Goal: Task Accomplishment & Management: Manage account settings

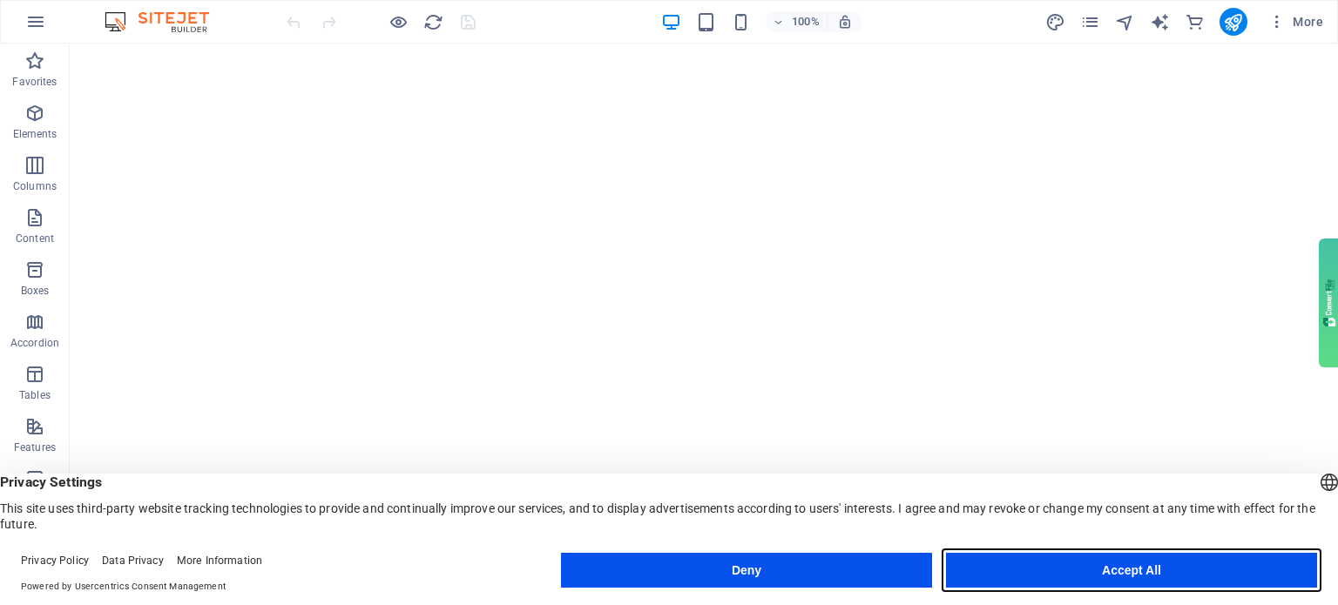
click at [1010, 567] on button "Accept All" at bounding box center [1131, 570] width 371 height 35
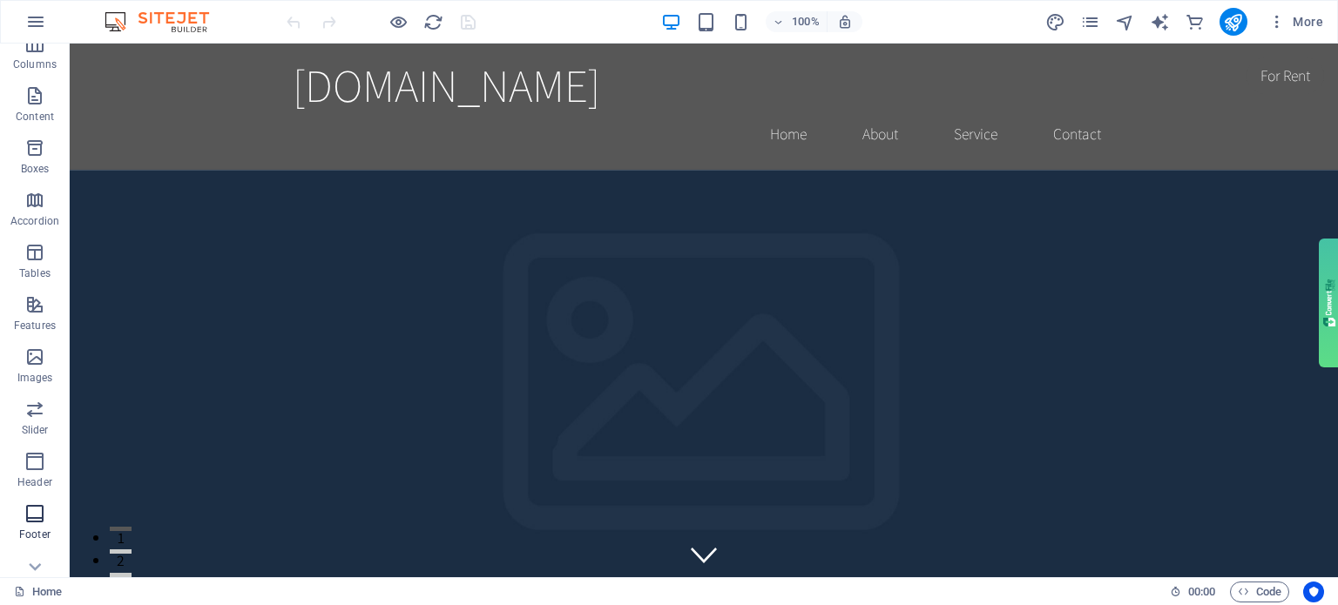
scroll to position [301, 0]
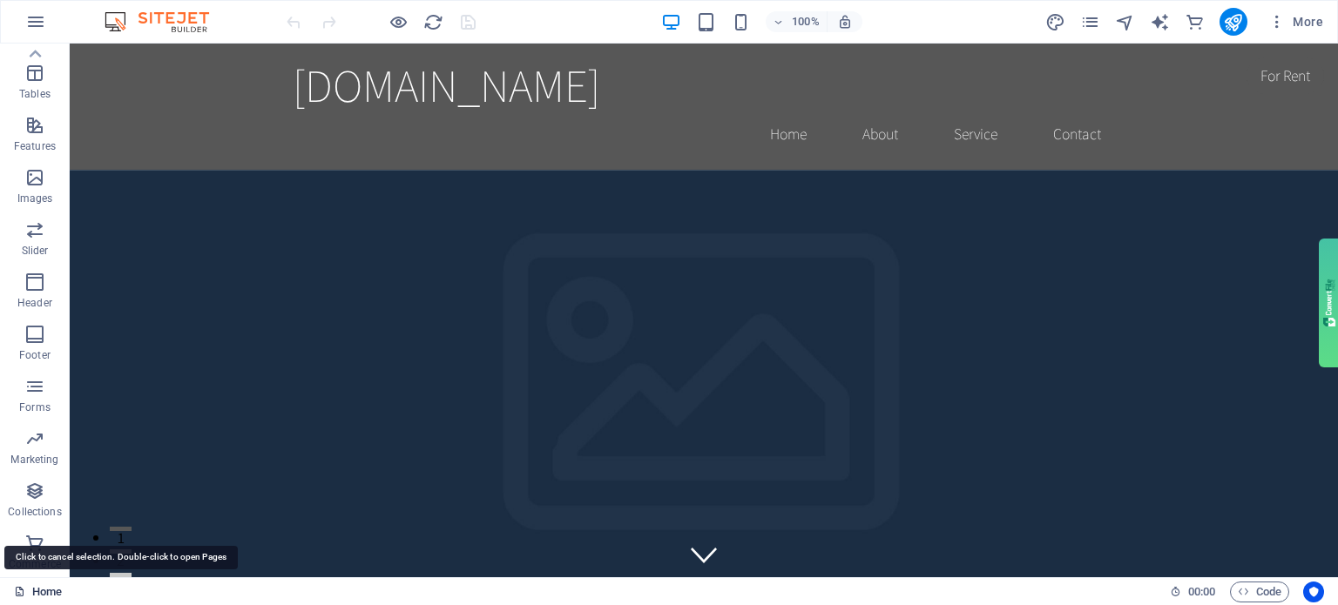
click at [40, 591] on link "Home" at bounding box center [38, 592] width 48 height 21
click at [40, 24] on icon "button" at bounding box center [35, 21] width 21 height 21
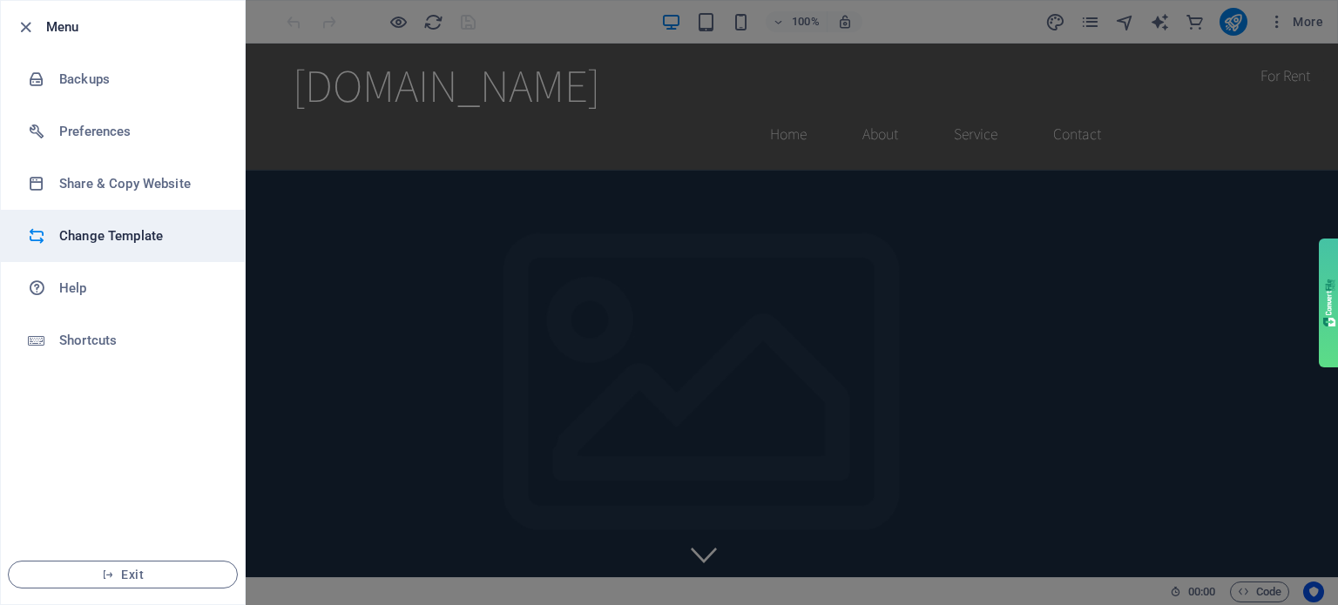
click at [113, 238] on h6 "Change Template" at bounding box center [139, 236] width 161 height 21
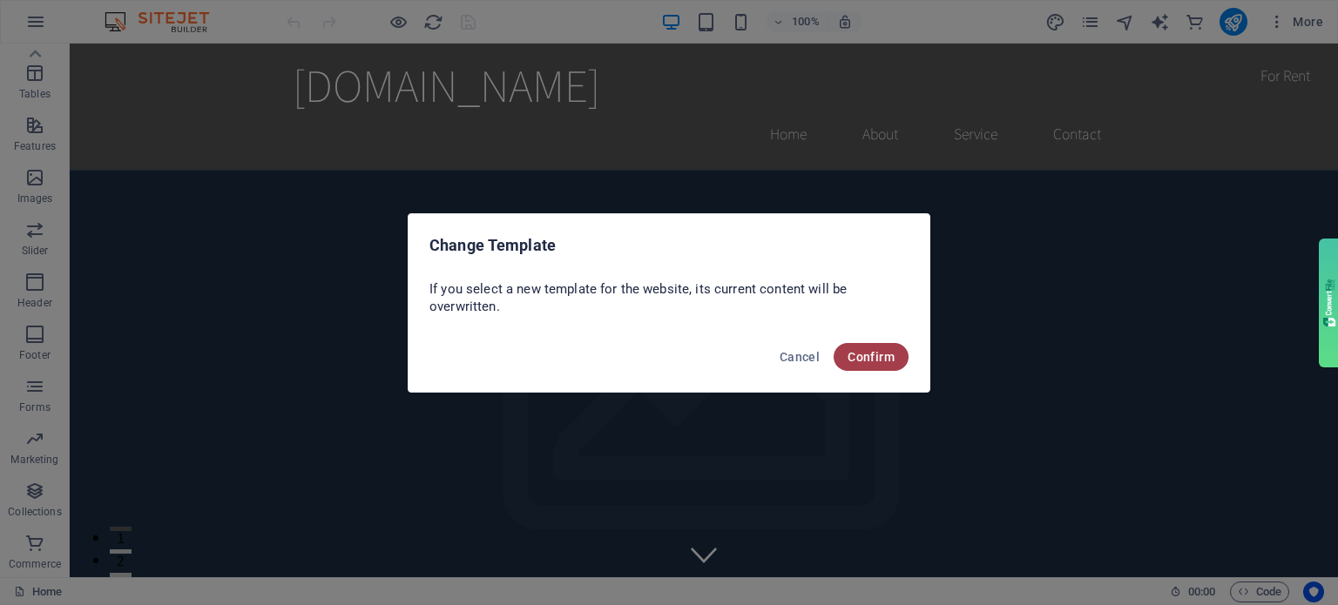
click at [855, 362] on span "Confirm" at bounding box center [870, 357] width 47 height 14
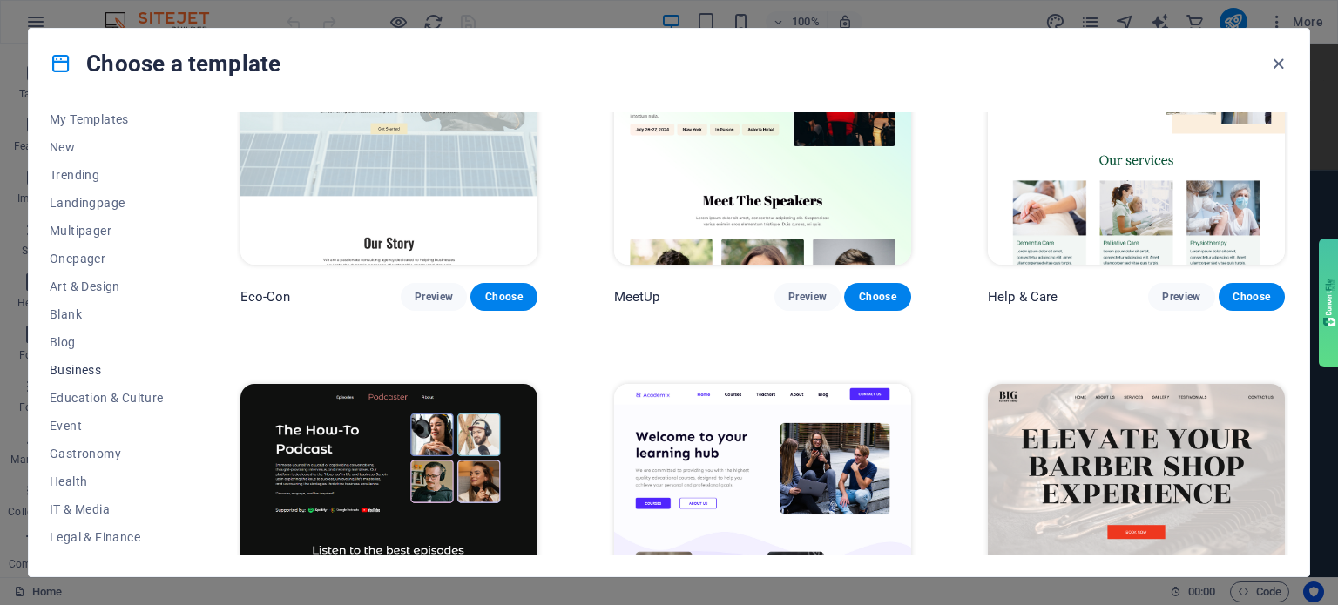
scroll to position [87, 0]
click at [89, 321] on span "Business" at bounding box center [107, 318] width 114 height 14
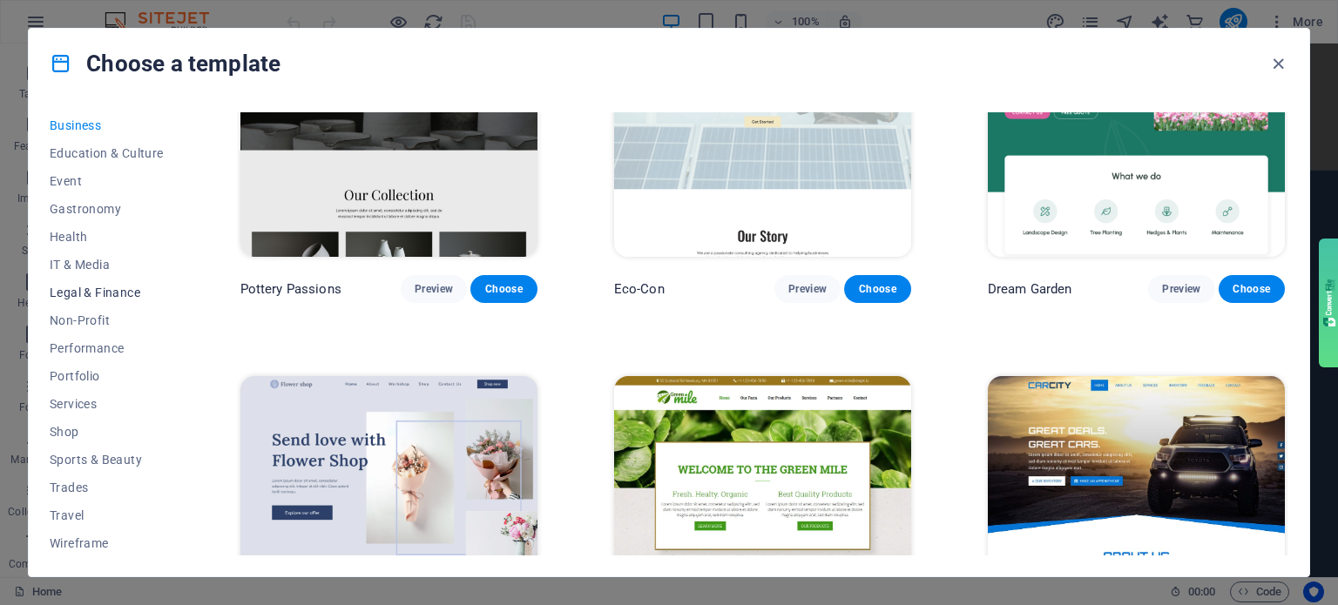
scroll to position [280, 0]
click at [88, 348] on span "Performance" at bounding box center [107, 348] width 114 height 14
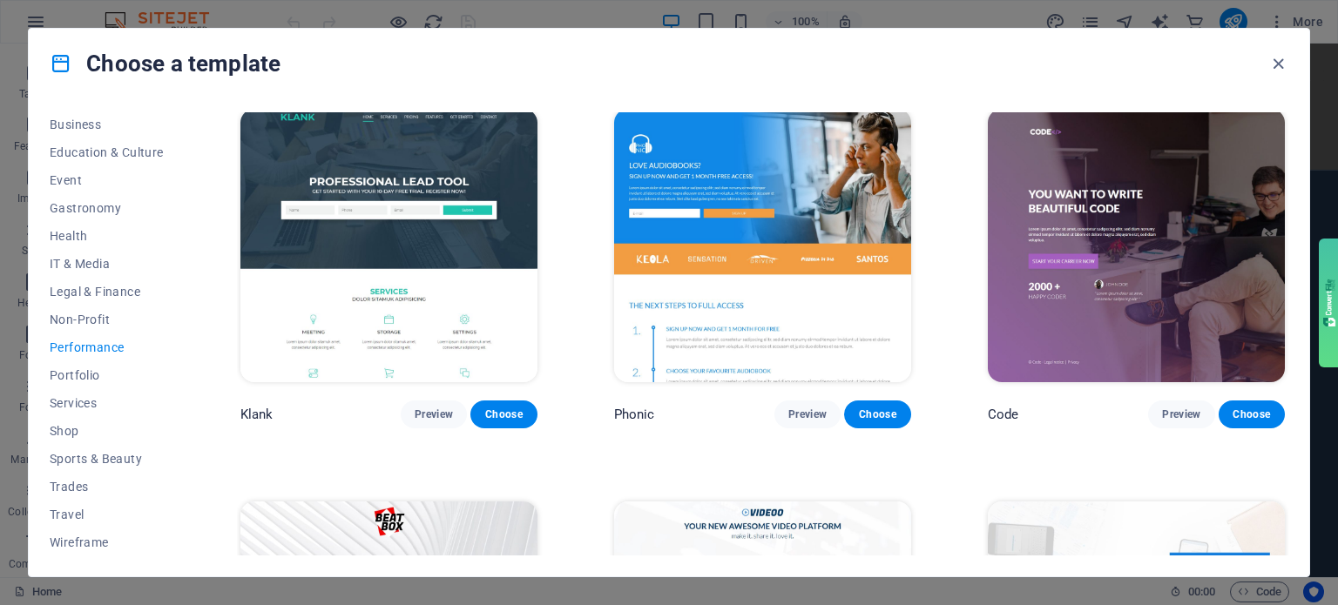
scroll to position [0, 0]
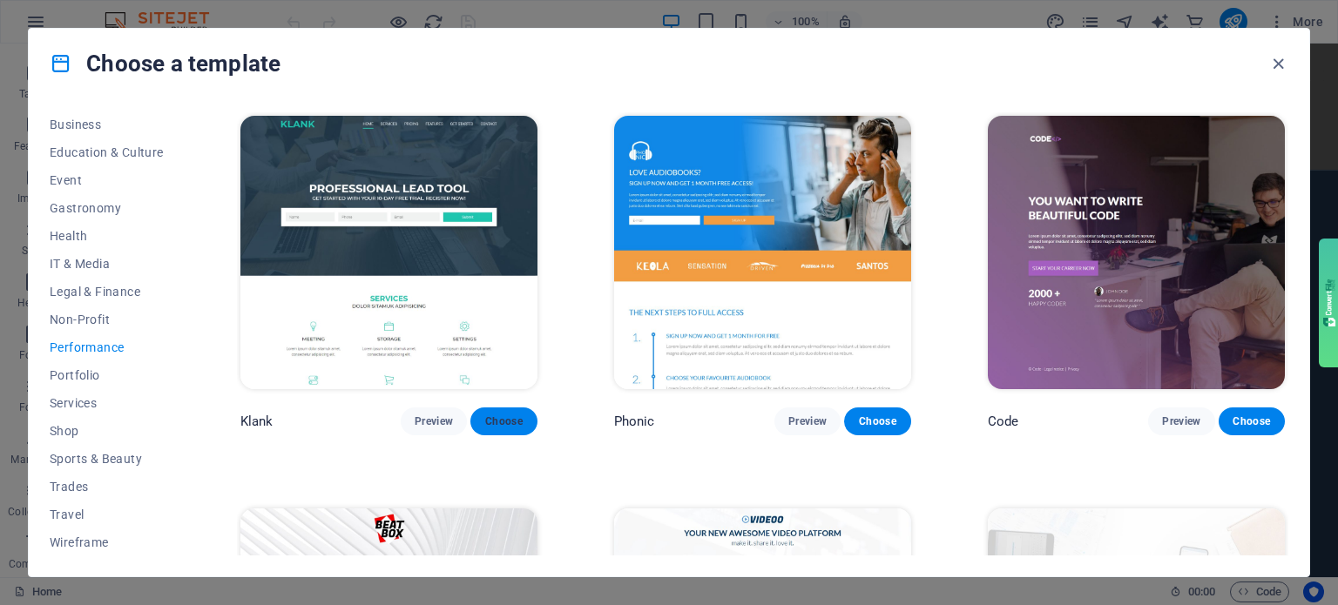
click at [502, 415] on span "Choose" at bounding box center [503, 422] width 38 height 14
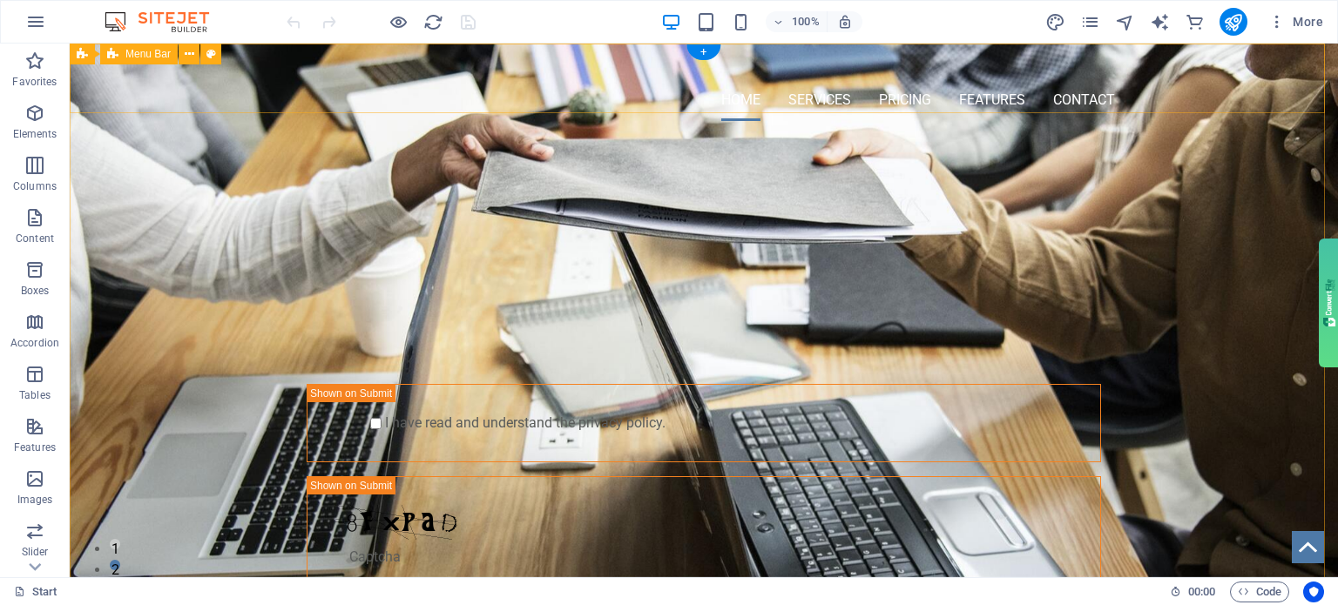
click at [366, 79] on div at bounding box center [704, 68] width 822 height 22
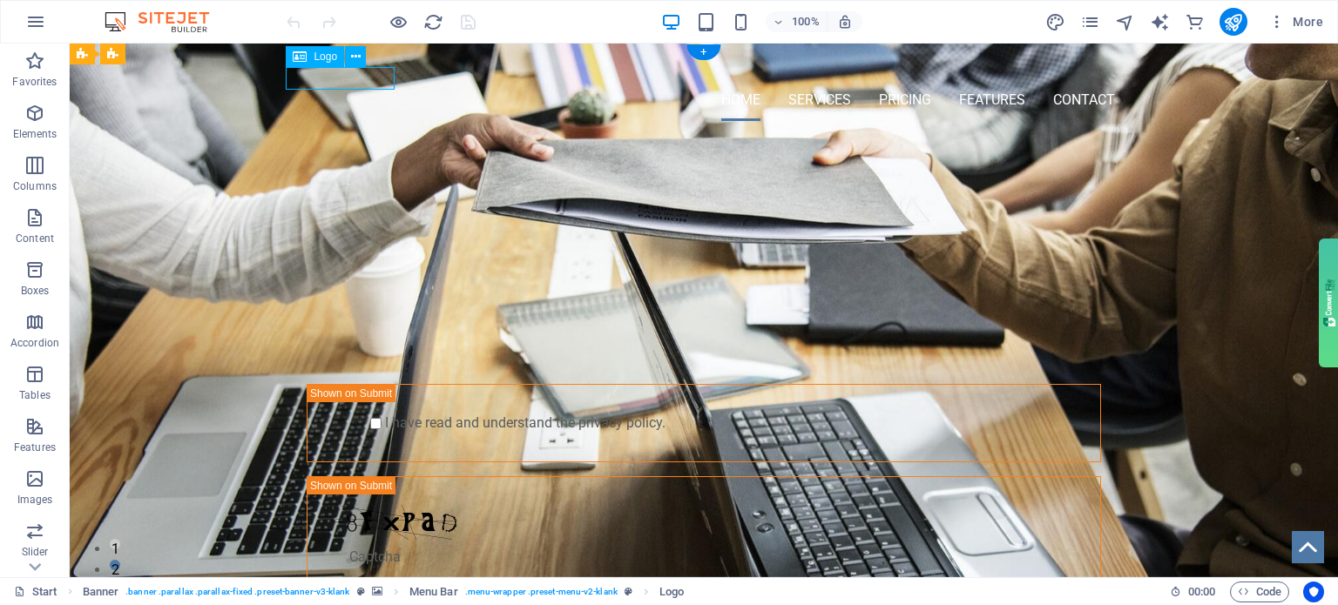
click at [366, 79] on div at bounding box center [704, 68] width 822 height 22
select select "px"
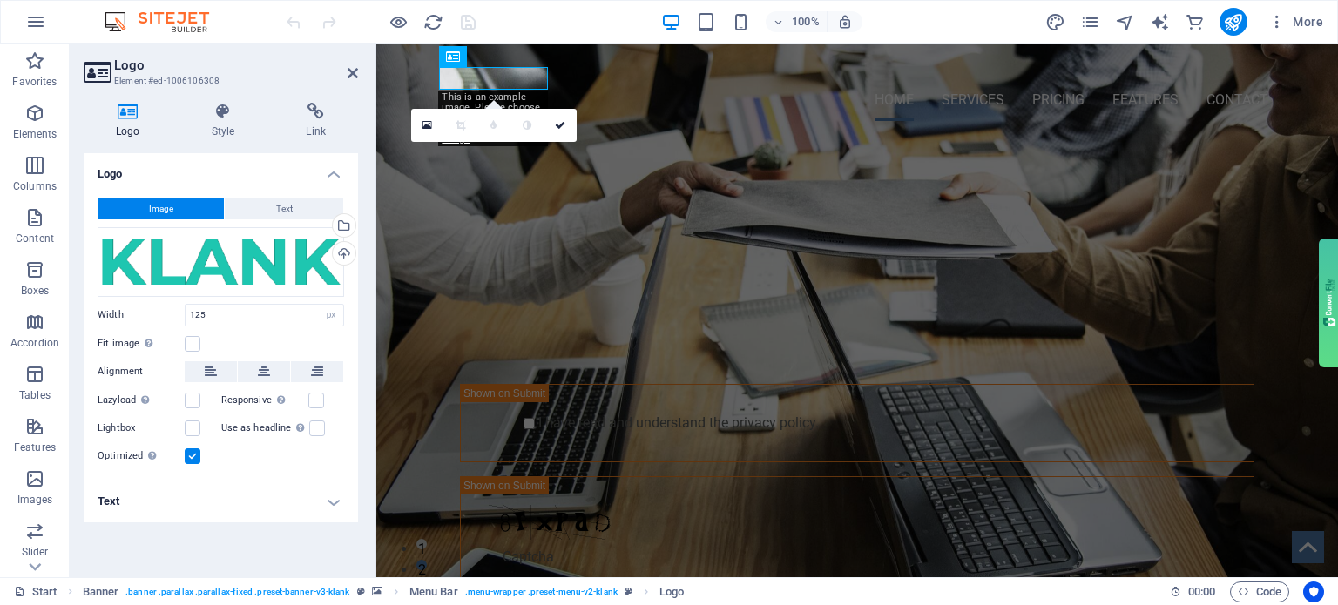
click at [198, 216] on button "Image" at bounding box center [161, 209] width 126 height 21
click at [129, 122] on h4 "Logo" at bounding box center [132, 121] width 96 height 37
click at [426, 128] on icon at bounding box center [427, 125] width 10 height 12
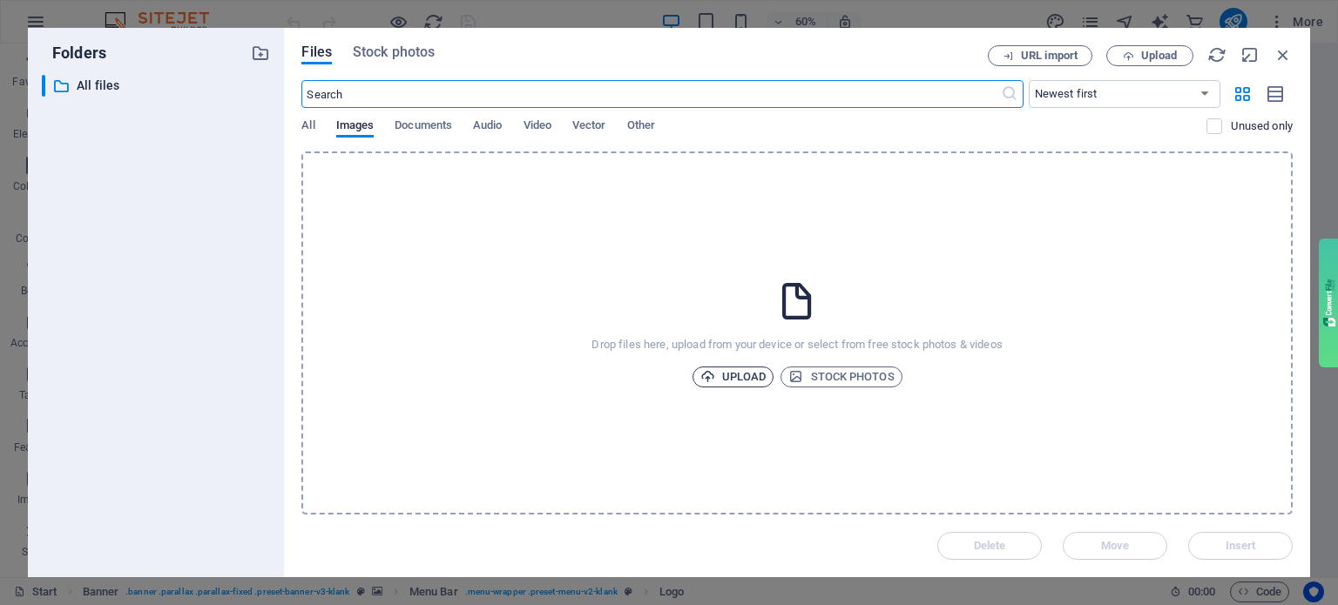
click at [739, 375] on span "Upload" at bounding box center [733, 377] width 66 height 21
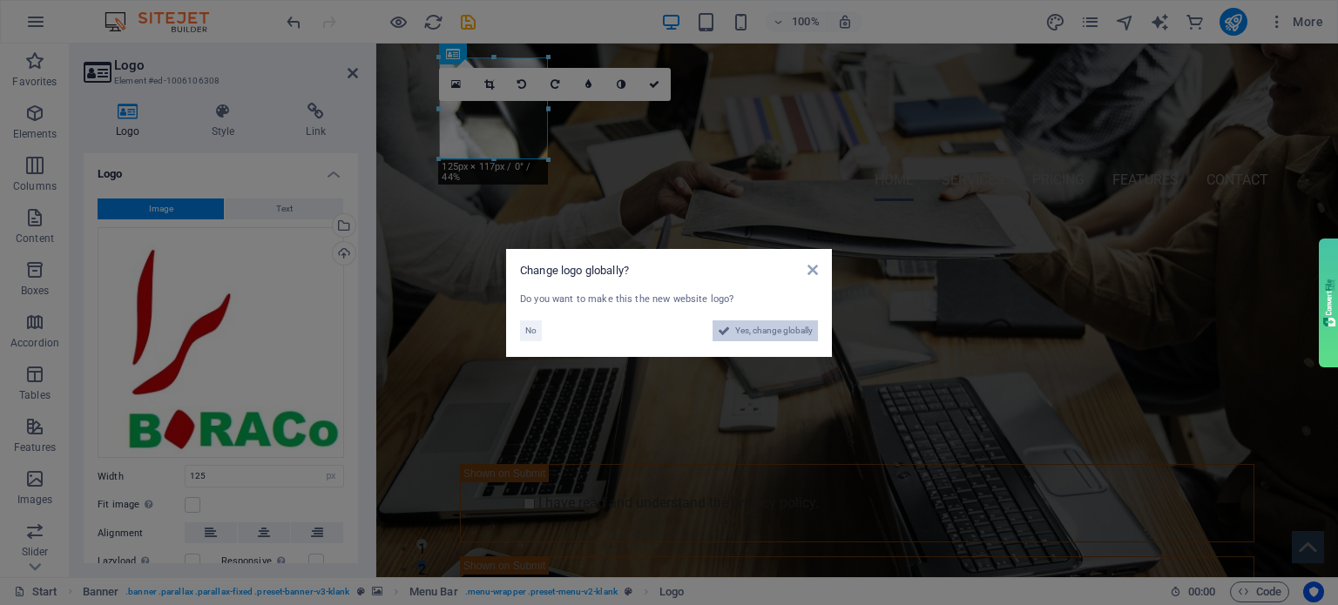
click at [738, 336] on span "Yes, change globally" at bounding box center [774, 331] width 78 height 21
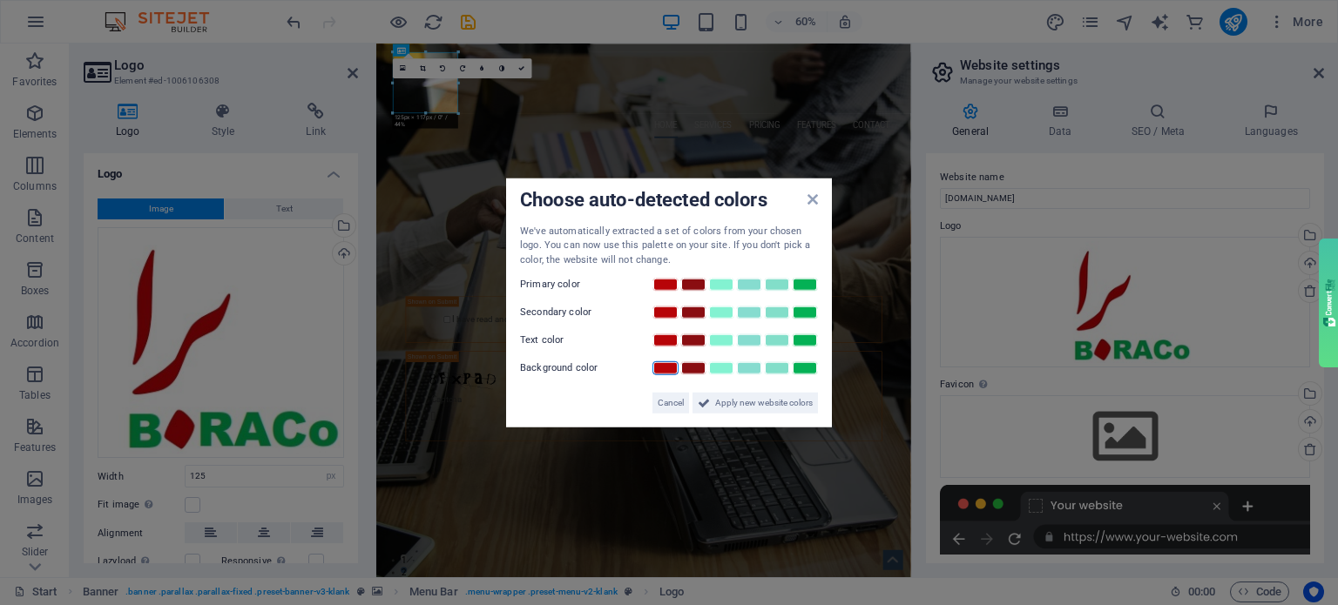
click at [674, 368] on link at bounding box center [665, 368] width 26 height 14
click at [672, 341] on link at bounding box center [665, 341] width 26 height 14
click at [697, 341] on link at bounding box center [693, 341] width 26 height 14
click at [732, 405] on span "Apply new website colors" at bounding box center [764, 403] width 98 height 21
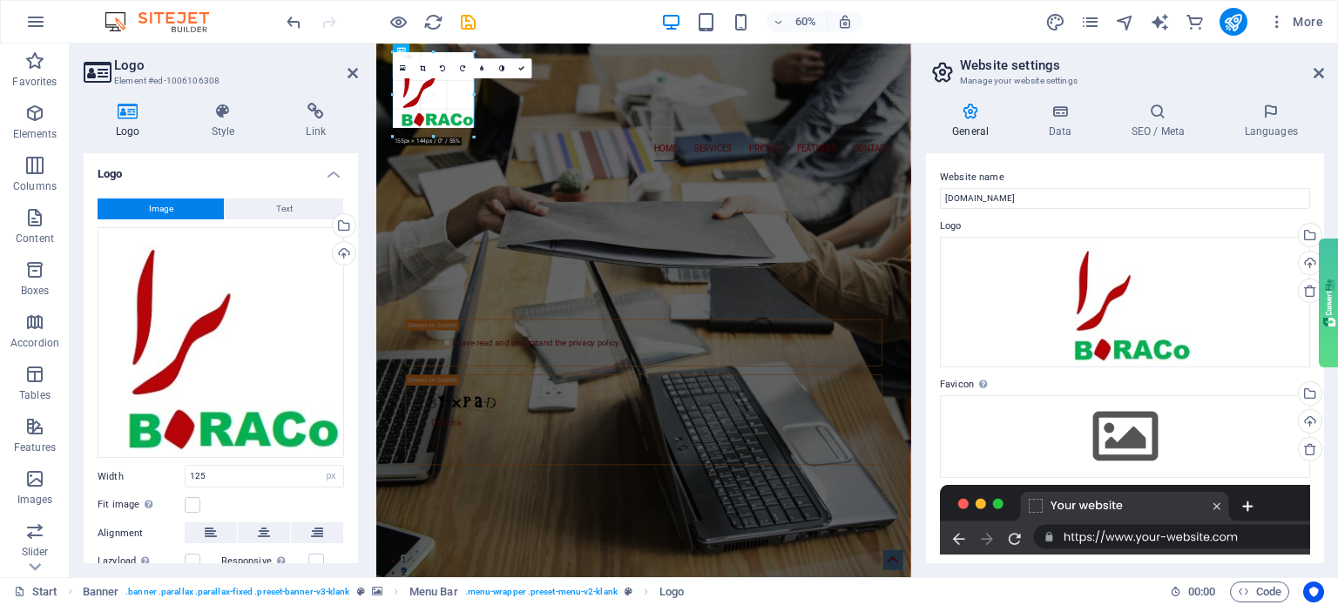
drag, startPoint x: 460, startPoint y: 111, endPoint x: 502, endPoint y: 133, distance: 47.1
type input "172"
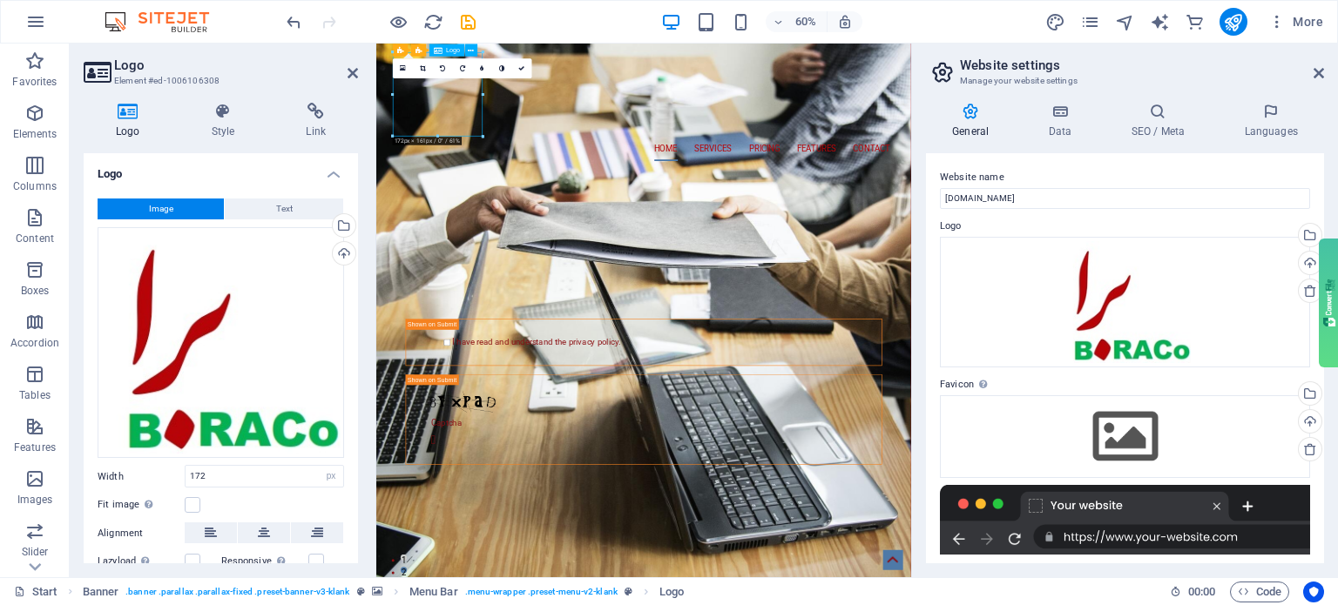
drag, startPoint x: 521, startPoint y: 137, endPoint x: 528, endPoint y: 183, distance: 46.7
click at [528, 183] on div at bounding box center [822, 127] width 822 height 140
click at [526, 65] on link at bounding box center [522, 68] width 20 height 20
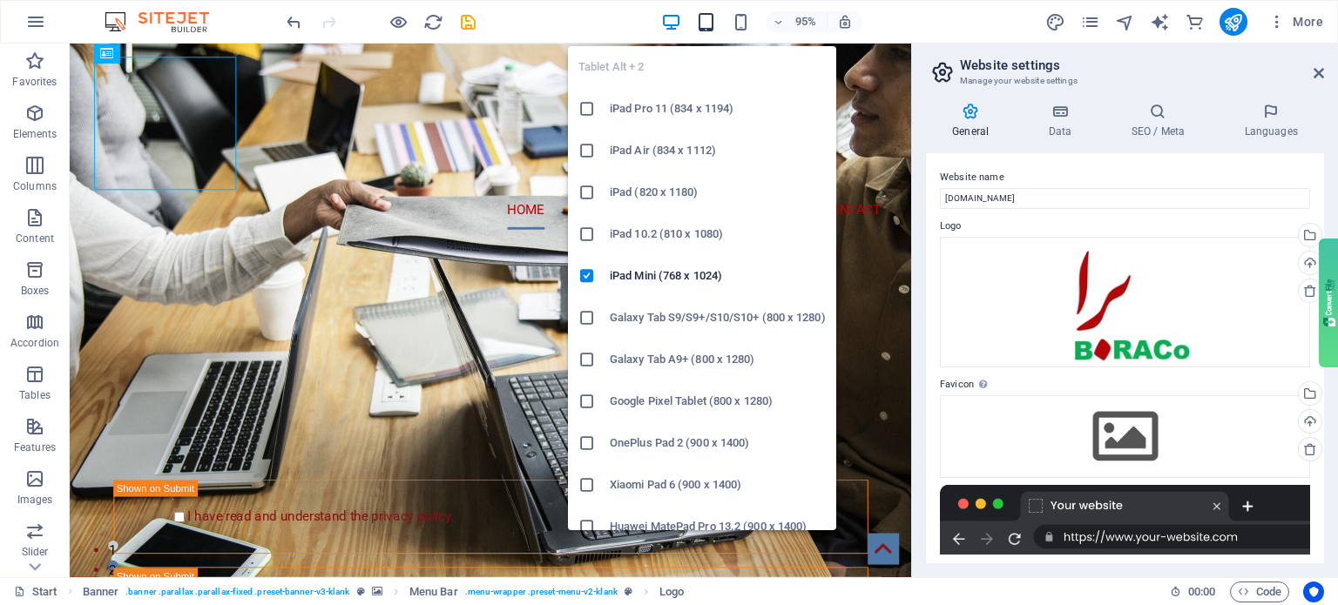
click at [712, 23] on icon "button" at bounding box center [706, 22] width 20 height 20
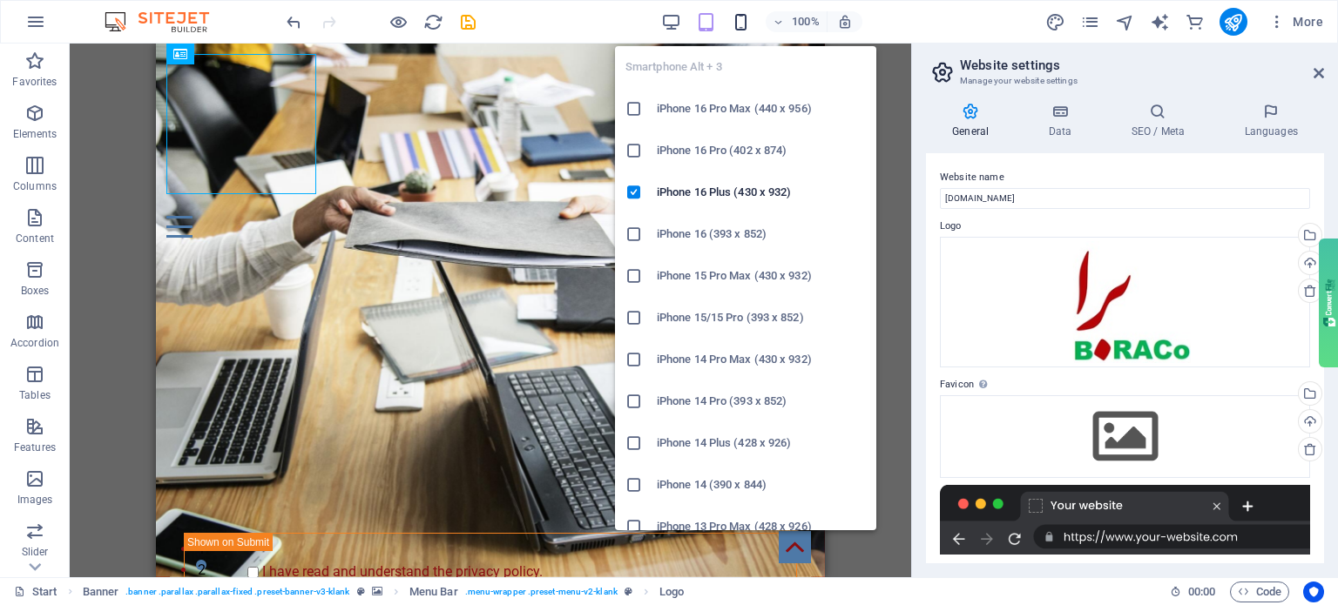
click at [732, 30] on icon "button" at bounding box center [741, 22] width 20 height 20
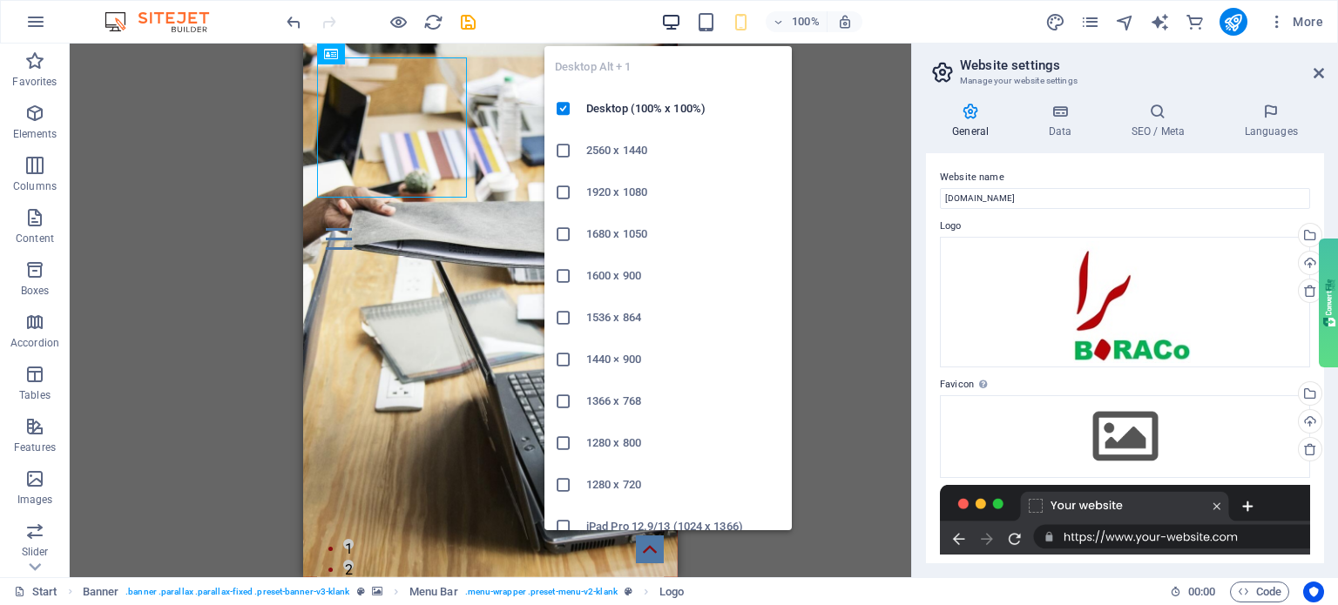
click at [673, 22] on icon "button" at bounding box center [671, 22] width 20 height 20
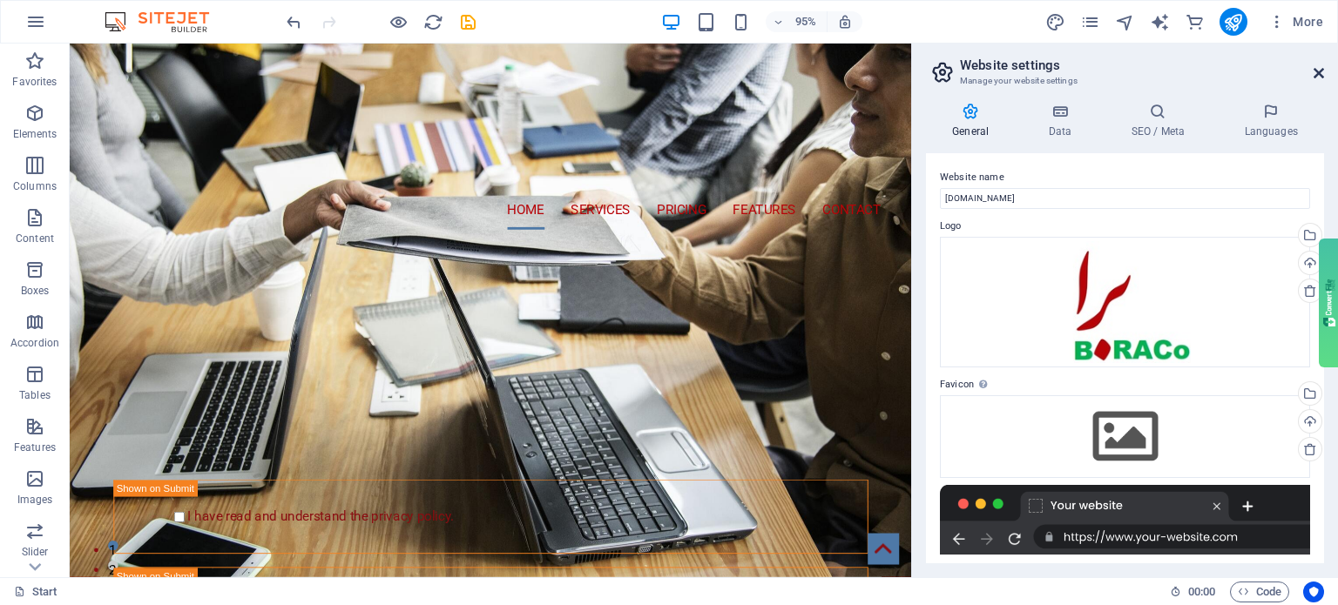
click at [1314, 72] on icon at bounding box center [1318, 73] width 10 height 14
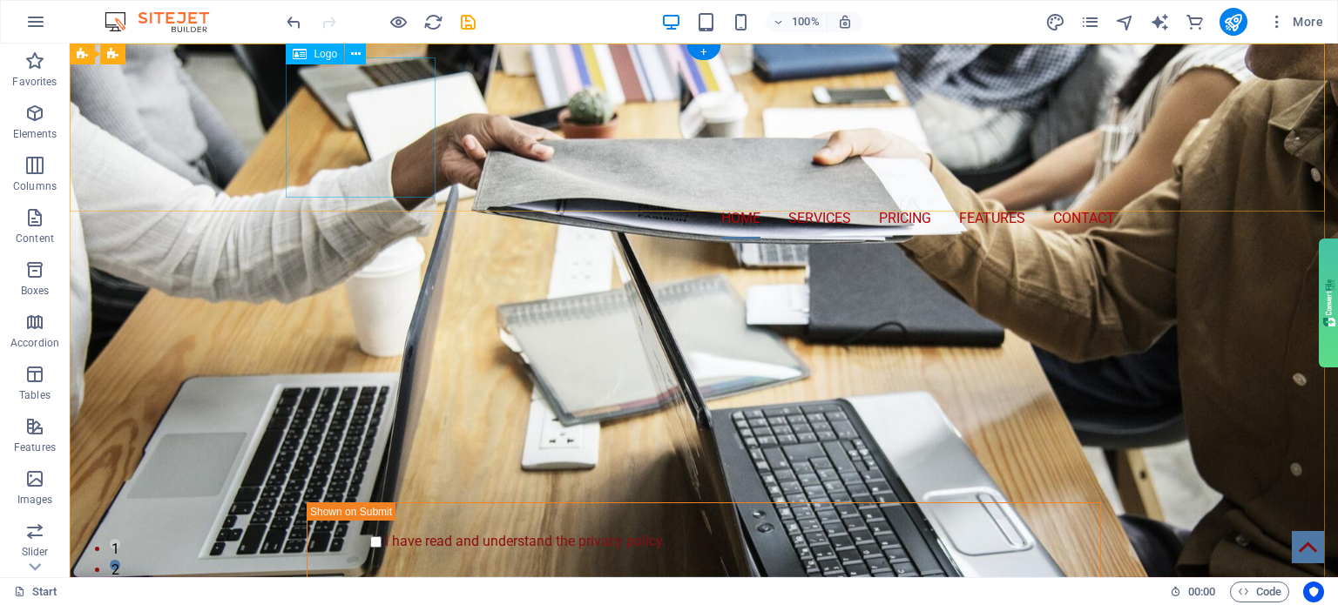
click at [415, 121] on div at bounding box center [704, 127] width 822 height 140
click at [30, 24] on icon "button" at bounding box center [35, 21] width 21 height 21
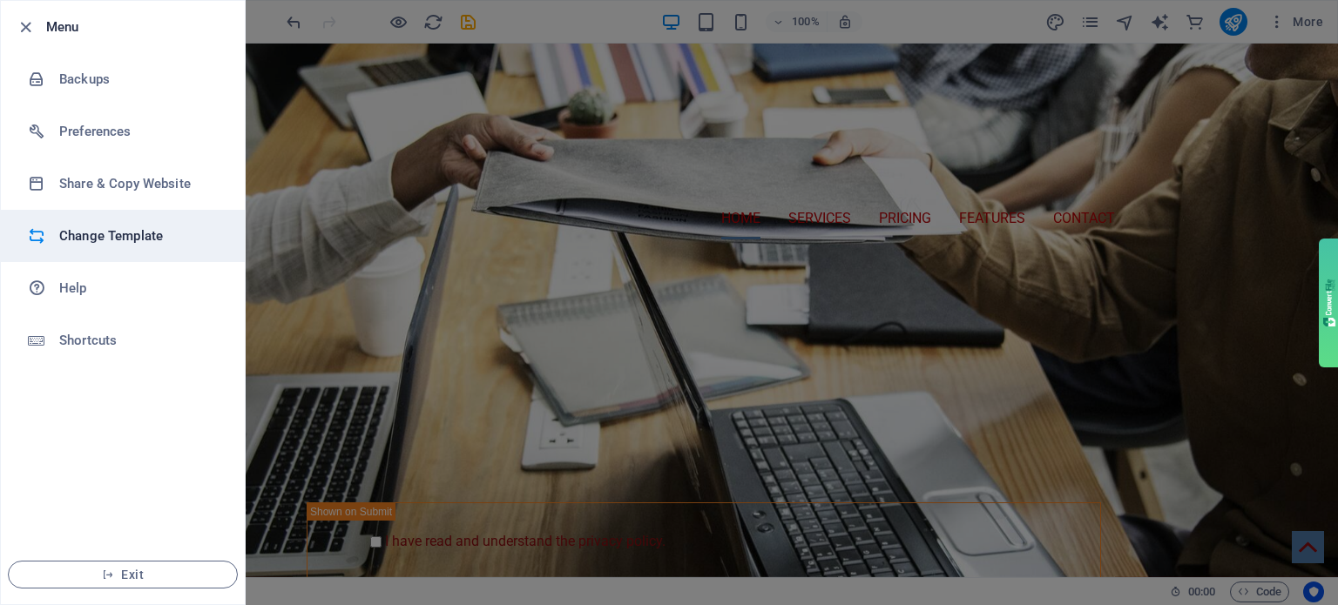
click at [93, 246] on h6 "Change Template" at bounding box center [139, 236] width 161 height 21
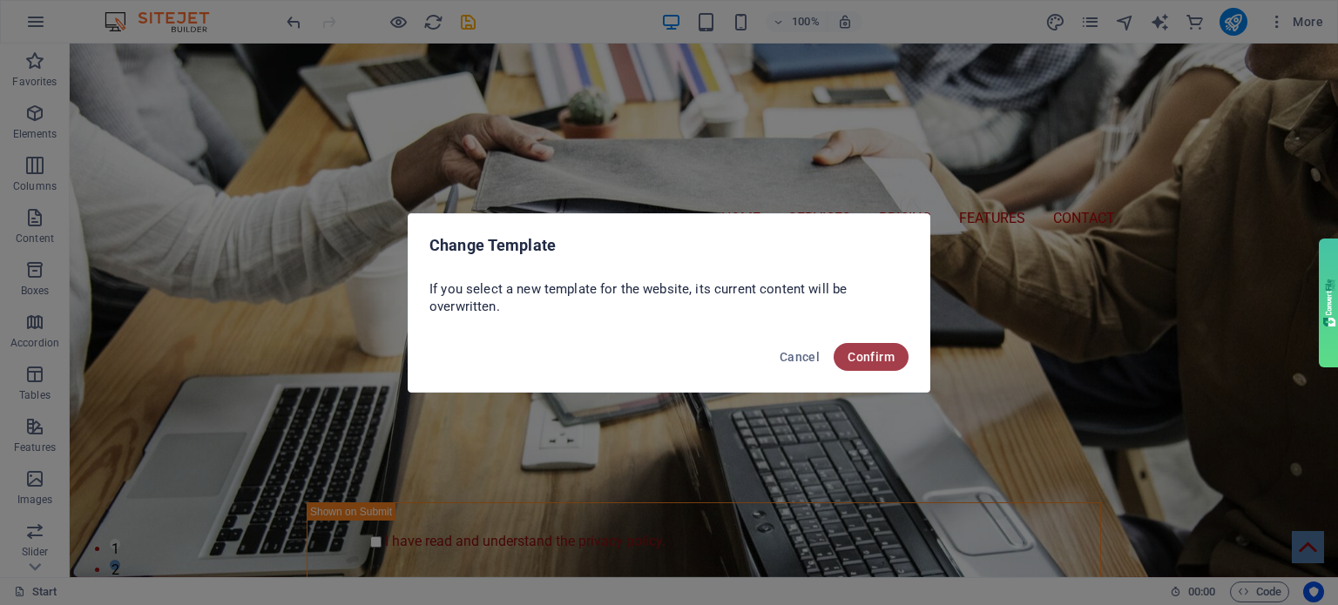
click at [860, 359] on span "Confirm" at bounding box center [870, 357] width 47 height 14
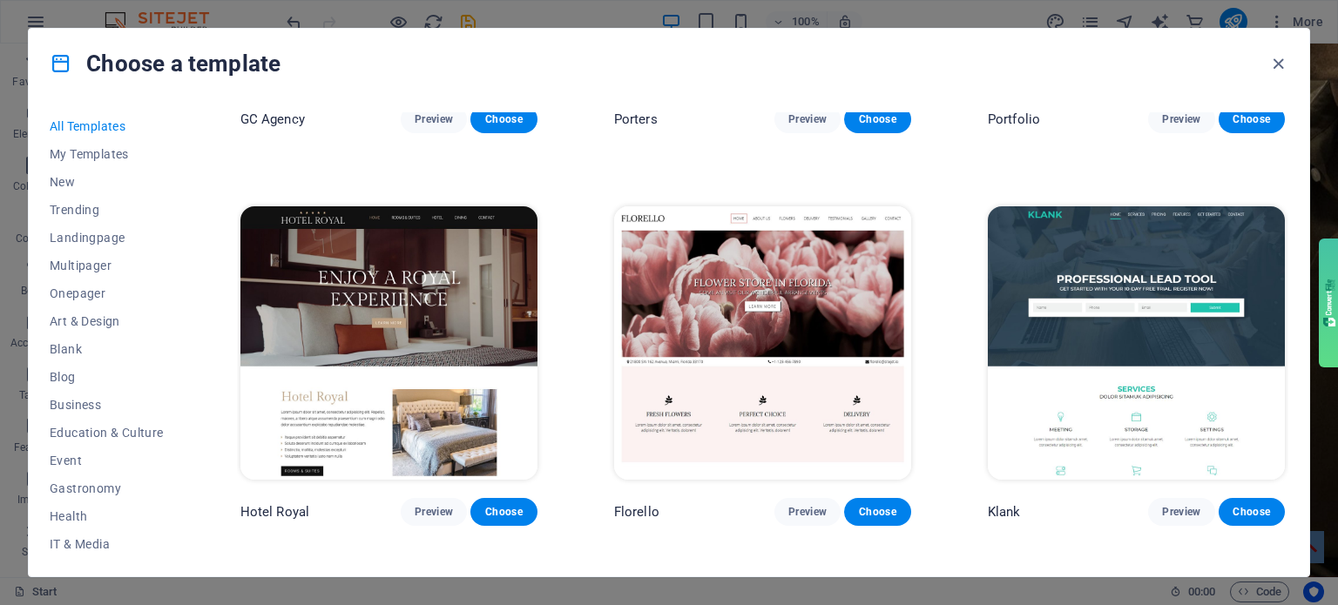
scroll to position [16026, 0]
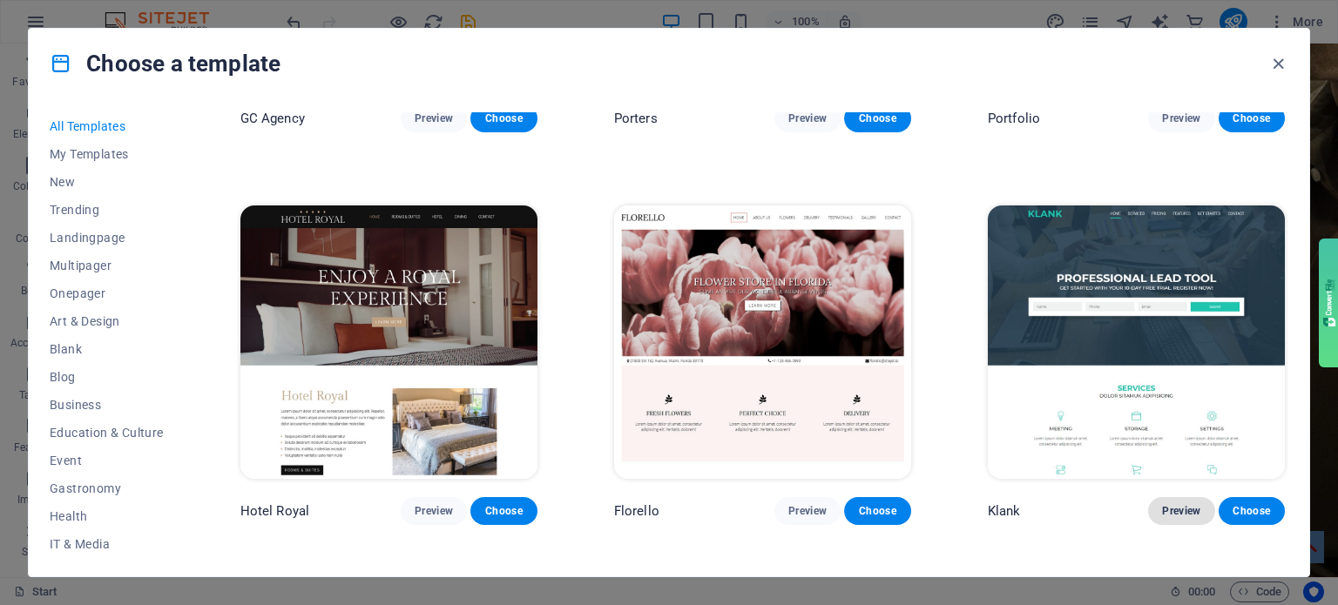
click at [1174, 504] on span "Preview" at bounding box center [1181, 511] width 38 height 14
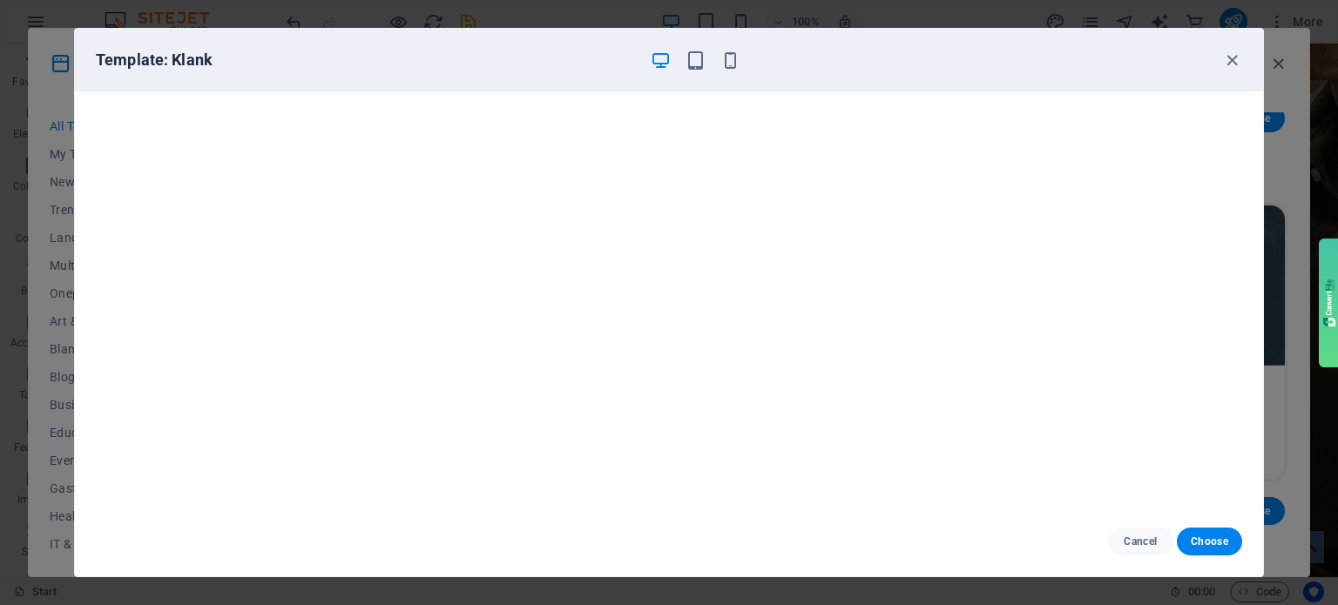
scroll to position [0, 0]
click at [1223, 56] on icon "button" at bounding box center [1232, 61] width 20 height 20
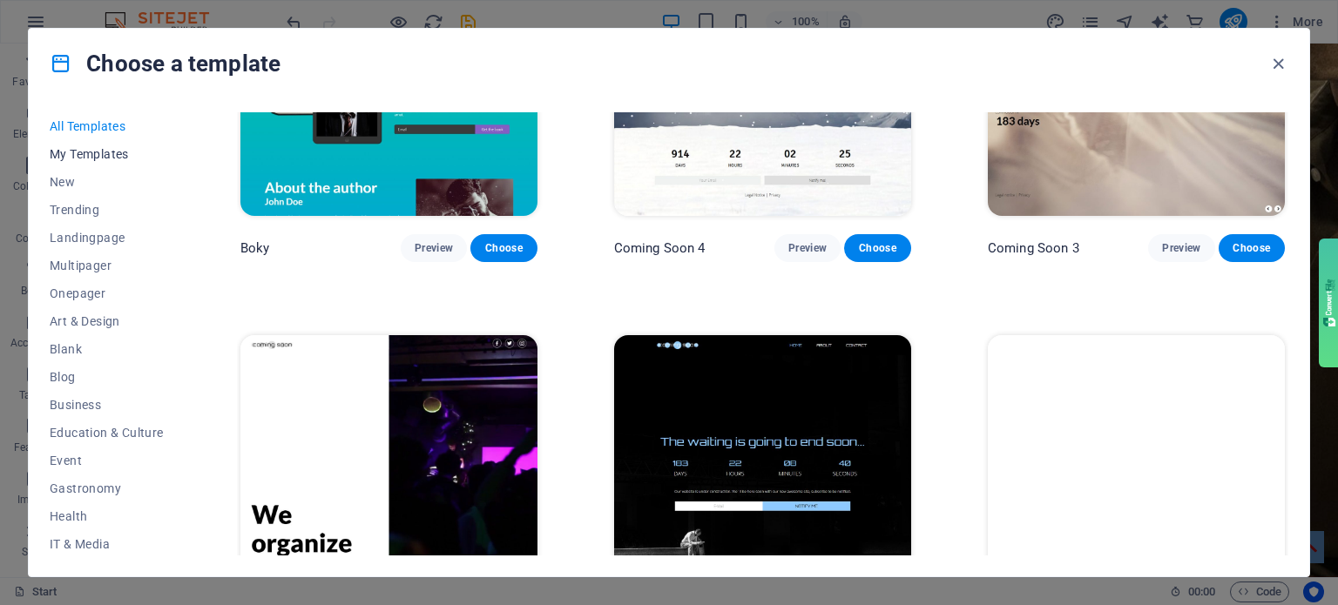
click at [96, 156] on span "My Templates" at bounding box center [107, 154] width 114 height 14
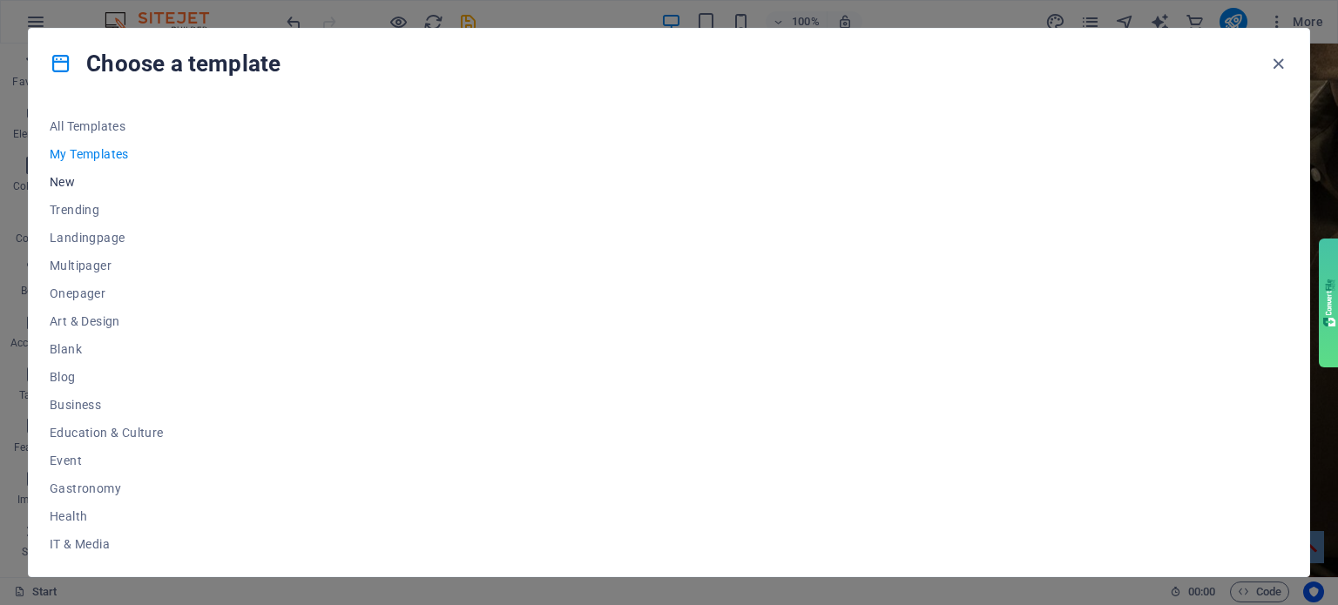
click at [55, 179] on span "New" at bounding box center [107, 182] width 114 height 14
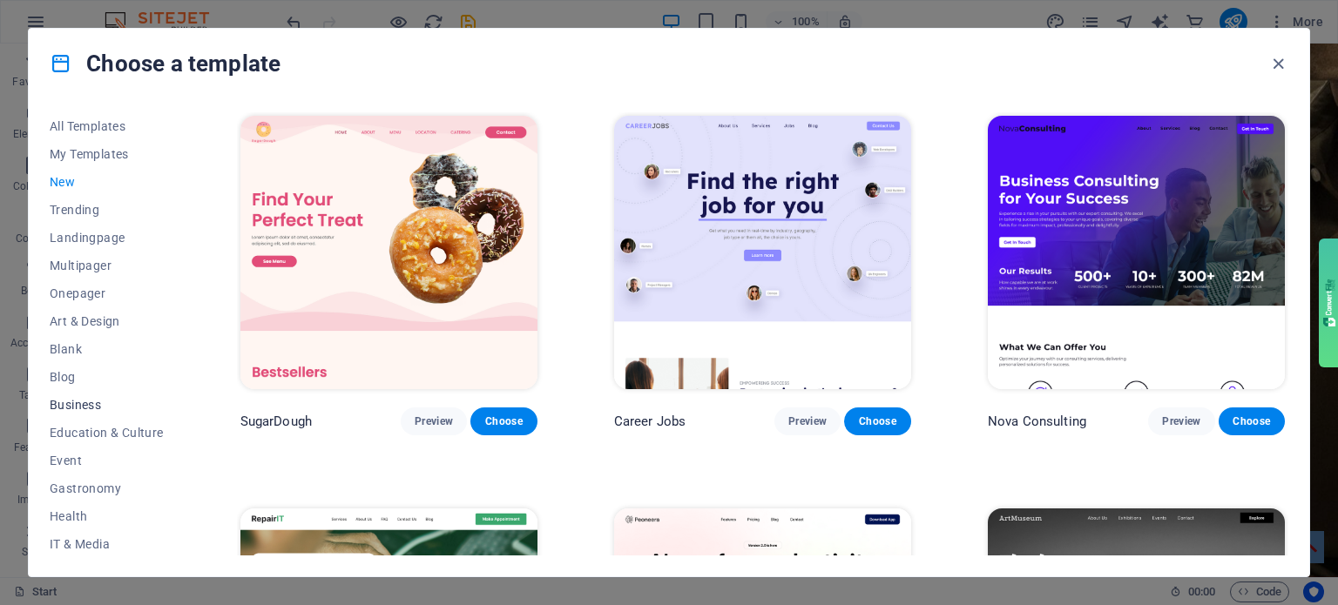
click at [63, 401] on span "Business" at bounding box center [107, 405] width 114 height 14
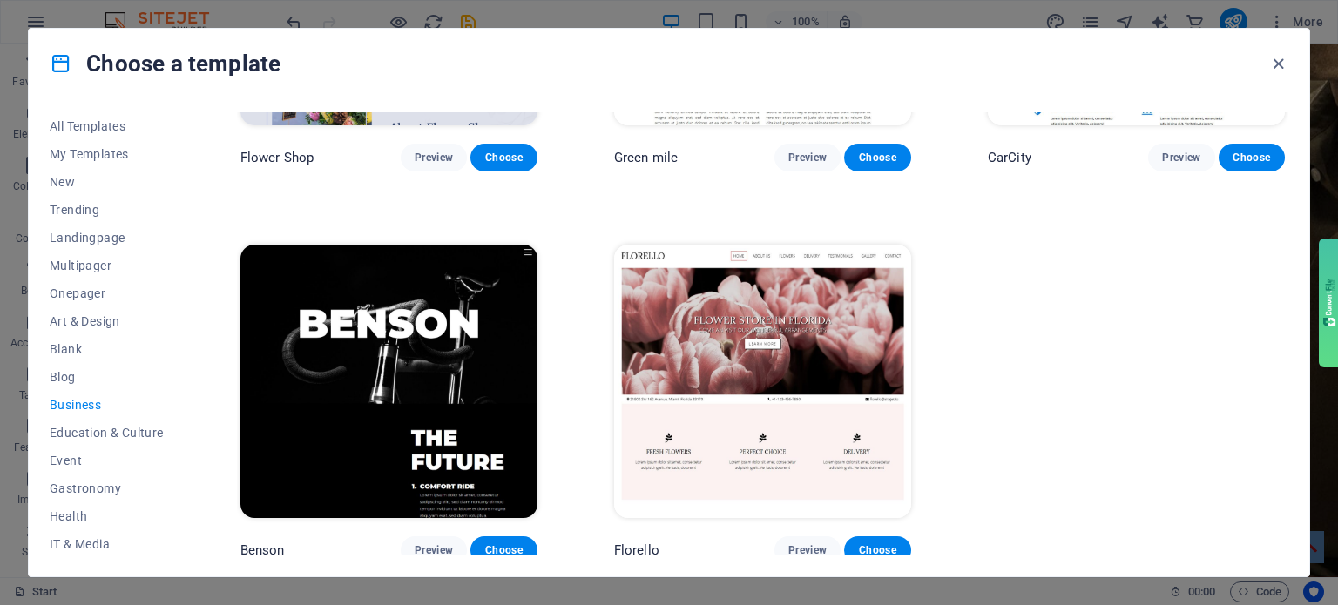
scroll to position [660, 0]
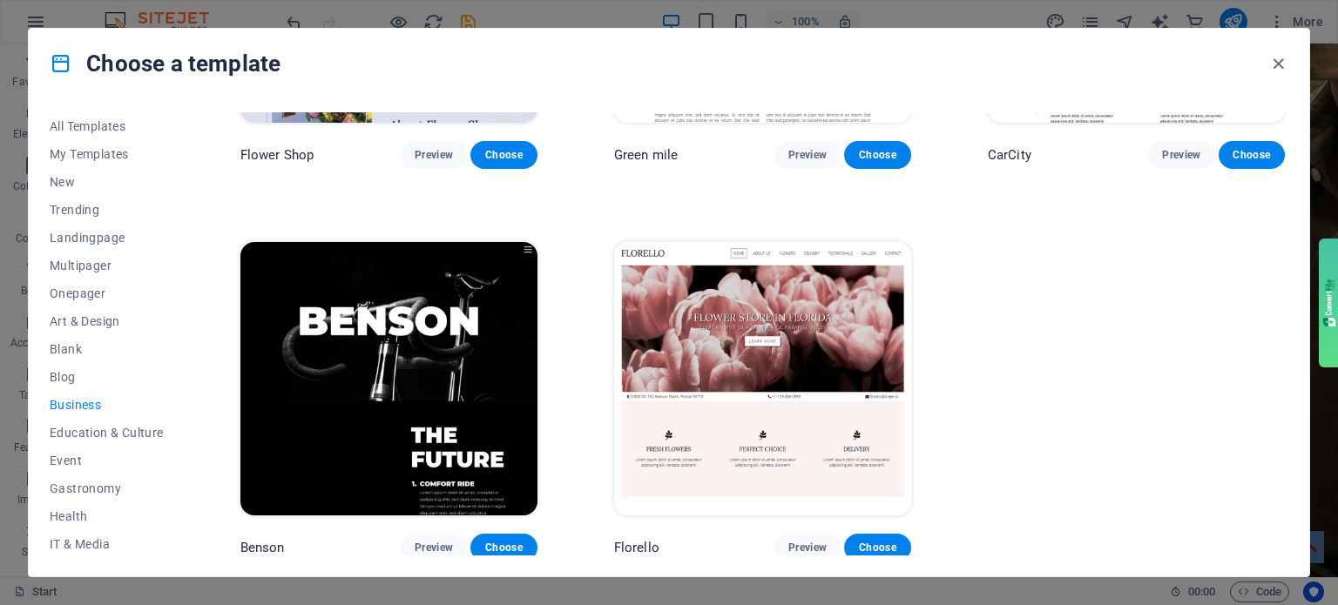
click at [445, 321] on img at bounding box center [388, 378] width 297 height 273
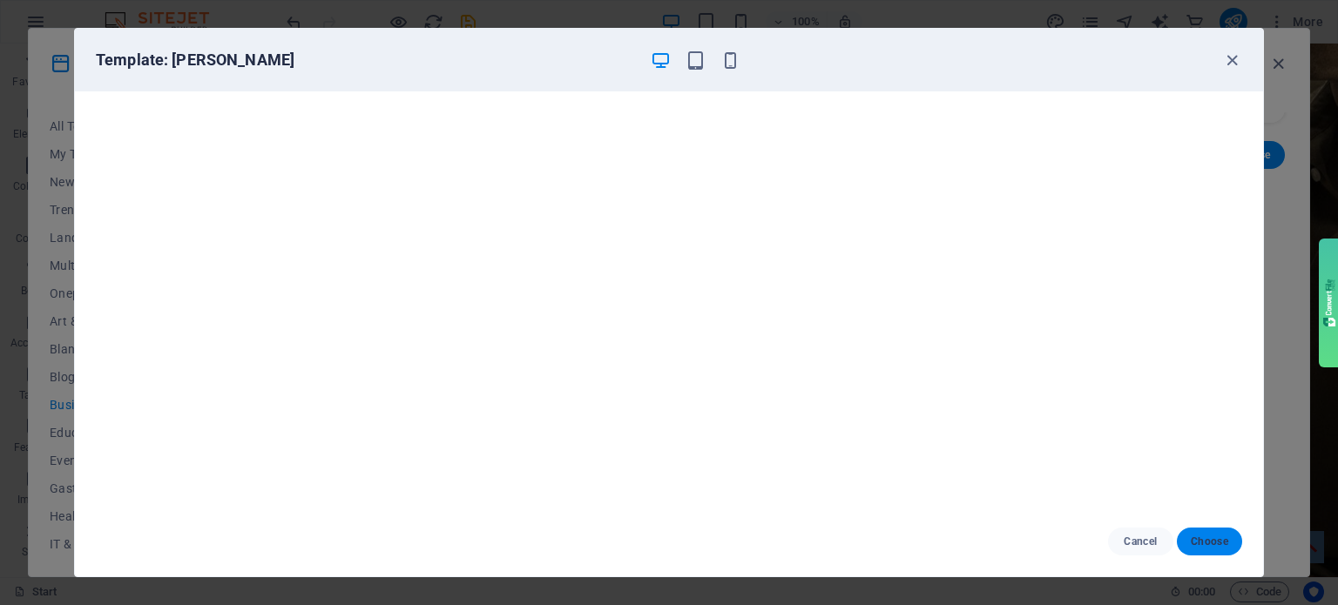
click at [1196, 530] on button "Choose" at bounding box center [1209, 542] width 65 height 28
checkbox input "false"
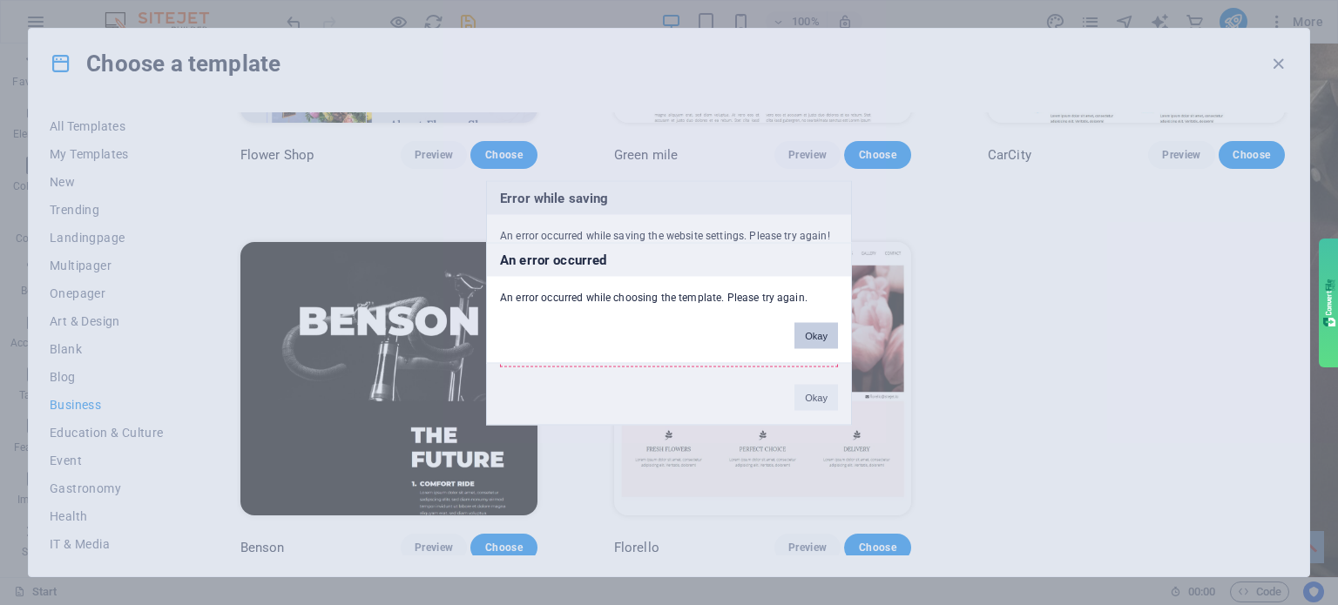
click at [815, 337] on button "Okay" at bounding box center [816, 335] width 44 height 26
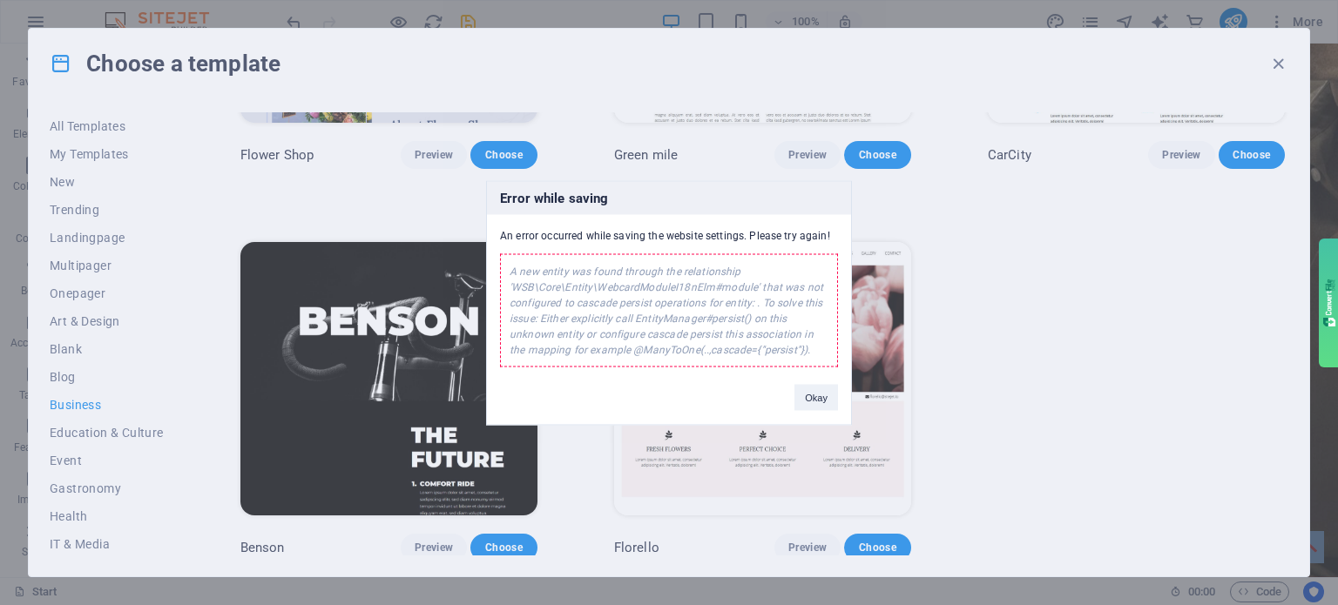
click at [604, 307] on div "A new entity was found through the relationship 'WSB\Core\Entity\WebcardModuleI…" at bounding box center [669, 309] width 338 height 113
click at [435, 334] on div "Error while saving An error occurred while saving the website settings. Please …" at bounding box center [669, 302] width 1338 height 605
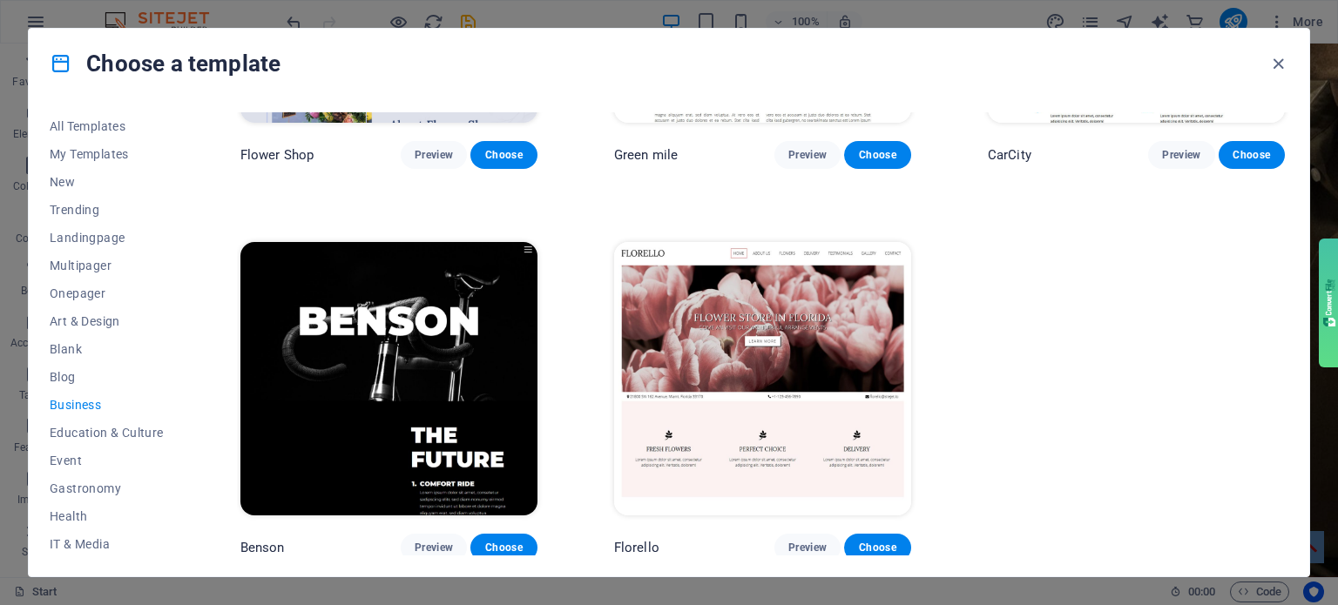
click at [456, 355] on img at bounding box center [388, 378] width 297 height 273
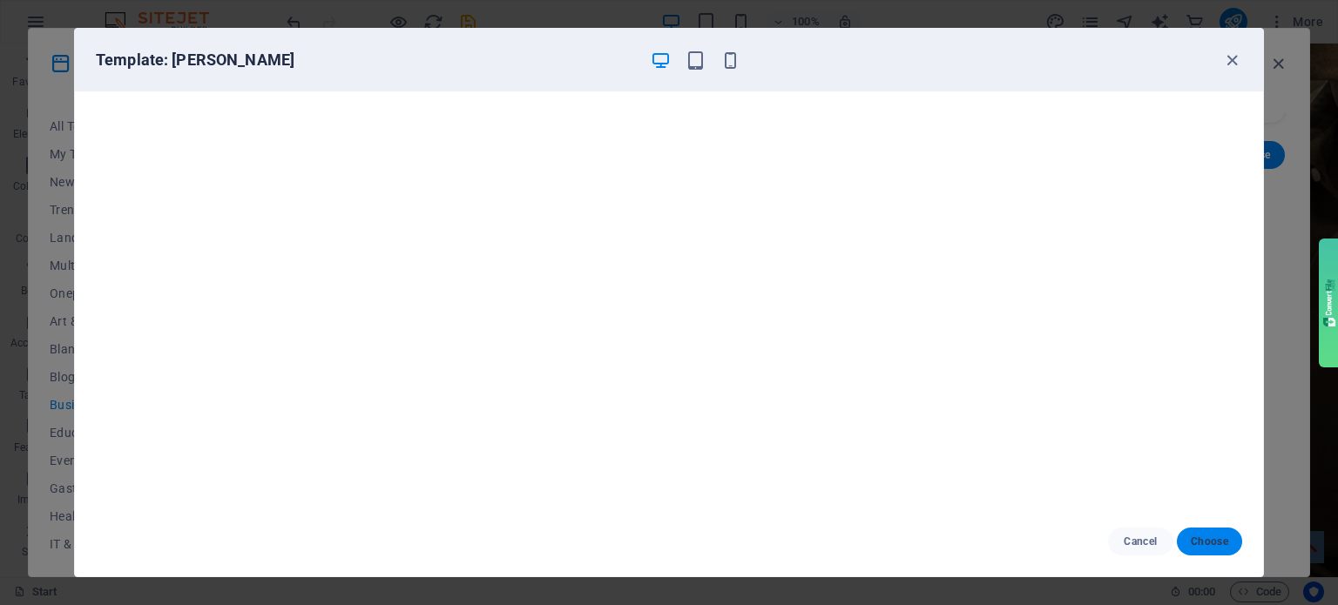
click at [1208, 536] on span "Choose" at bounding box center [1209, 542] width 37 height 14
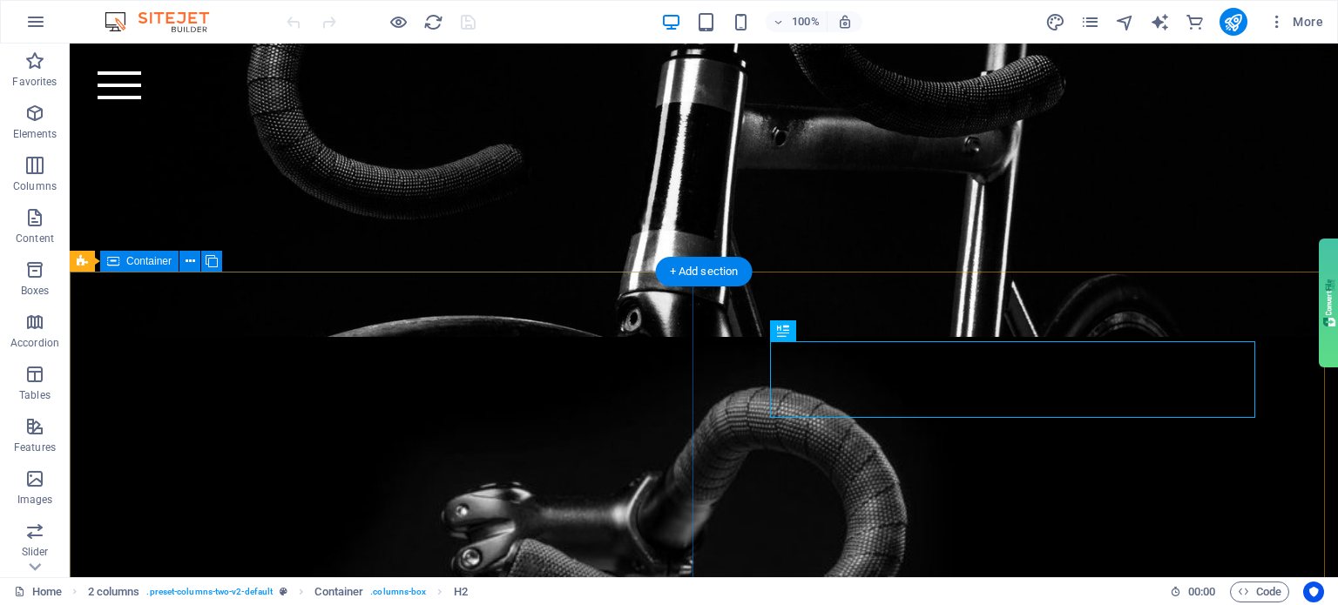
scroll to position [200, 0]
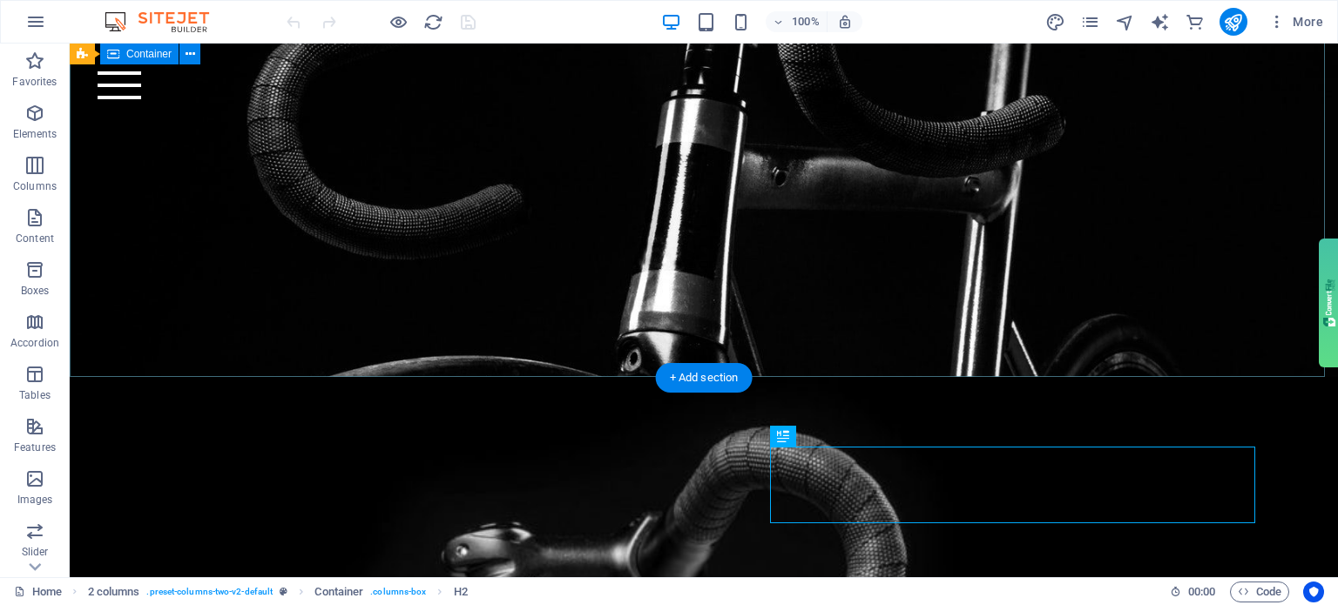
click at [711, 207] on div at bounding box center [704, 25] width 1268 height 364
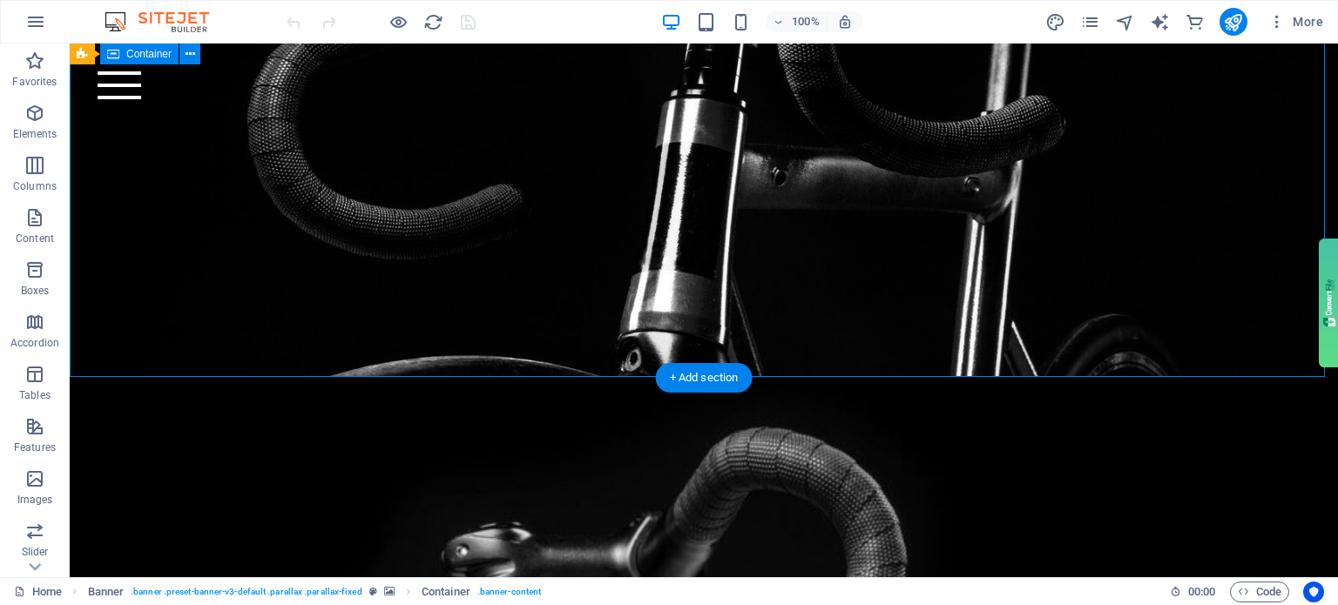
click at [711, 207] on div at bounding box center [704, 25] width 1268 height 364
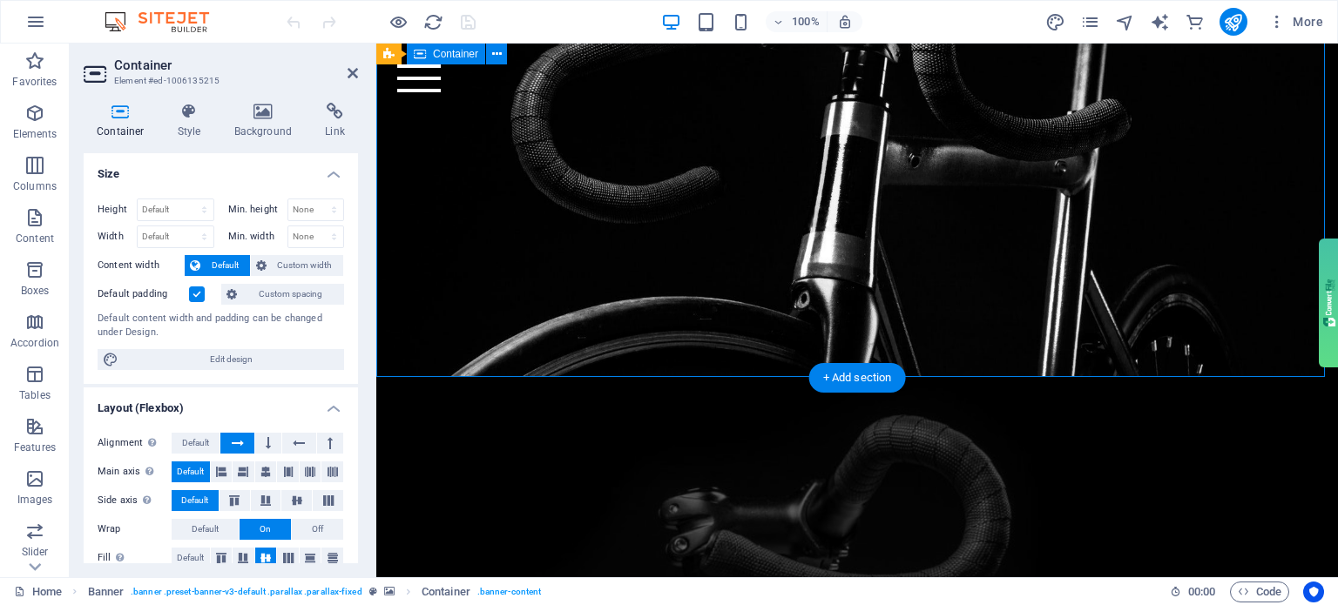
click at [725, 194] on div at bounding box center [857, 18] width 962 height 351
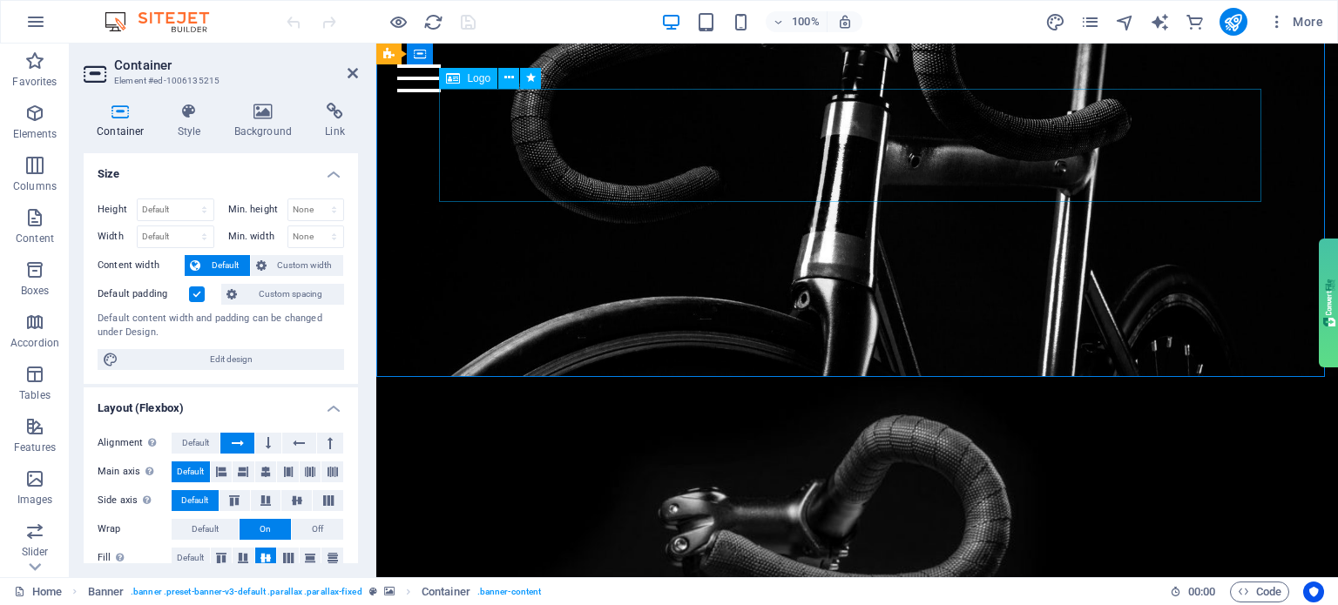
click at [558, 111] on div at bounding box center [857, 53] width 822 height 113
select select "px"
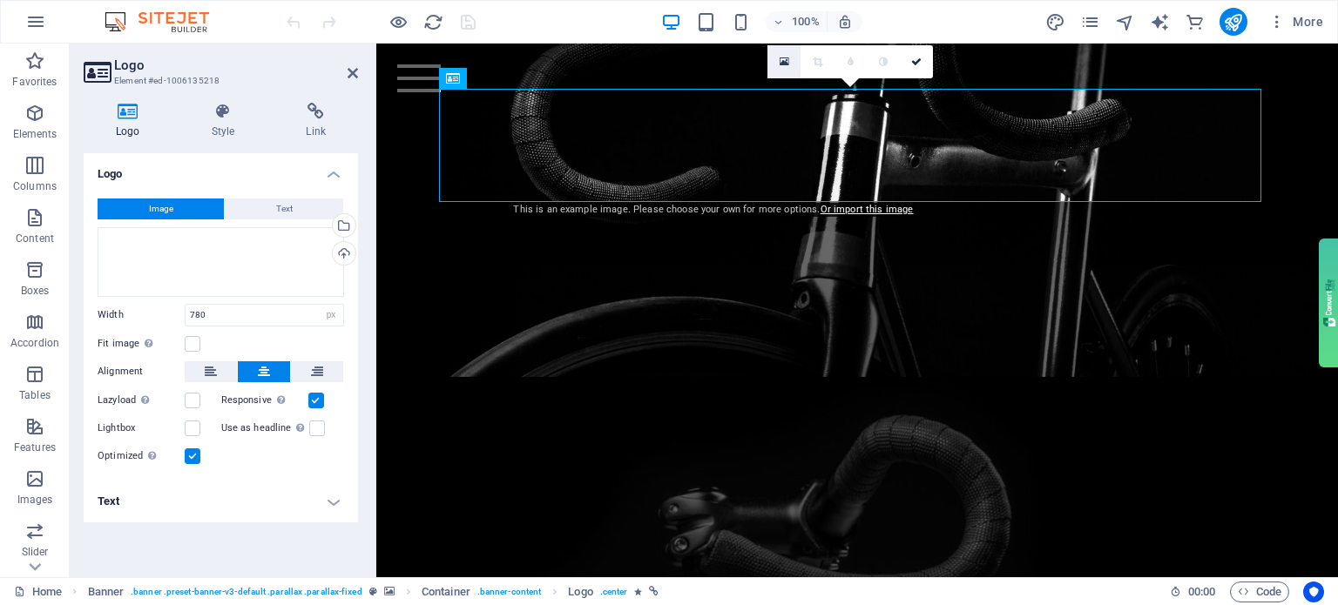
click at [783, 67] on icon at bounding box center [785, 62] width 10 height 12
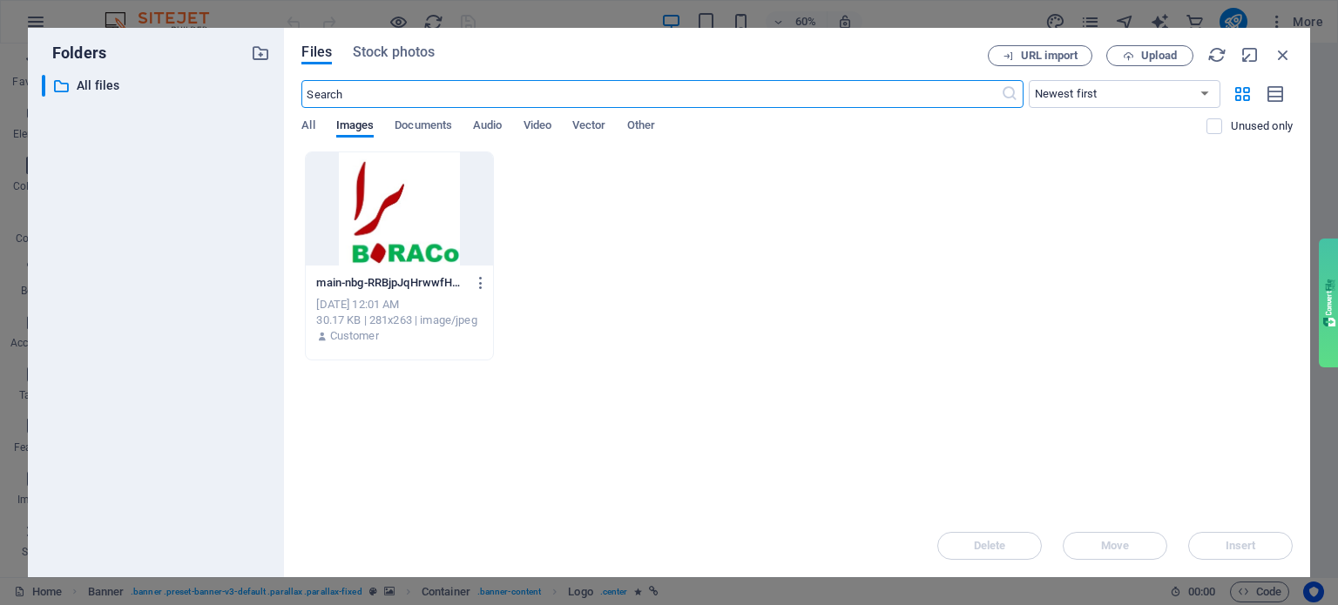
click at [319, 126] on div "All Images Documents Audio Video Vector Other" at bounding box center [753, 134] width 905 height 33
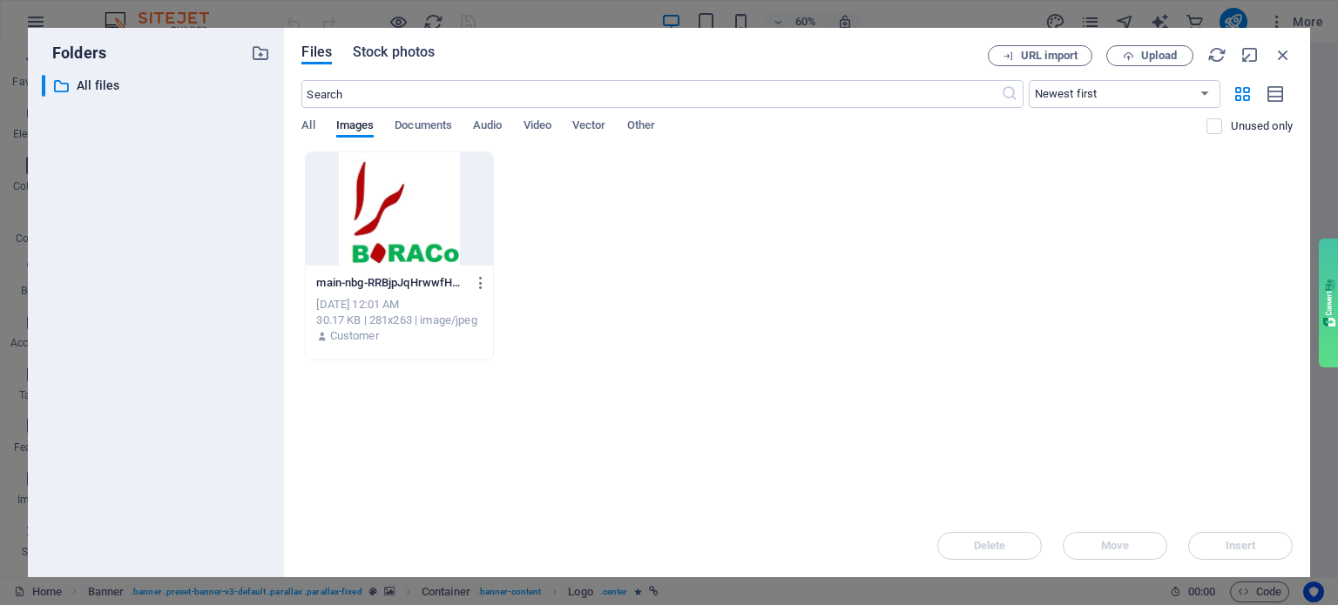
click at [408, 62] on button "Stock photos" at bounding box center [394, 54] width 82 height 19
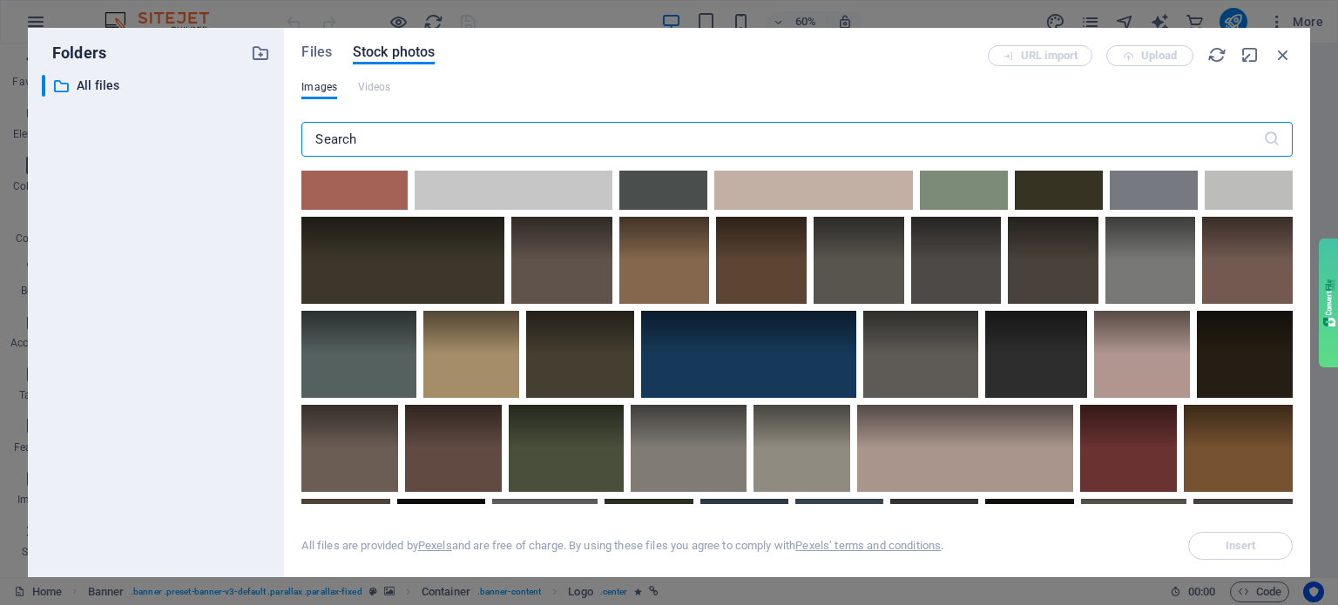
scroll to position [4616, 0]
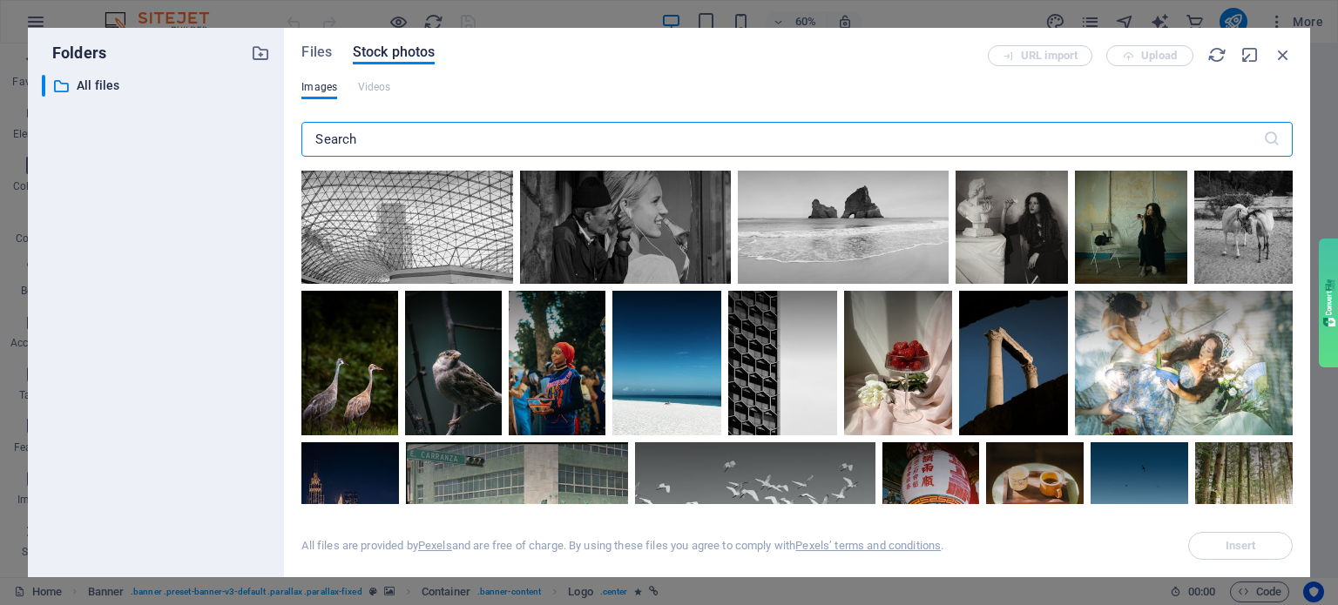
click at [383, 143] on input "text" at bounding box center [781, 139] width 961 height 35
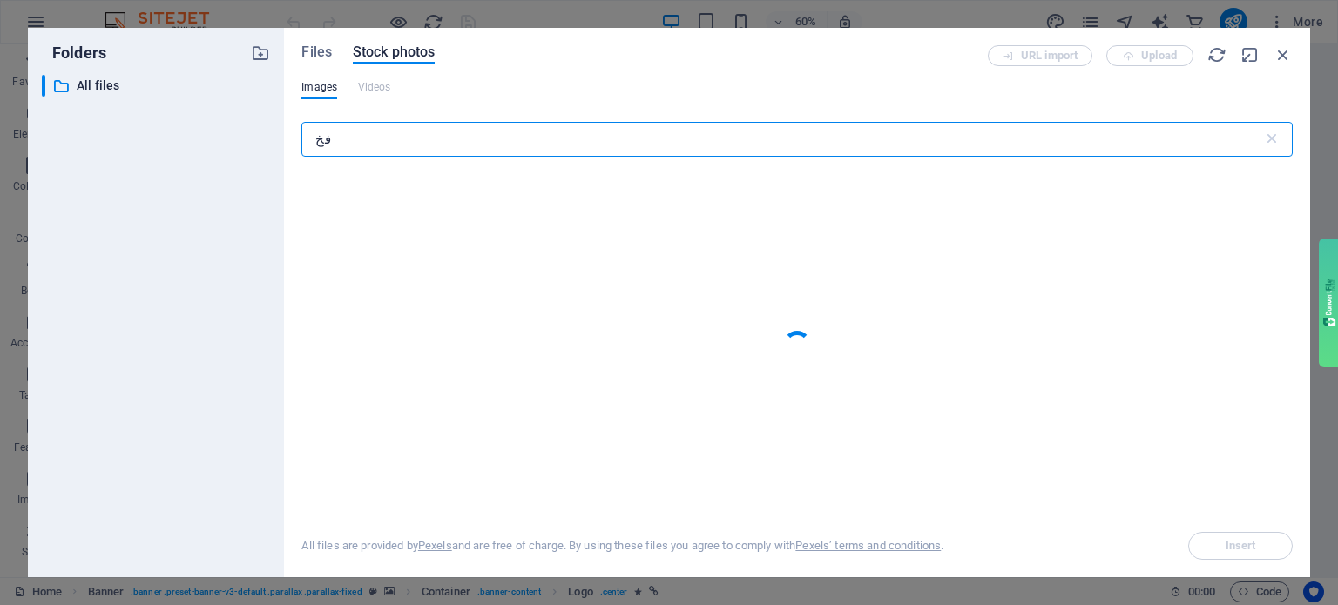
type input "ف"
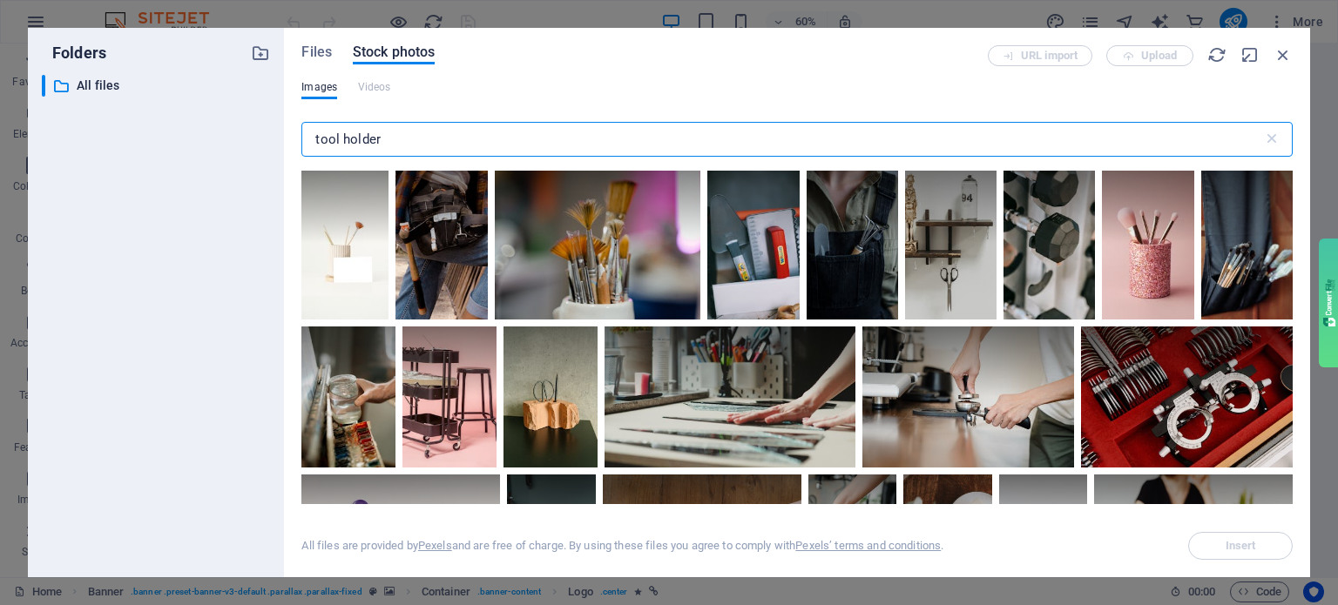
scroll to position [0, 0]
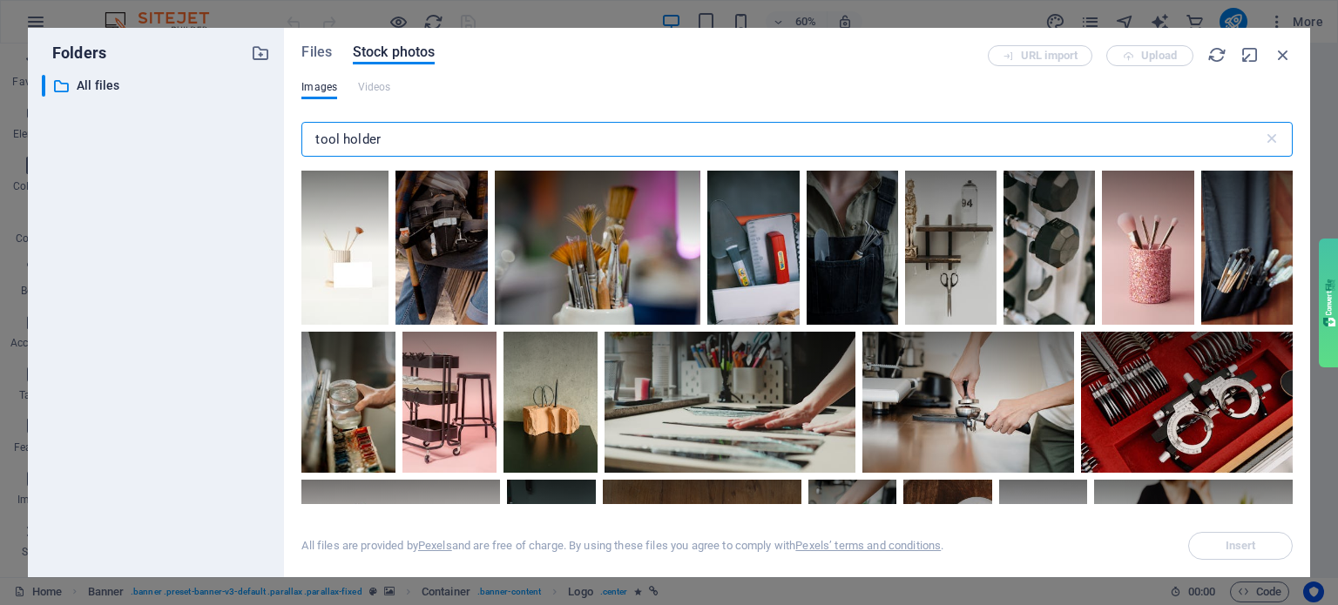
click at [385, 135] on input "tool holder" at bounding box center [781, 139] width 961 height 35
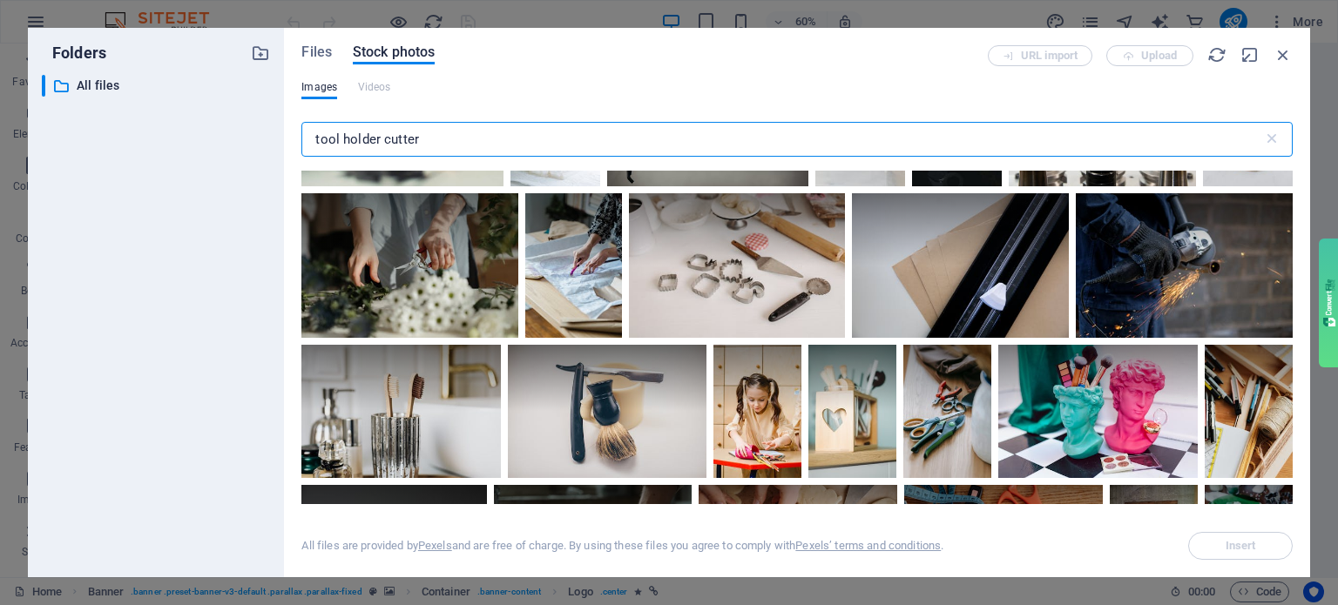
scroll to position [3048, 0]
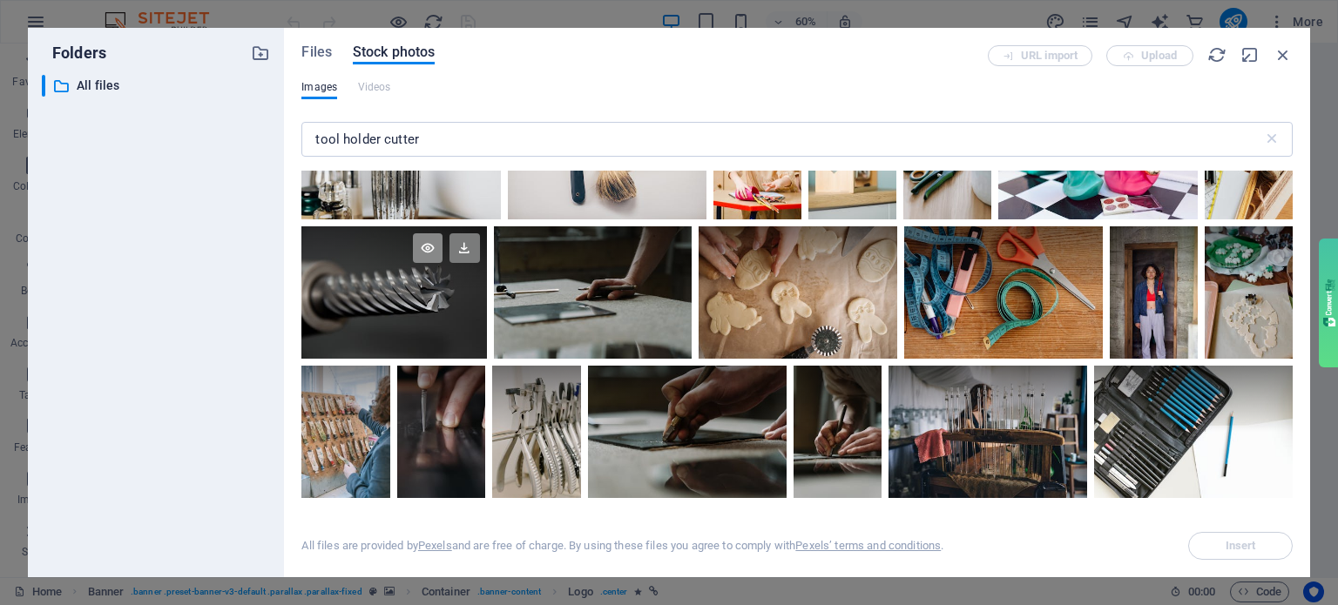
click at [425, 233] on icon at bounding box center [428, 248] width 30 height 30
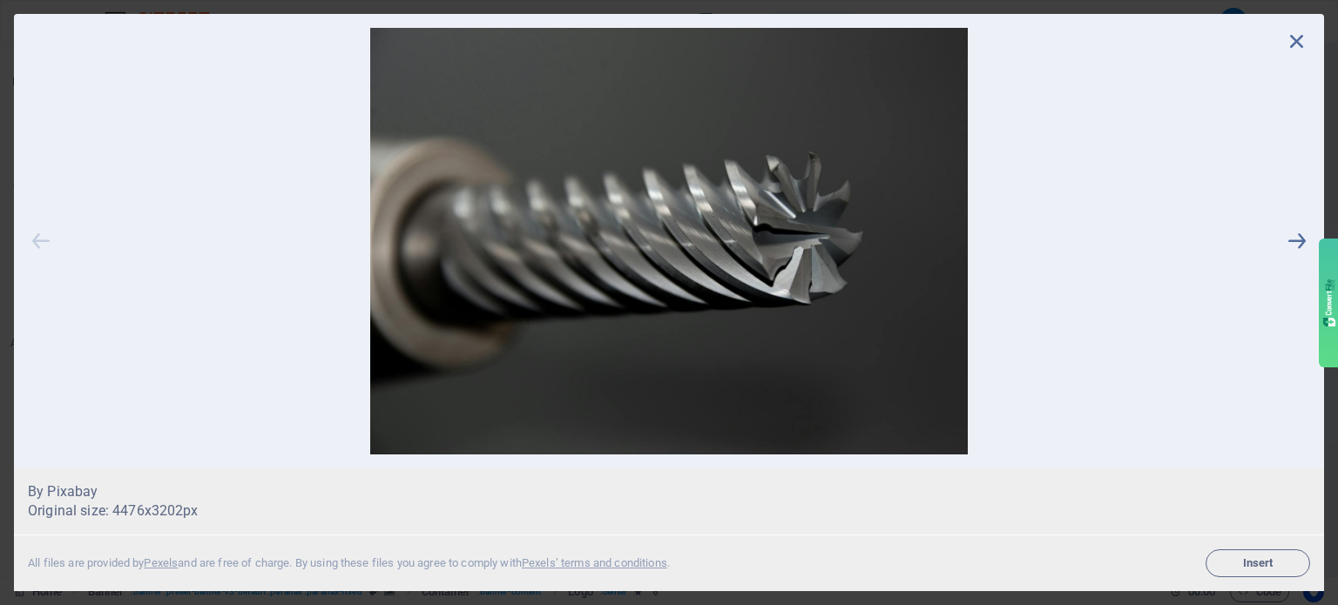
click at [38, 236] on icon at bounding box center [41, 241] width 26 height 427
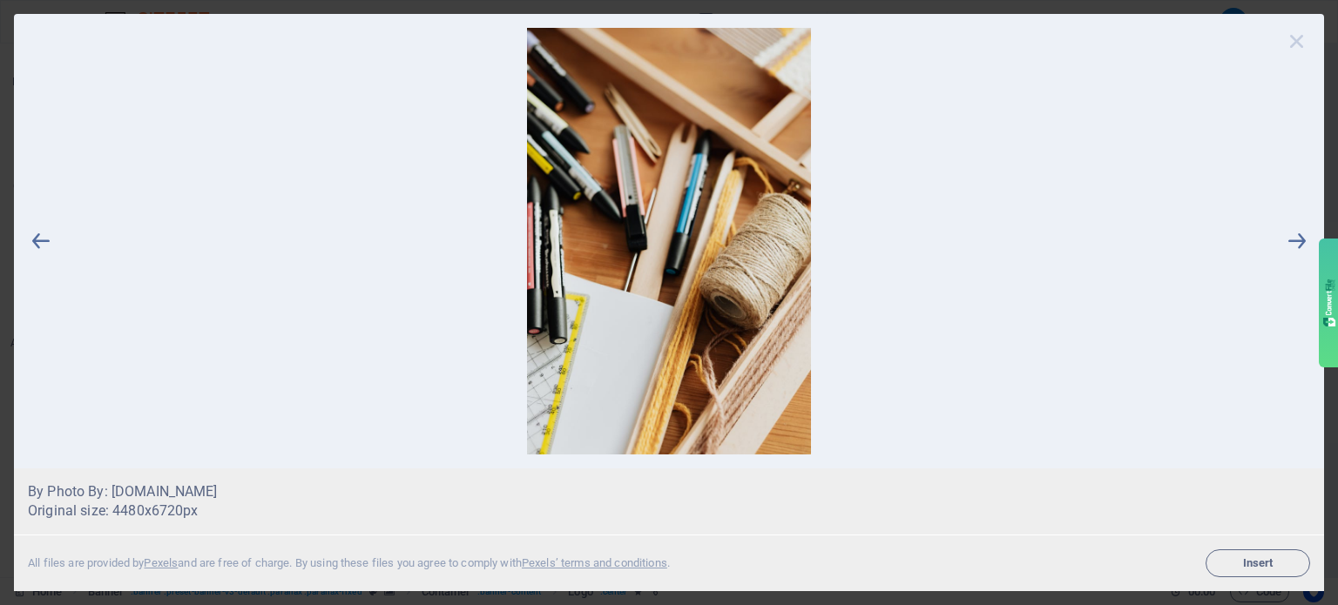
click at [1293, 46] on icon at bounding box center [1297, 41] width 26 height 26
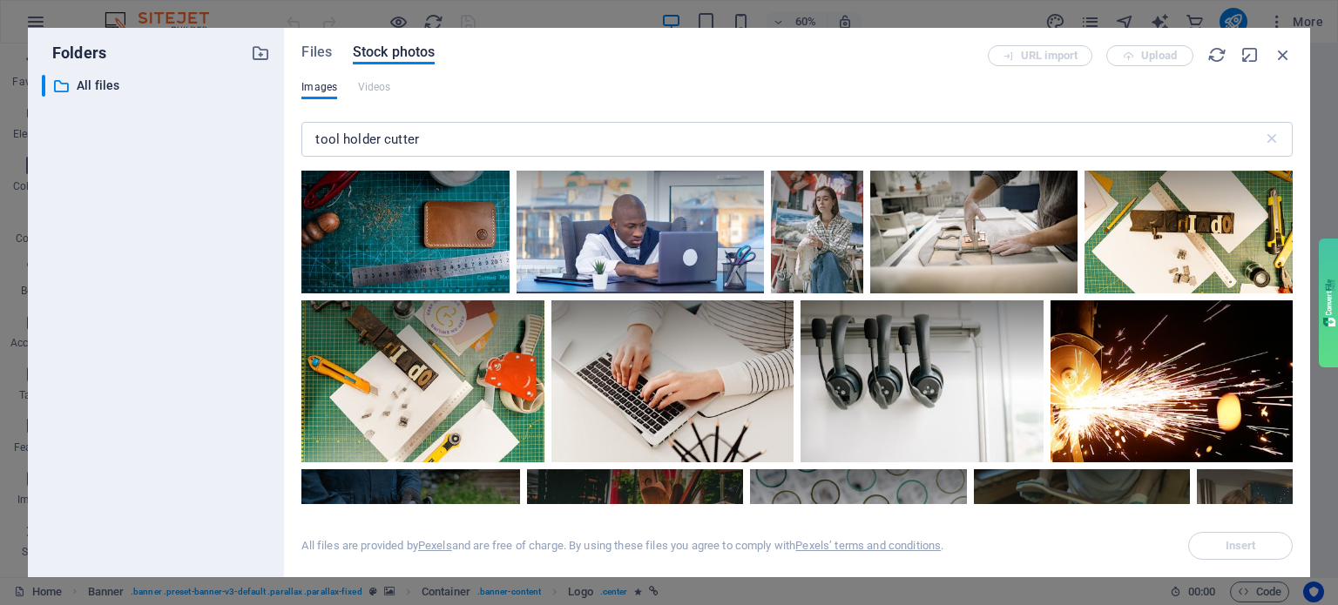
scroll to position [4616, 0]
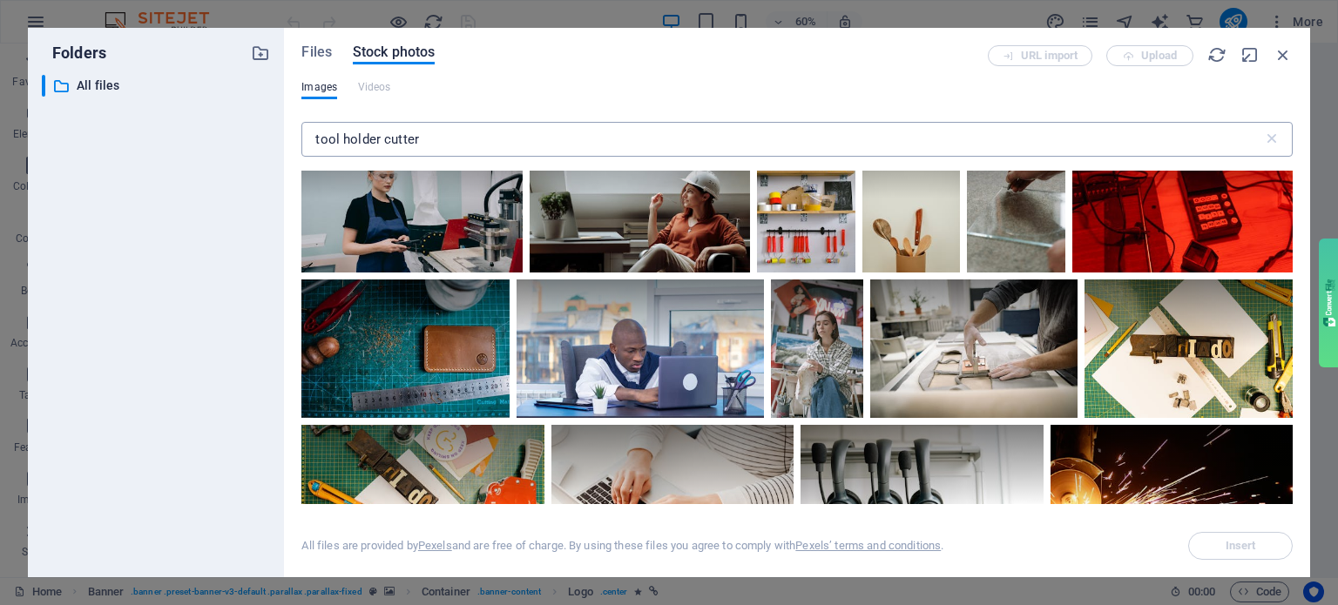
click at [318, 139] on input "tool holder cutter" at bounding box center [781, 139] width 961 height 35
click at [315, 139] on input "tool holder cutter" at bounding box center [781, 139] width 961 height 35
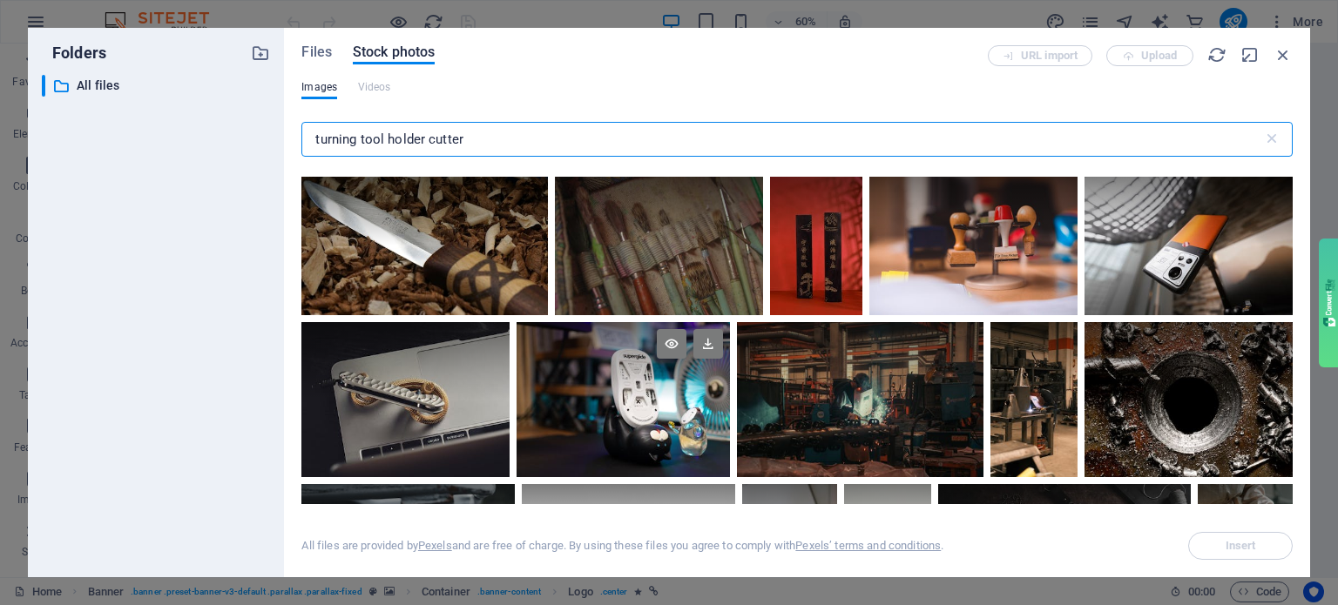
scroll to position [2700, 0]
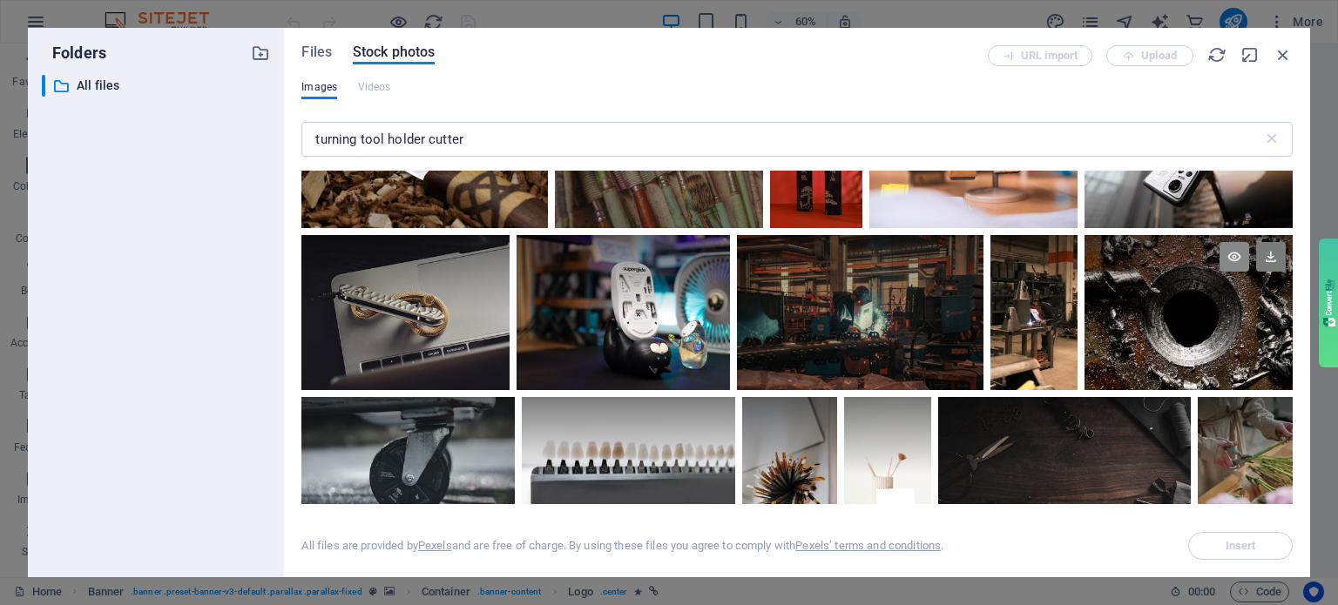
click at [1231, 242] on icon at bounding box center [1234, 257] width 30 height 30
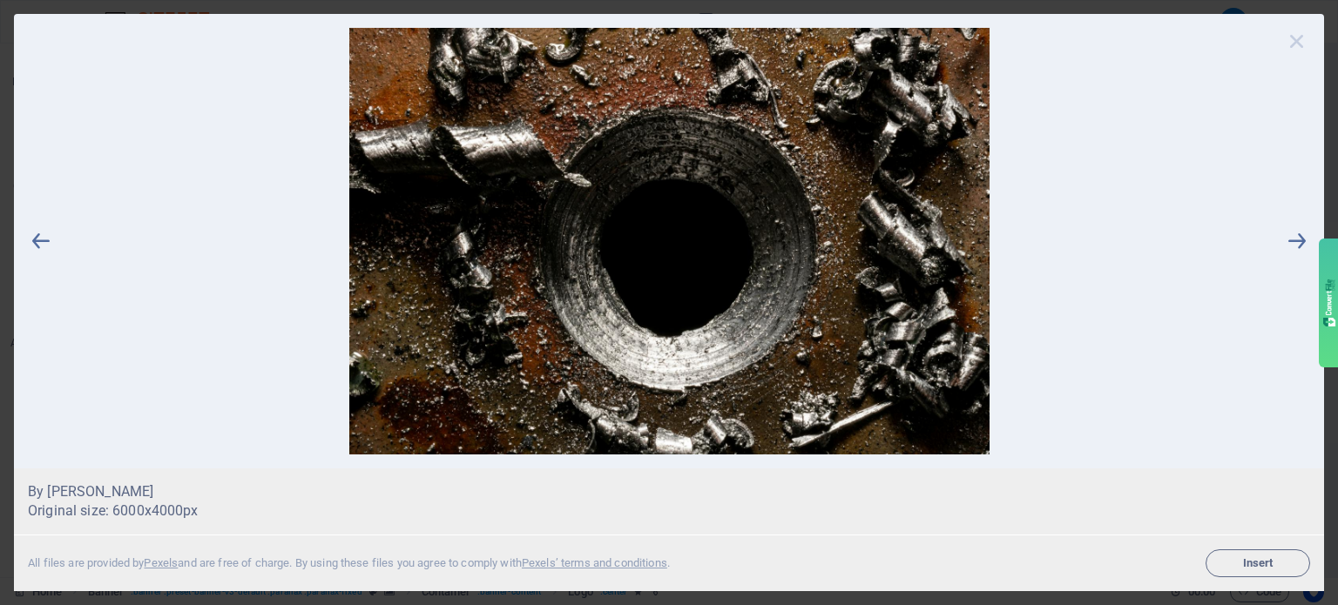
click at [1294, 44] on icon at bounding box center [1297, 41] width 26 height 26
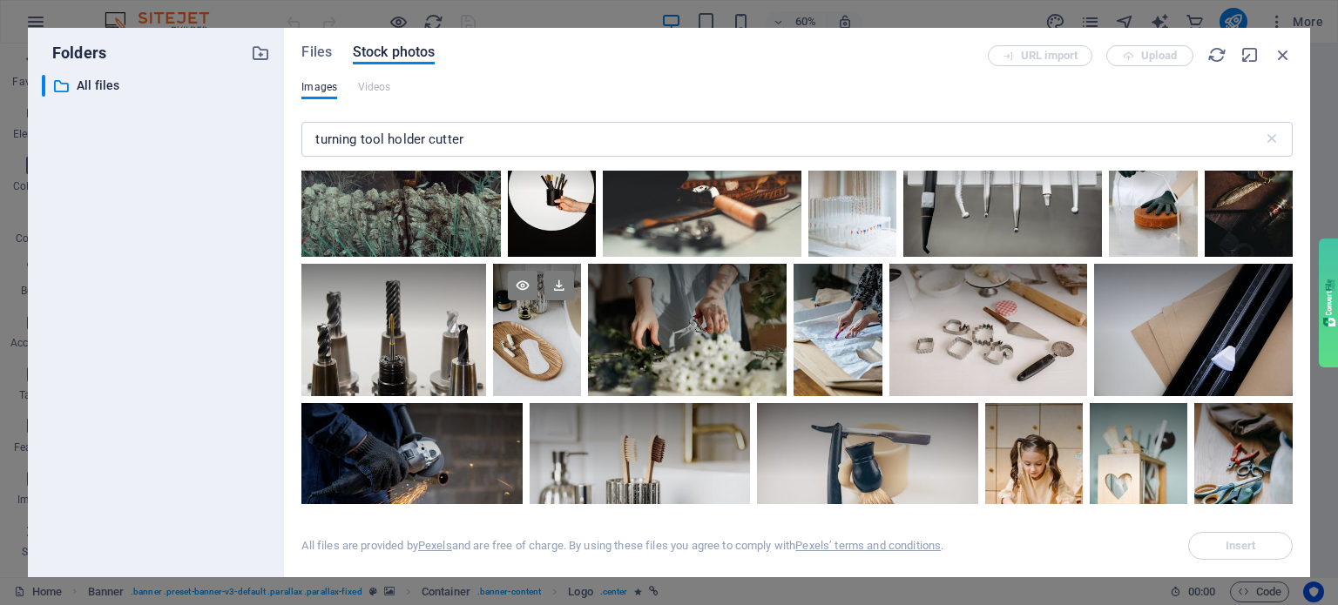
scroll to position [3136, 0]
click at [434, 300] on div at bounding box center [393, 296] width 185 height 66
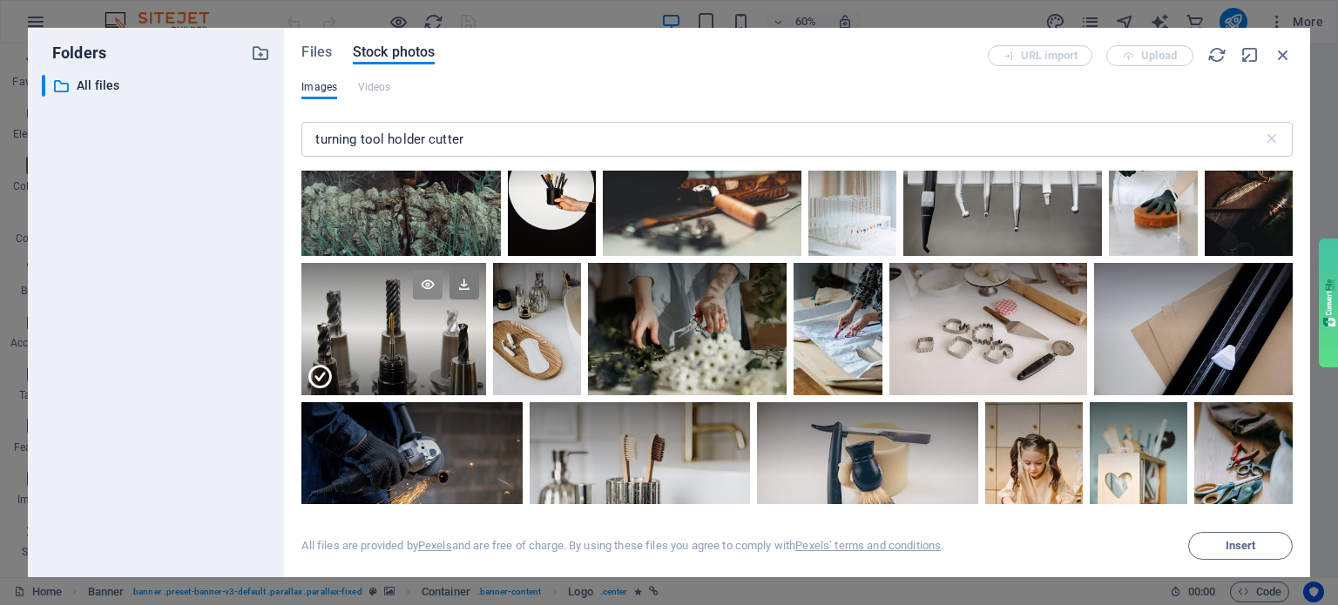
click at [429, 275] on icon at bounding box center [428, 285] width 30 height 30
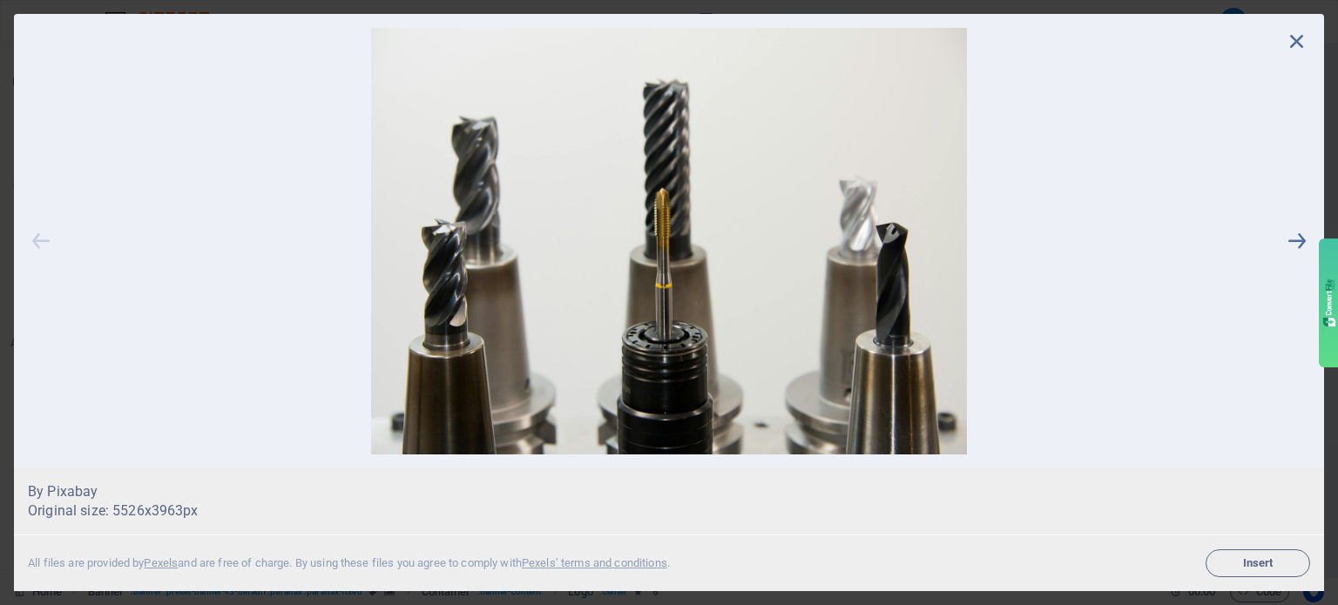
click at [52, 250] on icon at bounding box center [41, 241] width 26 height 427
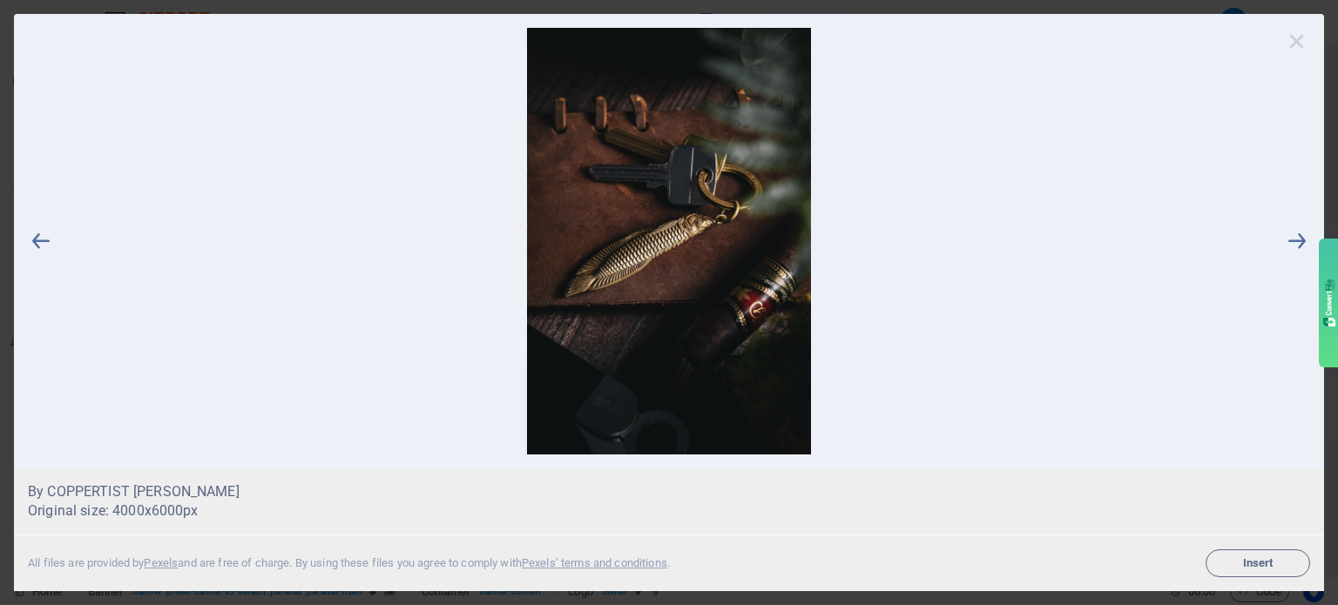
click at [1303, 48] on icon at bounding box center [1297, 41] width 26 height 26
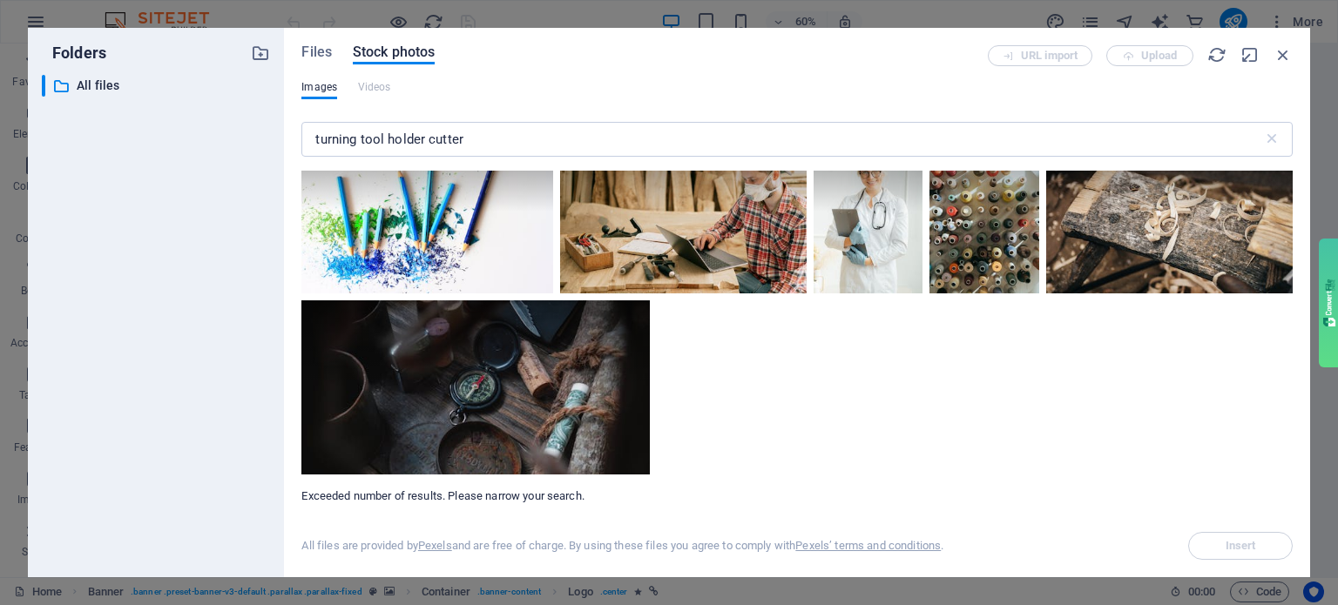
scroll to position [12171, 0]
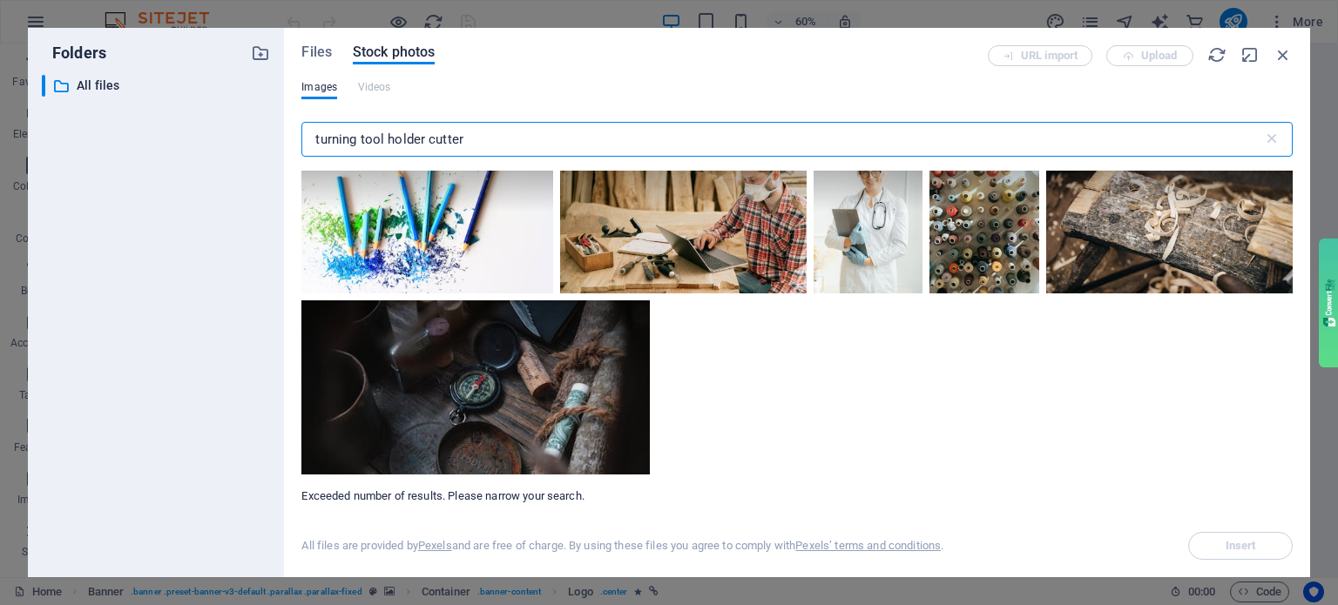
drag, startPoint x: 386, startPoint y: 140, endPoint x: 526, endPoint y: 132, distance: 140.4
click at [526, 132] on input "turning tool holder cutter" at bounding box center [781, 139] width 961 height 35
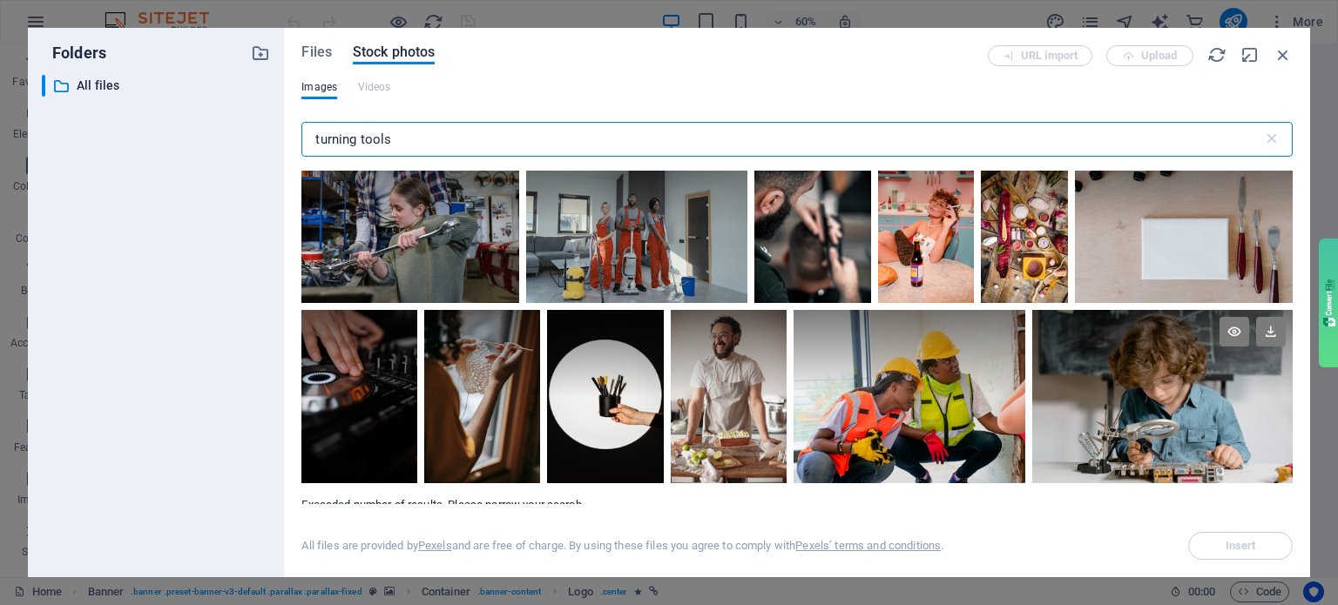
scroll to position [11964, 0]
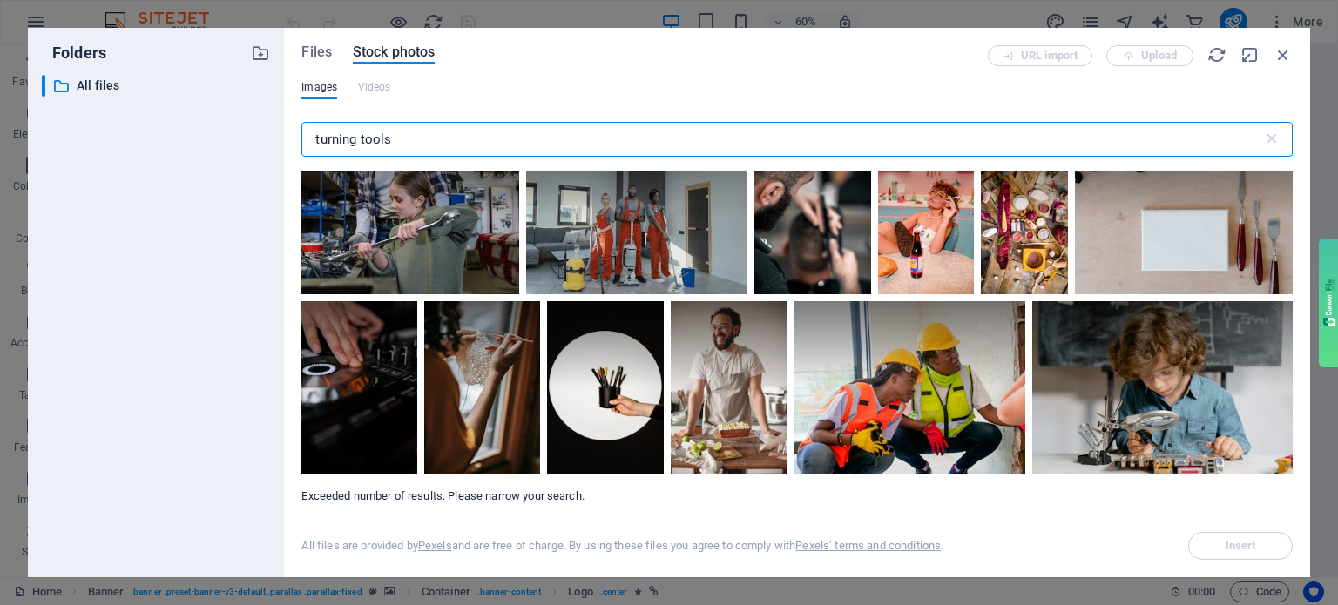
drag, startPoint x: 356, startPoint y: 141, endPoint x: 262, endPoint y: 135, distance: 94.3
click at [262, 135] on div "Folders ​ All files All files Files Stock photos URL import Upload Images Video…" at bounding box center [669, 303] width 1282 height 550
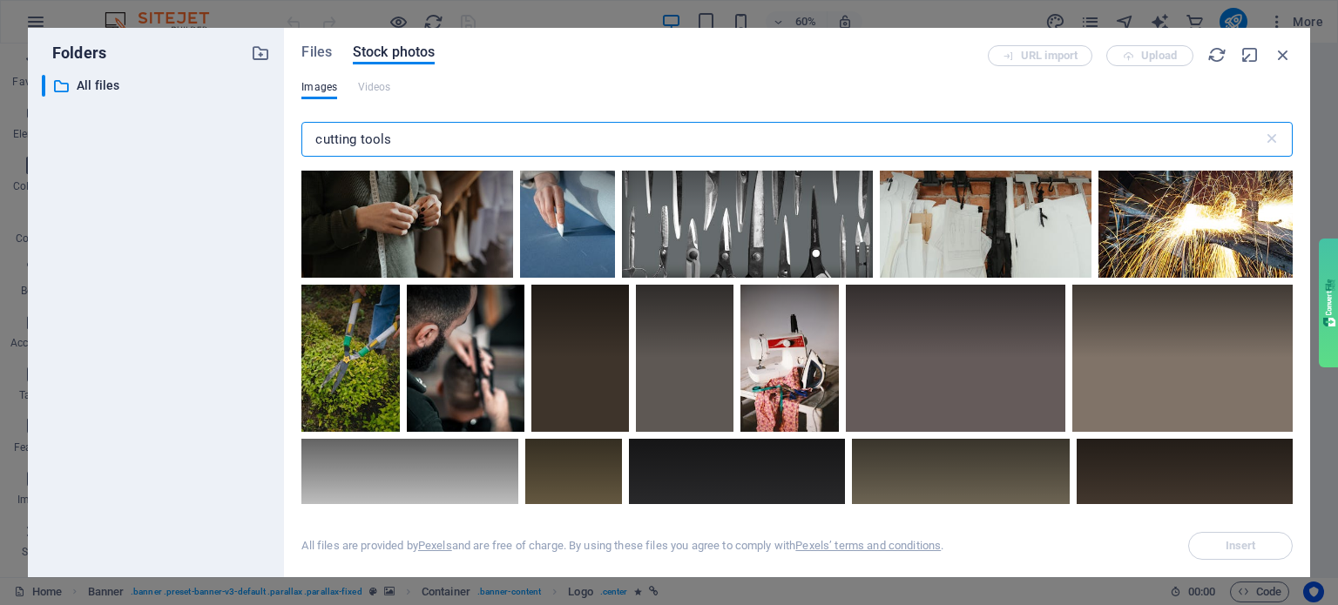
scroll to position [2352, 0]
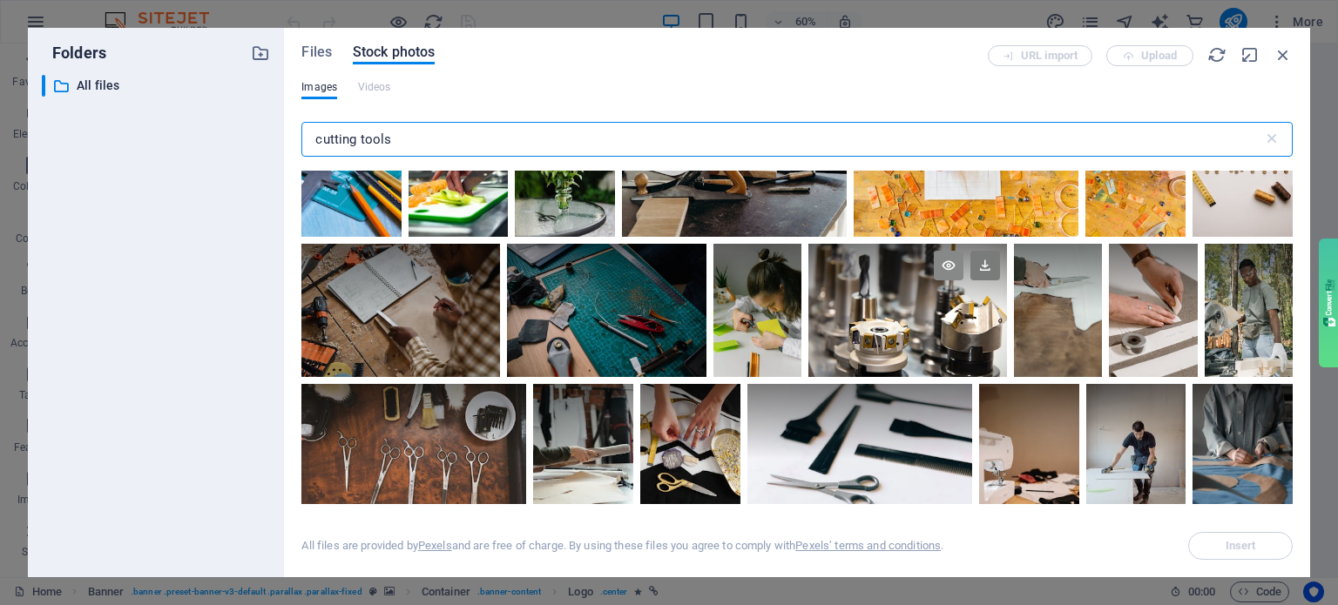
type input "cutting tools"
click at [942, 257] on icon at bounding box center [949, 266] width 30 height 30
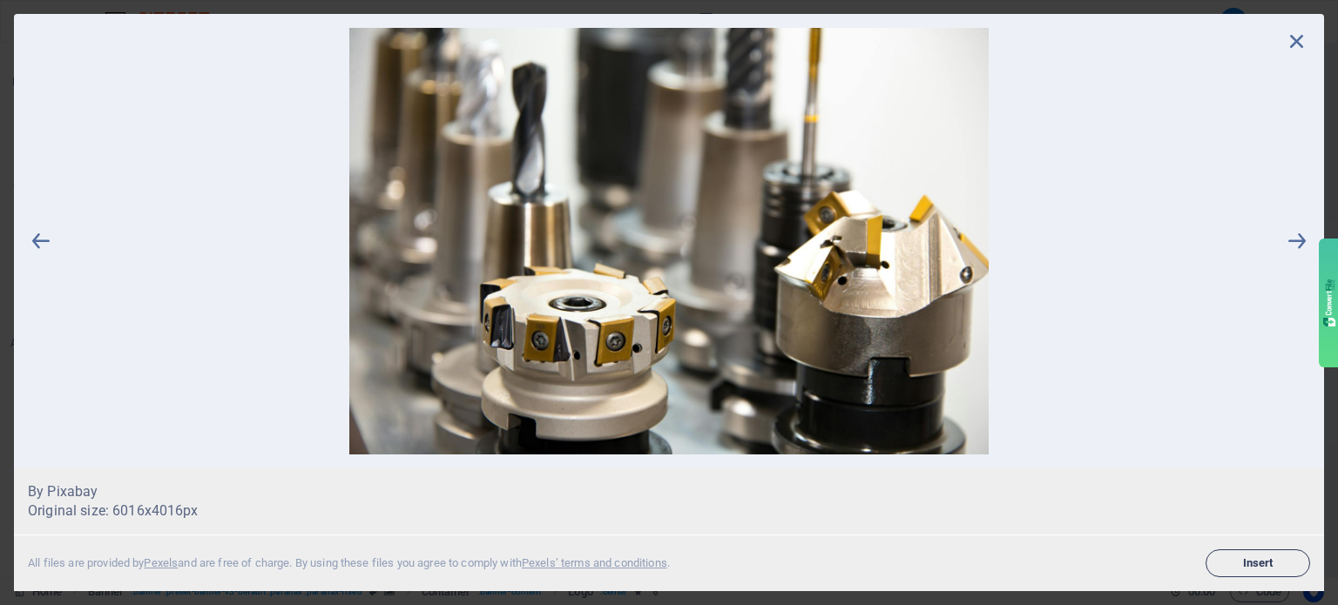
click at [1248, 569] on span "Insert" at bounding box center [1257, 563] width 89 height 10
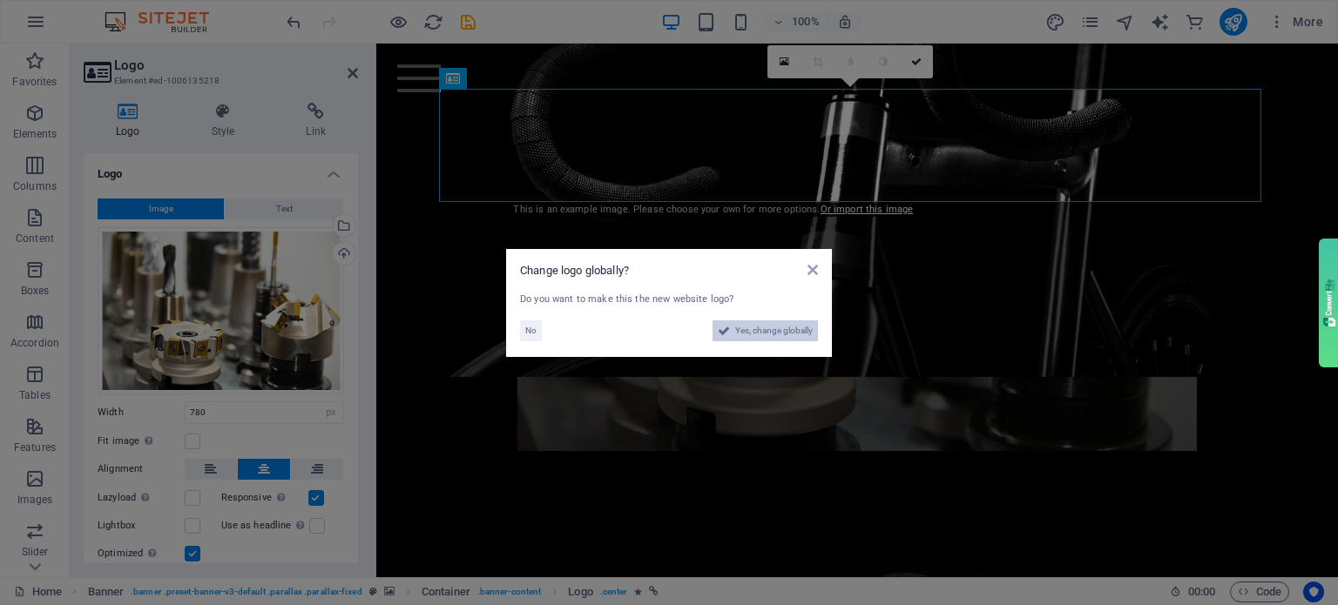
drag, startPoint x: 778, startPoint y: 332, endPoint x: 650, endPoint y: 510, distance: 219.0
click at [778, 332] on span "Yes, change globally" at bounding box center [774, 331] width 78 height 21
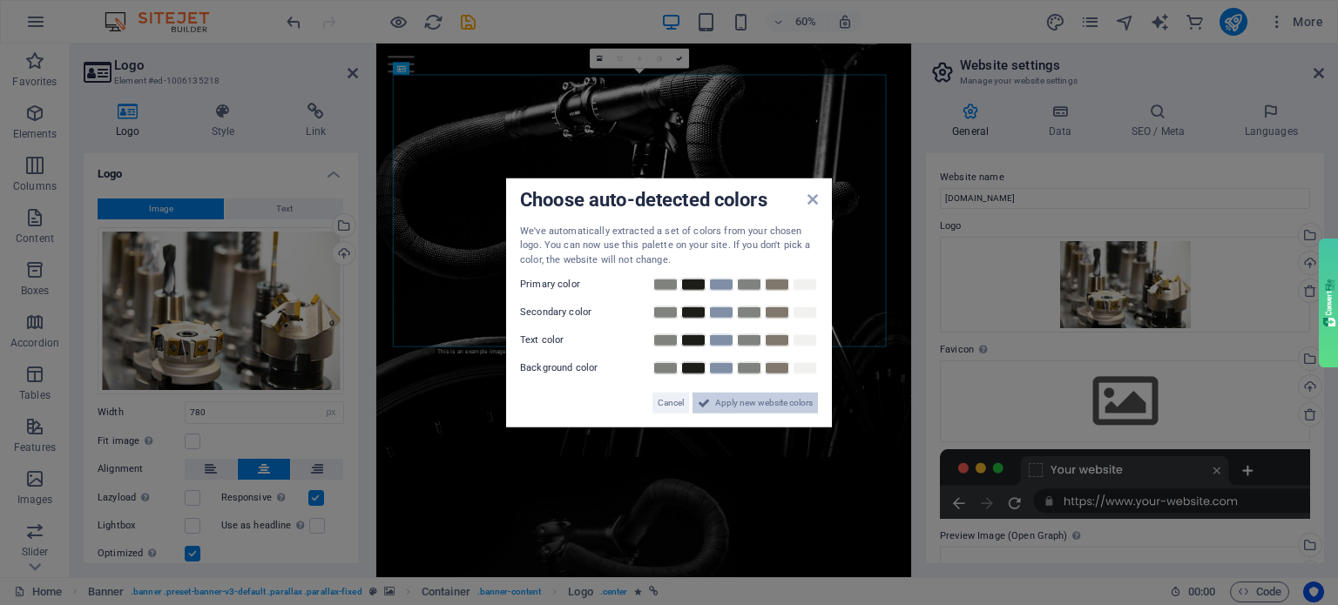
click at [776, 406] on span "Apply new website colors" at bounding box center [764, 403] width 98 height 21
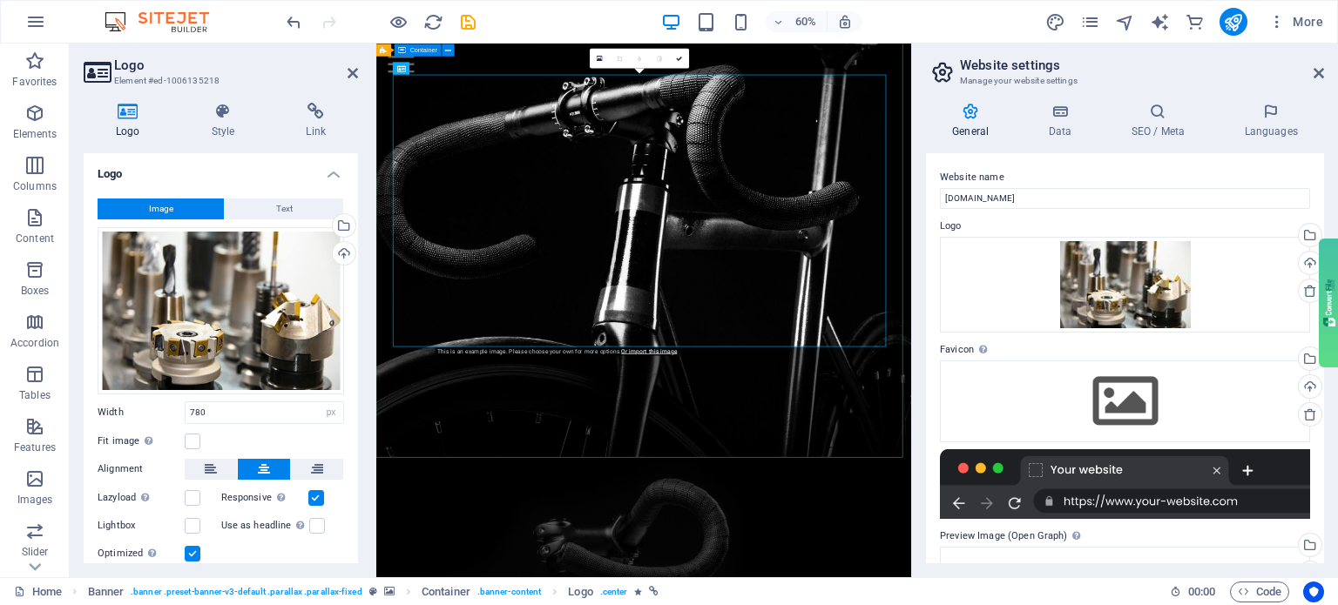
click at [629, 531] on div at bounding box center [821, 187] width 891 height 688
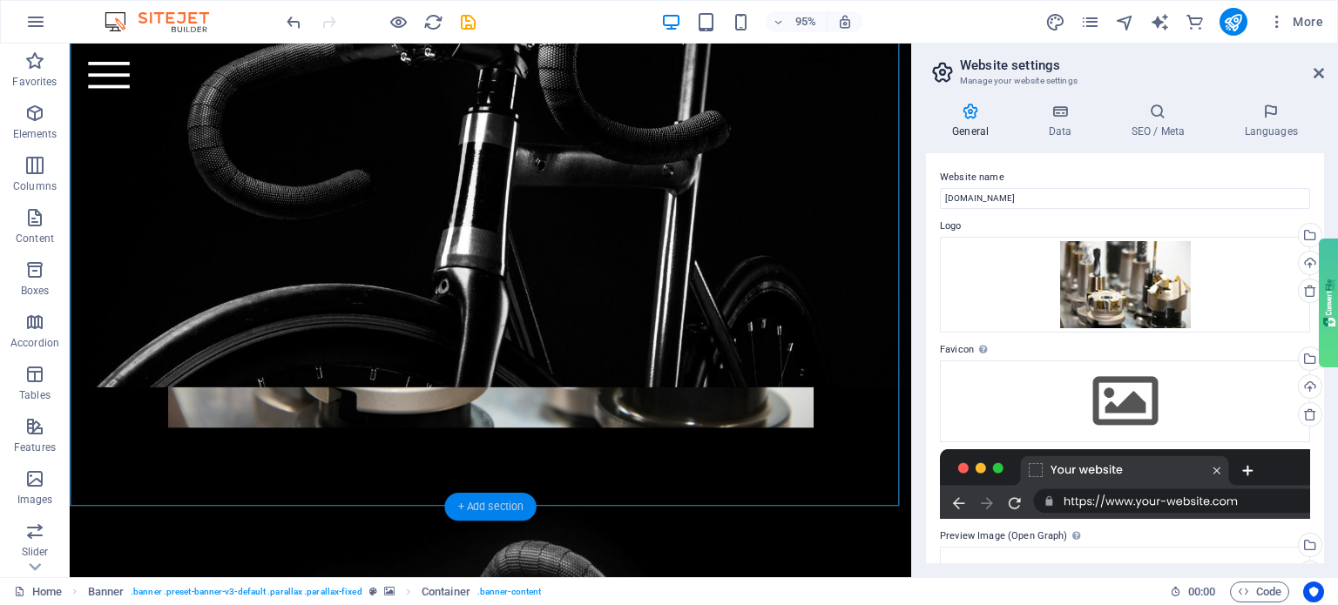
click at [509, 504] on div "+ Add section" at bounding box center [489, 506] width 91 height 28
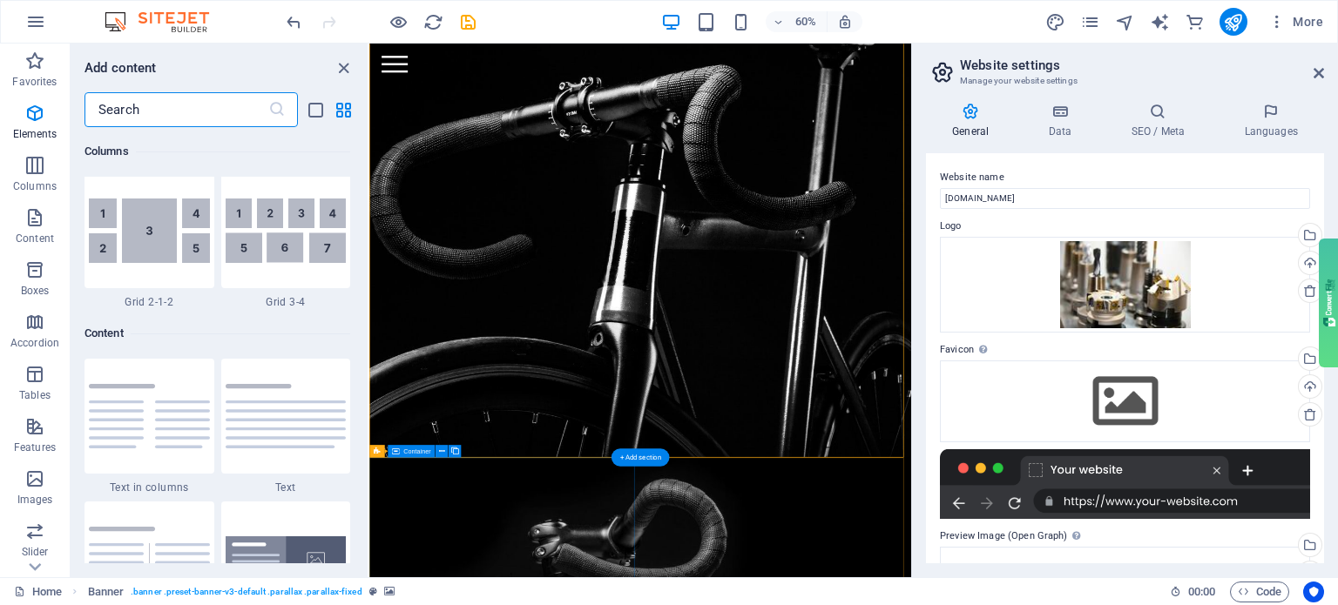
scroll to position [3048, 0]
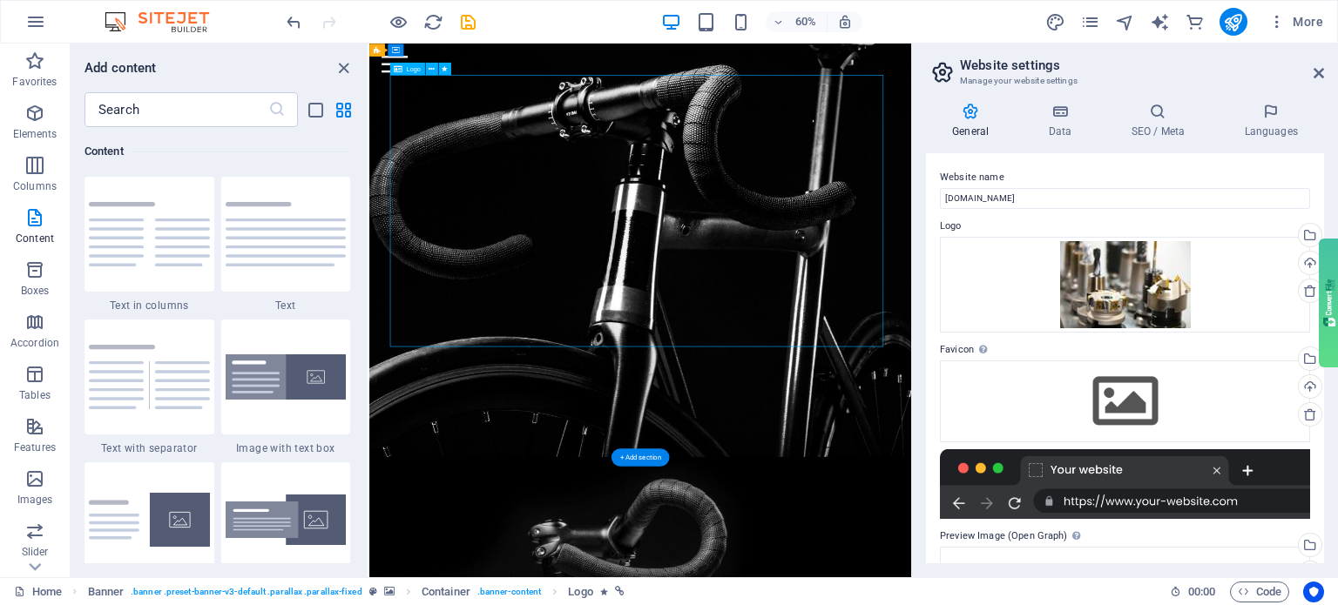
drag, startPoint x: 875, startPoint y: 240, endPoint x: 761, endPoint y: 307, distance: 132.8
click at [761, 307] on div at bounding box center [821, 222] width 822 height 454
click at [1214, 78] on div "Menu" at bounding box center [820, 78] width 863 height 28
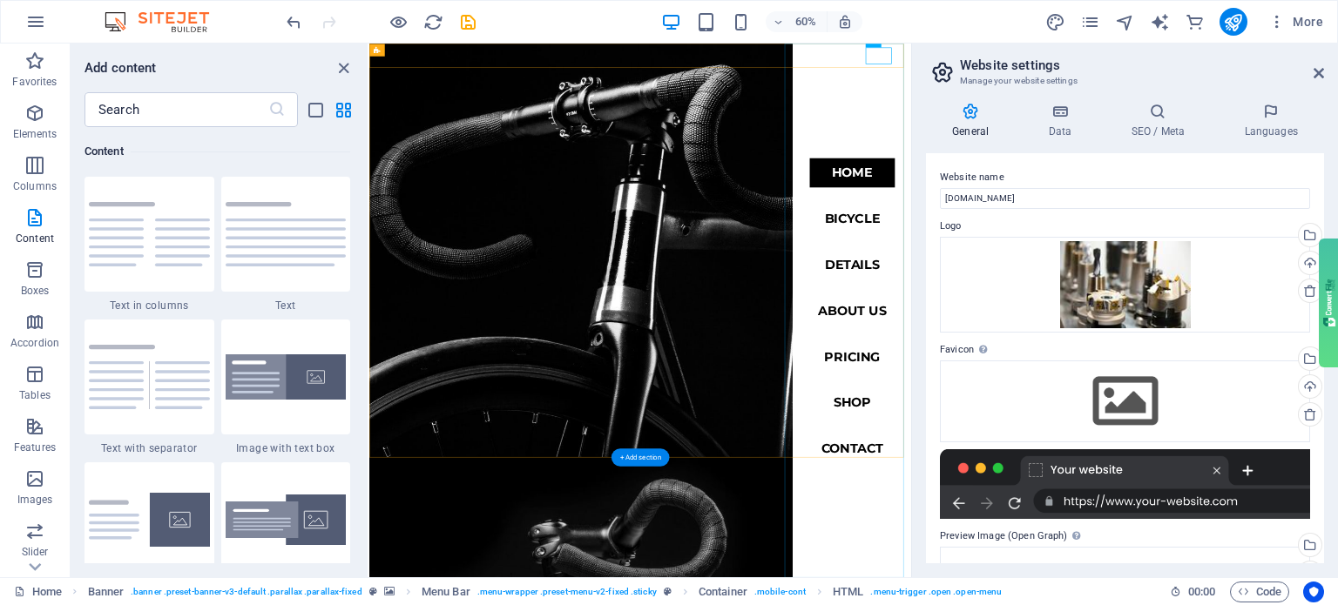
click at [1180, 281] on nav "Home Bicycle Details About us Pricing Shop Contact" at bounding box center [1174, 489] width 198 height 890
click at [433, 64] on div "Menu" at bounding box center [411, 78] width 44 height 28
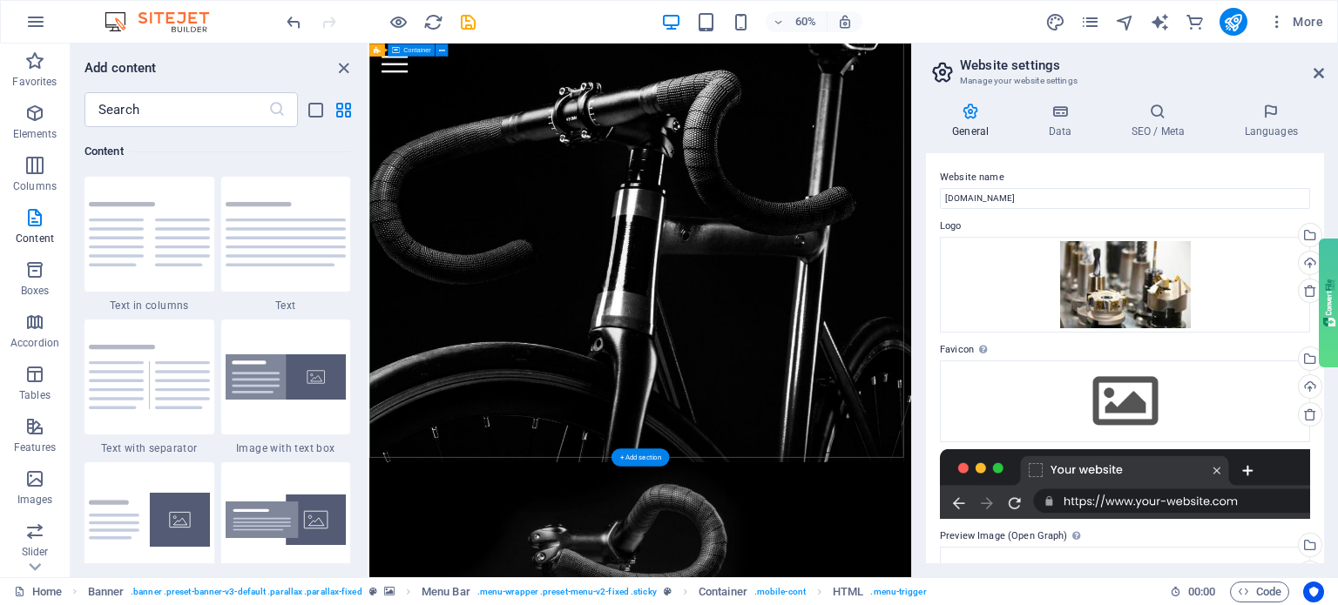
scroll to position [200, 0]
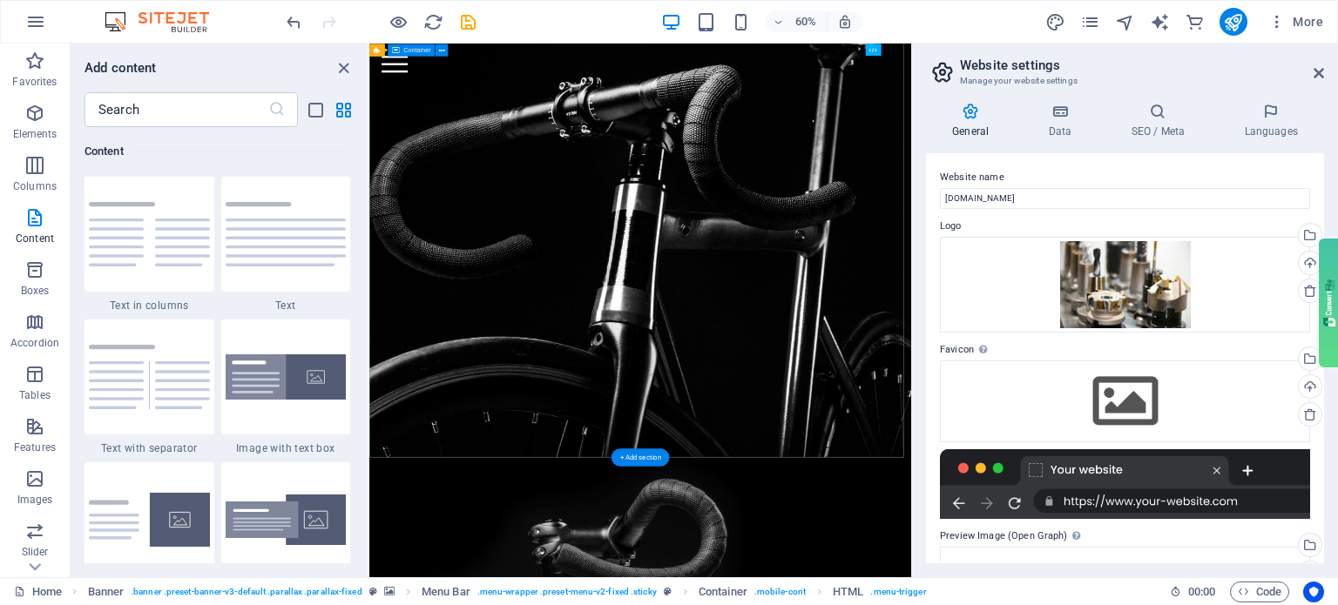
click at [919, 532] on div at bounding box center [820, 187] width 903 height 689
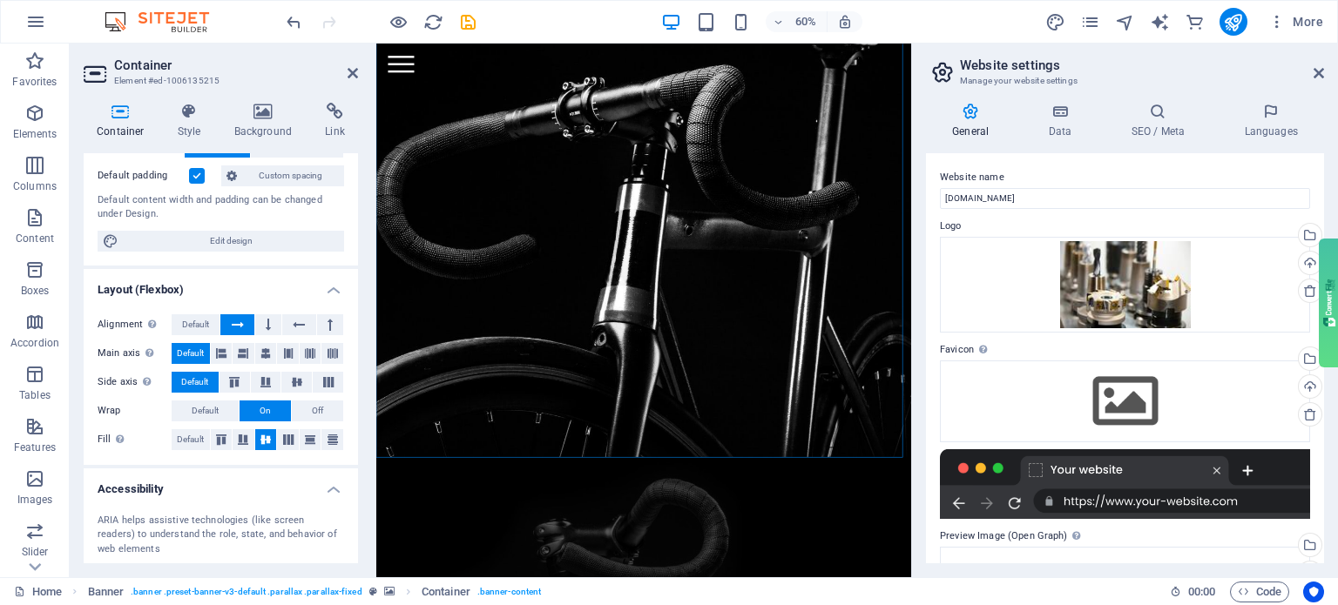
scroll to position [0, 0]
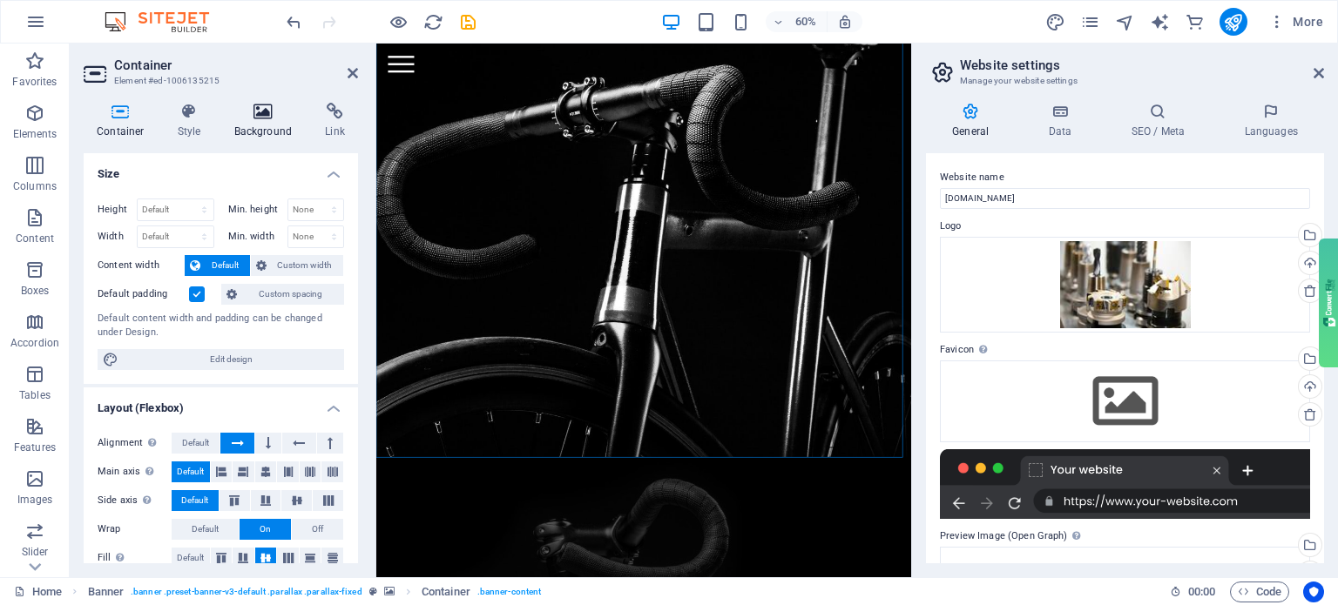
click at [267, 133] on h4 "Background" at bounding box center [266, 121] width 91 height 37
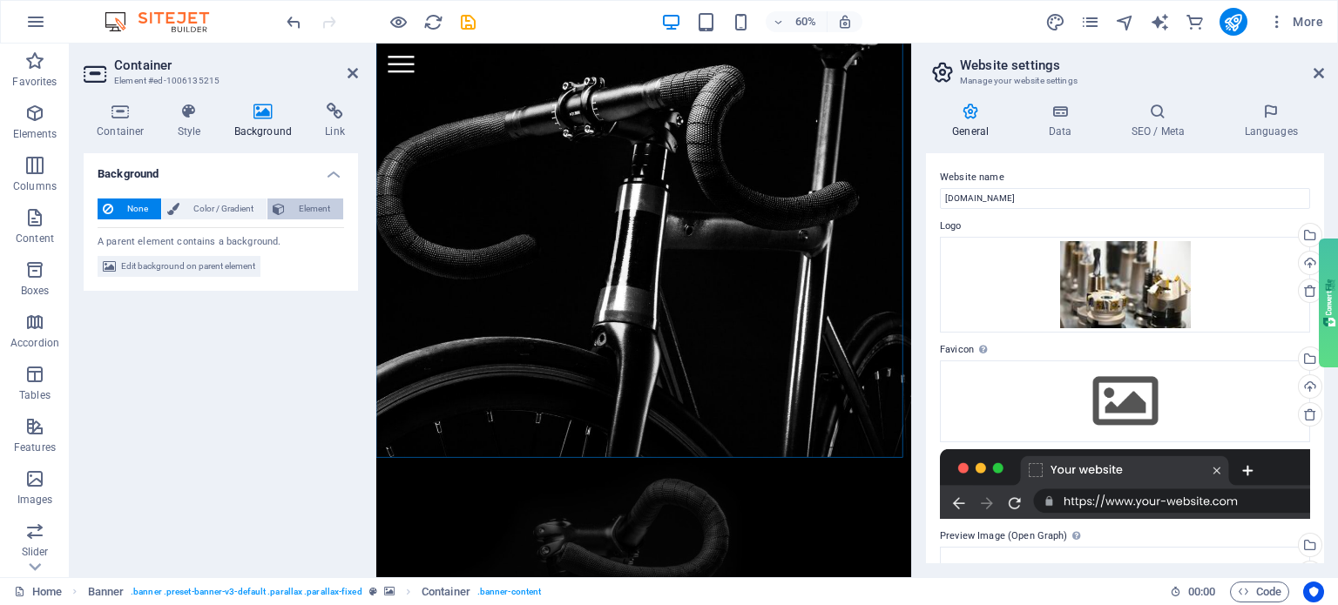
click at [303, 206] on span "Element" at bounding box center [314, 209] width 48 height 21
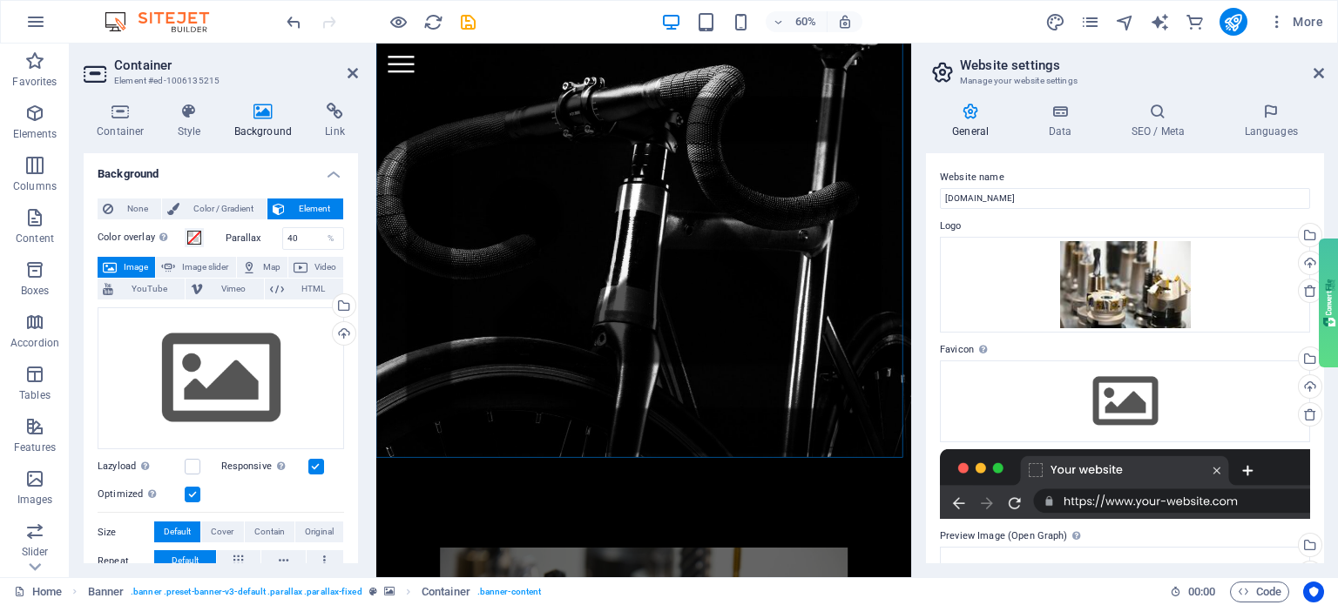
click at [145, 273] on span "Image" at bounding box center [136, 267] width 28 height 21
click at [752, 604] on figure at bounding box center [821, 435] width 891 height 890
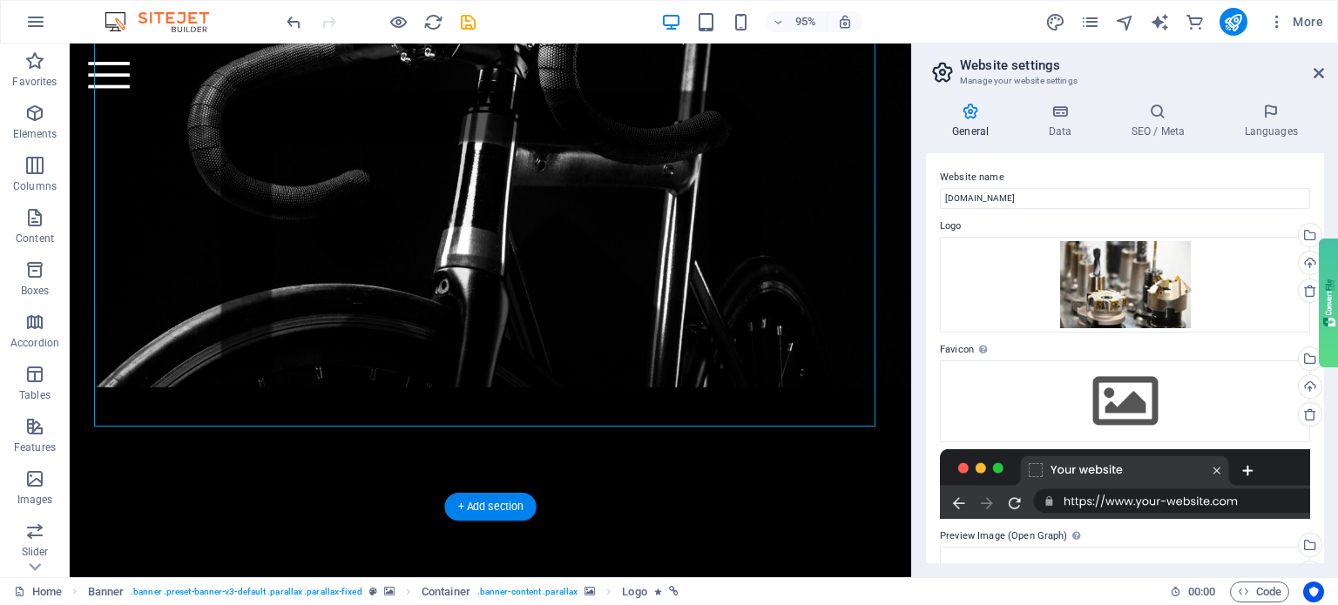
click at [583, 486] on figure at bounding box center [513, 309] width 886 height 638
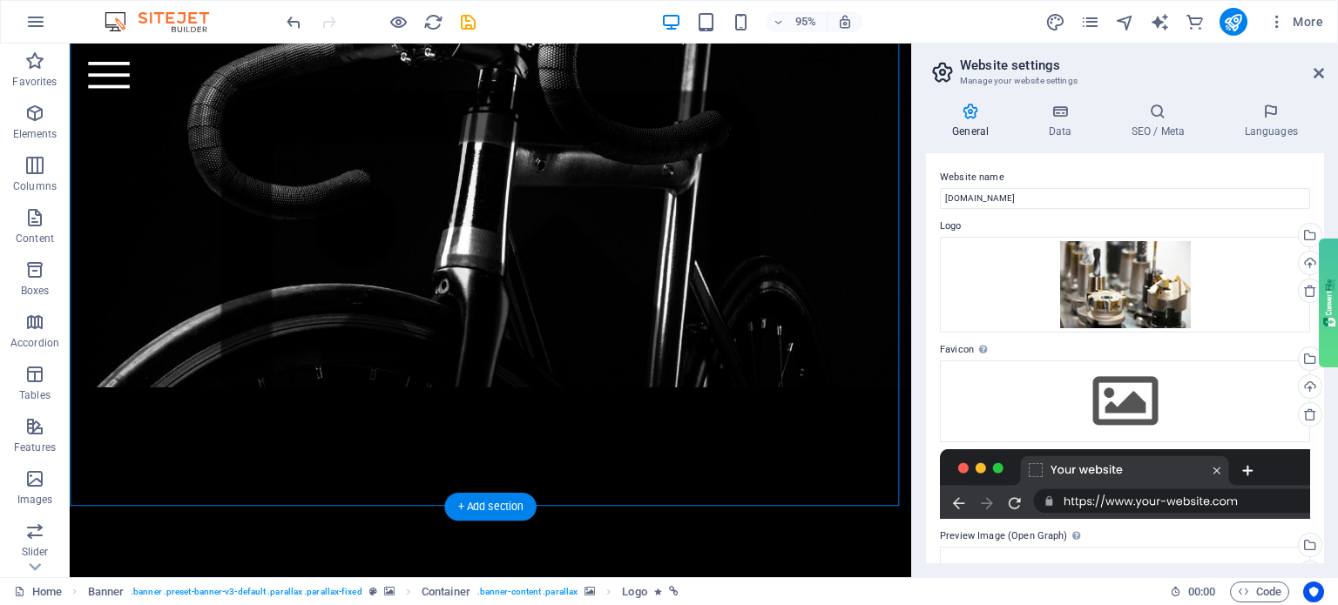
click at [583, 486] on figure at bounding box center [513, 309] width 886 height 638
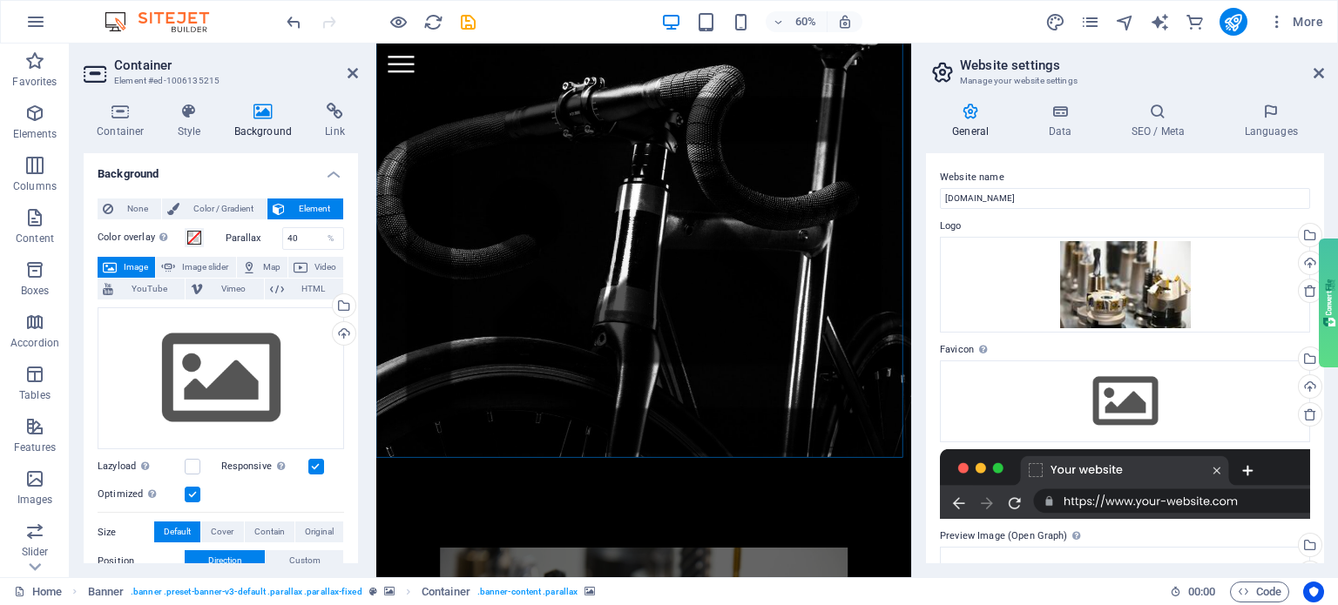
click at [680, 604] on figure at bounding box center [821, 435] width 891 height 890
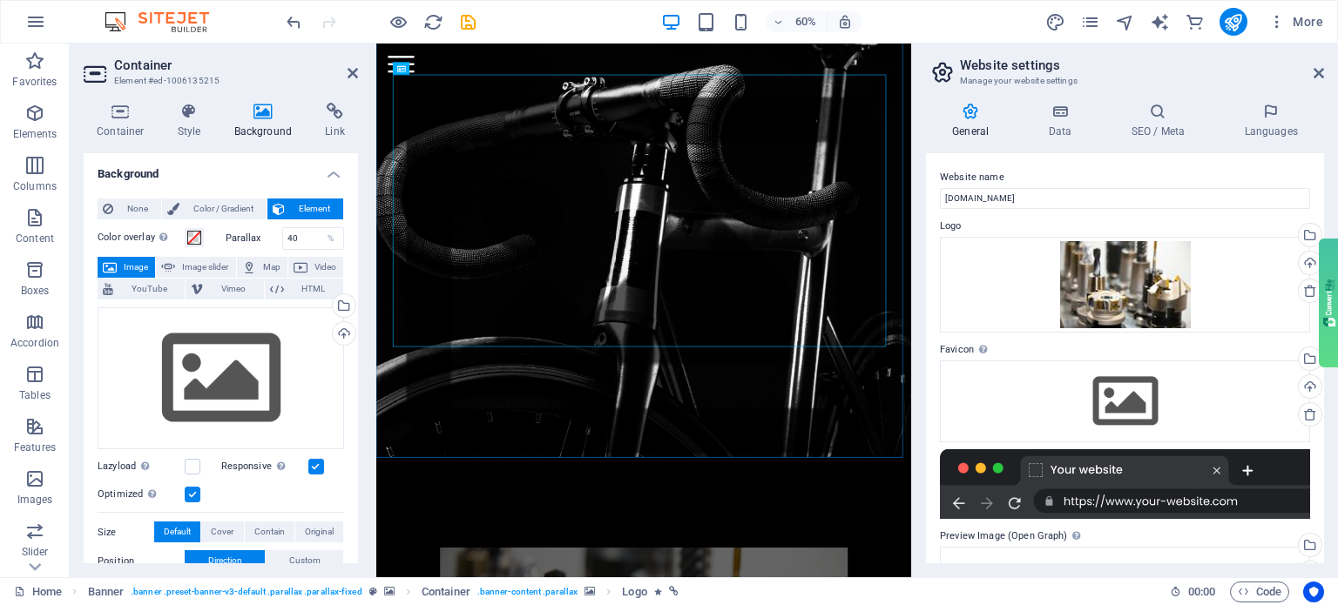
click at [134, 233] on label "Color overlay Places an overlay over the background to colorize it" at bounding box center [141, 237] width 87 height 21
click at [185, 233] on button "Color overlay Places an overlay over the background to colorize it" at bounding box center [194, 237] width 19 height 19
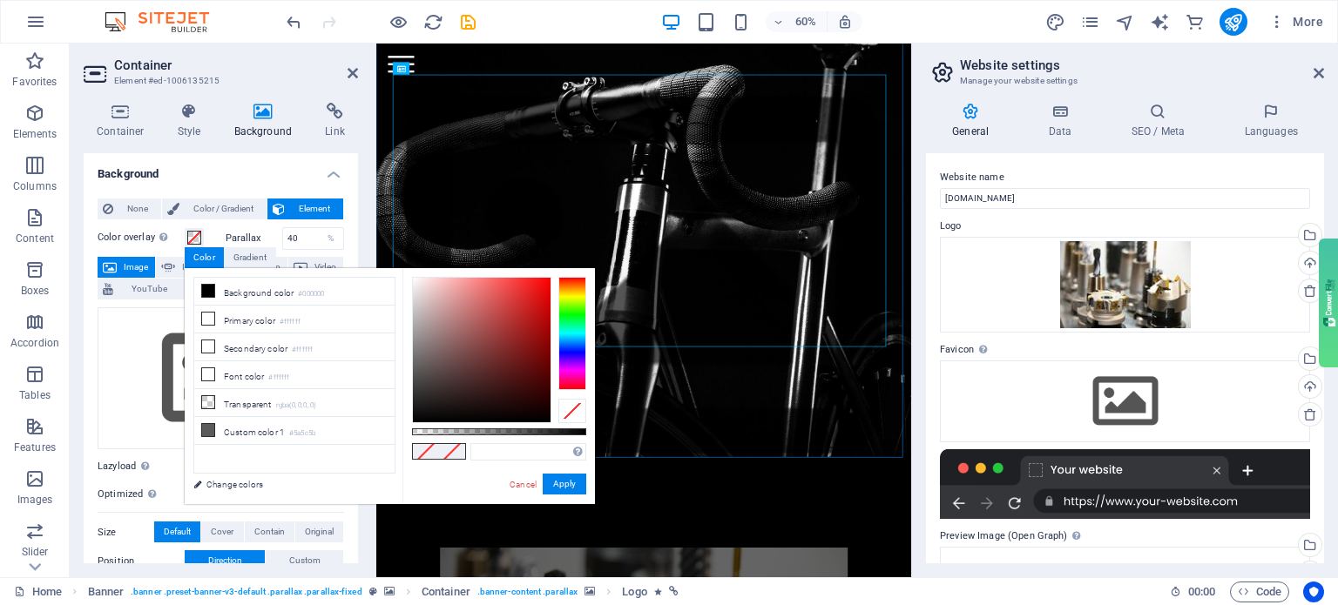
click at [134, 233] on label "Color overlay Places an overlay over the background to colorize it" at bounding box center [141, 237] width 87 height 21
click at [185, 233] on button "Color overlay Places an overlay over the background to colorize it" at bounding box center [194, 237] width 19 height 19
click at [125, 208] on span "None" at bounding box center [136, 209] width 37 height 21
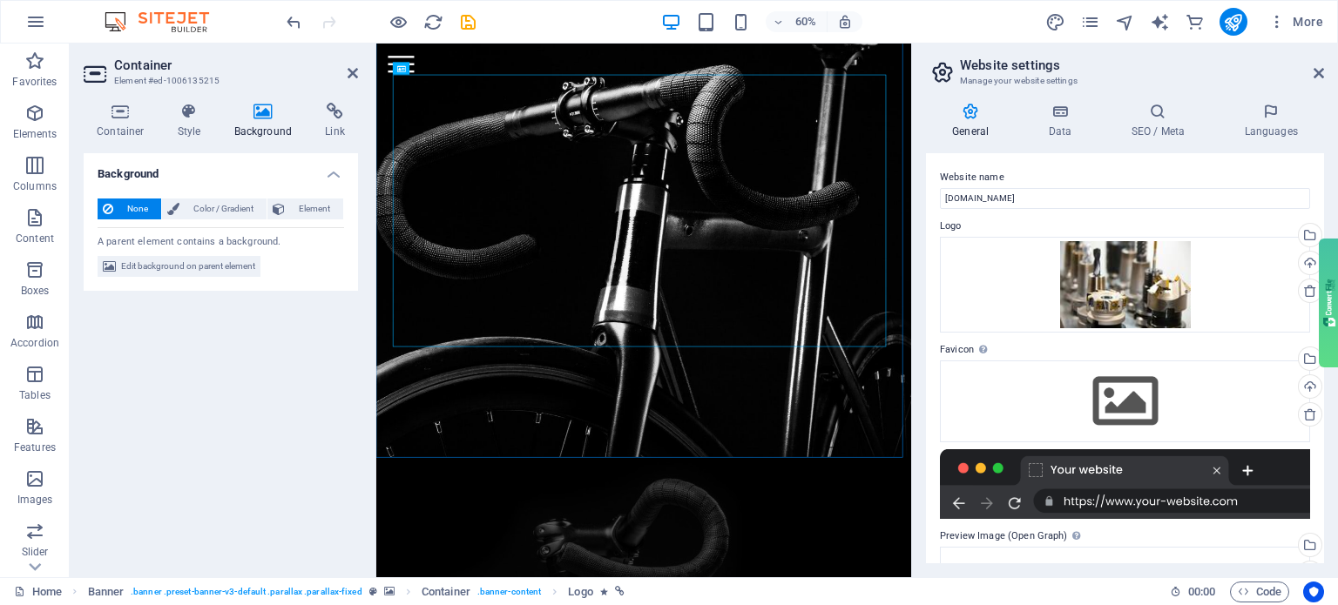
click at [124, 208] on span "None" at bounding box center [136, 209] width 37 height 21
click at [125, 212] on span "None" at bounding box center [136, 209] width 37 height 21
click at [127, 260] on span "Edit background on parent element" at bounding box center [188, 266] width 134 height 21
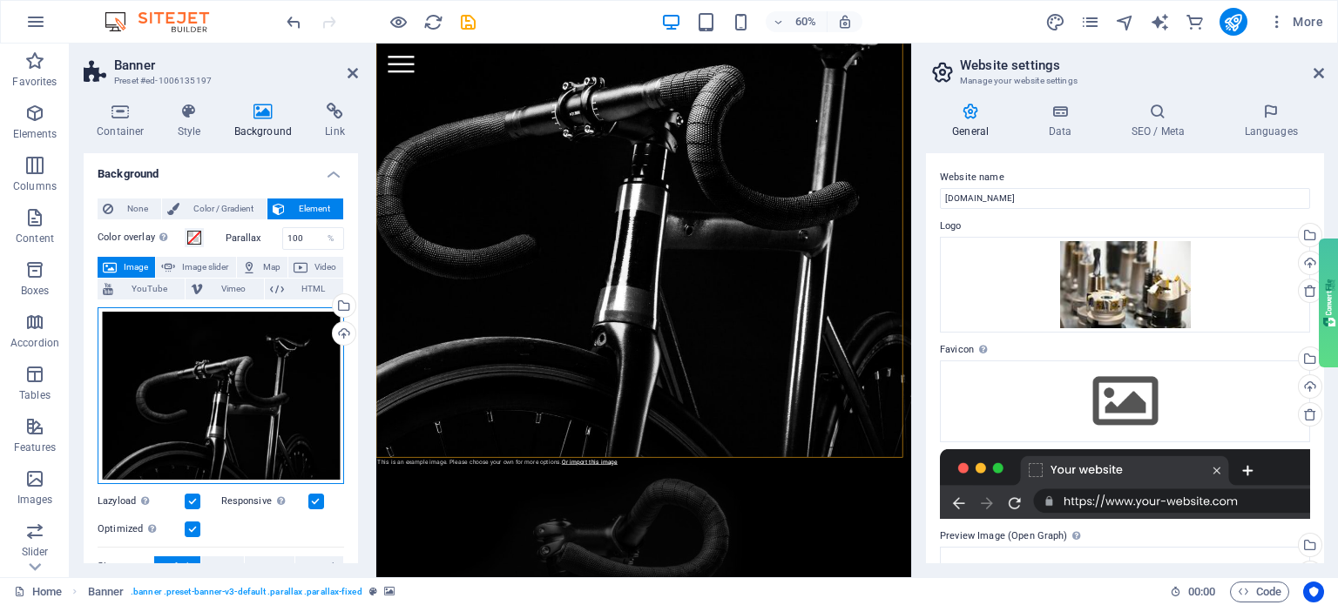
click at [179, 364] on div "Drag files here, click to choose files or select files from Files or our free s…" at bounding box center [221, 395] width 246 height 177
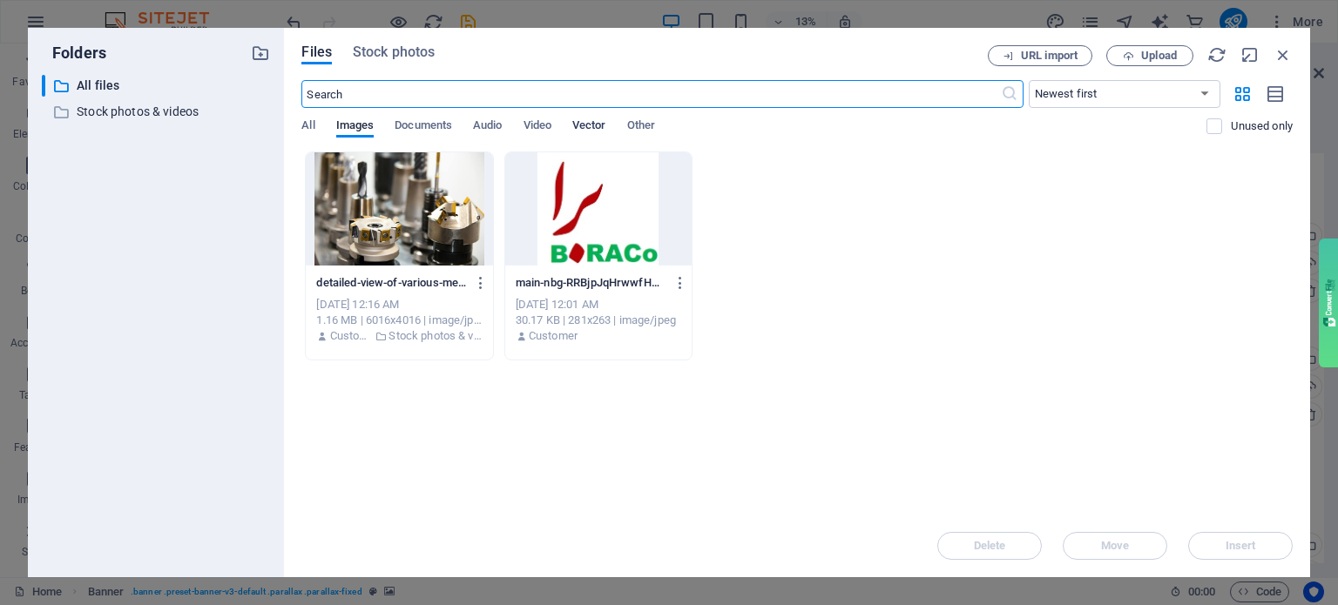
click at [605, 128] on span "Vector" at bounding box center [589, 127] width 34 height 24
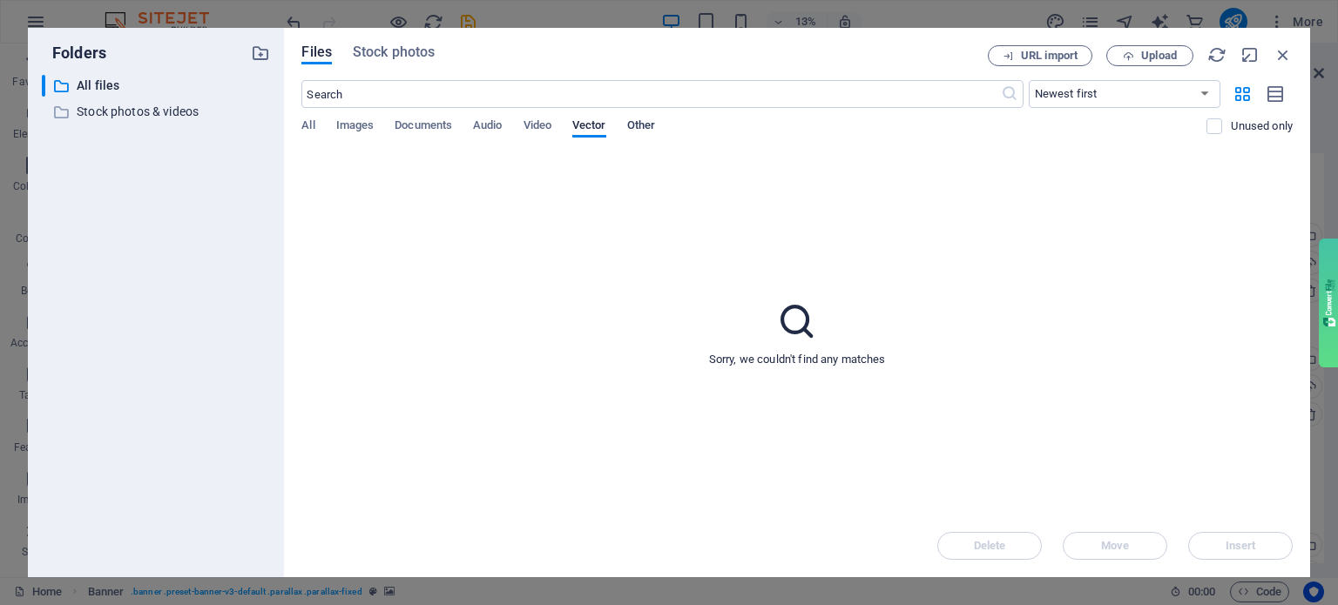
click at [645, 133] on span "Other" at bounding box center [641, 127] width 28 height 24
click at [577, 131] on span "Vector" at bounding box center [589, 127] width 34 height 24
click at [299, 128] on div "Files Stock photos URL import Upload ​ Newest first Oldest first Name (A-Z) Nam…" at bounding box center [797, 303] width 1026 height 550
click at [306, 125] on span "All" at bounding box center [307, 127] width 13 height 24
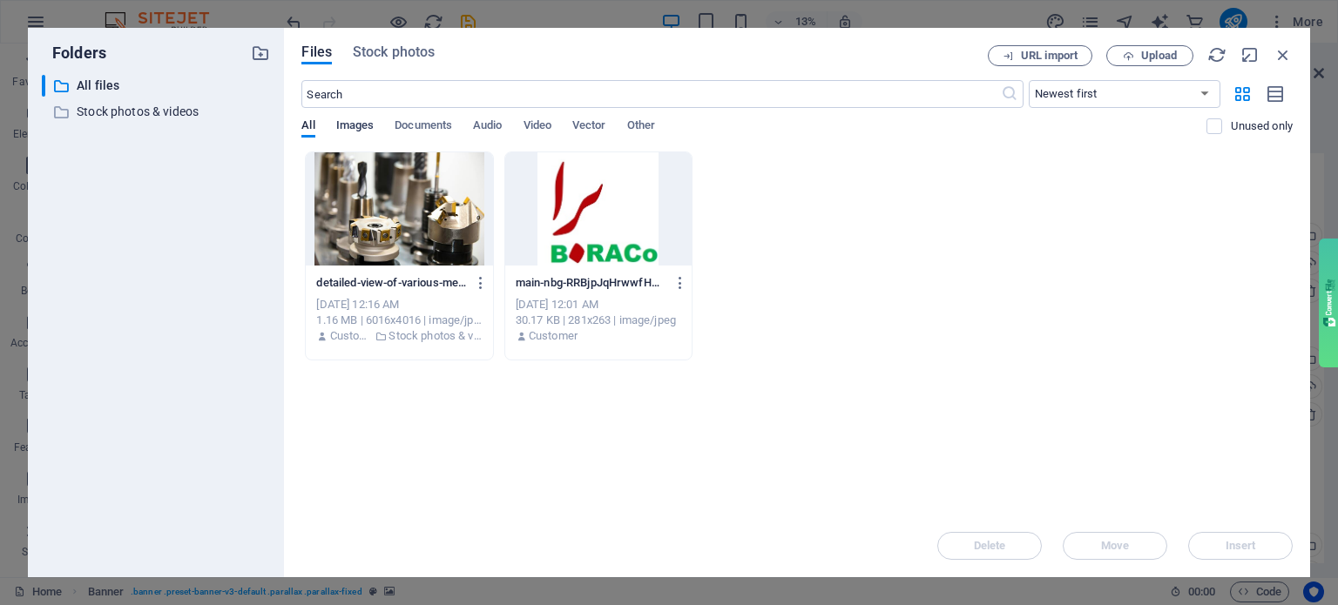
click at [369, 129] on span "Images" at bounding box center [355, 127] width 38 height 24
click at [310, 116] on div "​ Newest first Oldest first Name (A-Z) Name (Z-A) Size (0-9) Size (9-0) Resolut…" at bounding box center [796, 115] width 991 height 71
click at [303, 129] on span "All" at bounding box center [307, 127] width 13 height 24
click at [1285, 48] on icon "button" at bounding box center [1282, 54] width 19 height 19
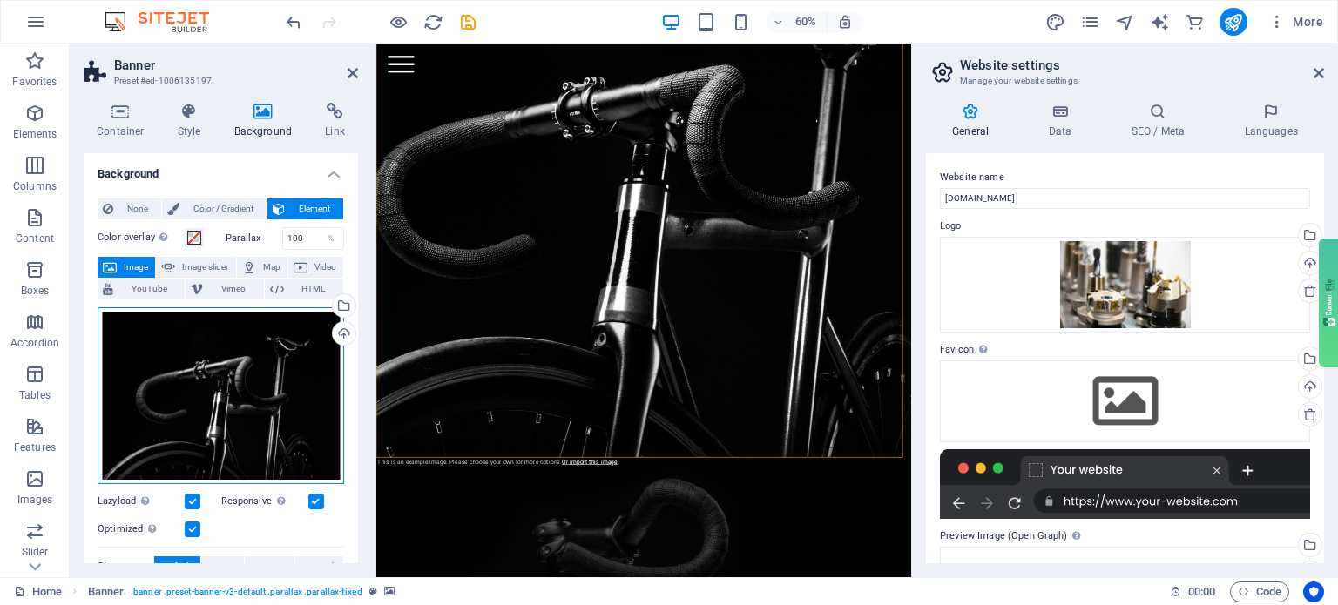
click at [230, 371] on div "Drag files here, click to choose files or select files from Files or our free s…" at bounding box center [221, 395] width 246 height 177
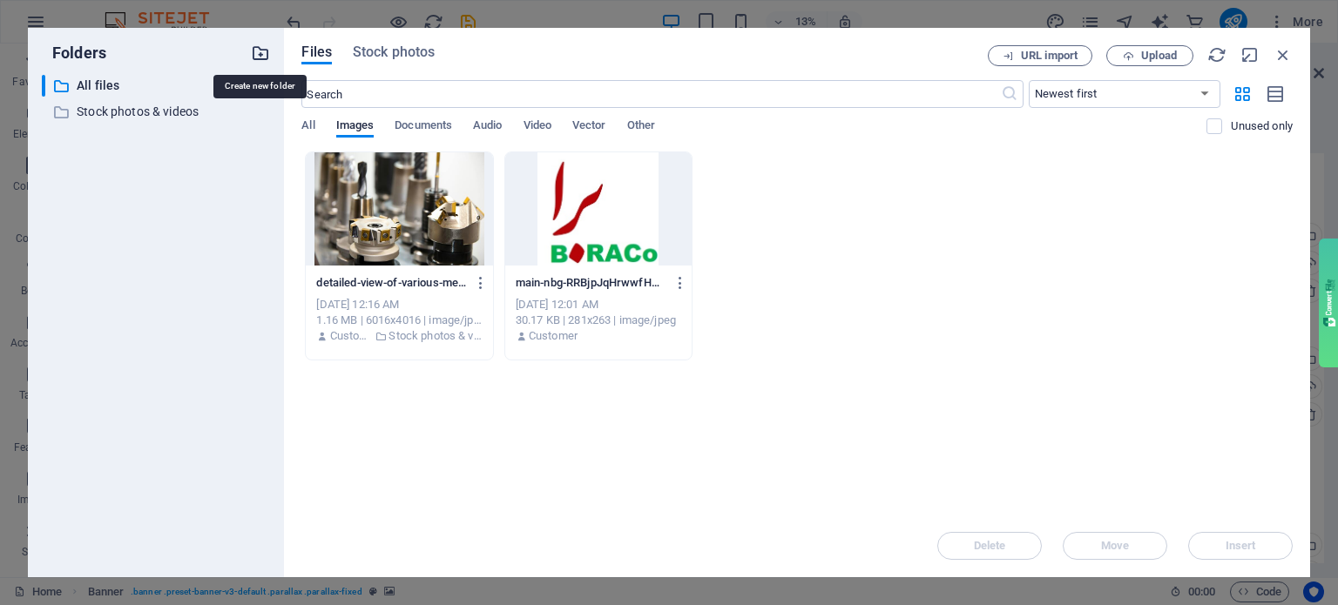
click at [261, 54] on icon "button" at bounding box center [260, 53] width 19 height 19
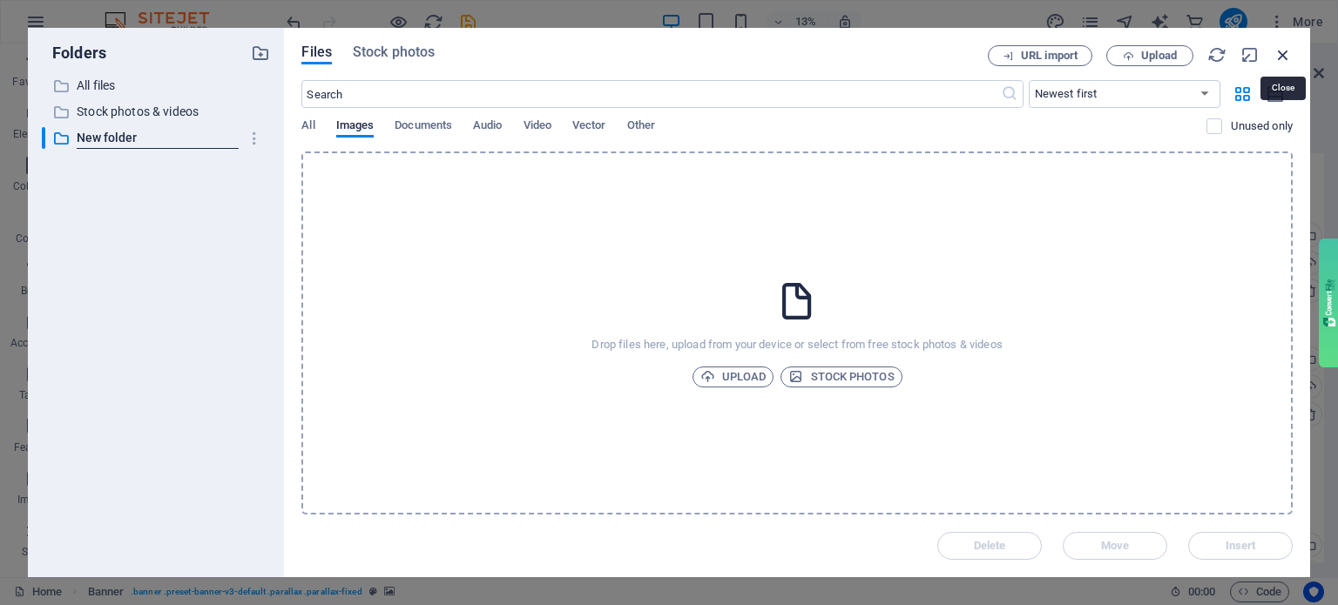
click at [1289, 54] on icon "button" at bounding box center [1282, 54] width 19 height 19
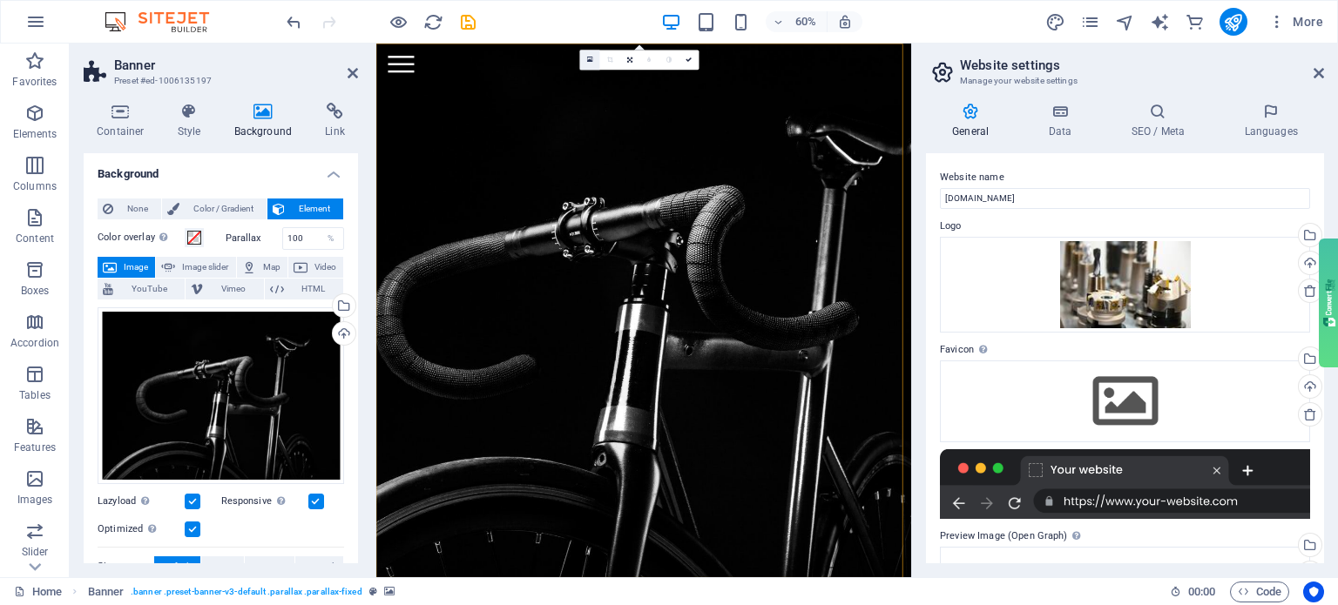
click at [592, 59] on icon at bounding box center [590, 59] width 6 height 7
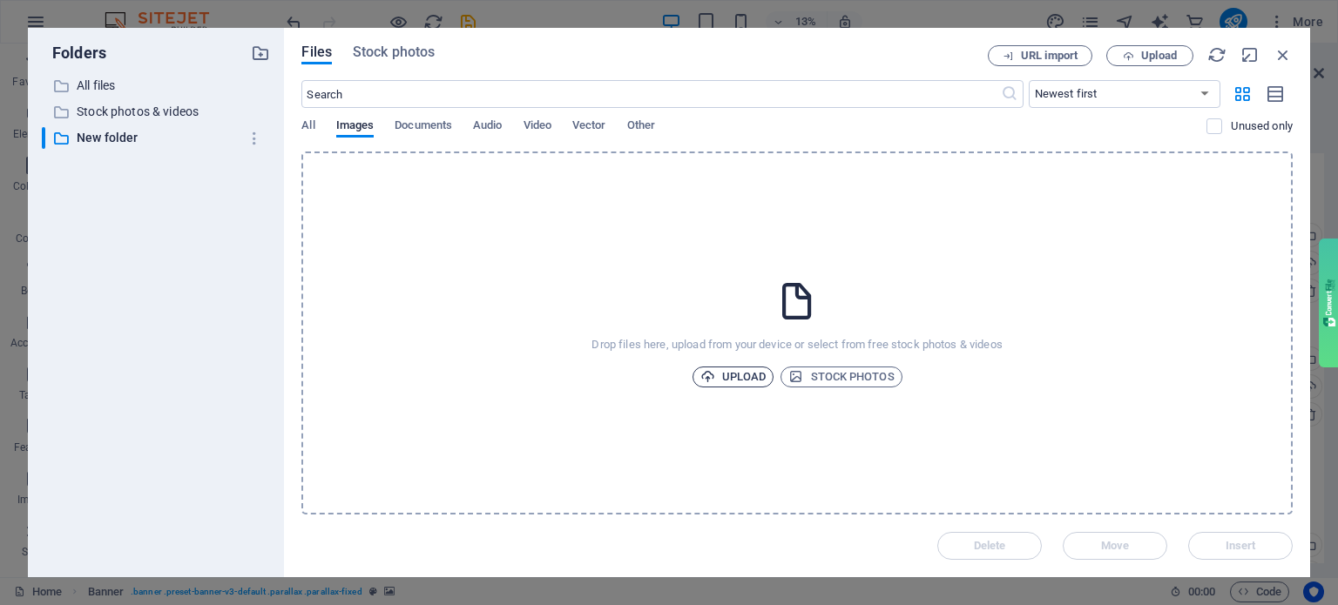
click at [725, 375] on span "Upload" at bounding box center [733, 377] width 66 height 21
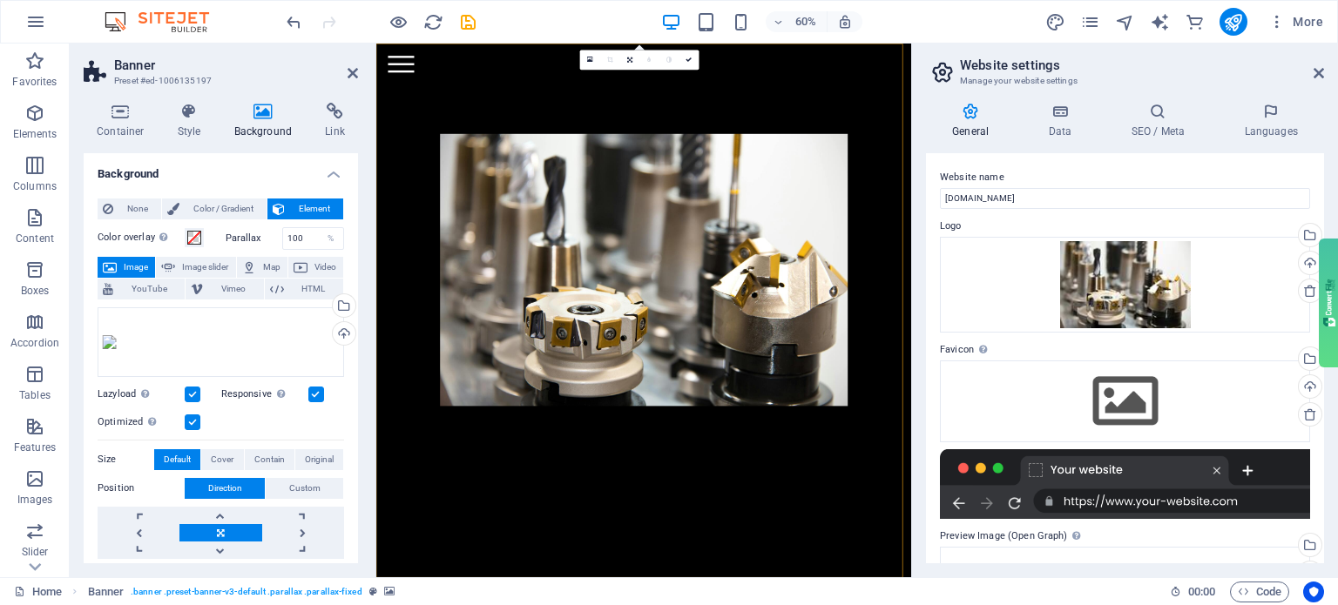
click at [125, 177] on h4 "Background" at bounding box center [221, 168] width 274 height 31
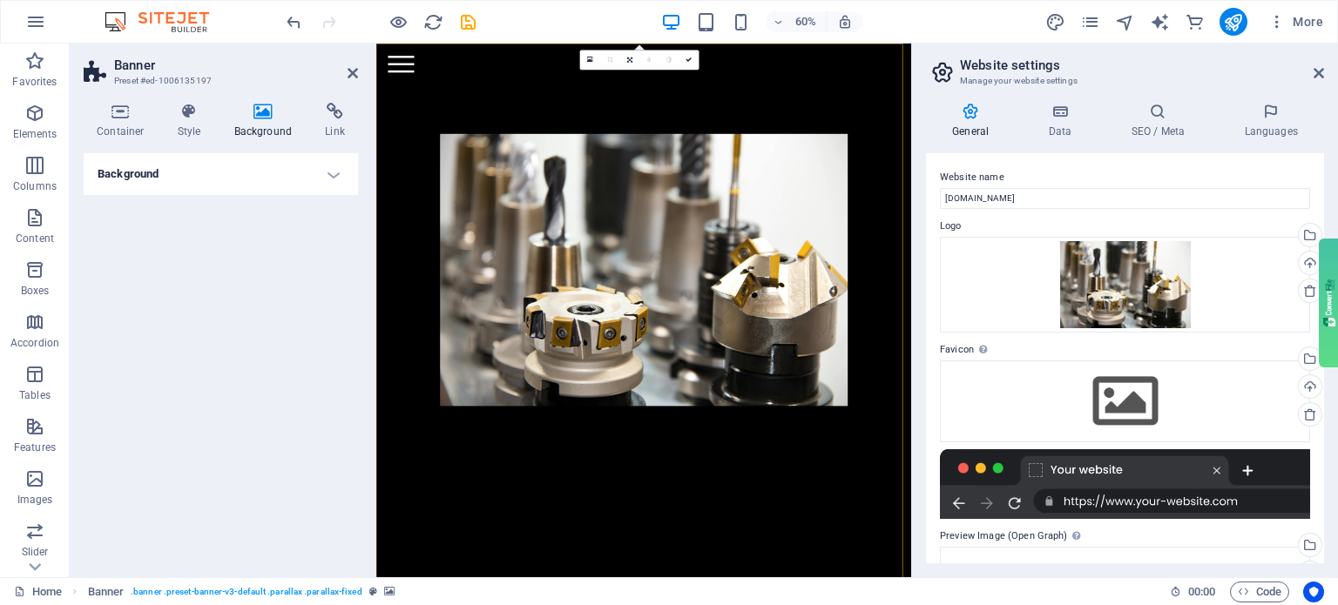
click at [125, 177] on h4 "Background" at bounding box center [221, 174] width 274 height 42
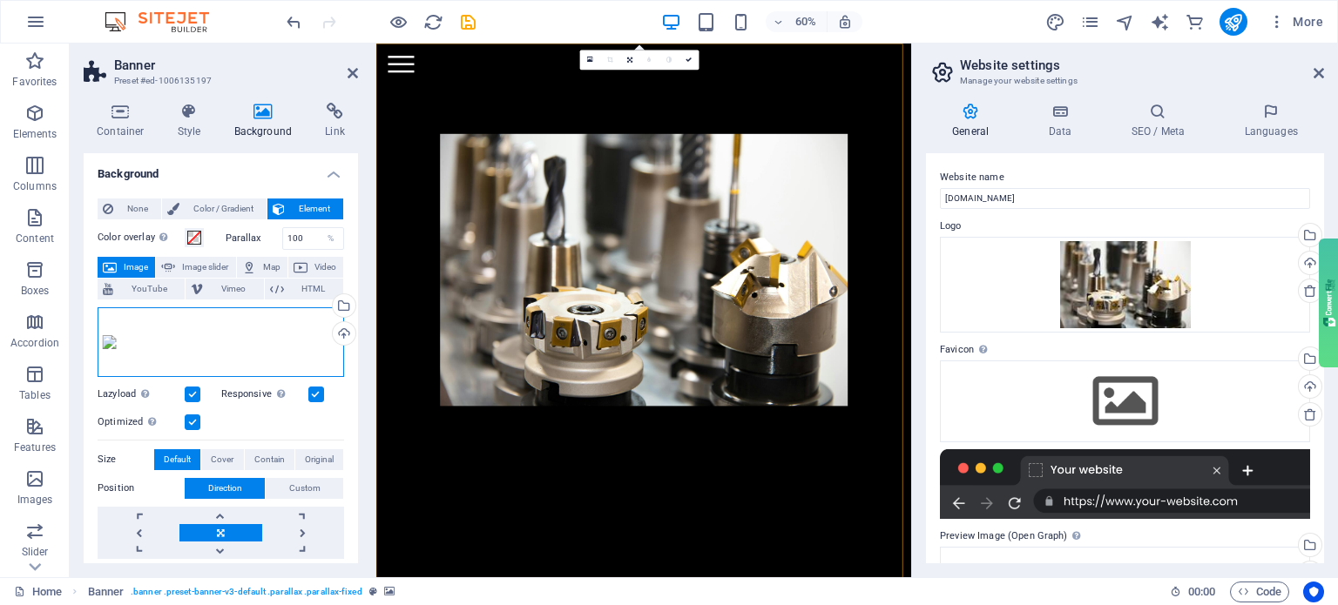
click at [192, 331] on div "Drag files here, click to choose files or select files from Files or our free s…" at bounding box center [221, 342] width 246 height 70
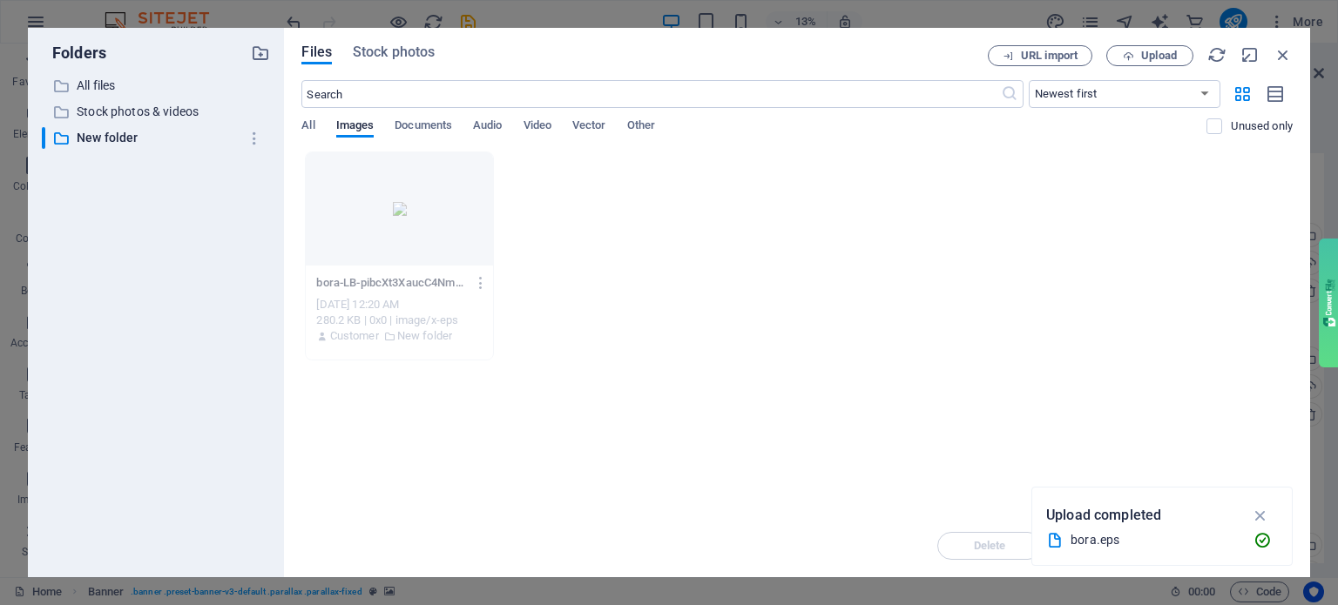
click at [1105, 547] on div "bora.eps" at bounding box center [1154, 540] width 169 height 20
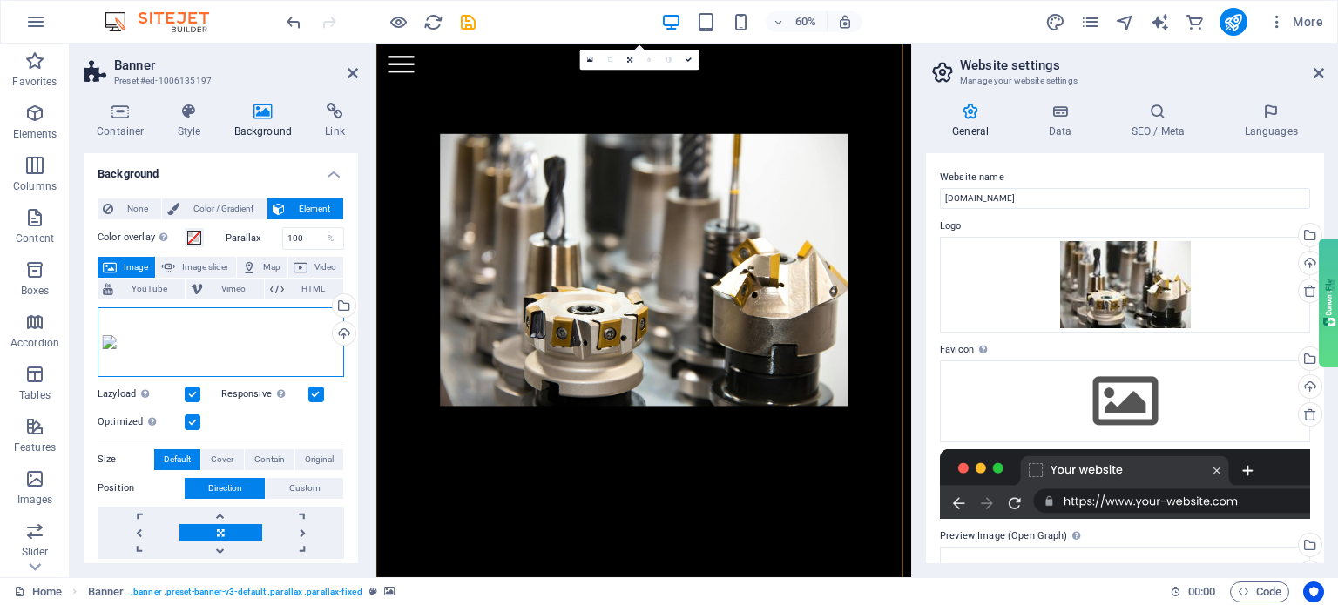
click at [202, 311] on div "Drag files here, click to choose files or select files from Files or our free s…" at bounding box center [221, 342] width 246 height 70
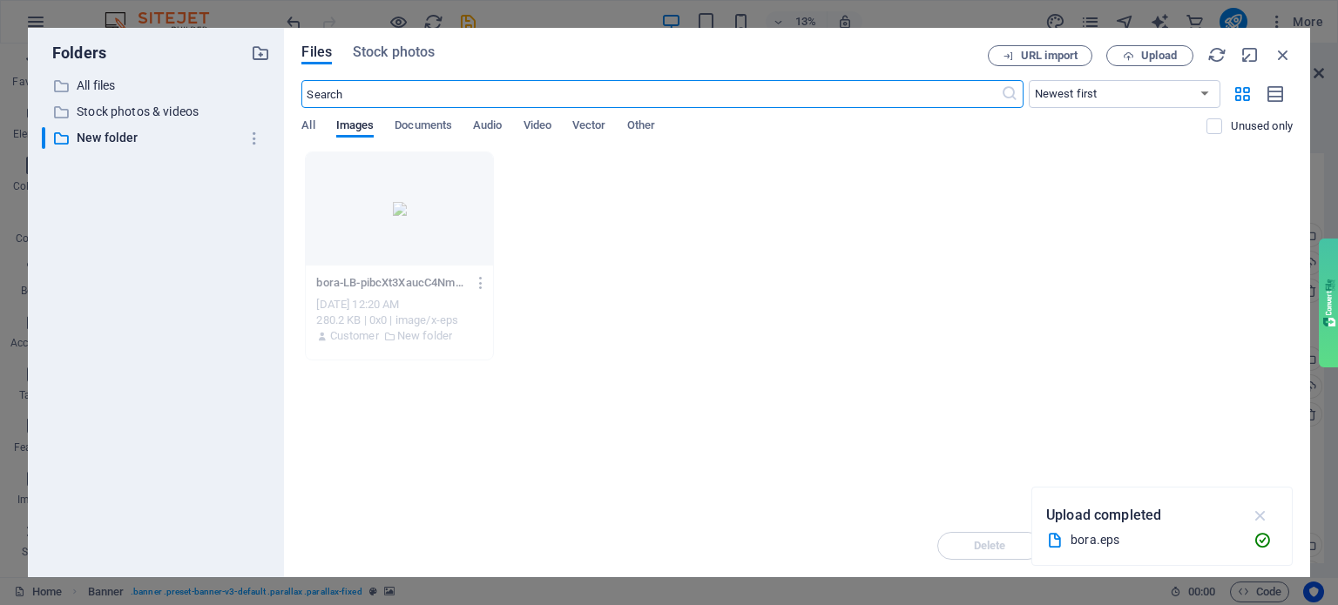
click at [1259, 522] on icon "button" at bounding box center [1261, 515] width 20 height 19
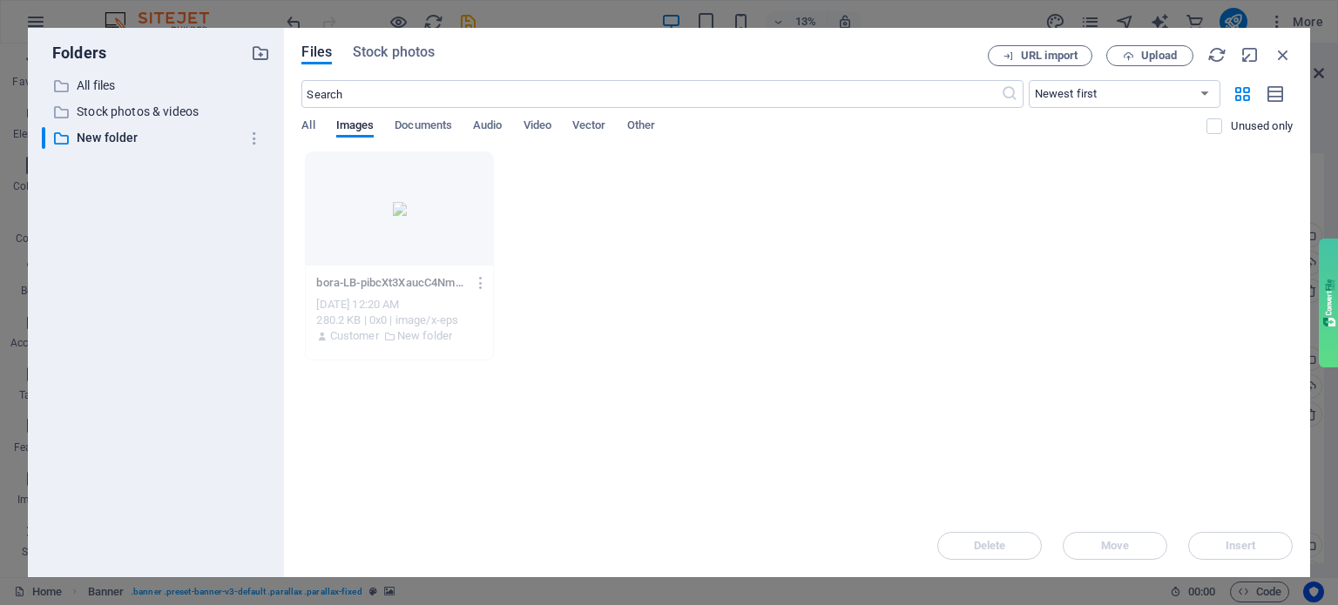
click at [662, 300] on div "bora-LB-pibcXt3XaucC4NmcQIQ.eps bora-LB-pibcXt3XaucC4NmcQIQ.eps [DATE] 12:20 AM…" at bounding box center [796, 256] width 991 height 209
click at [605, 283] on div "bora-LB-pibcXt3XaucC4NmcQIQ.eps bora-LB-pibcXt3XaucC4NmcQIQ.eps [DATE] 12:20 AM…" at bounding box center [796, 256] width 991 height 209
click at [562, 267] on div "bora-LB-pibcXt3XaucC4NmcQIQ.eps bora-LB-pibcXt3XaucC4NmcQIQ.eps [DATE] 12:20 AM…" at bounding box center [796, 256] width 991 height 209
click at [503, 296] on div "bora-LB-pibcXt3XaucC4NmcQIQ.eps bora-LB-pibcXt3XaucC4NmcQIQ.eps [DATE] 12:20 AM…" at bounding box center [796, 256] width 991 height 209
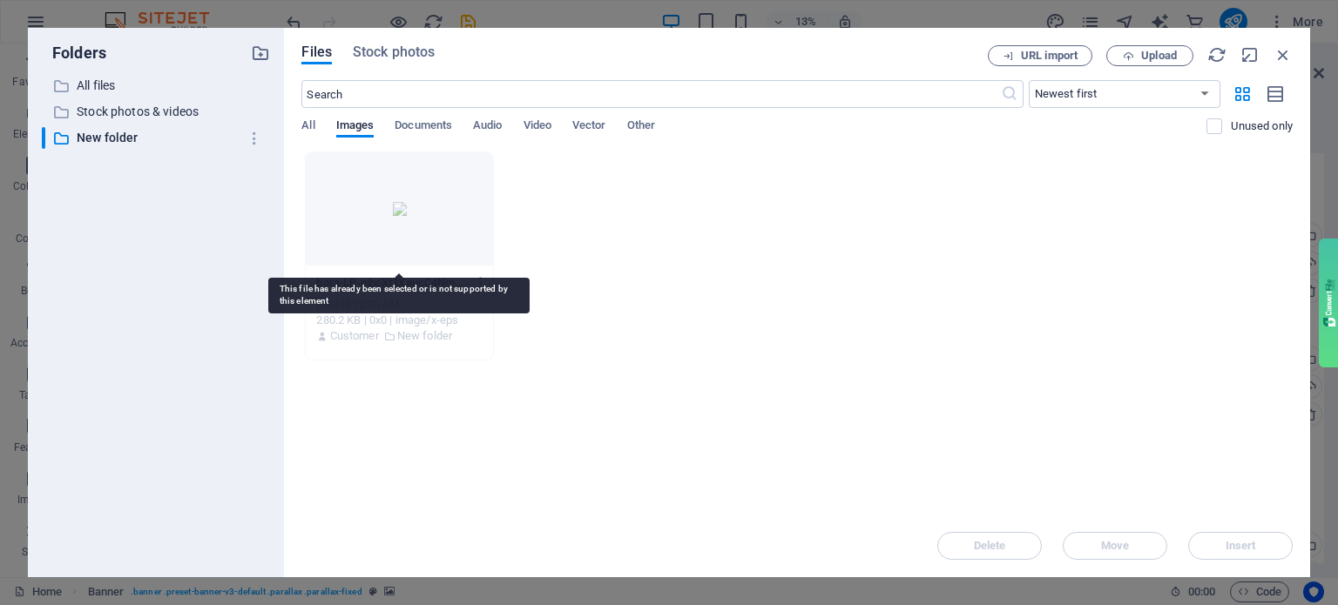
click at [396, 226] on div at bounding box center [399, 208] width 186 height 113
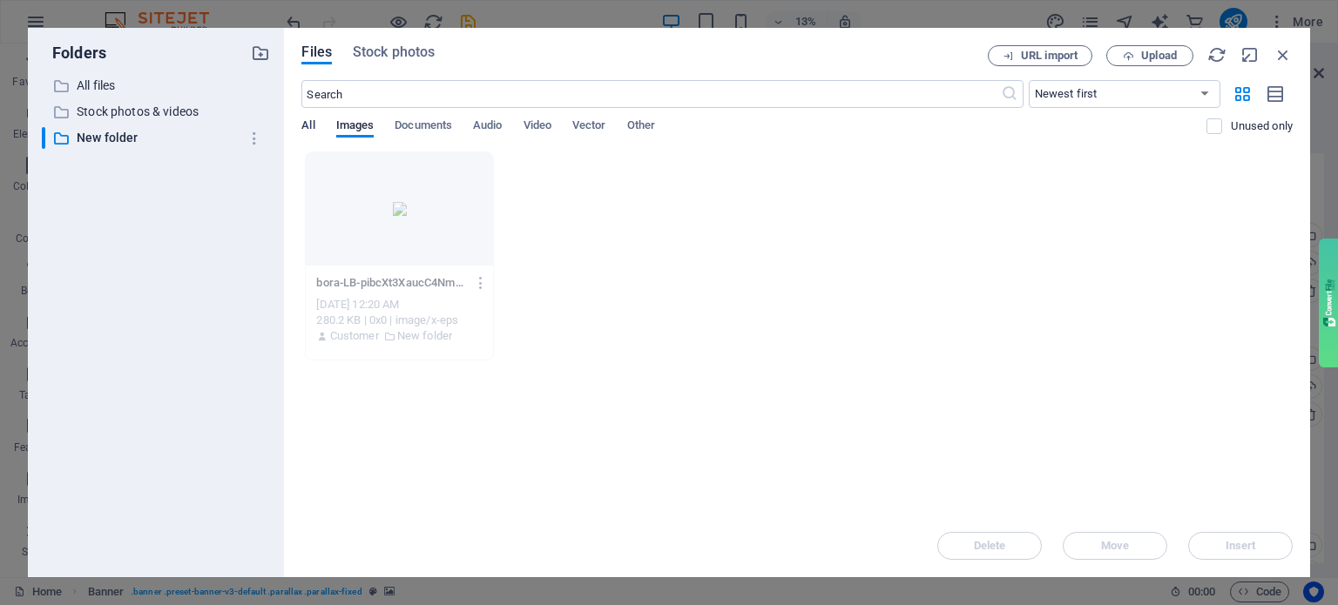
click at [303, 120] on span "All" at bounding box center [307, 127] width 13 height 24
click at [122, 138] on p "New folder" at bounding box center [158, 138] width 162 height 20
click at [117, 113] on p "Stock photos & videos" at bounding box center [158, 112] width 162 height 20
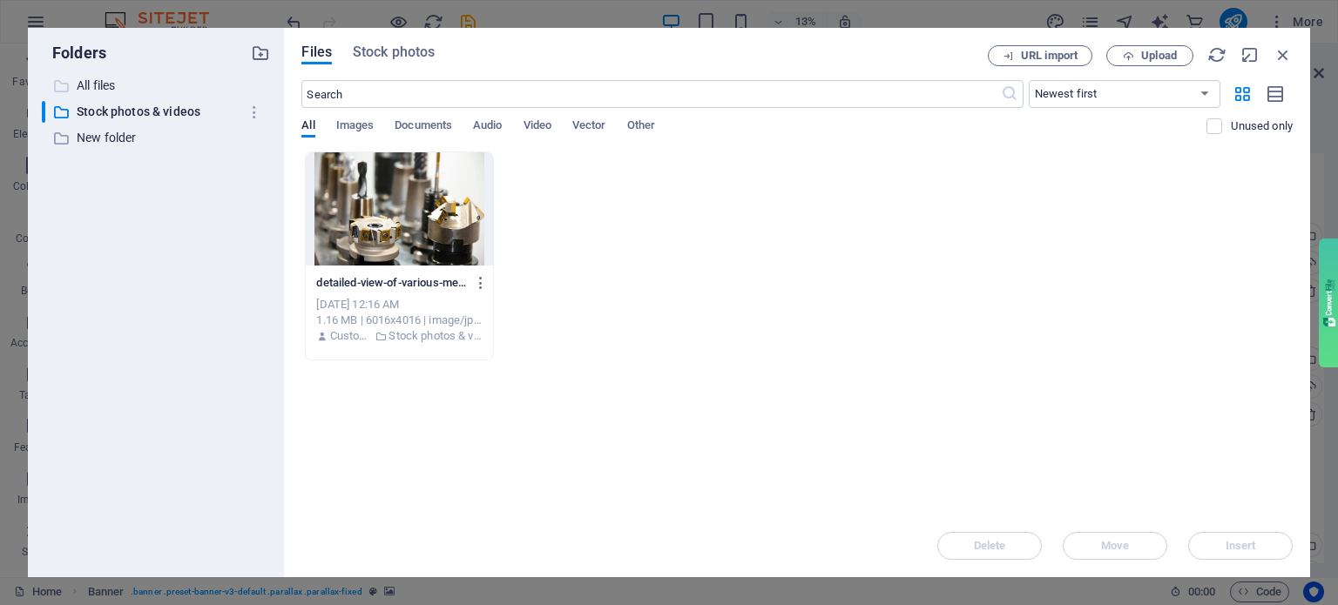
click at [94, 91] on p "All files" at bounding box center [158, 86] width 162 height 20
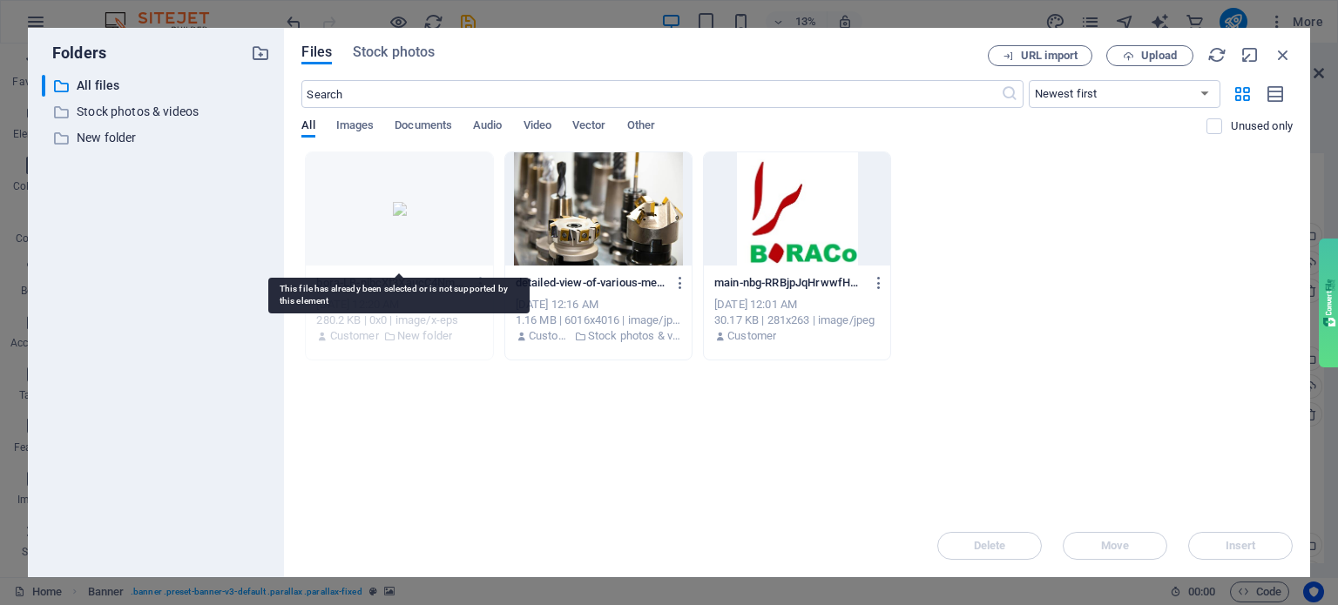
click at [408, 225] on div at bounding box center [399, 208] width 186 height 113
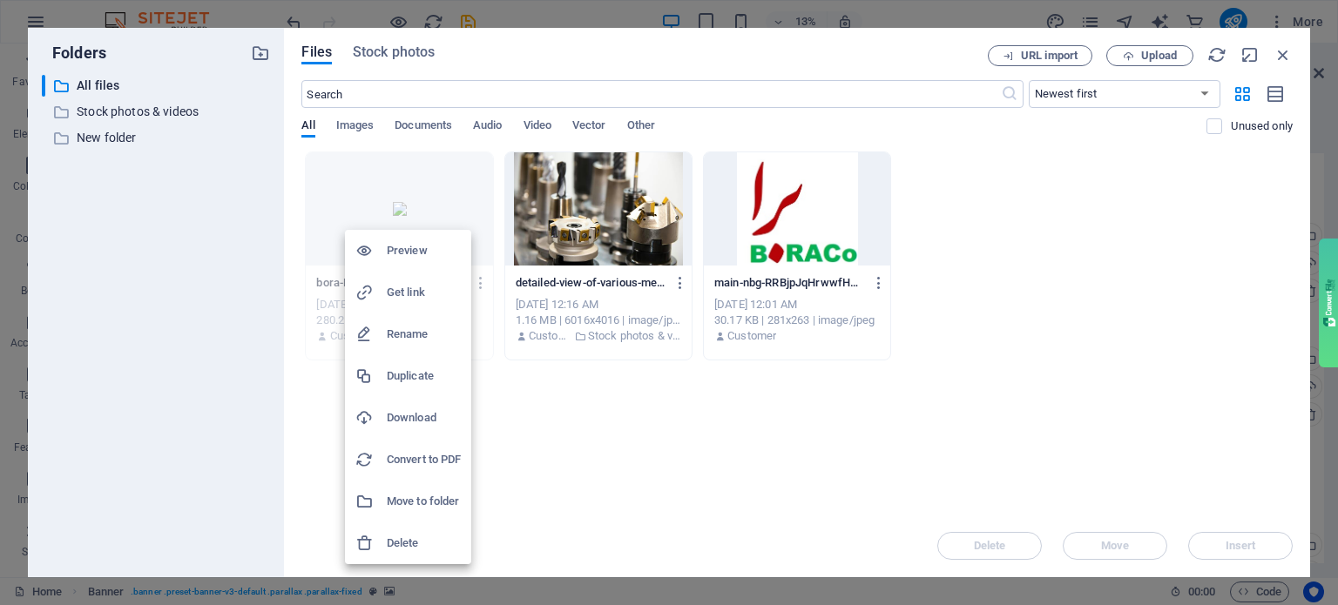
click at [404, 540] on h6 "Delete" at bounding box center [424, 543] width 74 height 21
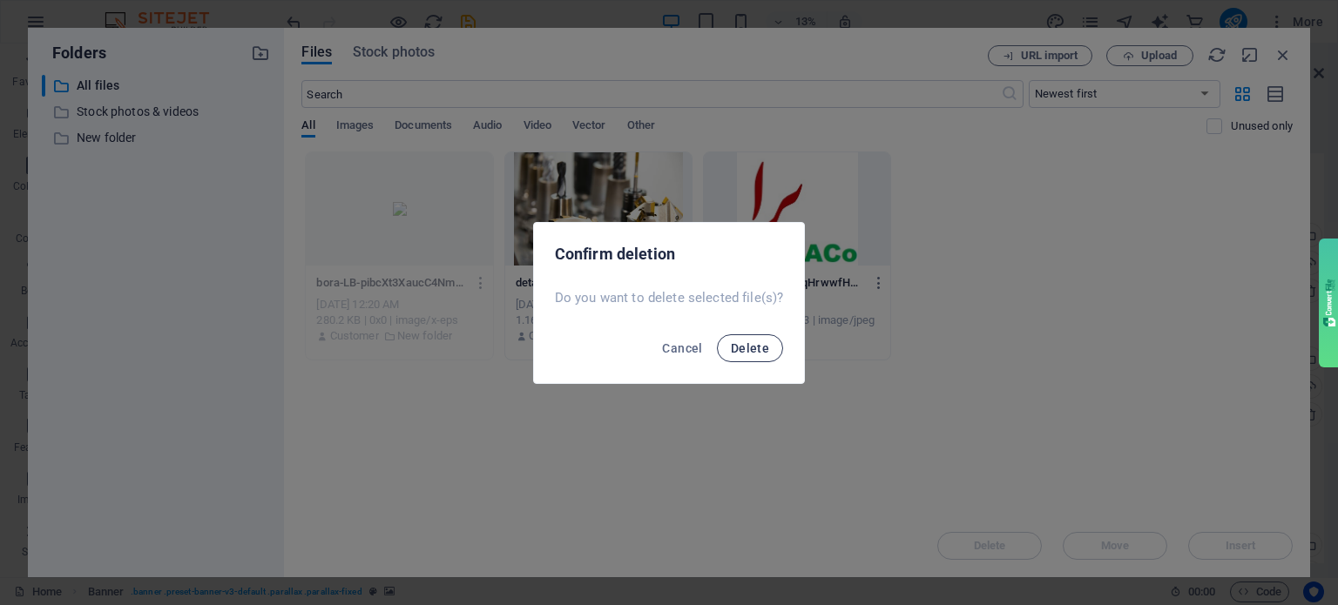
click at [744, 356] on button "Delete" at bounding box center [750, 348] width 66 height 28
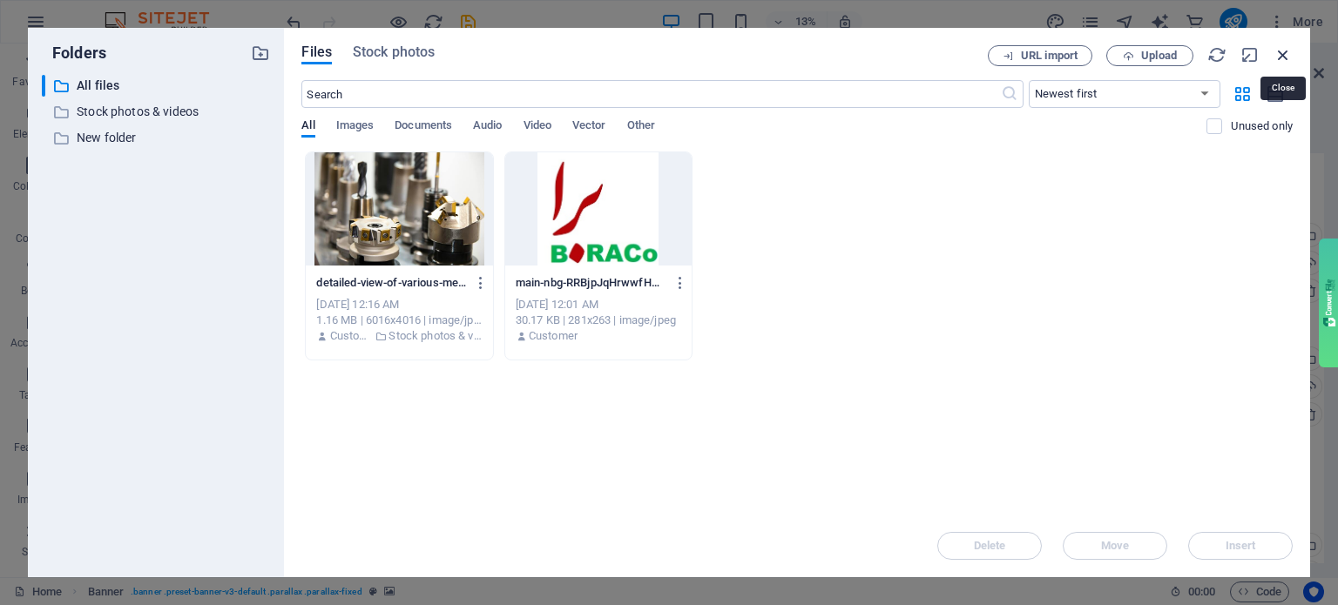
click at [1284, 58] on icon "button" at bounding box center [1282, 54] width 19 height 19
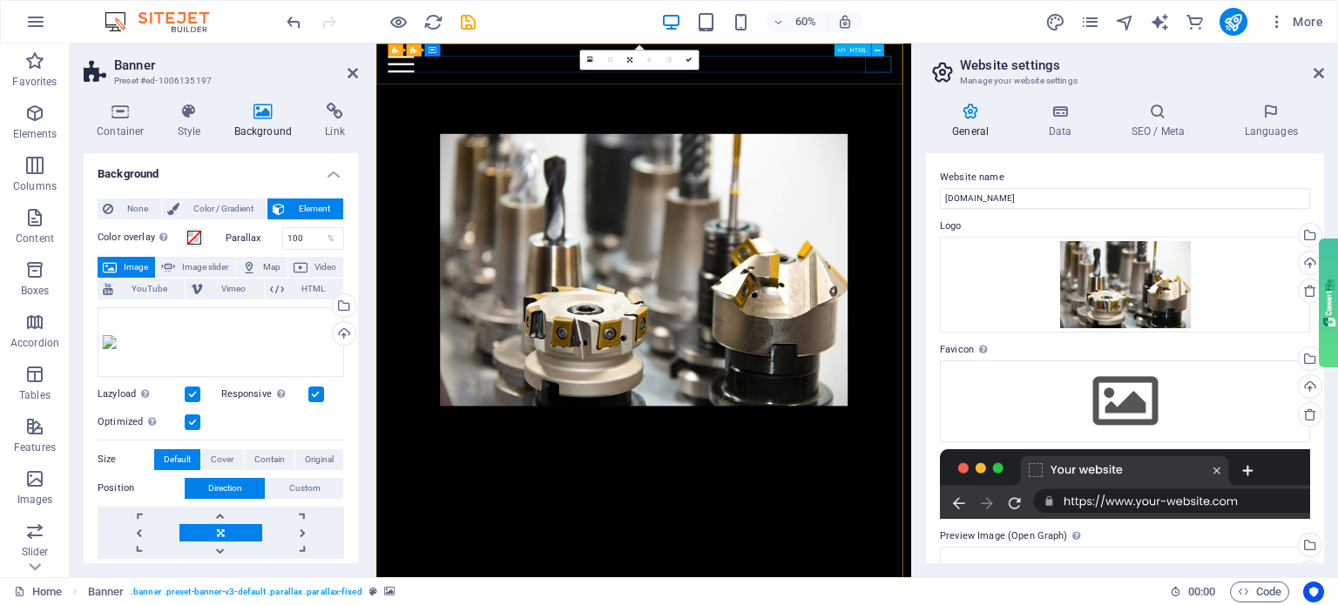
click at [1192, 84] on div "Menu" at bounding box center [822, 78] width 852 height 28
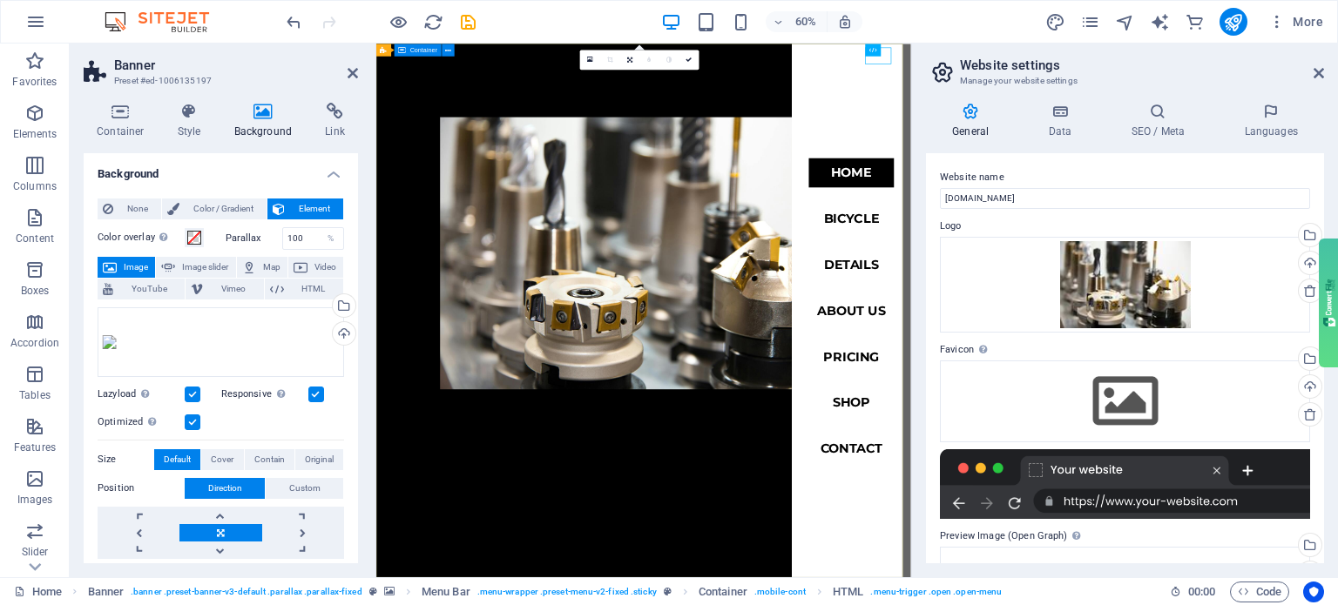
click at [844, 186] on div at bounding box center [821, 374] width 891 height 660
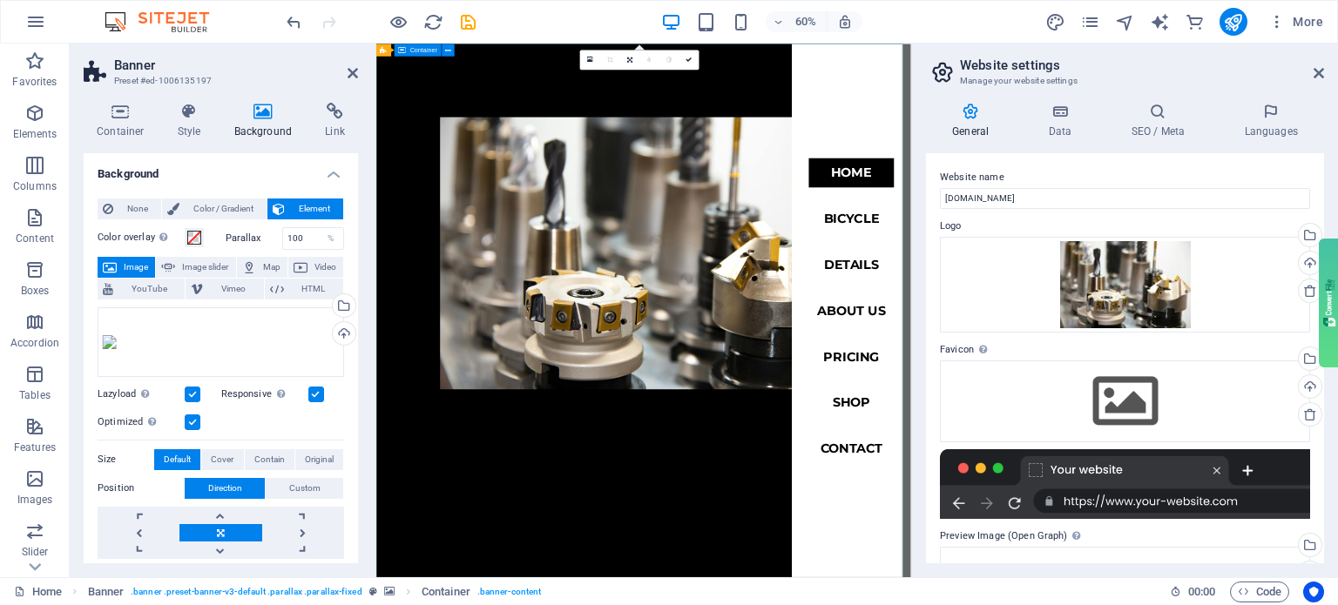
click at [782, 204] on div at bounding box center [821, 374] width 891 height 660
click at [1317, 72] on icon at bounding box center [1318, 73] width 10 height 14
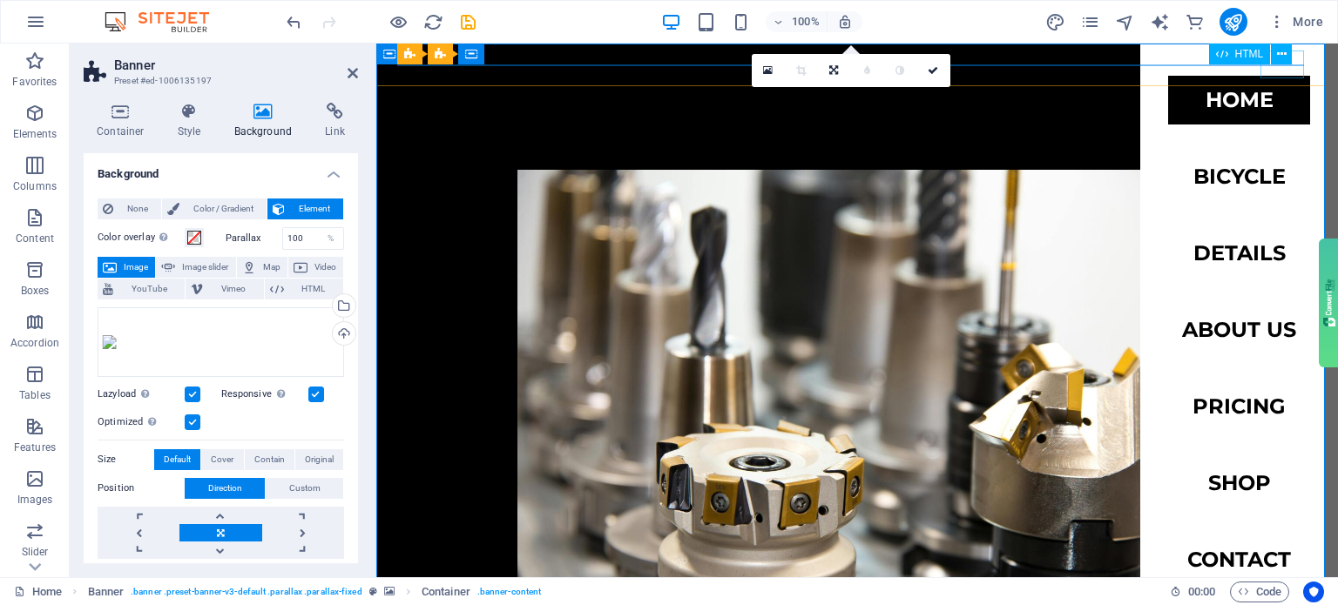
click at [441, 67] on div "Menu" at bounding box center [419, 78] width 44 height 28
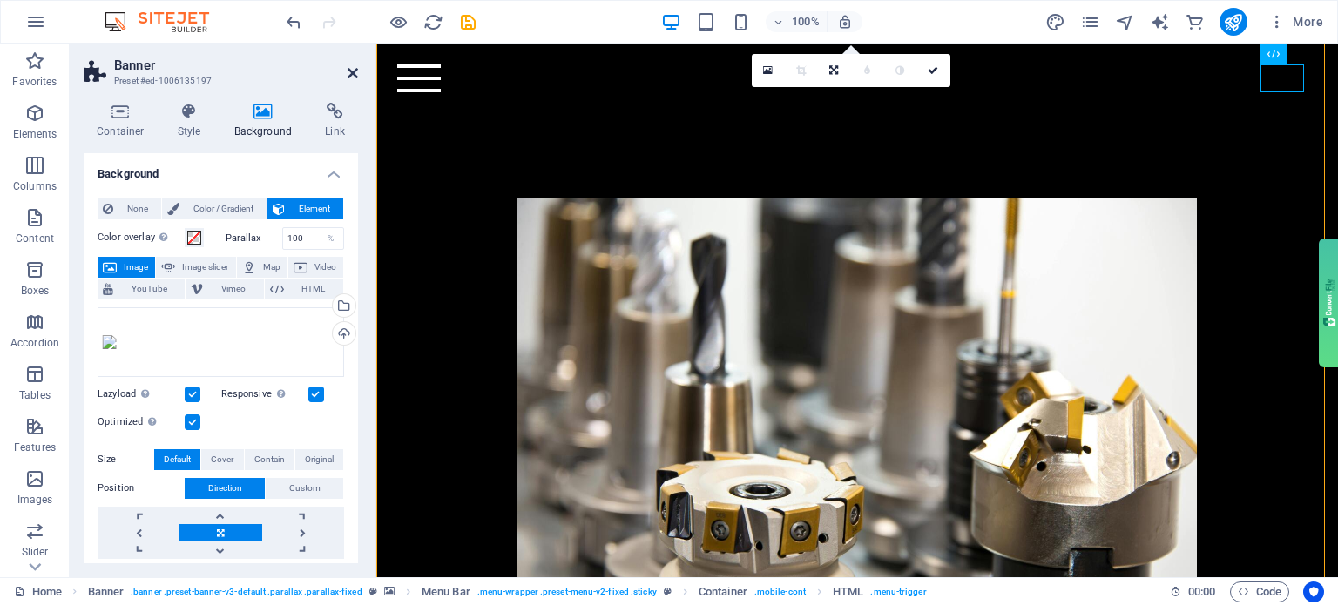
click at [357, 75] on icon at bounding box center [353, 73] width 10 height 14
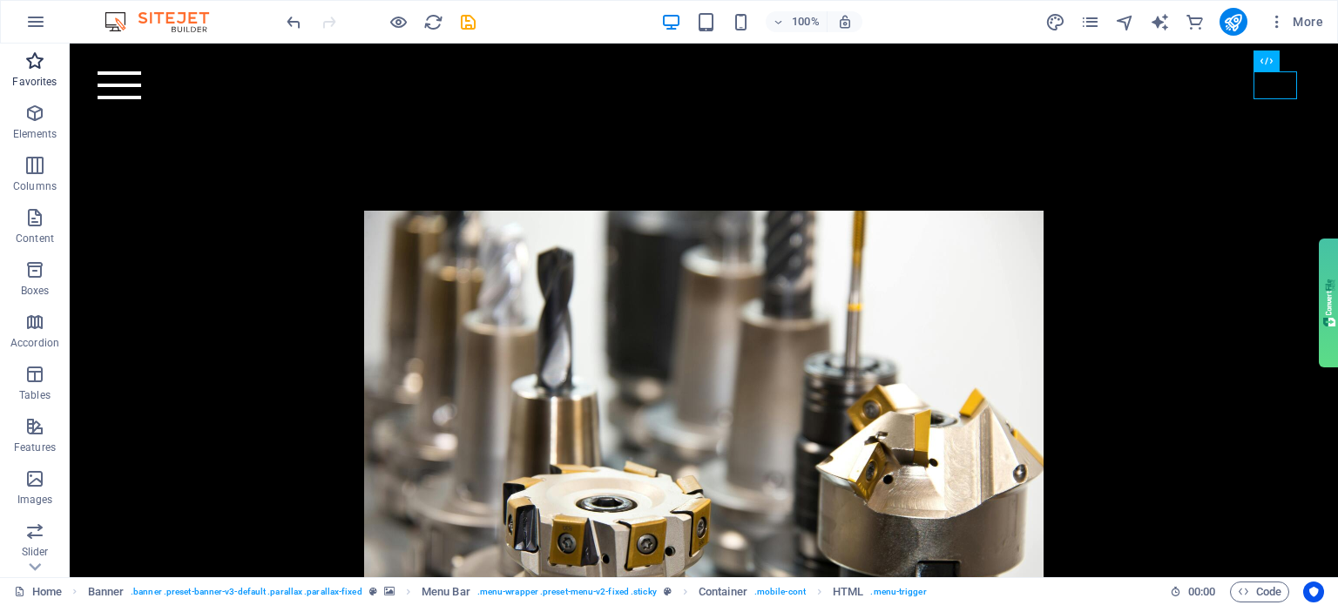
click at [35, 63] on icon "button" at bounding box center [34, 61] width 21 height 21
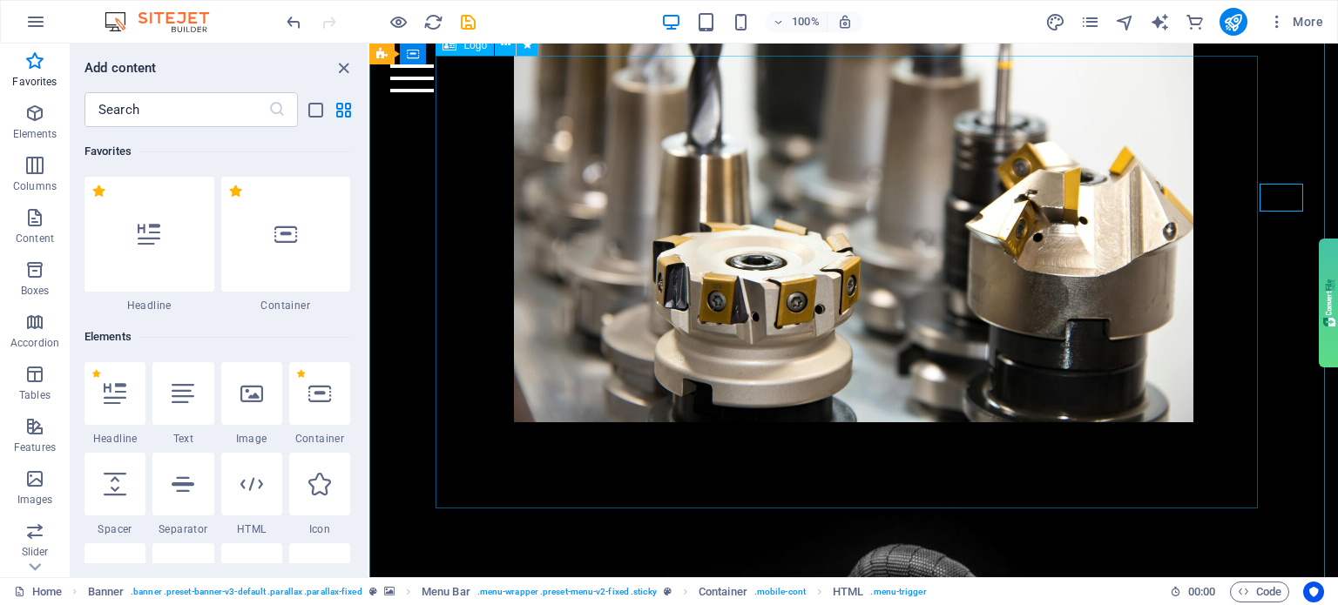
scroll to position [261, 0]
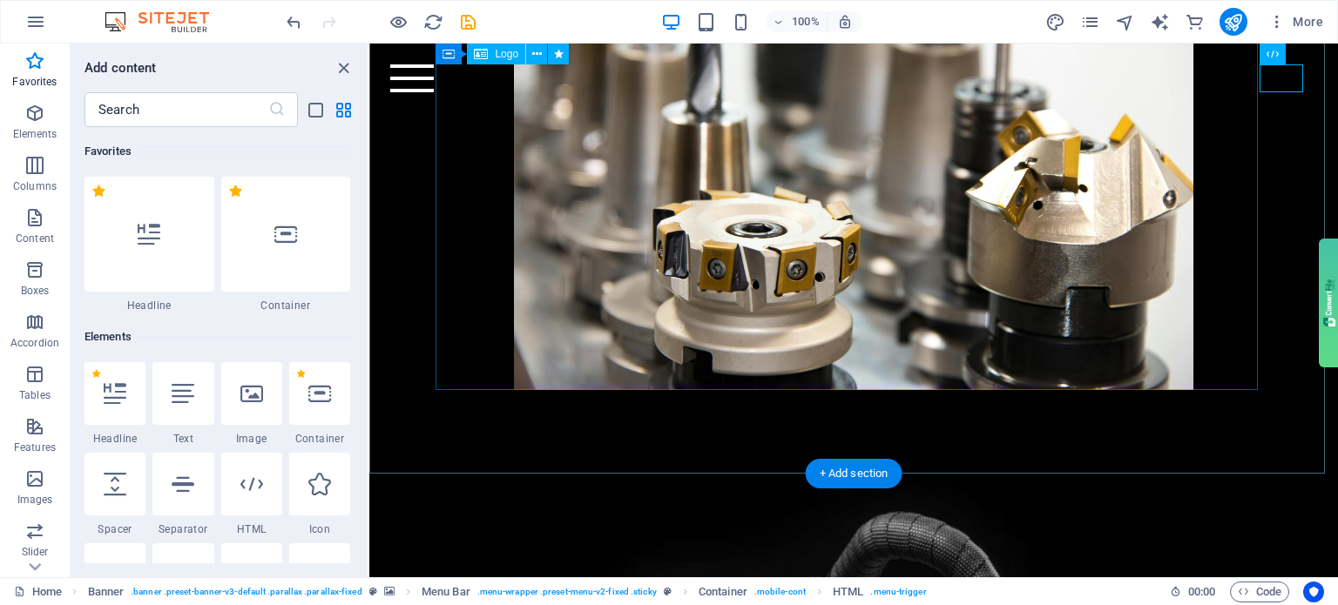
click at [648, 253] on div at bounding box center [853, 163] width 822 height 454
drag, startPoint x: 592, startPoint y: 311, endPoint x: 512, endPoint y: 334, distance: 83.3
click at [512, 334] on div at bounding box center [853, 163] width 822 height 454
drag, startPoint x: 587, startPoint y: 334, endPoint x: 542, endPoint y: 346, distance: 46.7
click at [542, 346] on div at bounding box center [853, 163] width 822 height 454
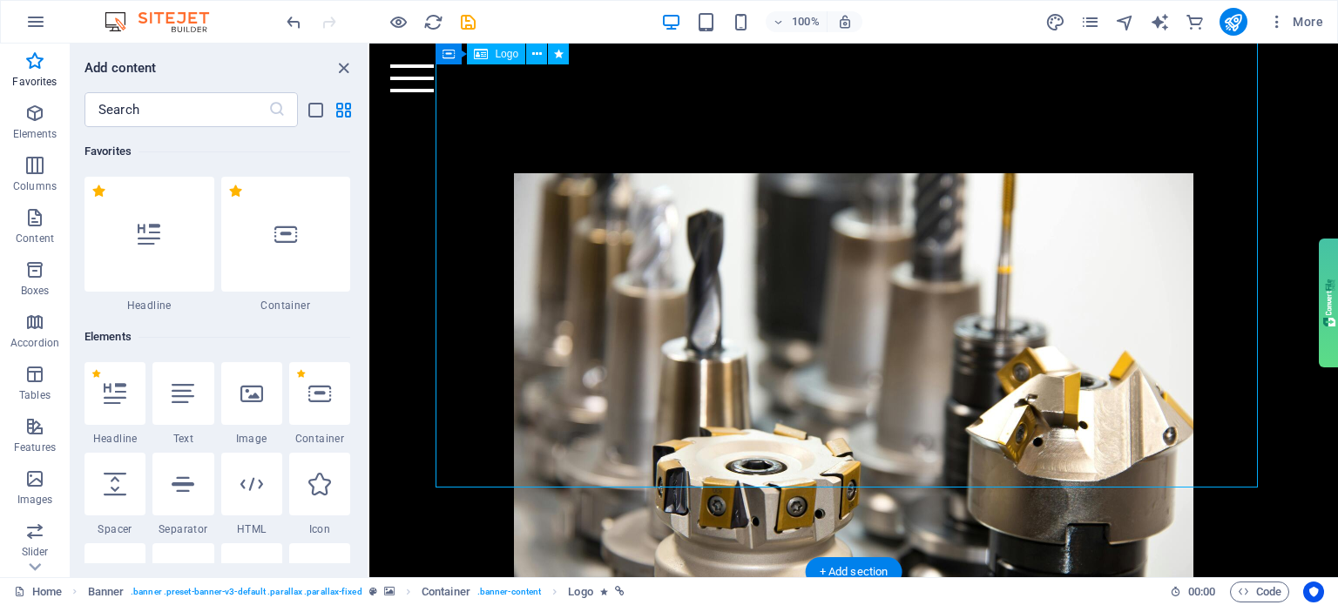
scroll to position [0, 0]
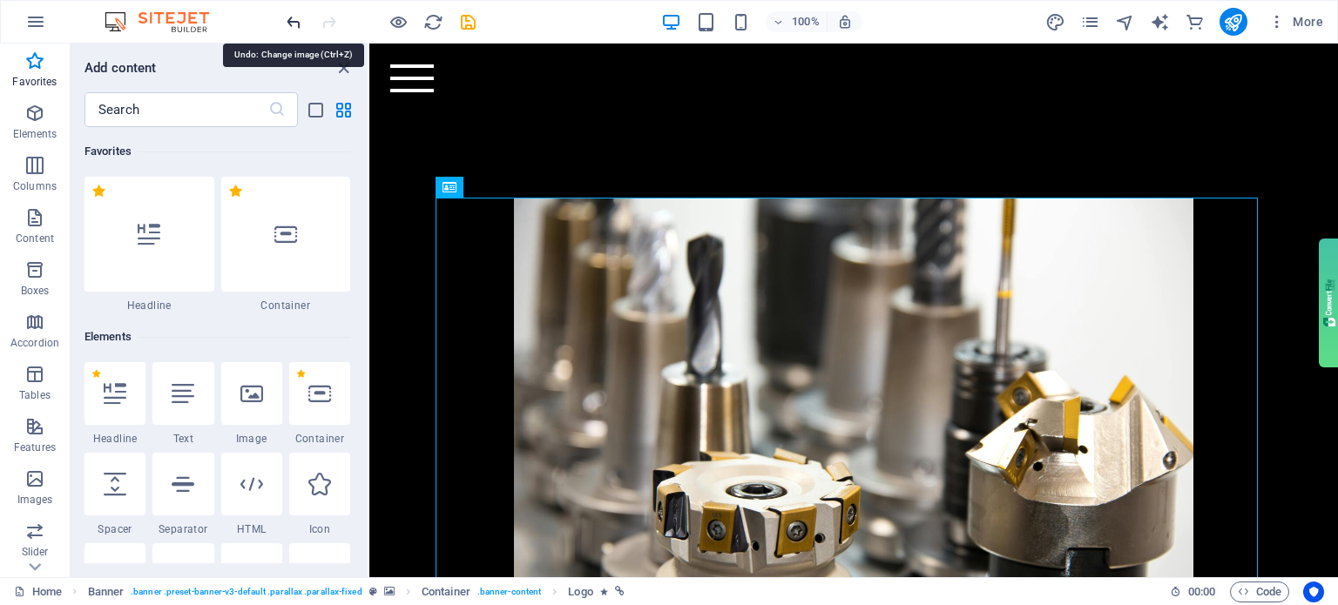
click at [293, 17] on icon "undo" at bounding box center [294, 22] width 20 height 20
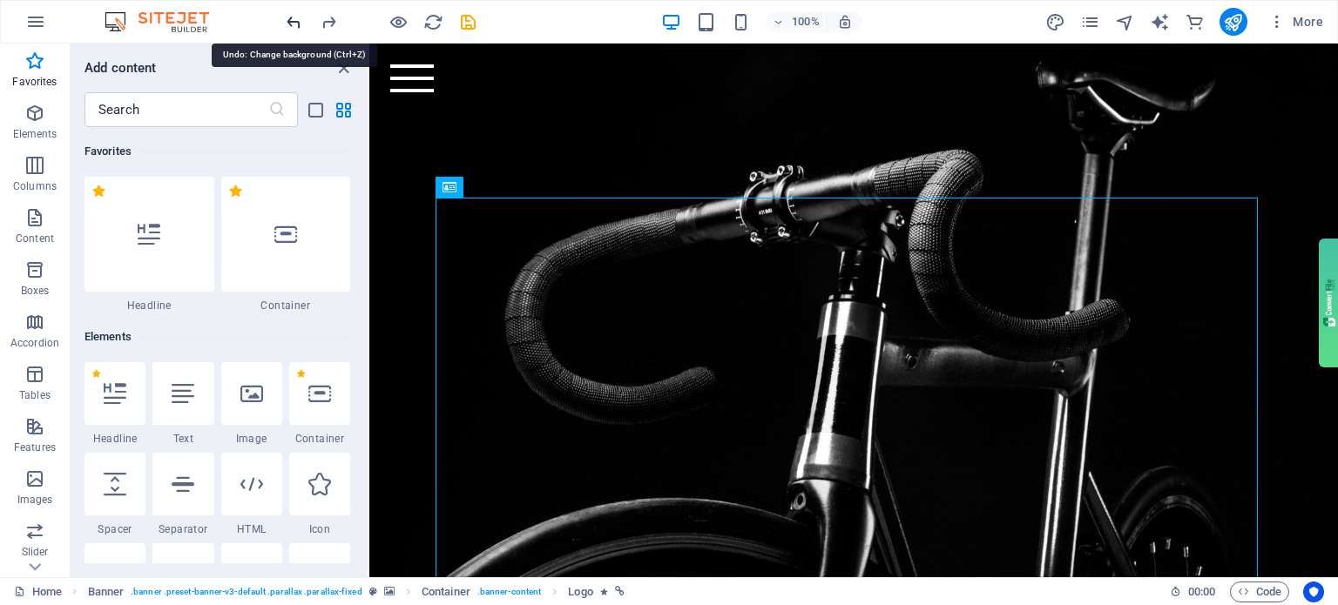
click at [293, 27] on icon "undo" at bounding box center [294, 22] width 20 height 20
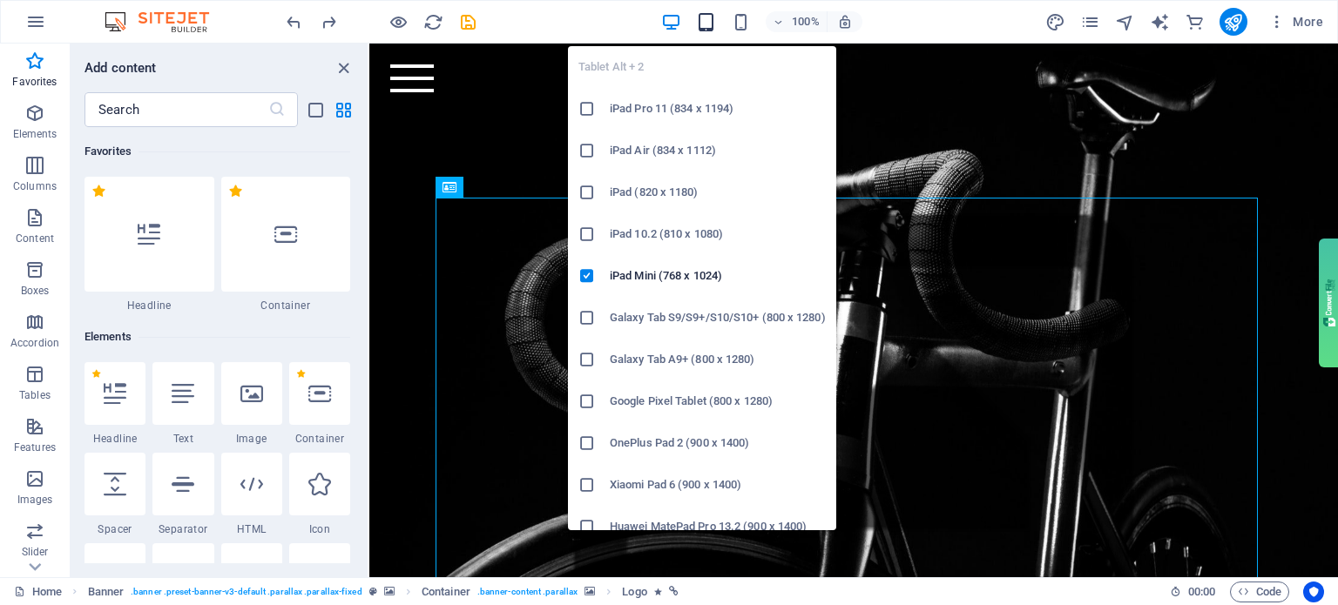
click at [707, 29] on icon "button" at bounding box center [706, 22] width 20 height 20
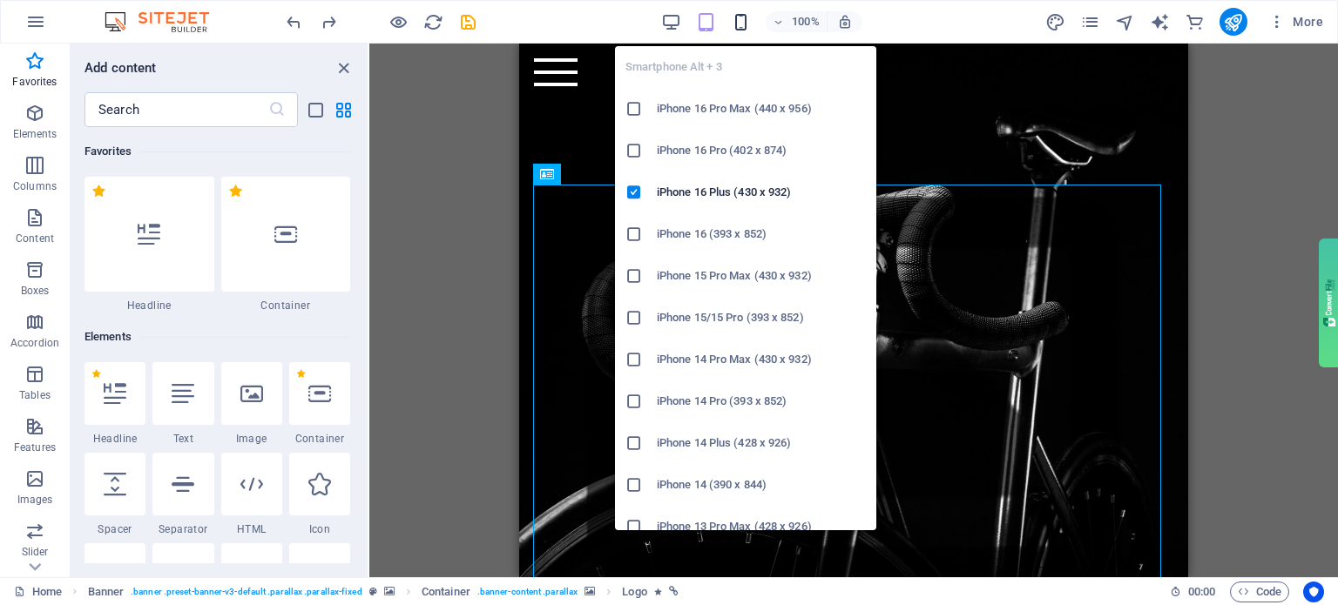
click at [743, 13] on icon "button" at bounding box center [741, 22] width 20 height 20
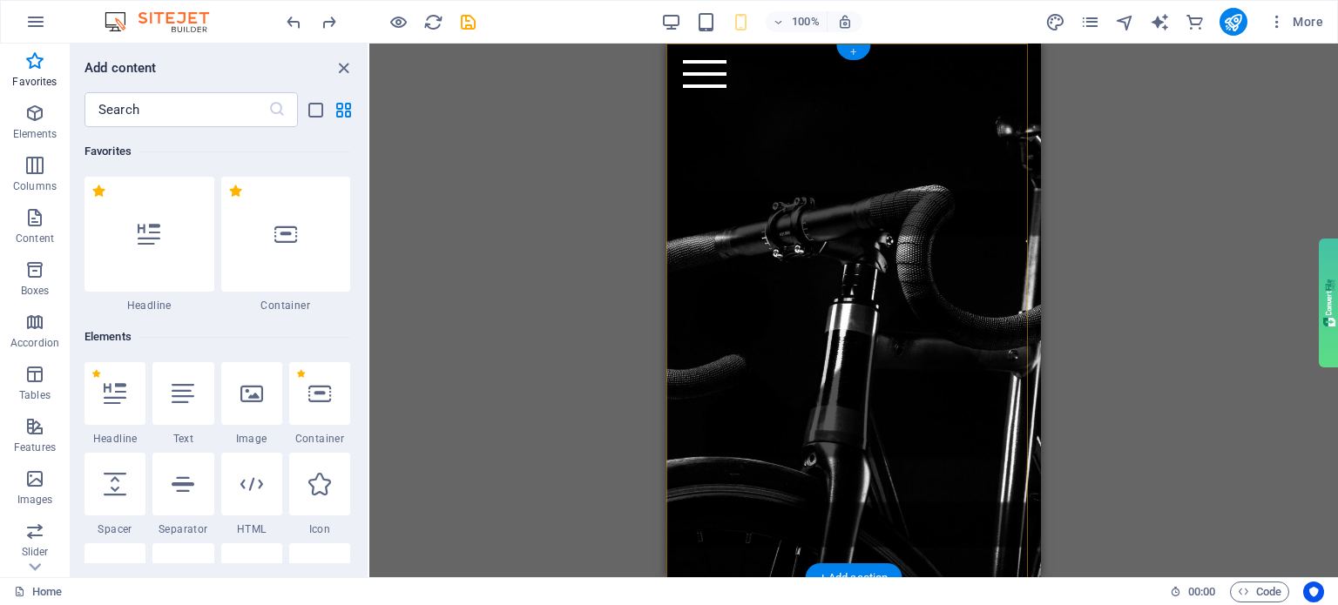
click at [854, 50] on div "+" at bounding box center [853, 52] width 34 height 16
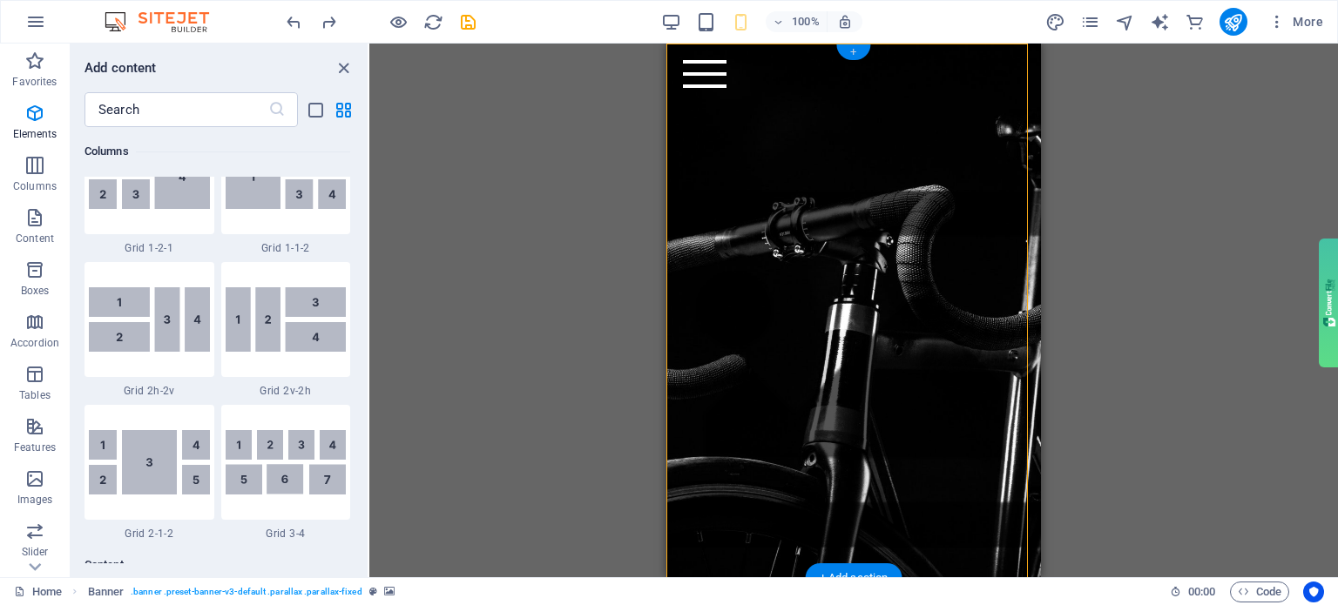
scroll to position [3048, 0]
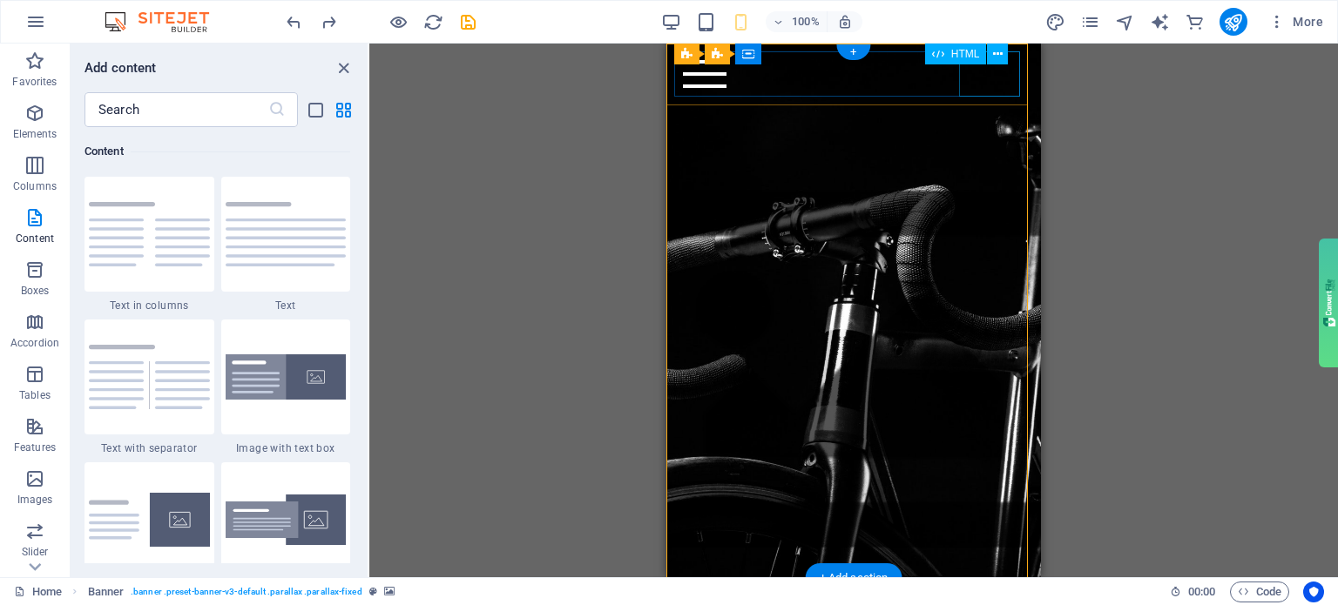
click at [1016, 71] on div "Menu" at bounding box center [853, 73] width 358 height 45
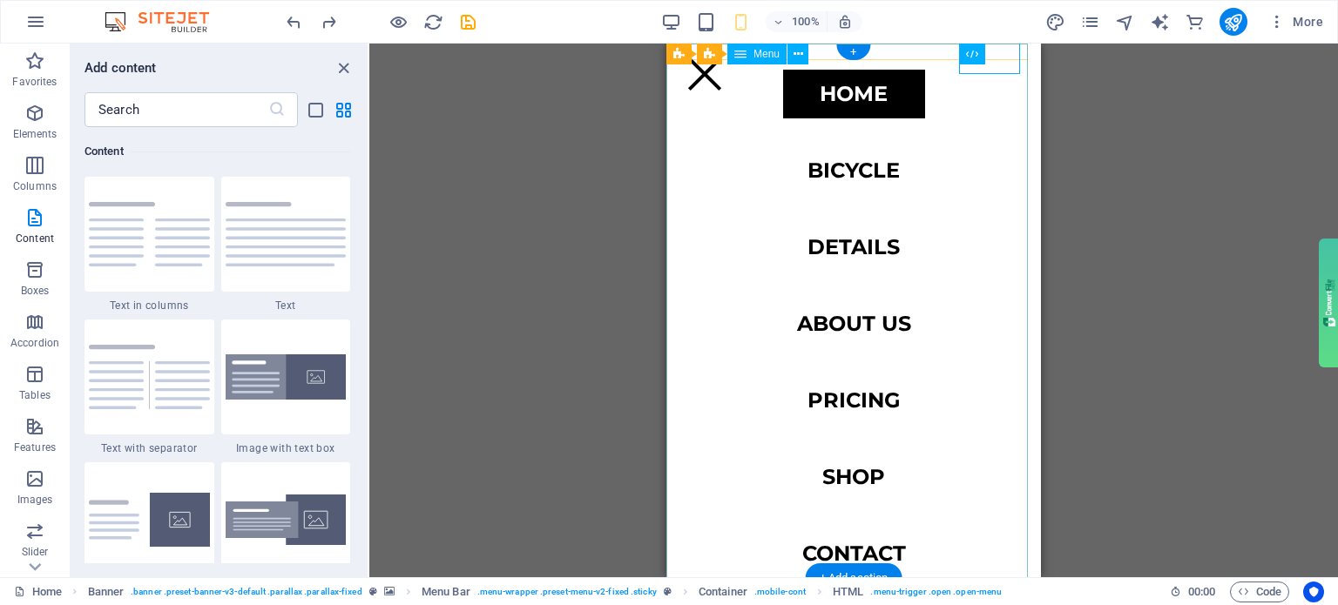
scroll to position [0, 0]
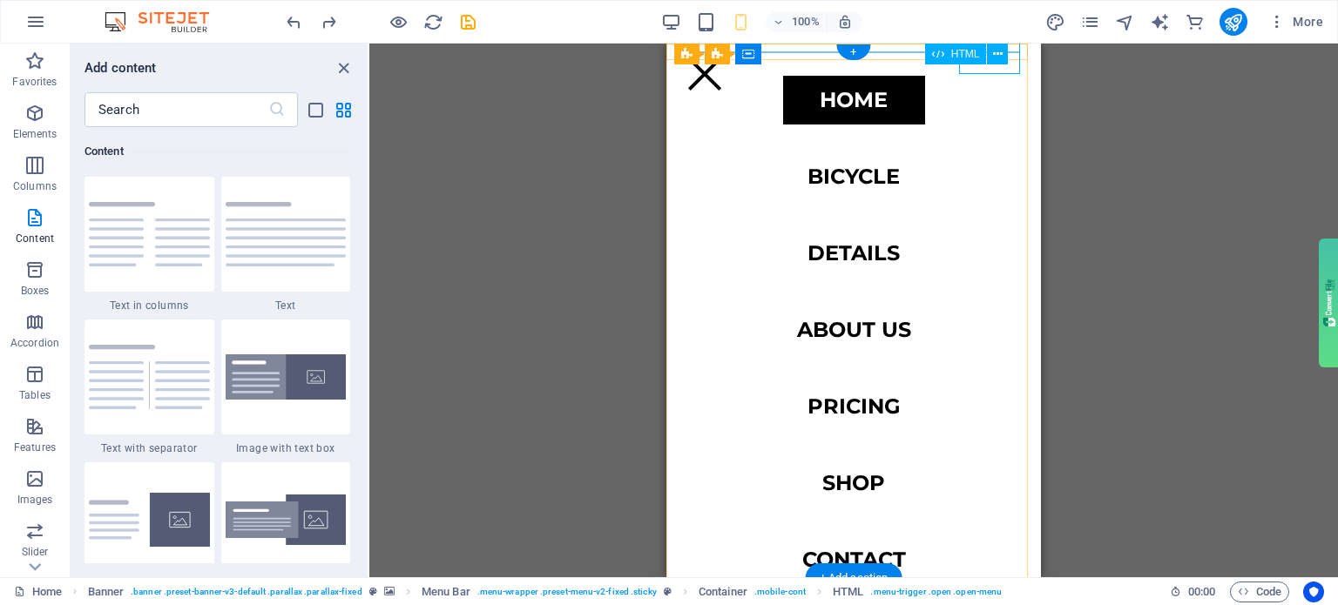
click at [735, 70] on div "Menu" at bounding box center [704, 73] width 61 height 45
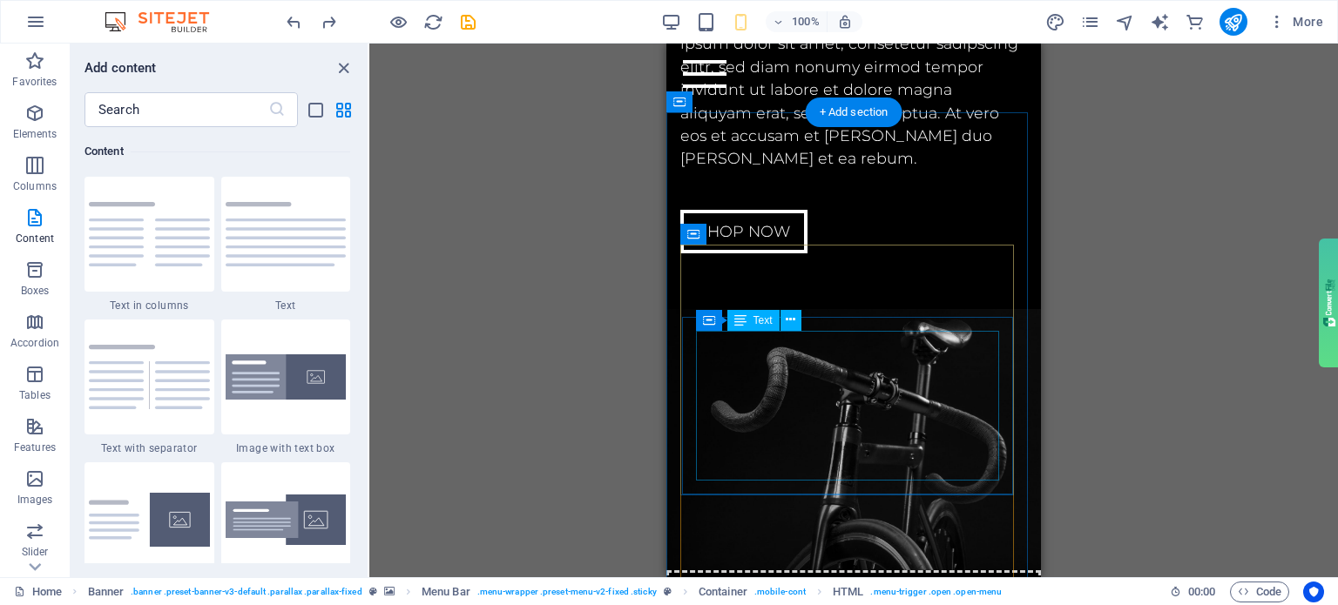
scroll to position [4268, 0]
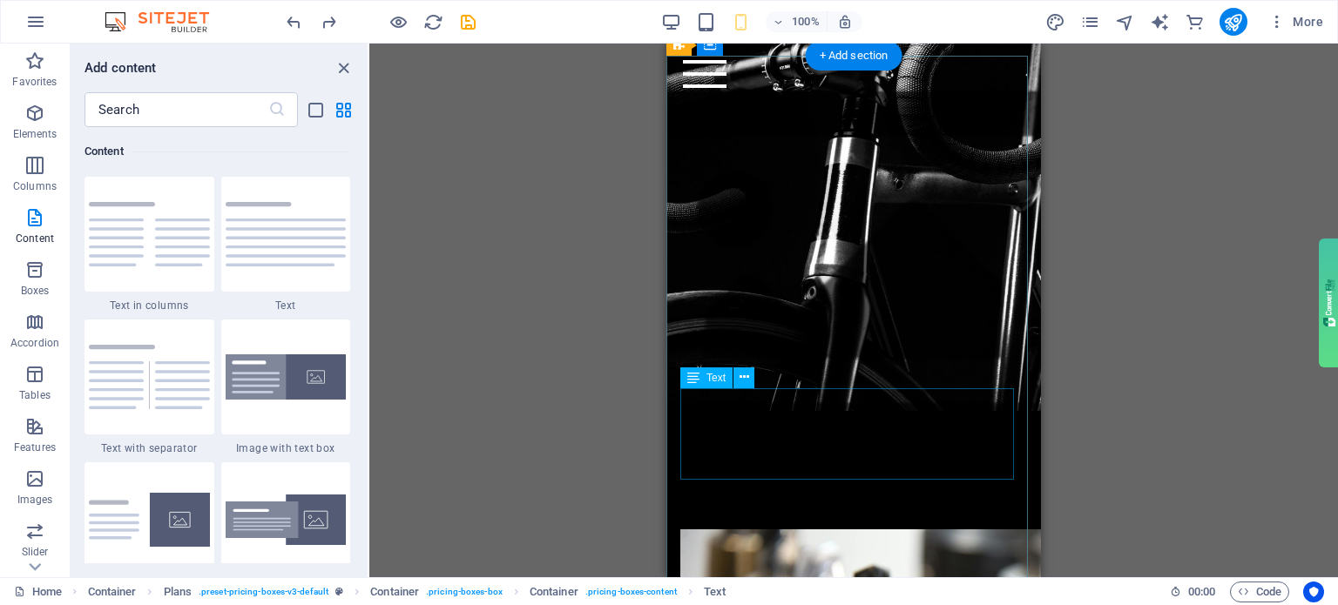
scroll to position [0, 0]
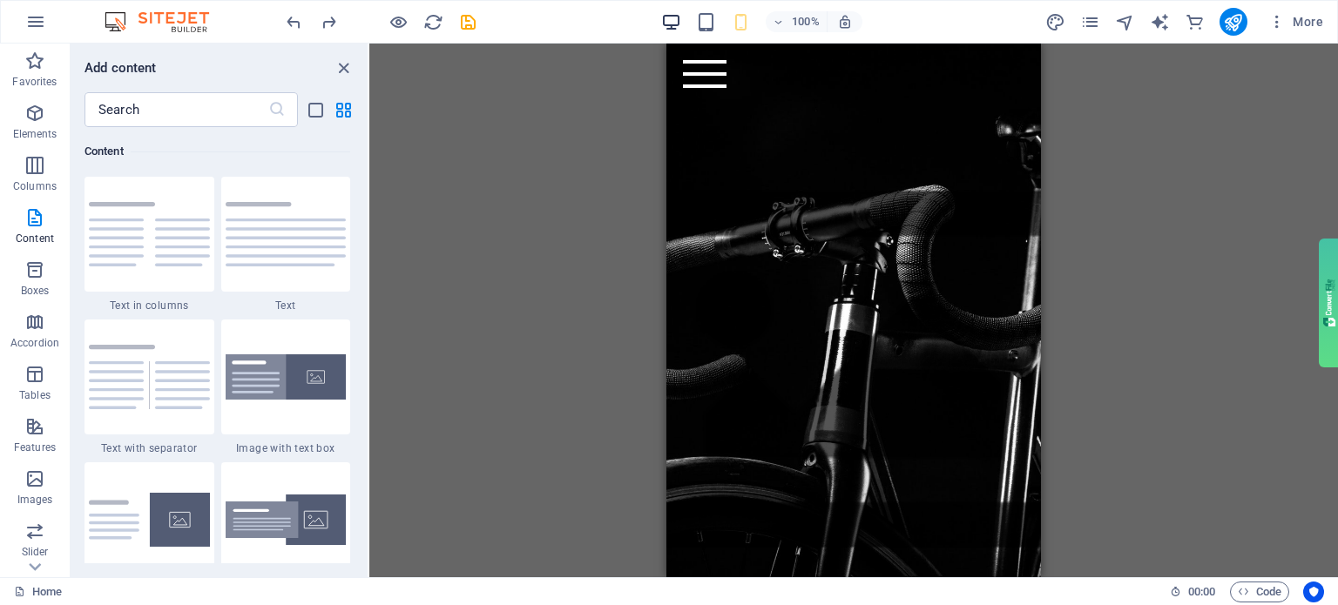
click at [675, 27] on icon "button" at bounding box center [671, 22] width 20 height 20
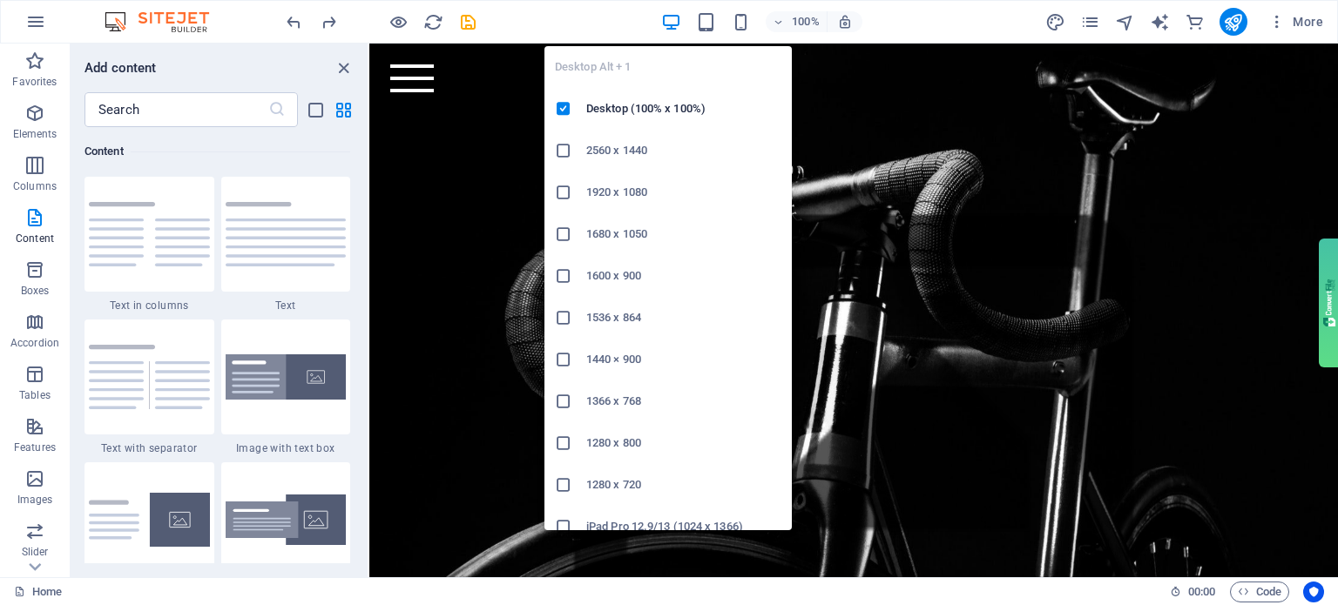
click at [670, 19] on icon "button" at bounding box center [671, 22] width 20 height 20
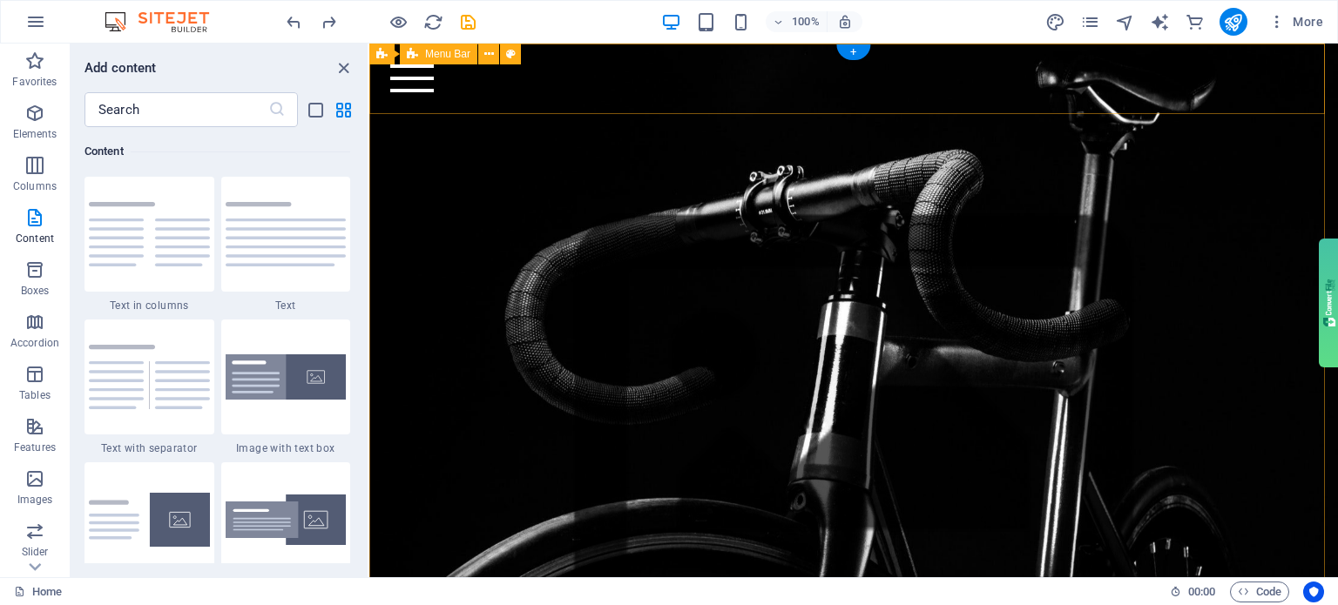
click at [1181, 98] on div "Home Bicycle Details About us Pricing Shop Contact Menu" at bounding box center [853, 79] width 969 height 71
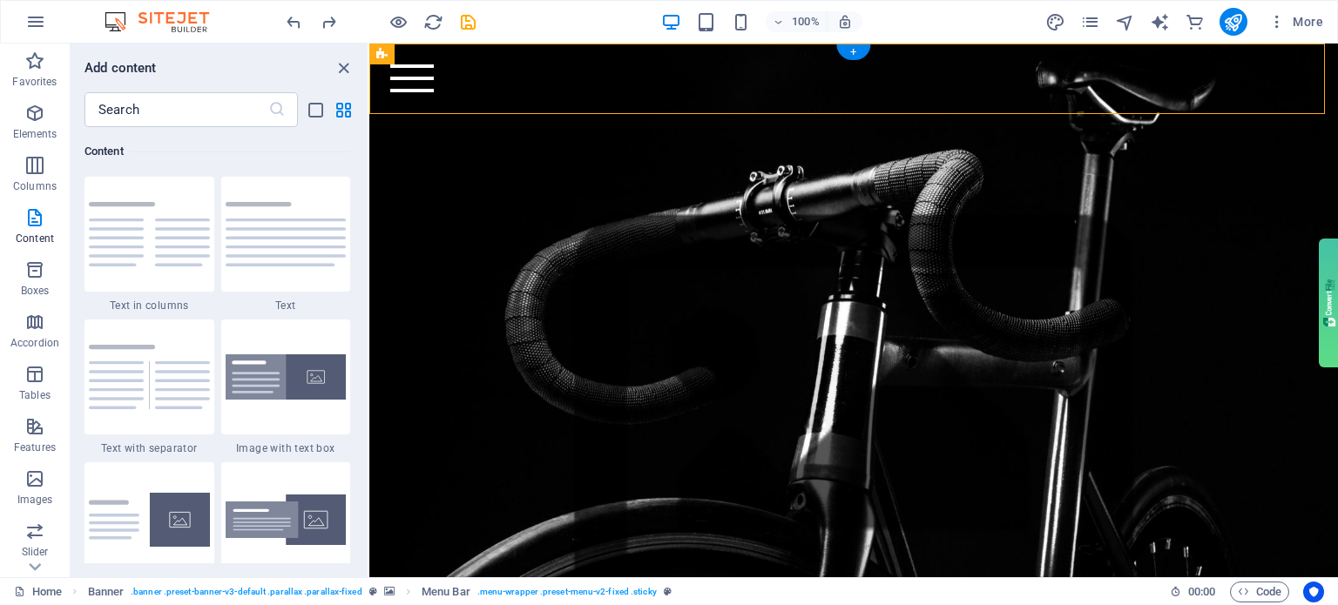
click at [1270, 189] on figure at bounding box center [853, 428] width 969 height 629
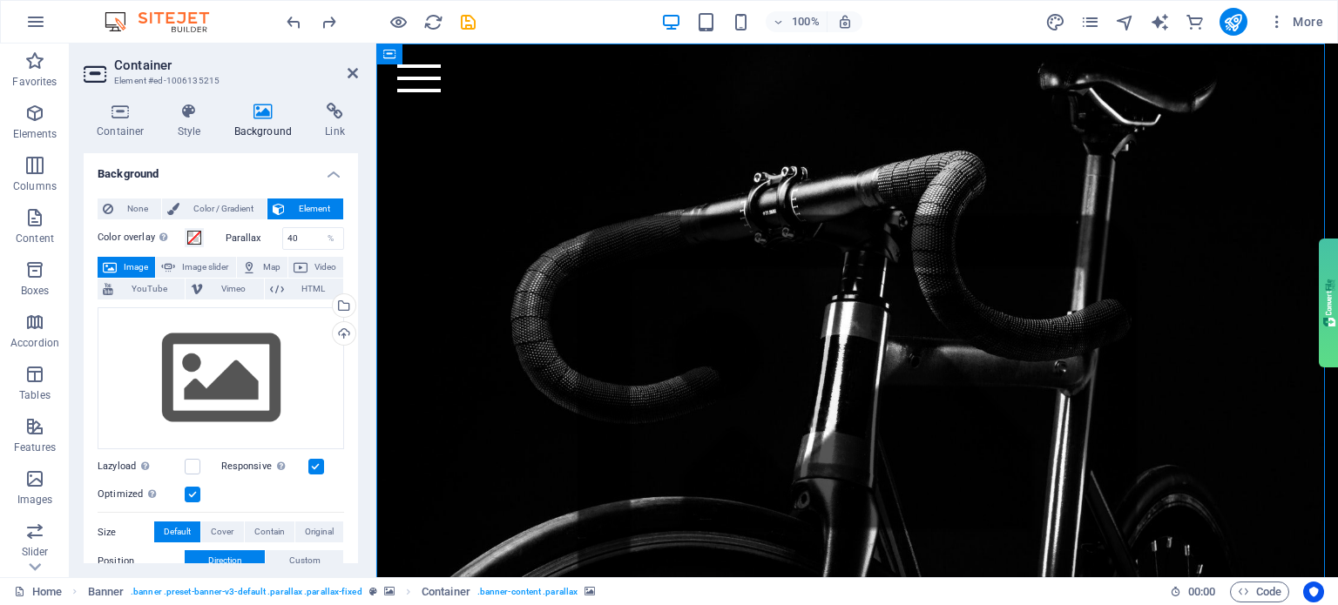
click at [416, 323] on figure at bounding box center [857, 428] width 962 height 629
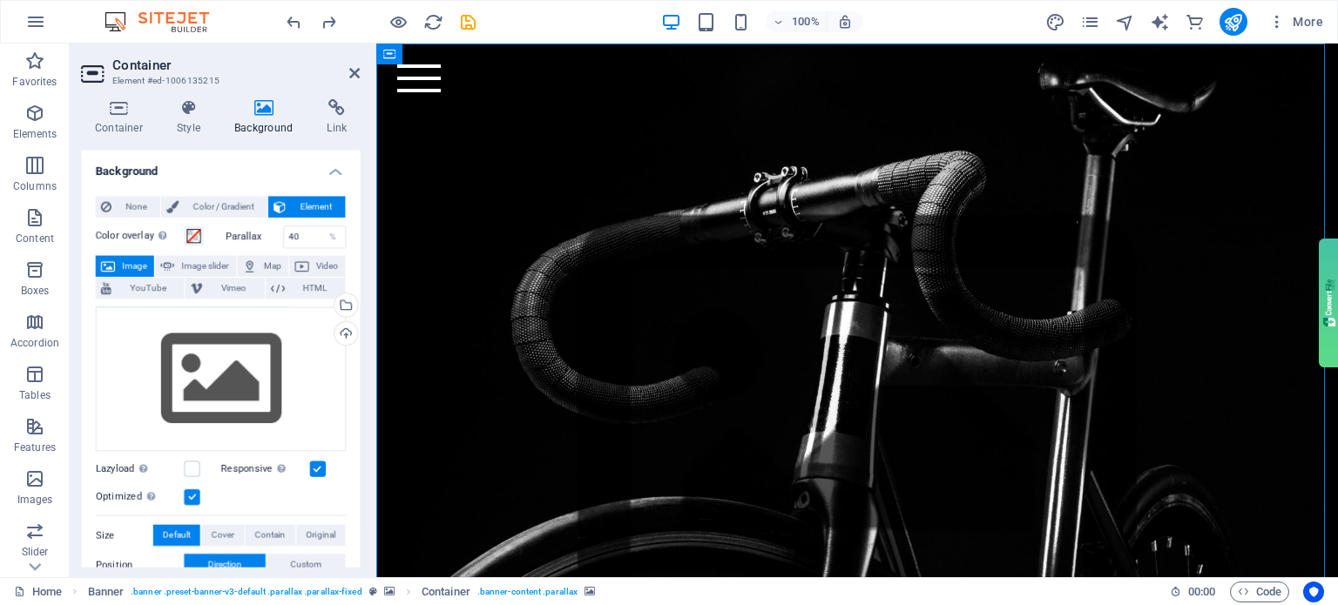
click at [416, 323] on figure at bounding box center [857, 428] width 962 height 629
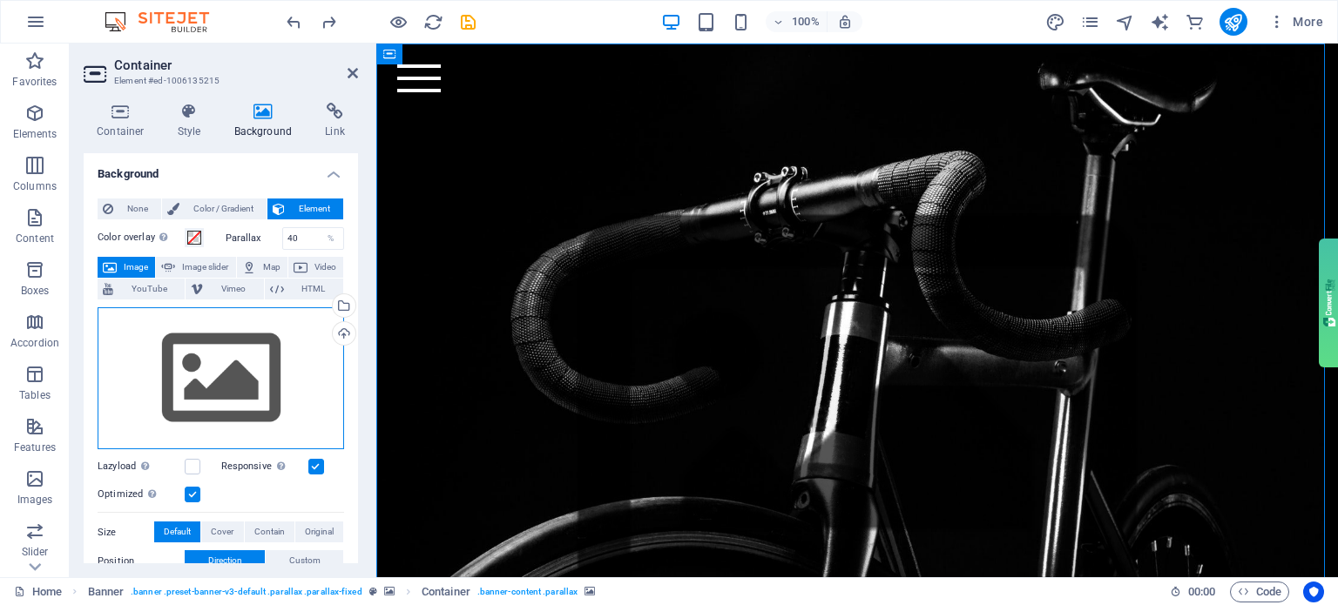
click at [260, 378] on div "Drag files here, click to choose files or select files from Files or our free s…" at bounding box center [221, 378] width 246 height 143
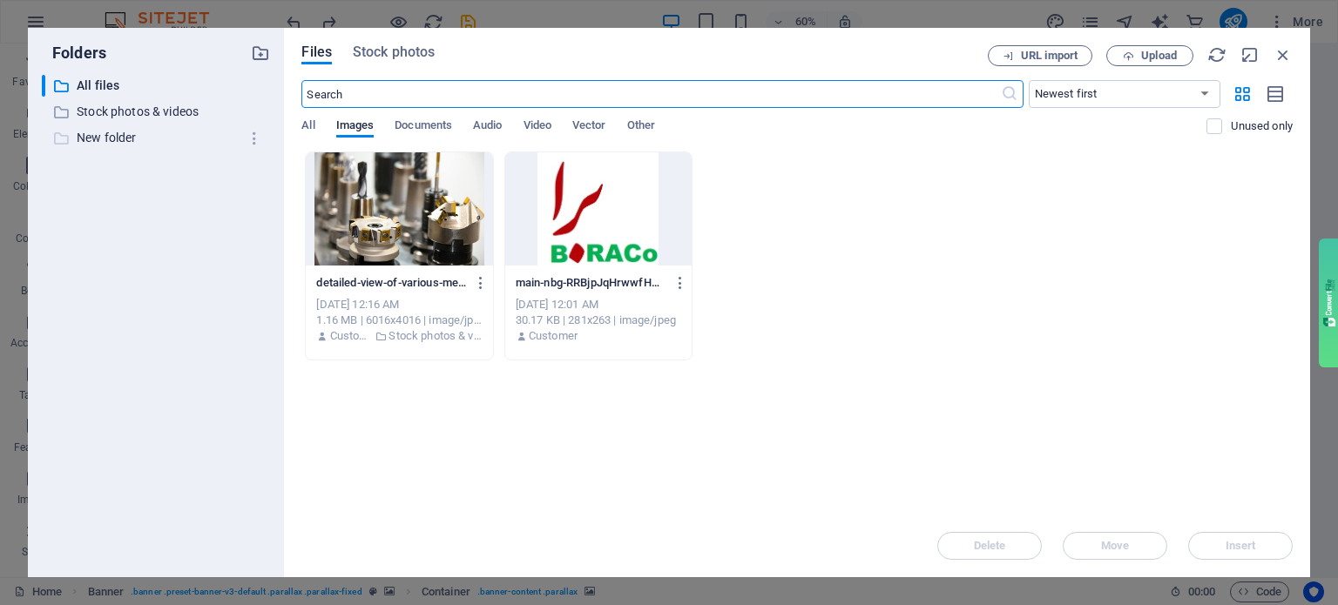
click at [117, 143] on p "New folder" at bounding box center [158, 138] width 162 height 20
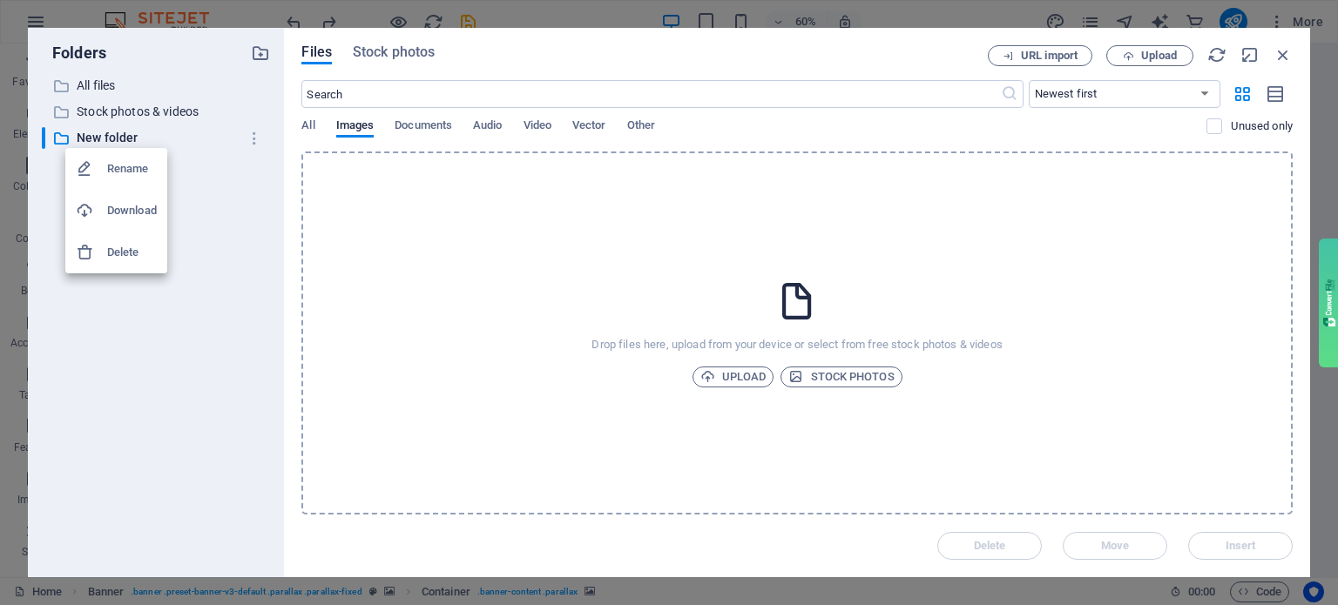
click at [115, 246] on h6 "Delete" at bounding box center [132, 252] width 50 height 21
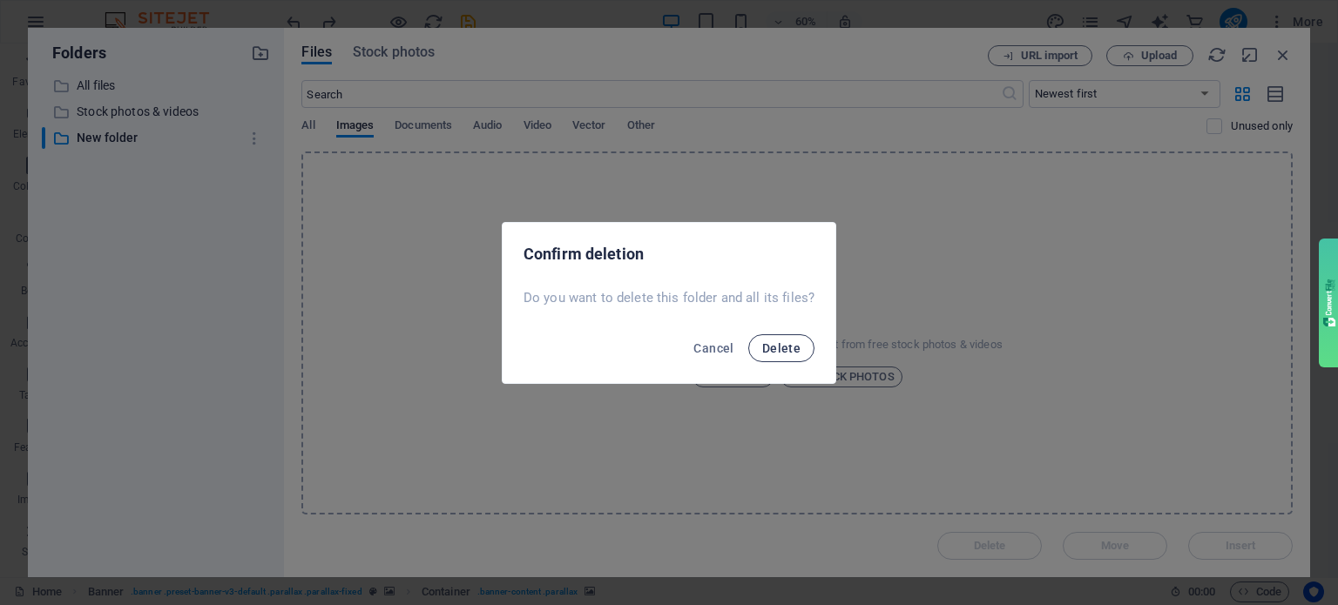
click at [774, 350] on span "Delete" at bounding box center [781, 348] width 38 height 14
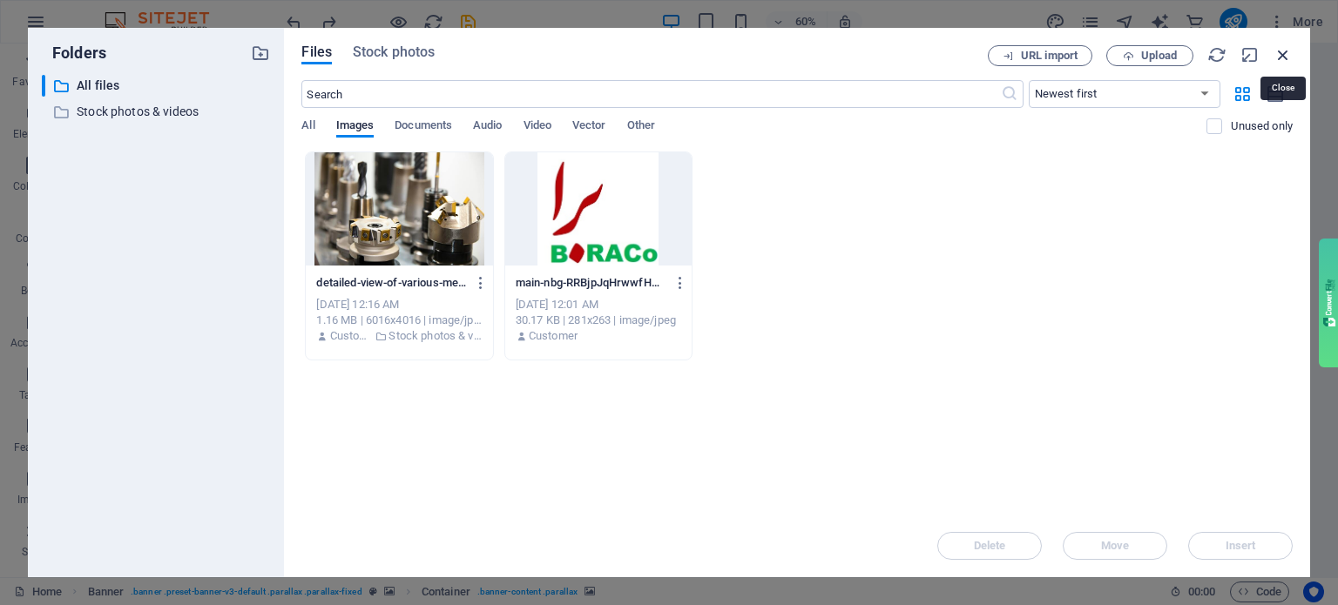
click at [1283, 53] on icon "button" at bounding box center [1282, 54] width 19 height 19
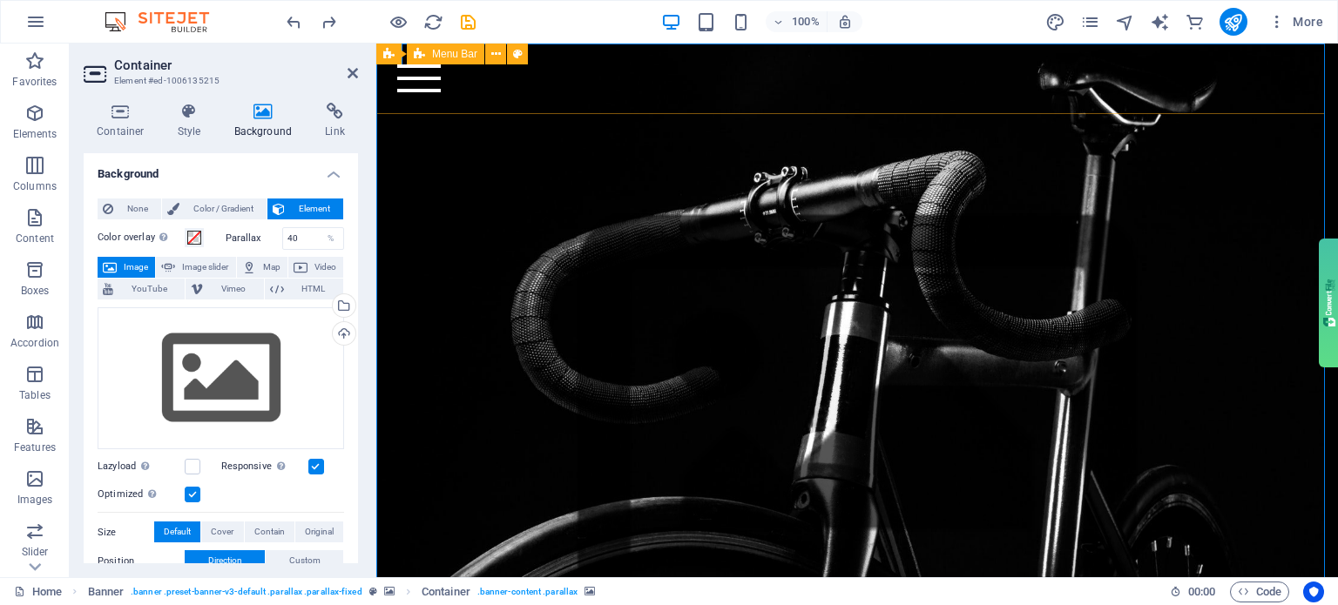
click at [760, 100] on div "Home Bicycle Details About us Pricing Shop Contact Menu" at bounding box center [857, 79] width 962 height 71
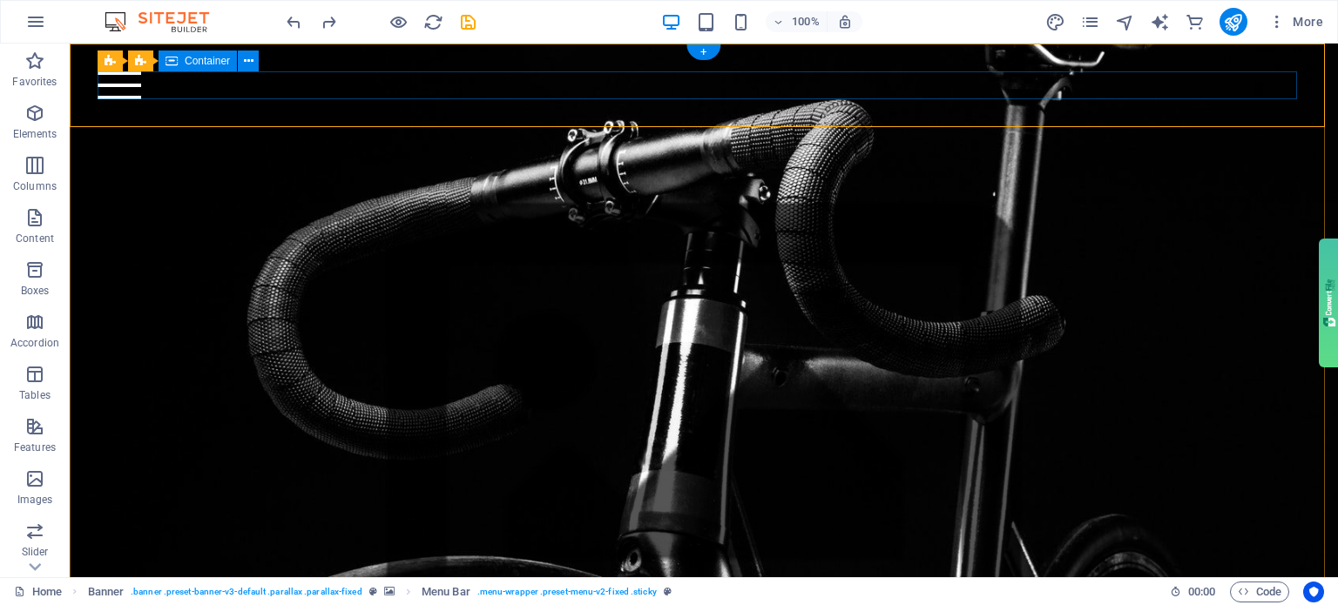
click at [753, 95] on div "Menu" at bounding box center [704, 85] width 1212 height 28
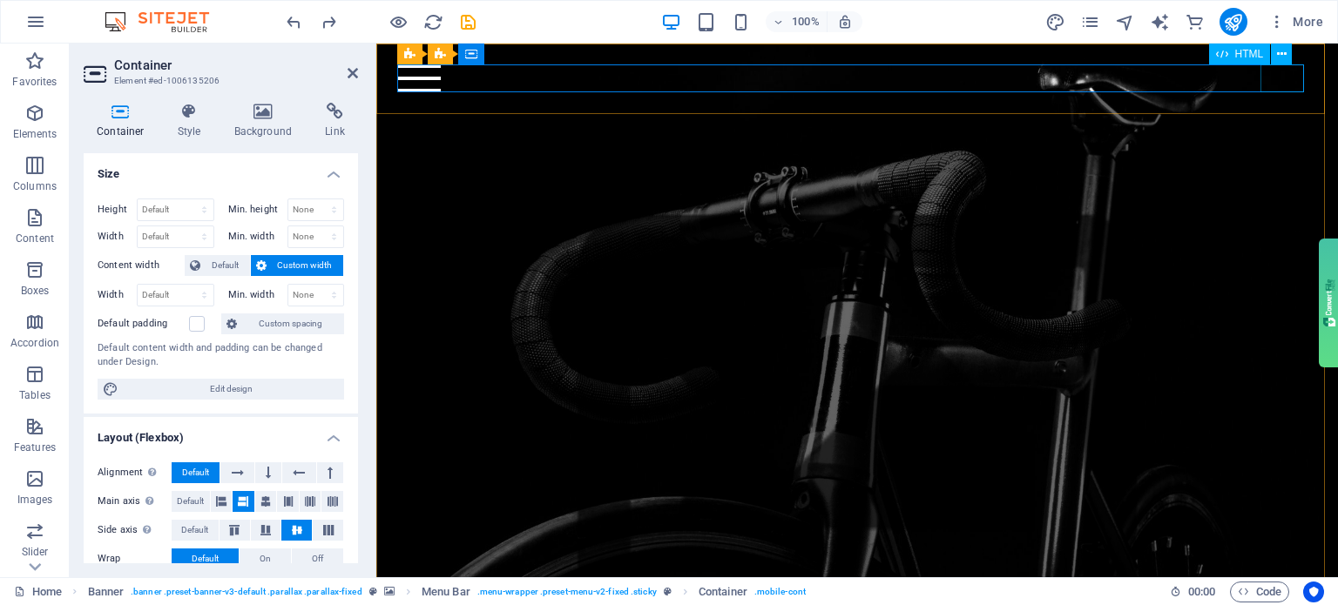
click at [1286, 84] on div "Menu" at bounding box center [856, 78] width 919 height 28
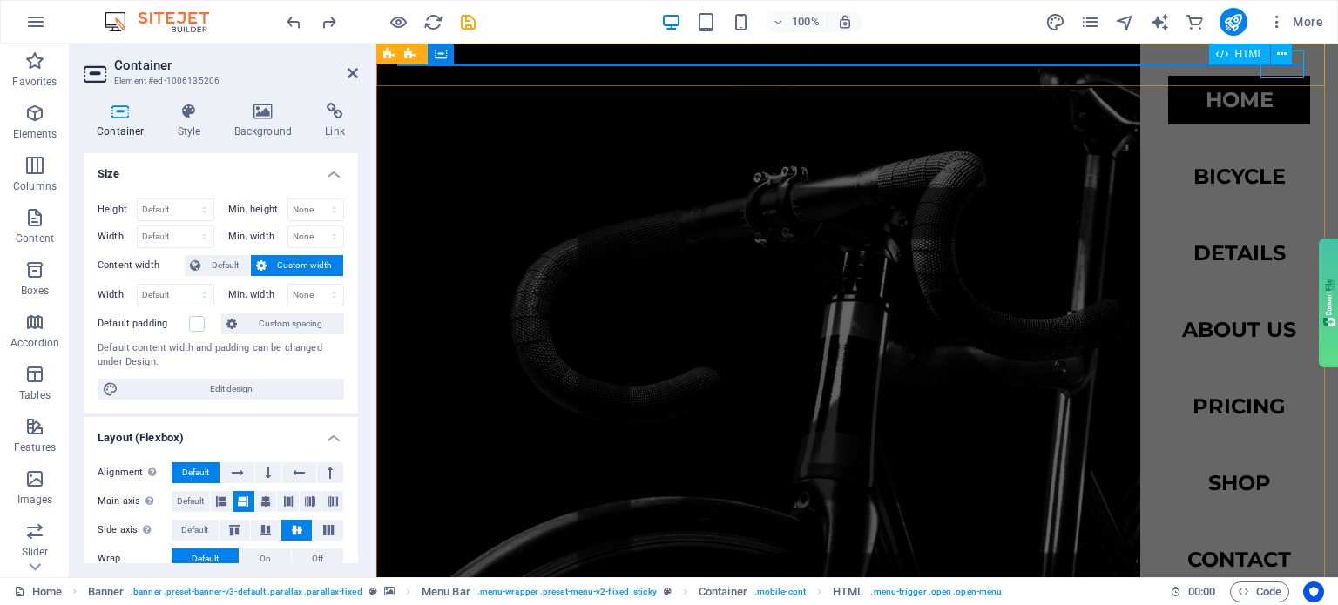
click at [441, 77] on div "Menu" at bounding box center [419, 78] width 44 height 28
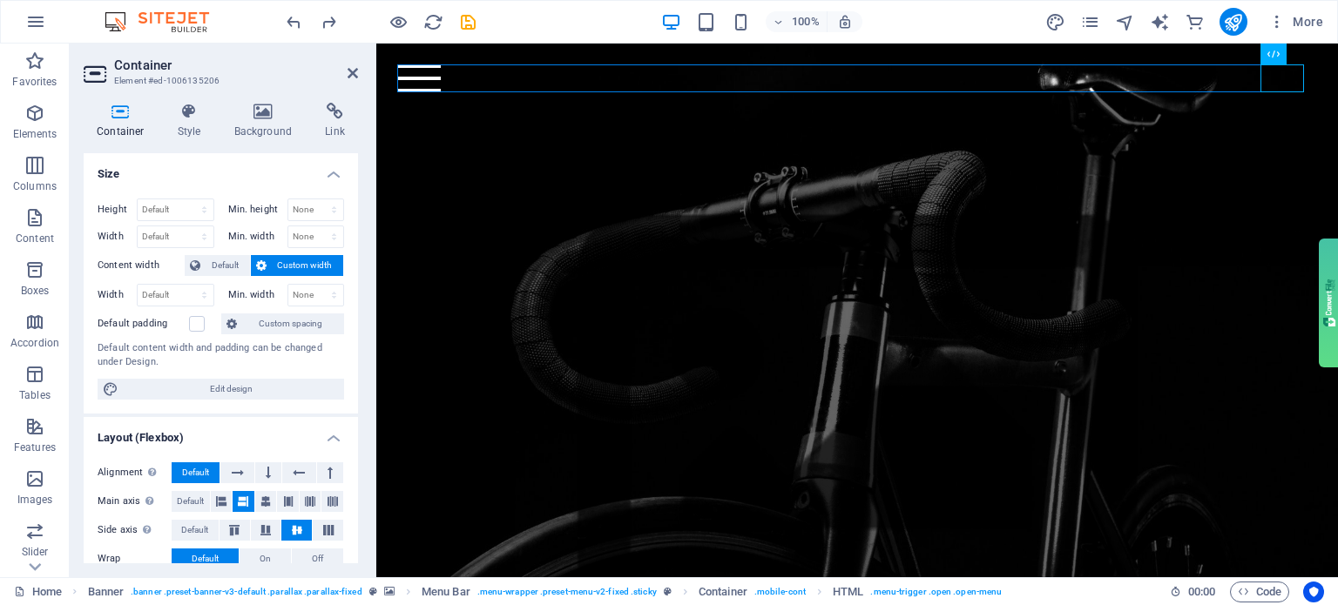
click at [419, 157] on figure at bounding box center [857, 428] width 962 height 629
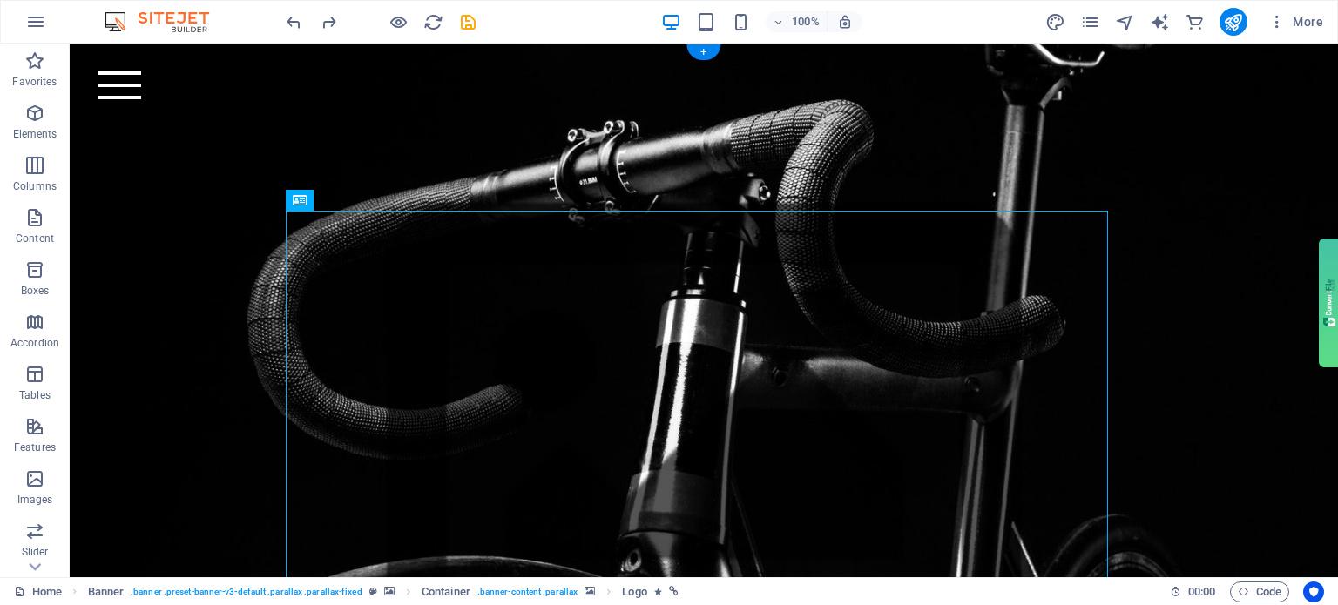
click at [234, 191] on figure at bounding box center [704, 445] width 1268 height 637
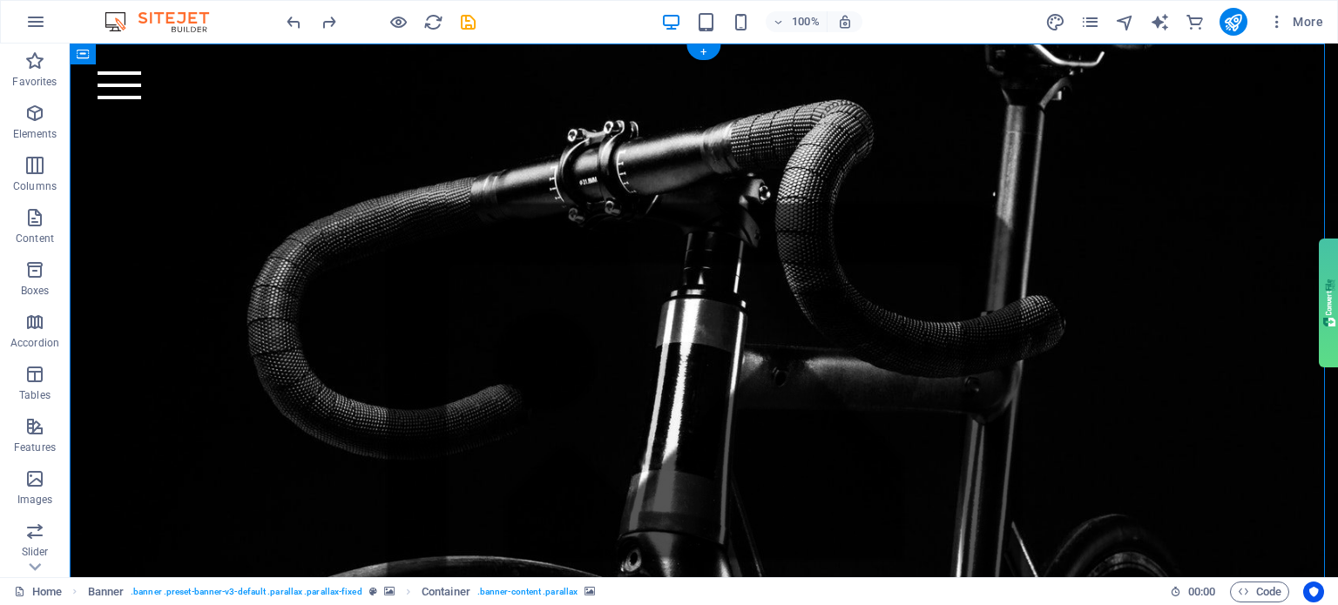
click at [583, 154] on figure at bounding box center [704, 445] width 1268 height 637
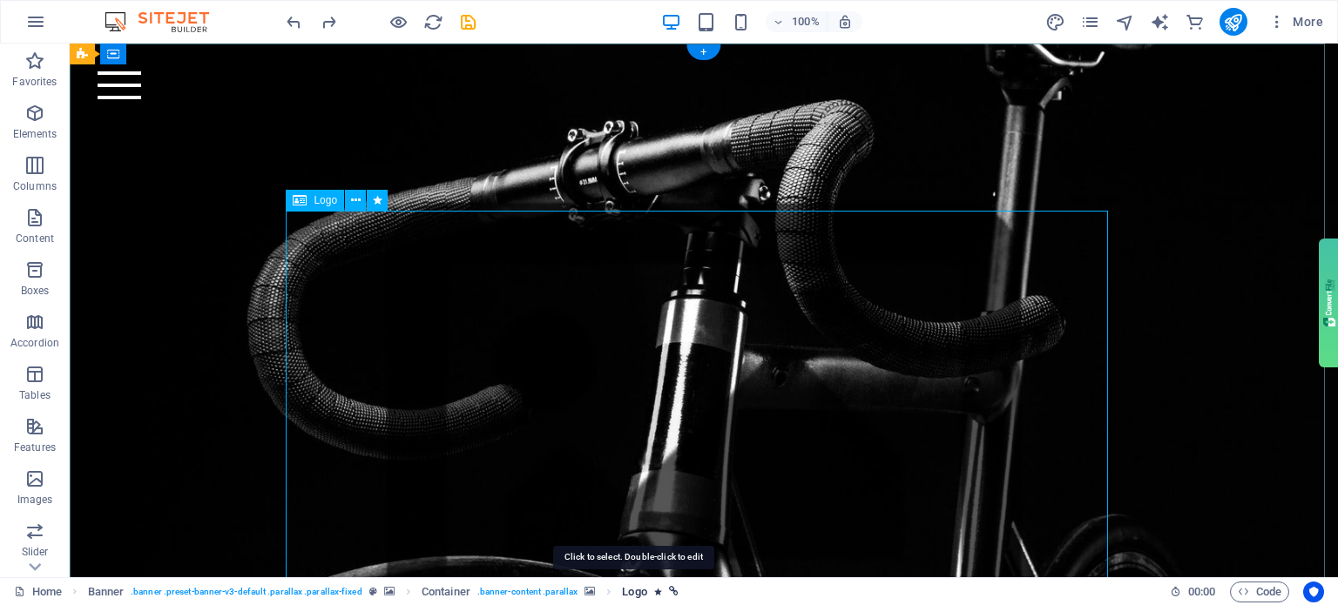
click at [638, 591] on span "Logo" at bounding box center [634, 592] width 24 height 21
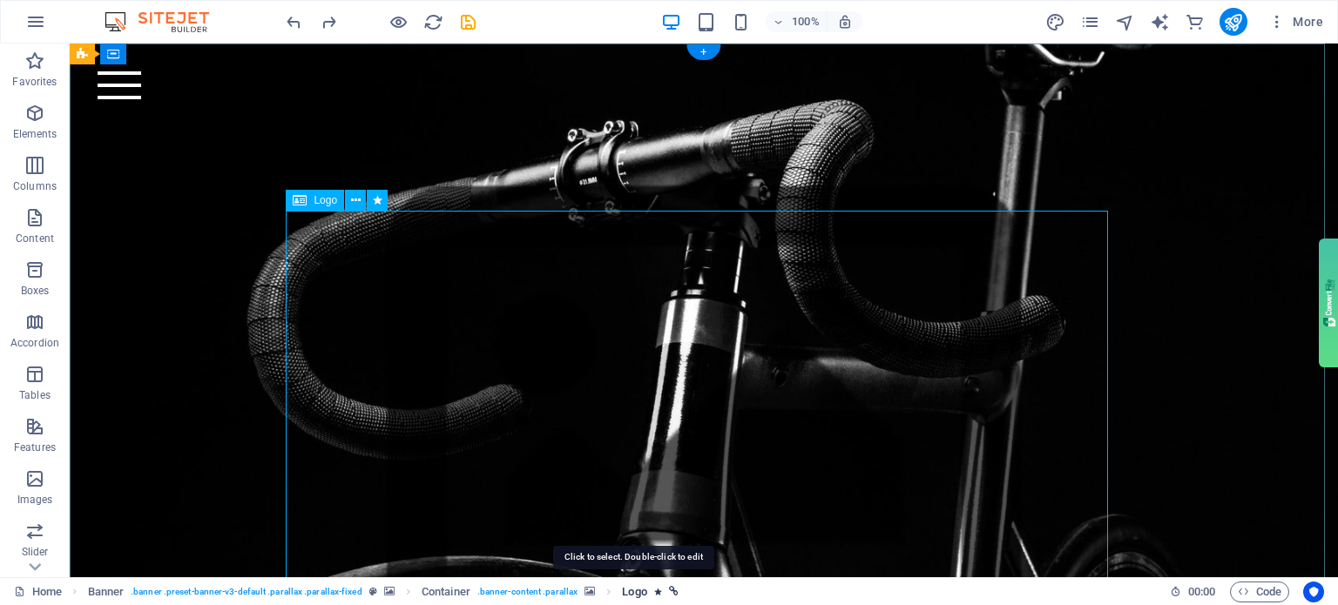
select select "px"
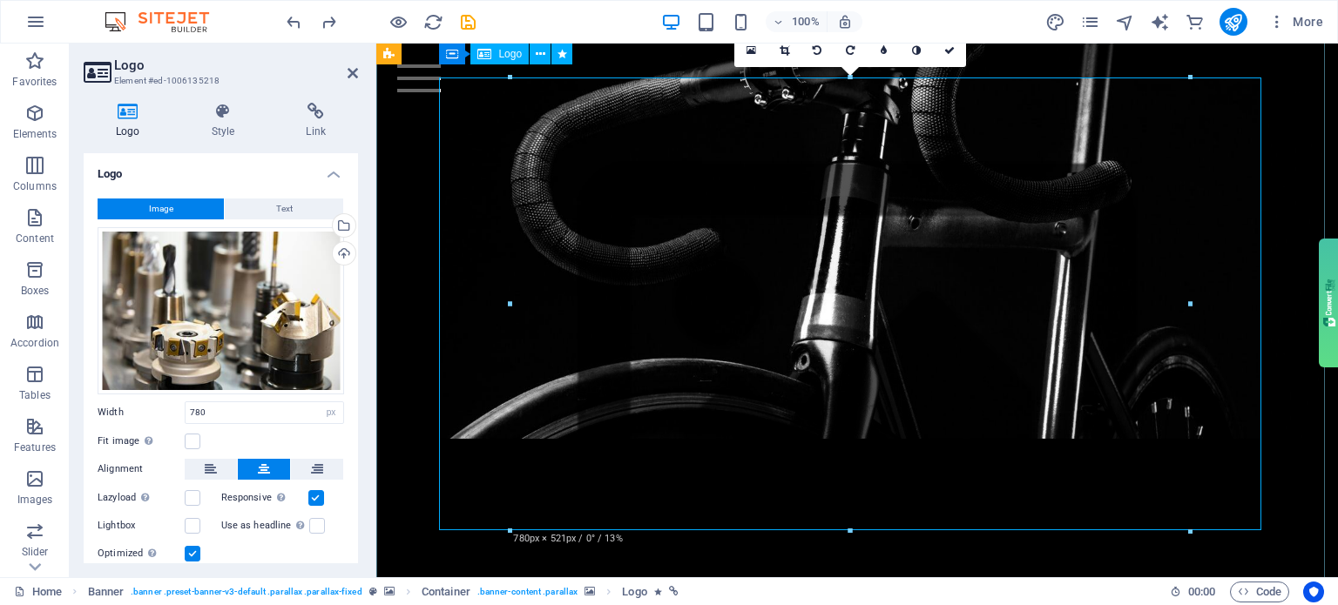
scroll to position [87, 0]
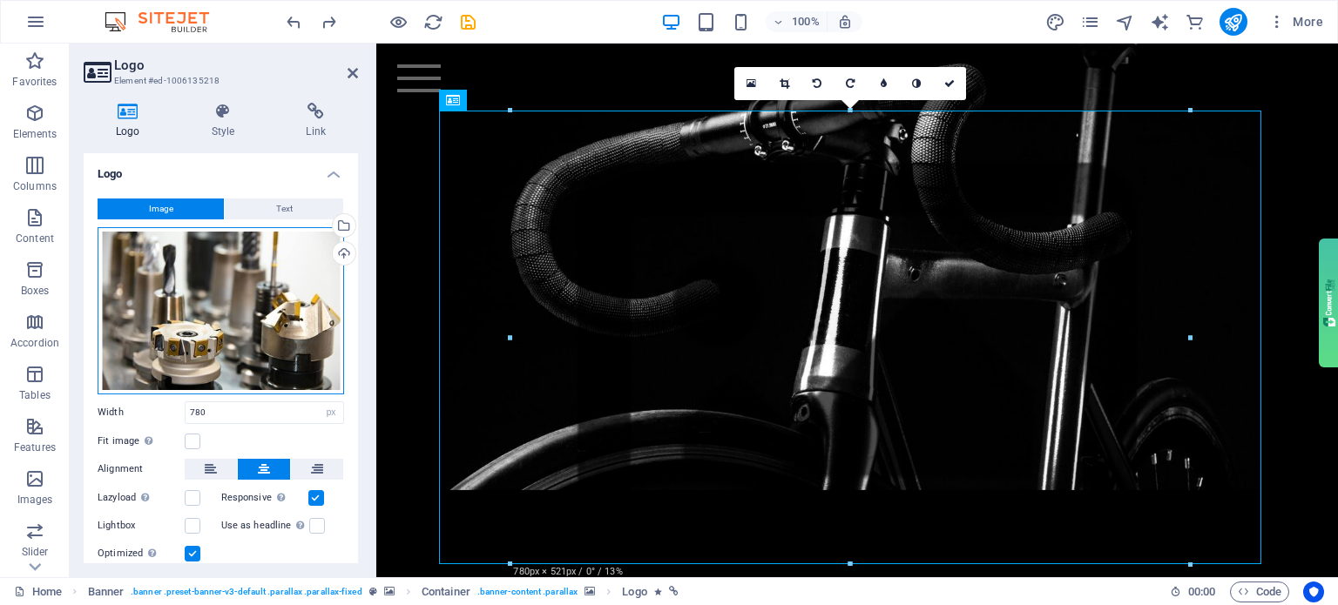
drag, startPoint x: 192, startPoint y: 313, endPoint x: 172, endPoint y: 319, distance: 20.1
click at [172, 319] on div "Drag files here, click to choose files or select files from Files or our free s…" at bounding box center [221, 310] width 246 height 167
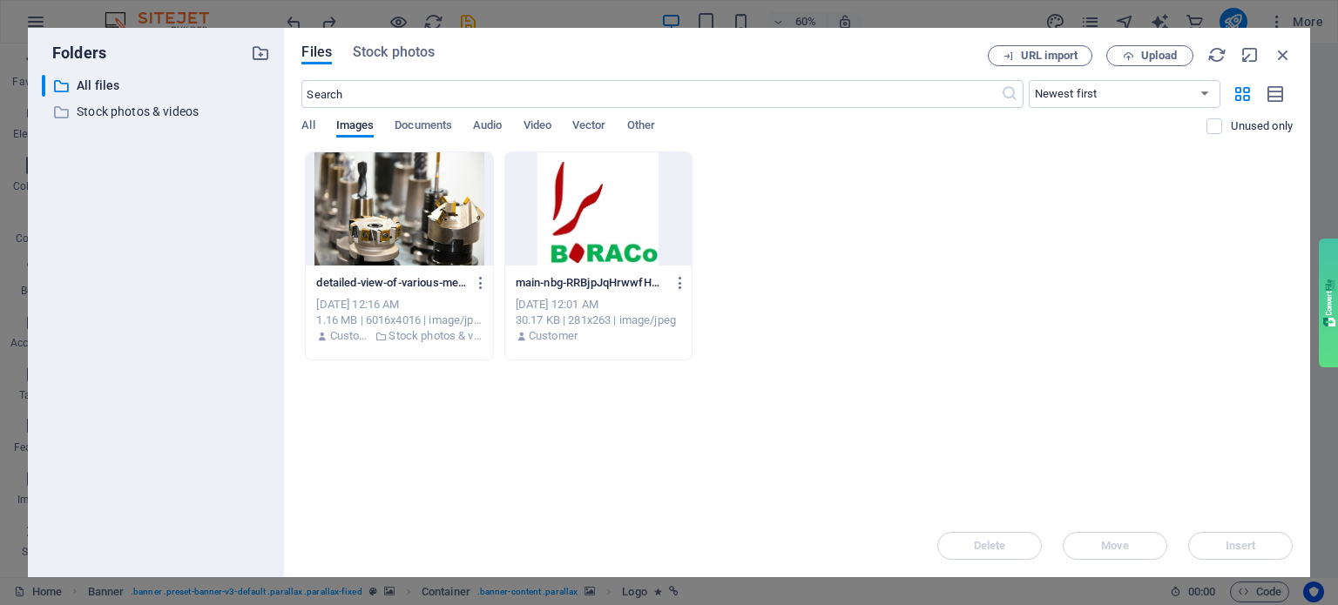
click at [589, 225] on div at bounding box center [598, 208] width 186 height 113
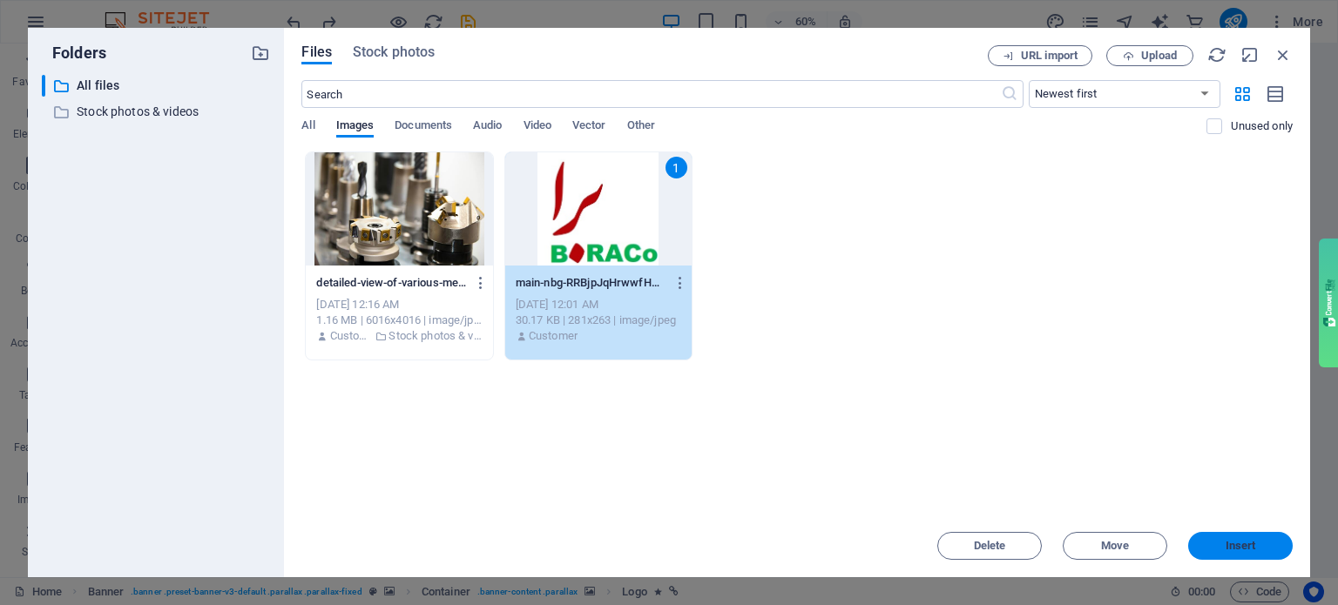
click at [1212, 548] on span "Insert" at bounding box center [1240, 546] width 91 height 10
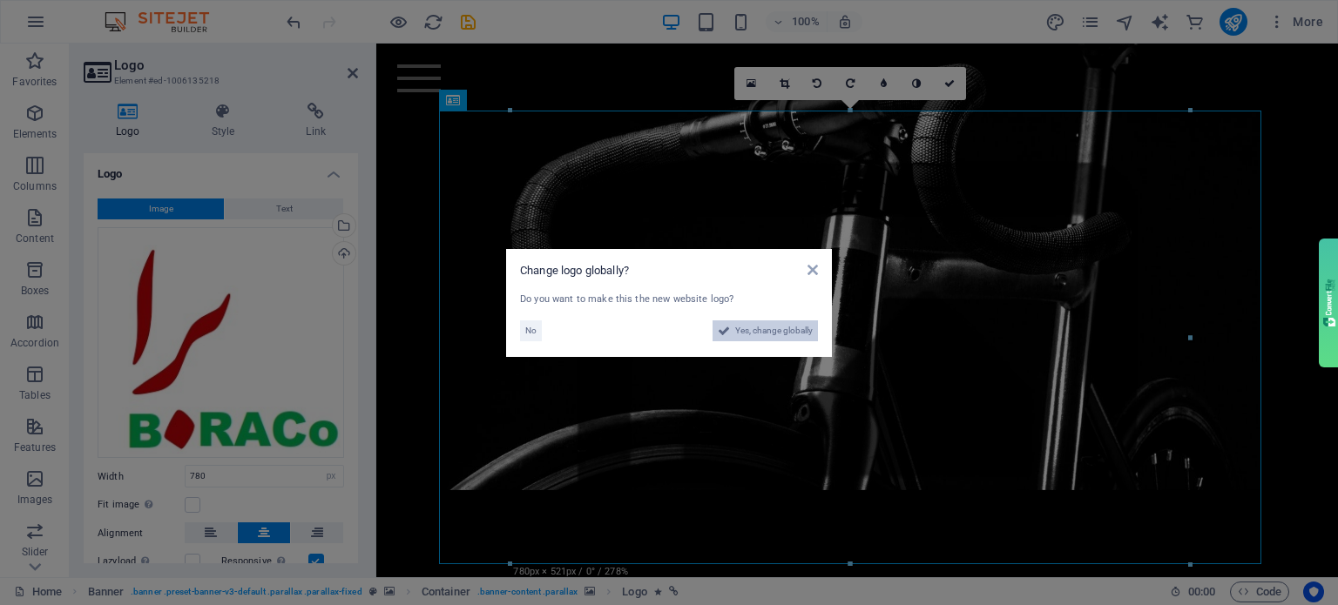
click at [757, 328] on span "Yes, change globally" at bounding box center [774, 331] width 78 height 21
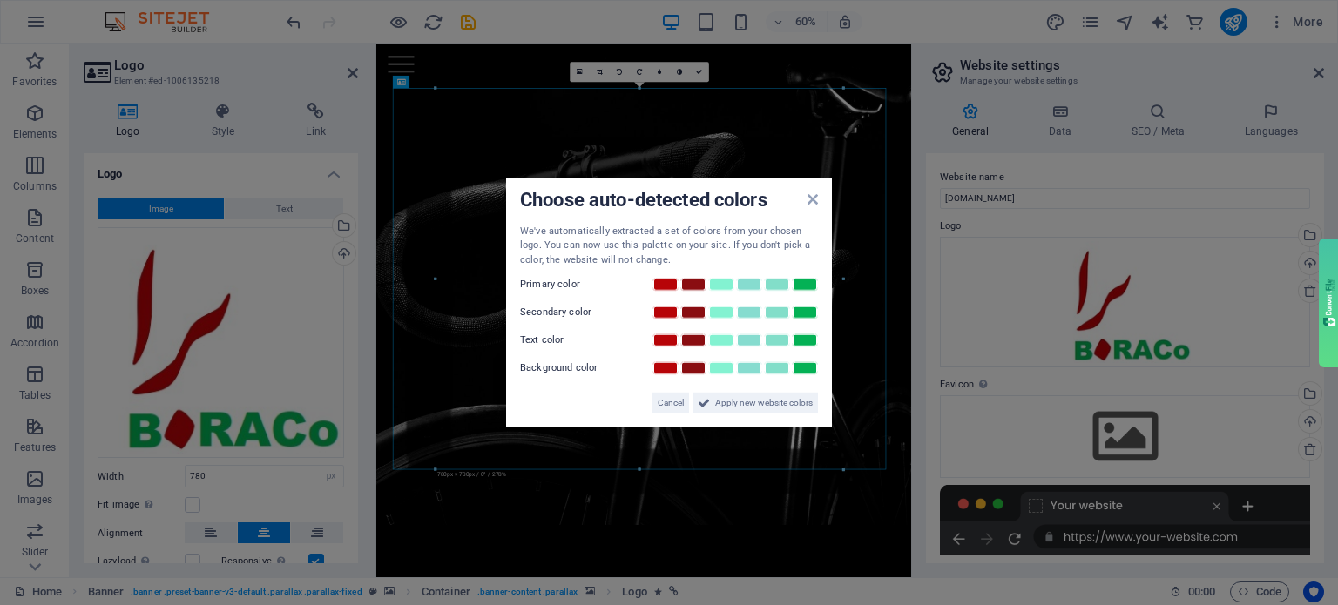
click at [819, 201] on div "Choose auto-detected colors We've automatically extracted a set of colors from …" at bounding box center [669, 303] width 326 height 250
drag, startPoint x: 769, startPoint y: 400, endPoint x: 631, endPoint y: 607, distance: 248.8
click at [769, 400] on span "Apply new website colors" at bounding box center [764, 403] width 98 height 21
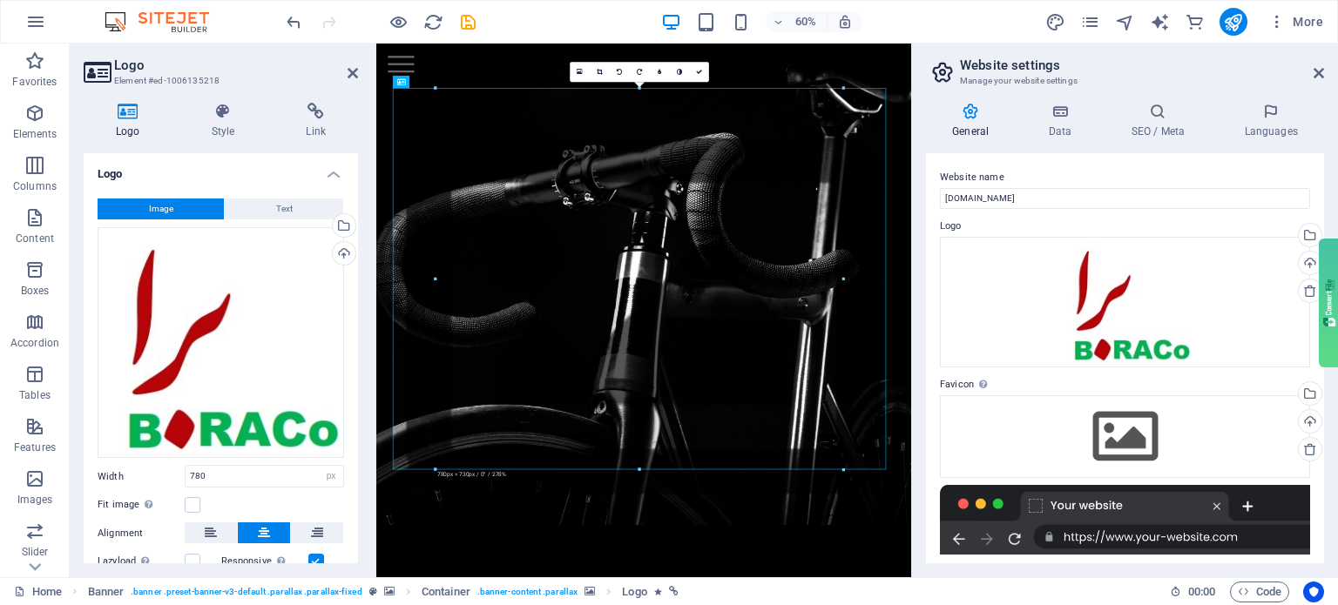
click at [1172, 536] on div at bounding box center [1125, 520] width 370 height 70
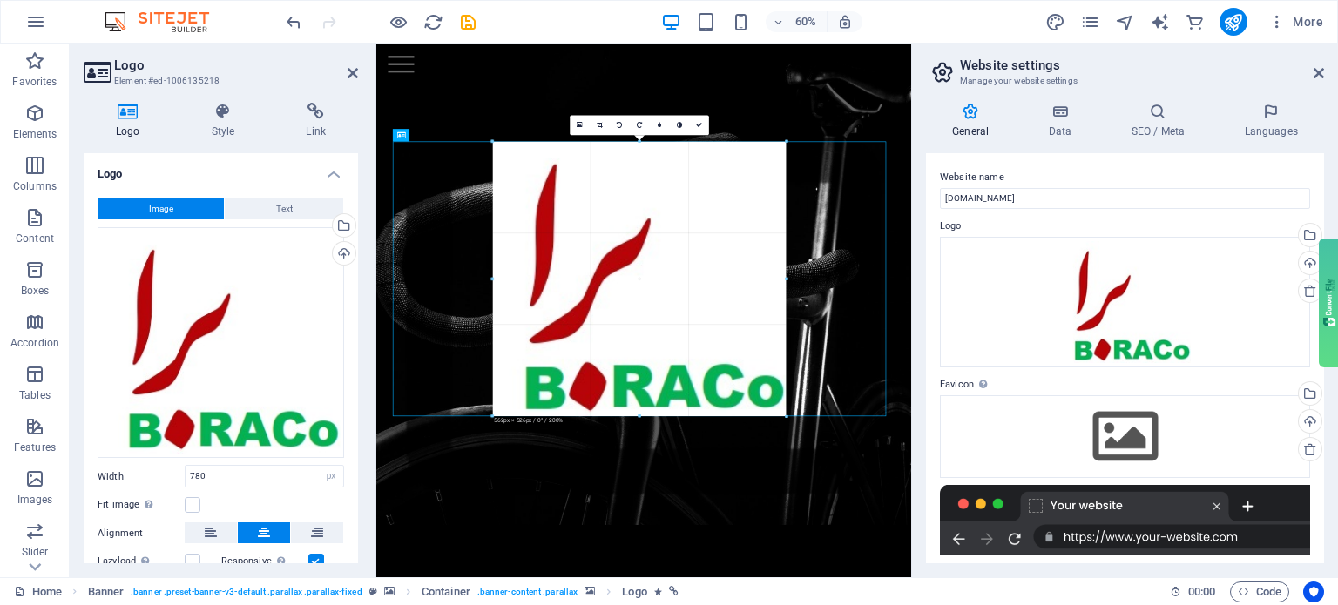
drag, startPoint x: 843, startPoint y: 469, endPoint x: 665, endPoint y: 230, distance: 297.5
type input "562"
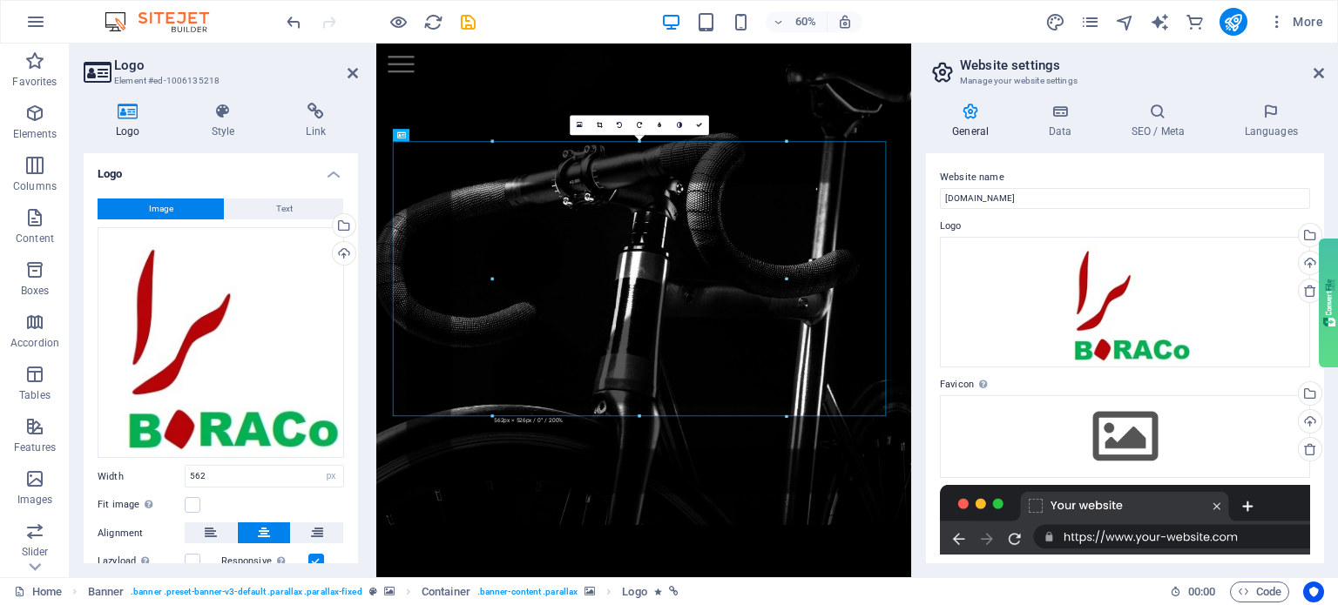
click at [141, 73] on h3 "Element #ed-1006135218" at bounding box center [218, 81] width 209 height 16
drag, startPoint x: 351, startPoint y: 69, endPoint x: 295, endPoint y: 26, distance: 70.2
click at [351, 69] on icon at bounding box center [353, 73] width 10 height 14
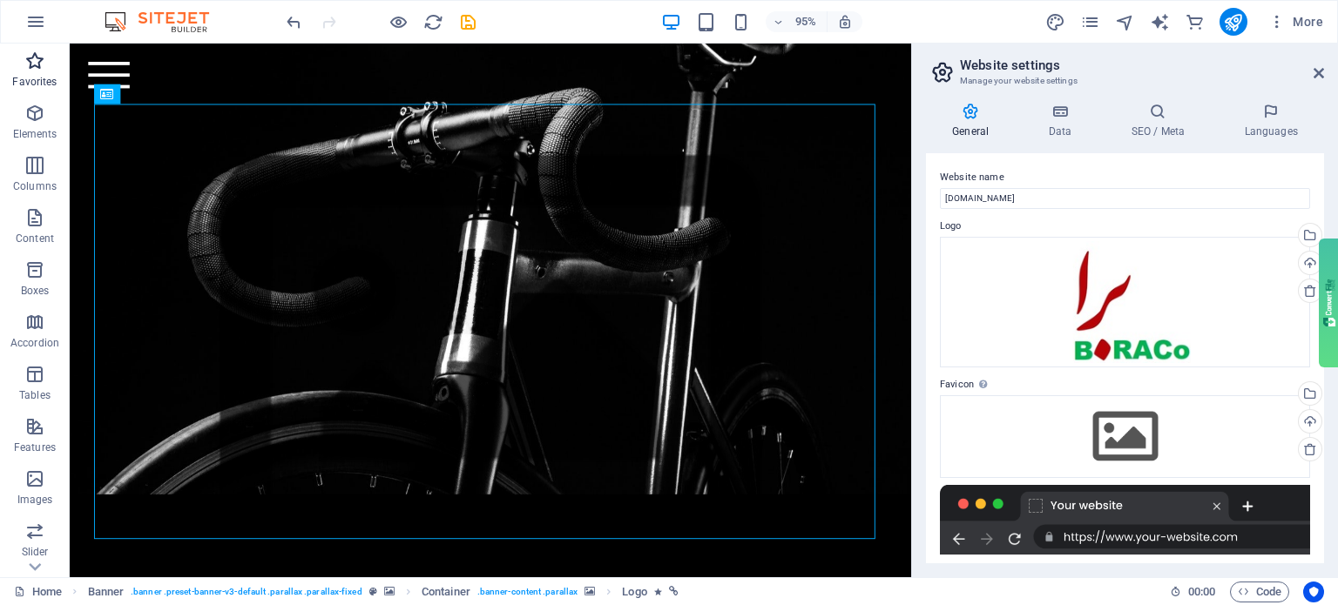
click at [38, 78] on p "Favorites" at bounding box center [34, 82] width 44 height 14
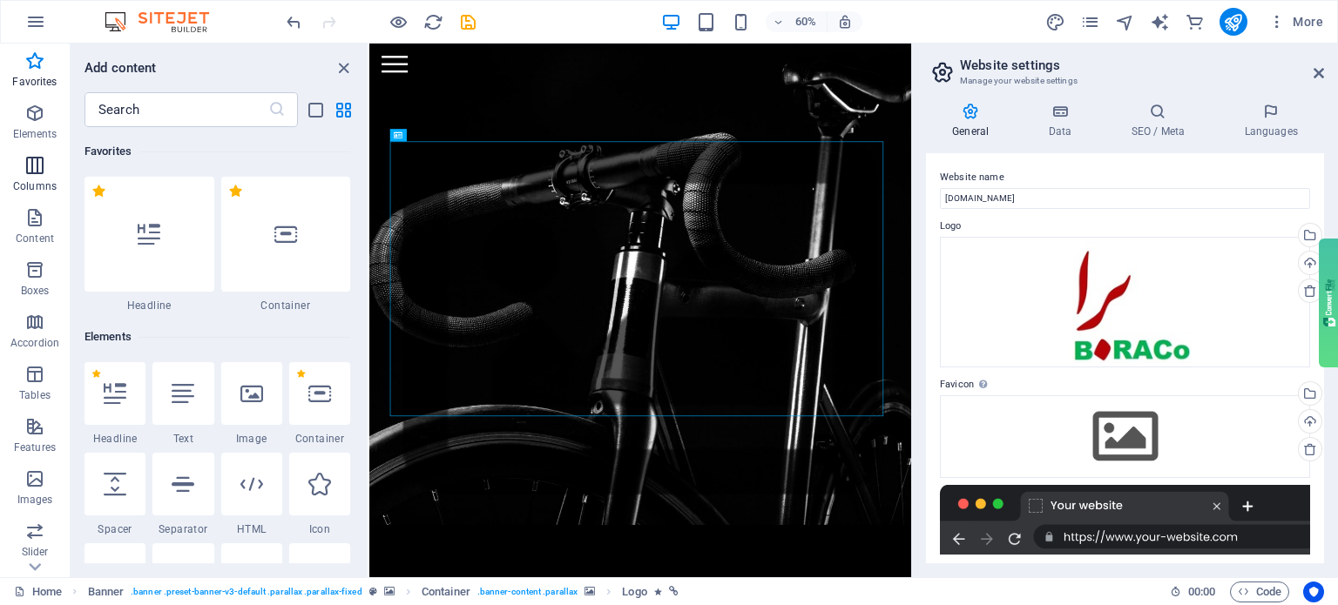
click at [34, 179] on p "Columns" at bounding box center [35, 186] width 44 height 14
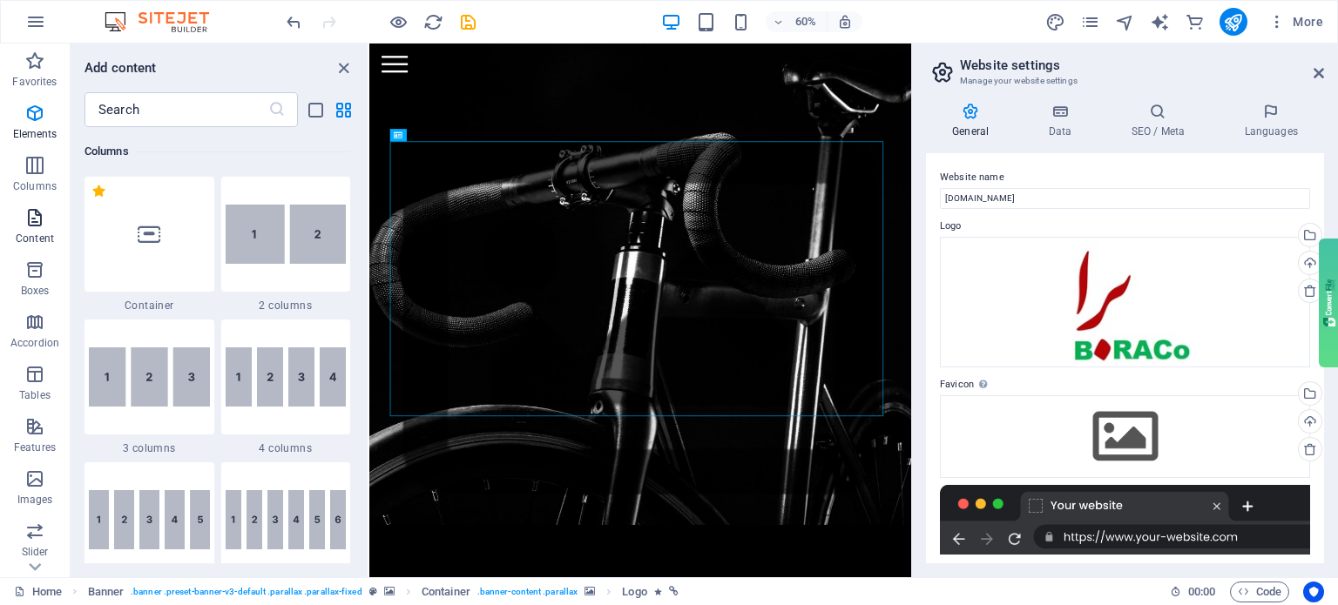
click at [37, 222] on icon "button" at bounding box center [34, 217] width 21 height 21
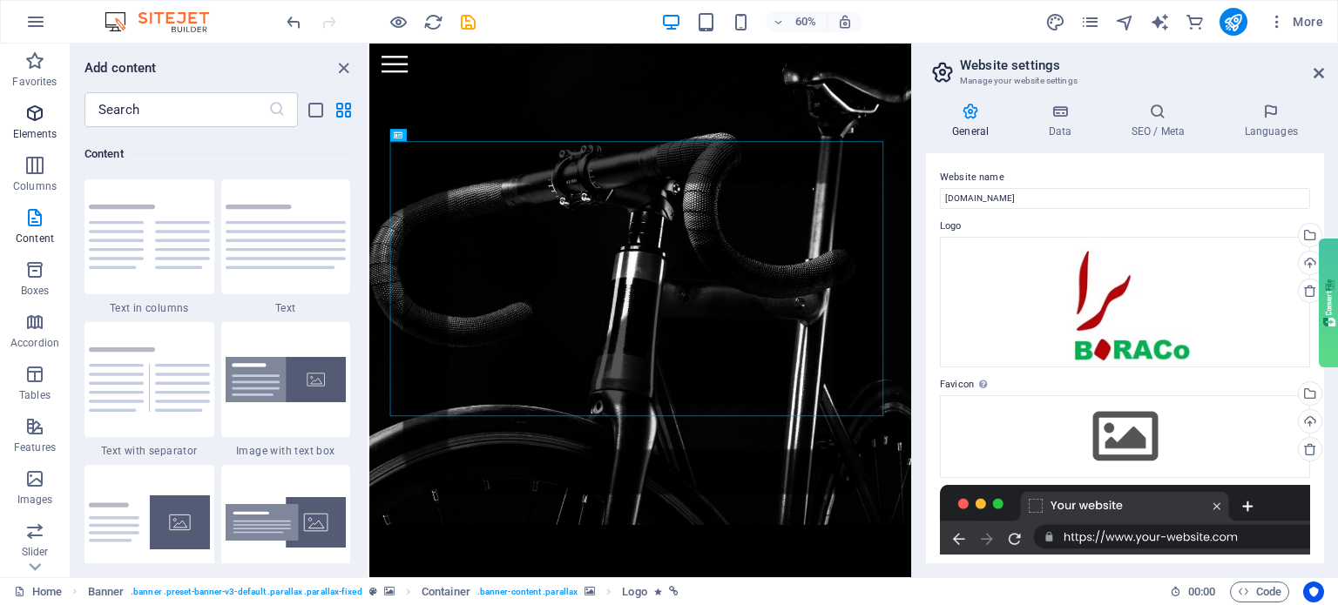
click at [49, 124] on span "Elements" at bounding box center [35, 124] width 70 height 42
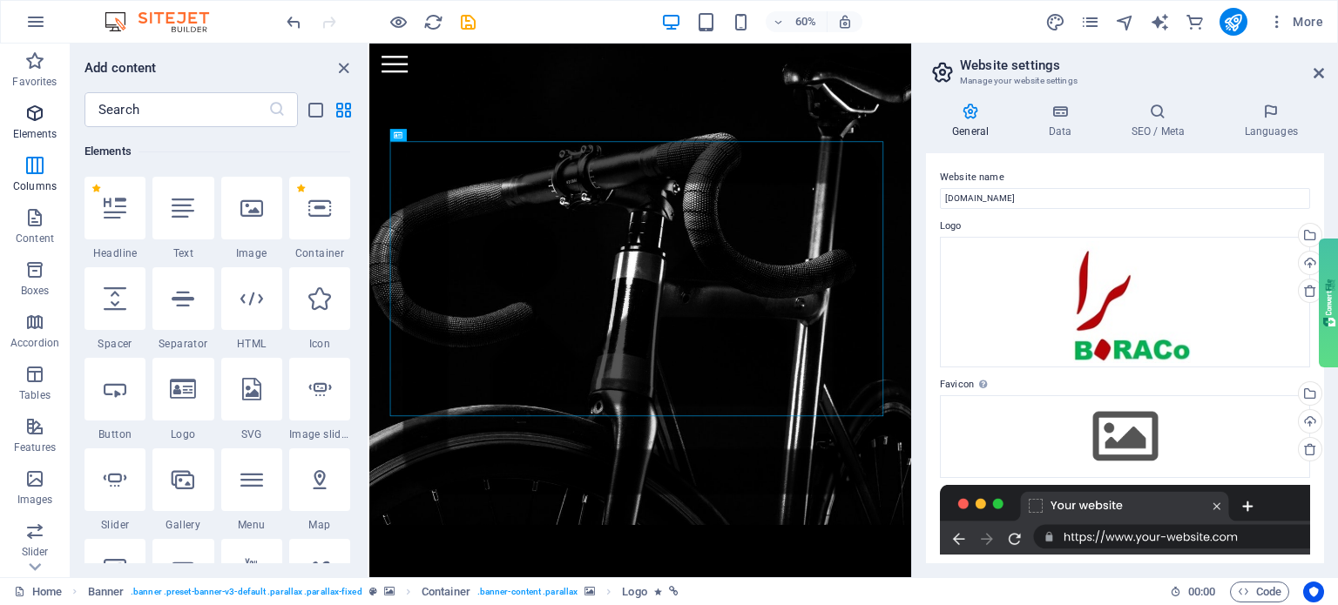
scroll to position [185, 0]
click at [50, 337] on p "Accordion" at bounding box center [34, 343] width 49 height 14
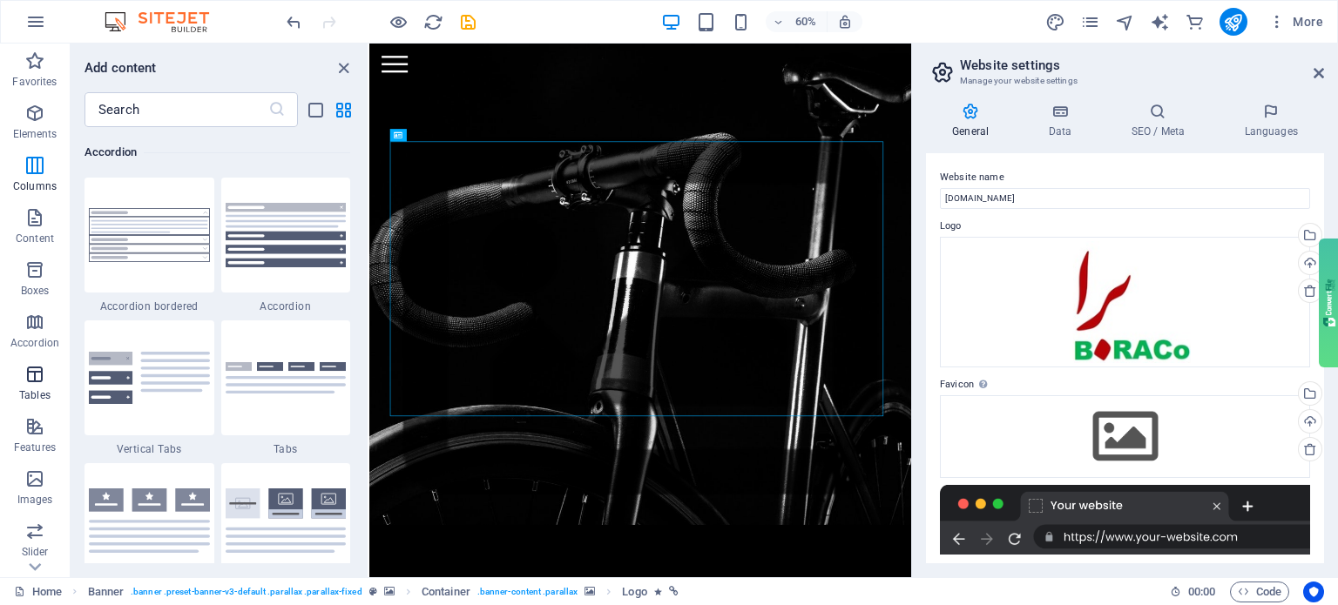
click at [31, 373] on icon "button" at bounding box center [34, 374] width 21 height 21
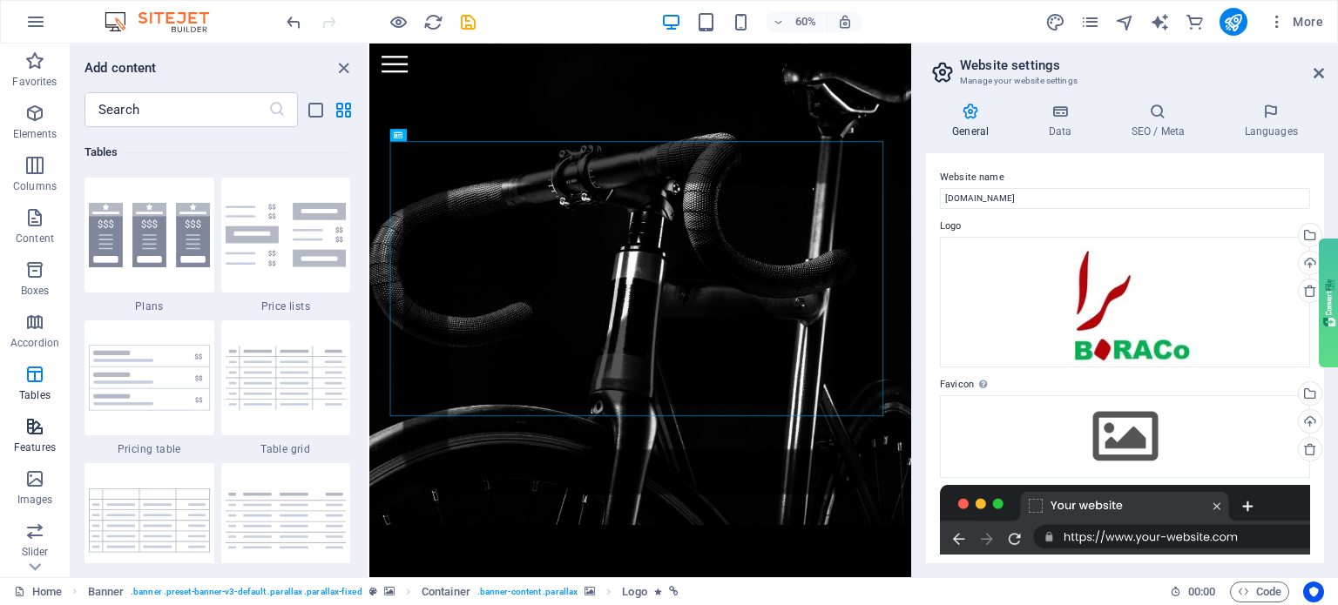
click at [28, 431] on icon "button" at bounding box center [34, 426] width 21 height 21
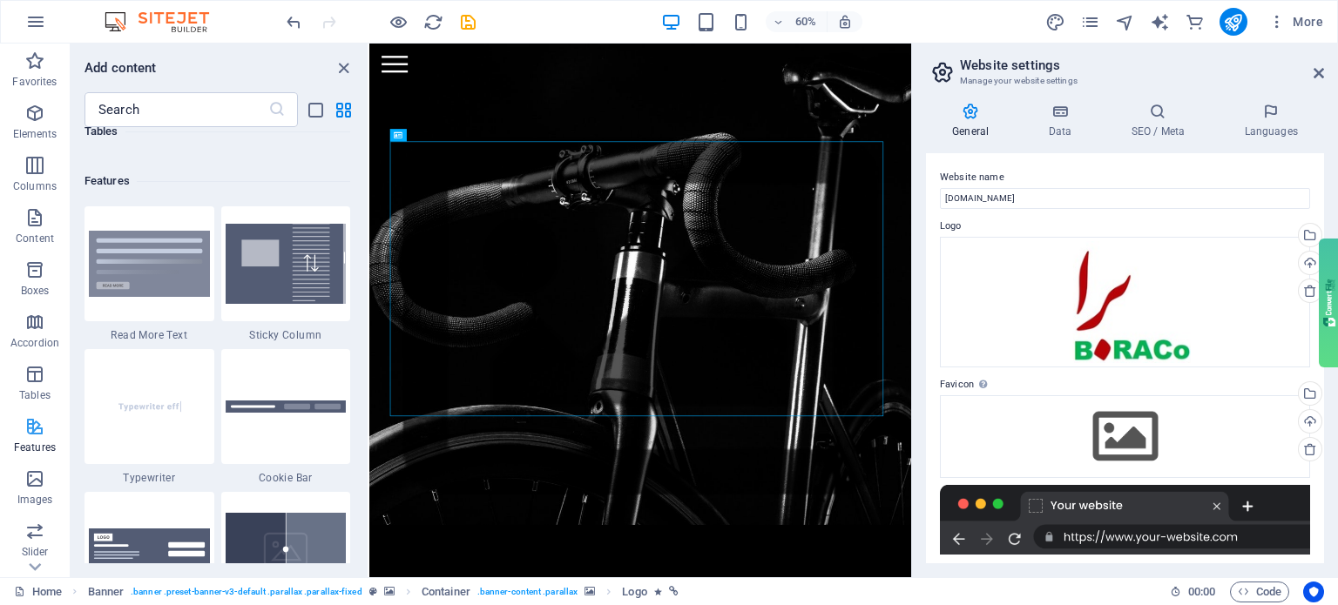
scroll to position [6788, 0]
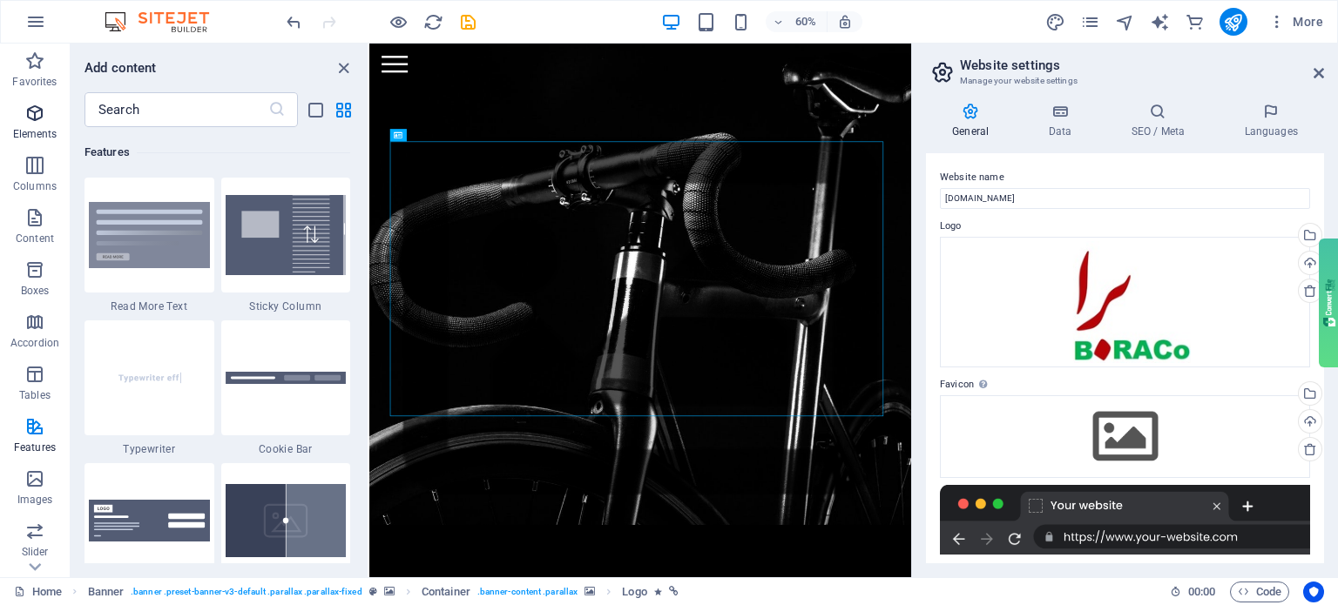
click at [24, 114] on icon "button" at bounding box center [34, 113] width 21 height 21
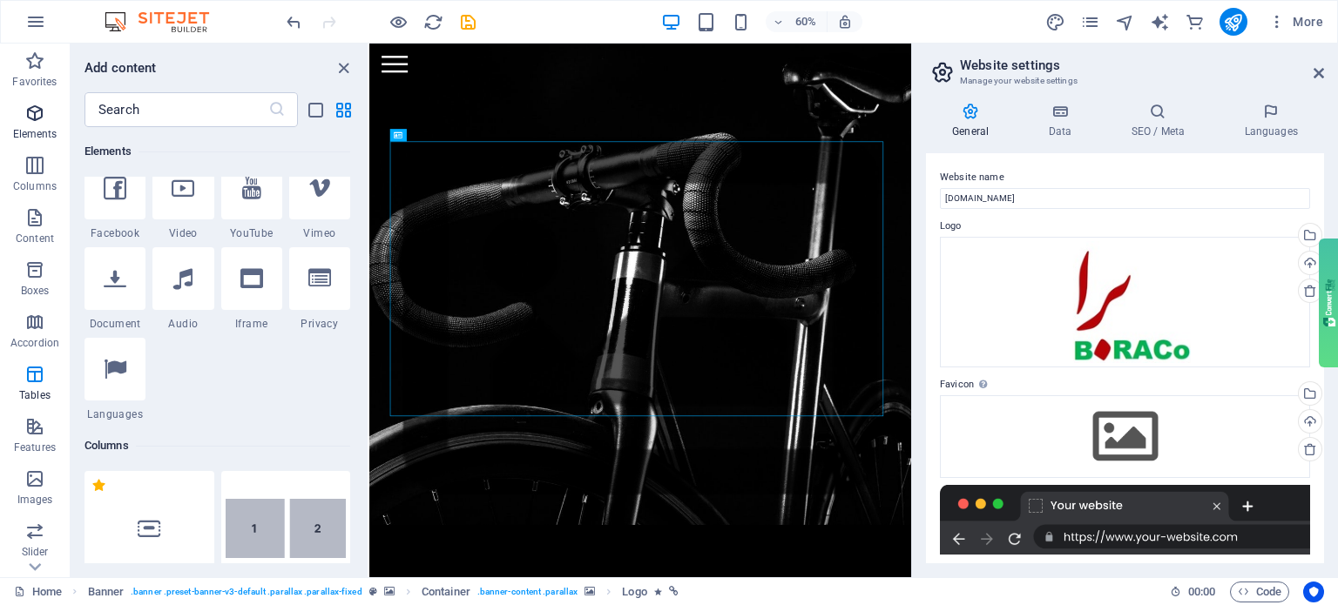
scroll to position [186, 0]
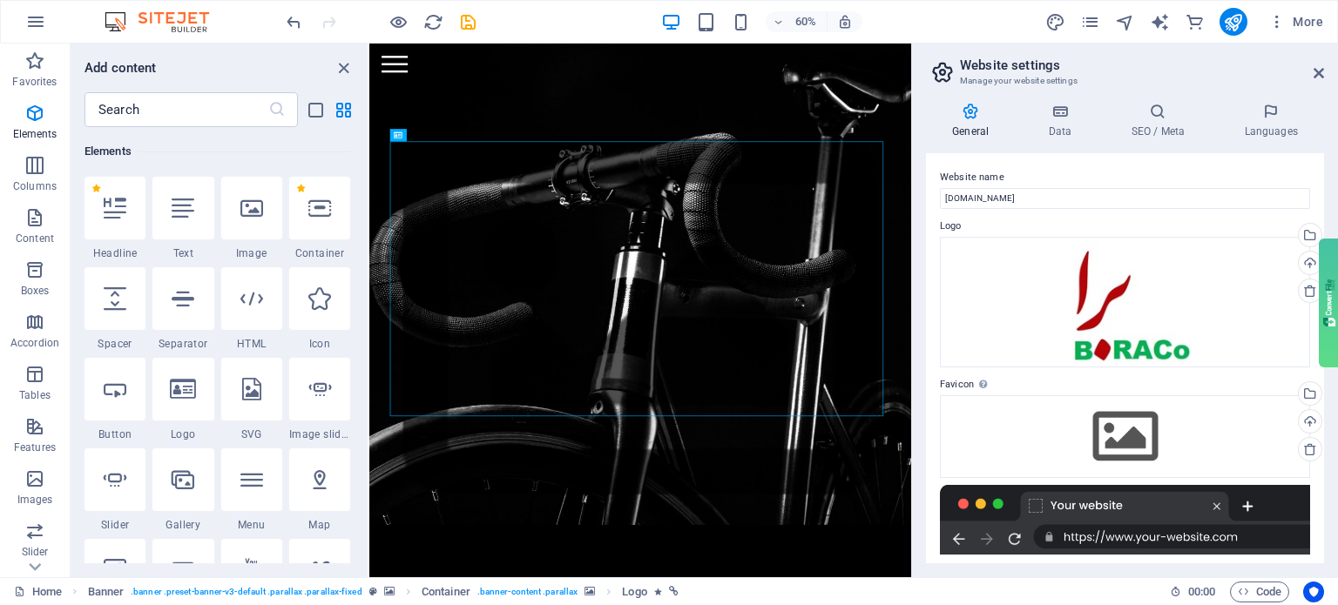
click at [974, 111] on icon at bounding box center [970, 111] width 89 height 17
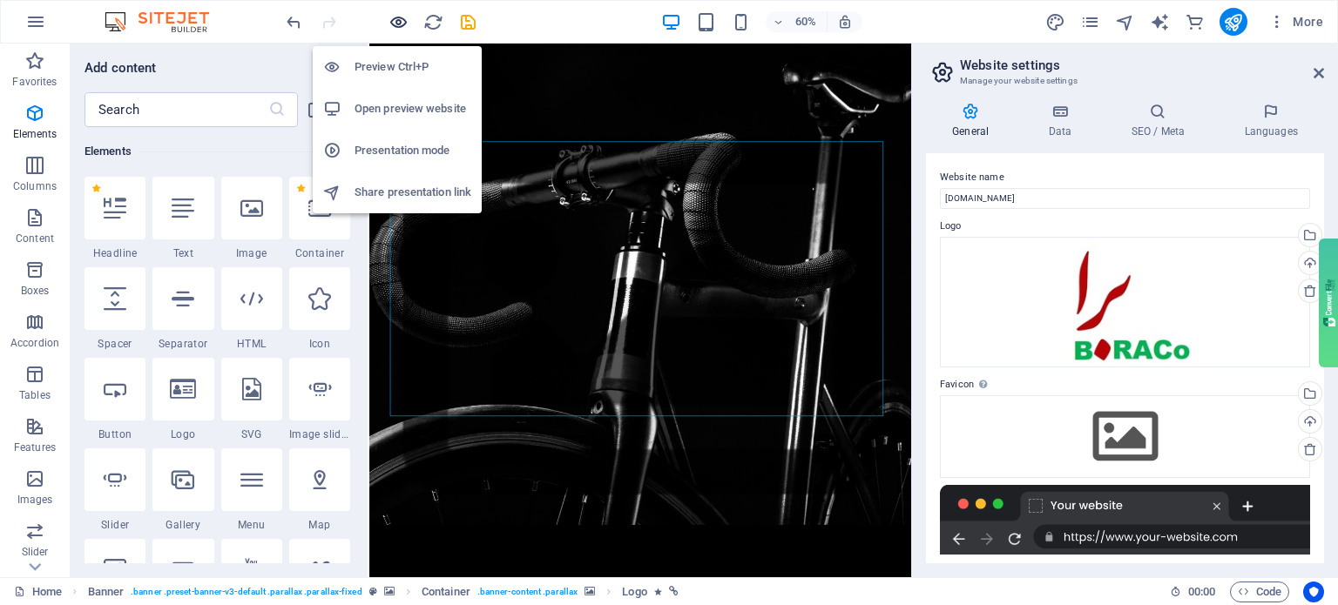
click at [401, 17] on icon "button" at bounding box center [398, 22] width 20 height 20
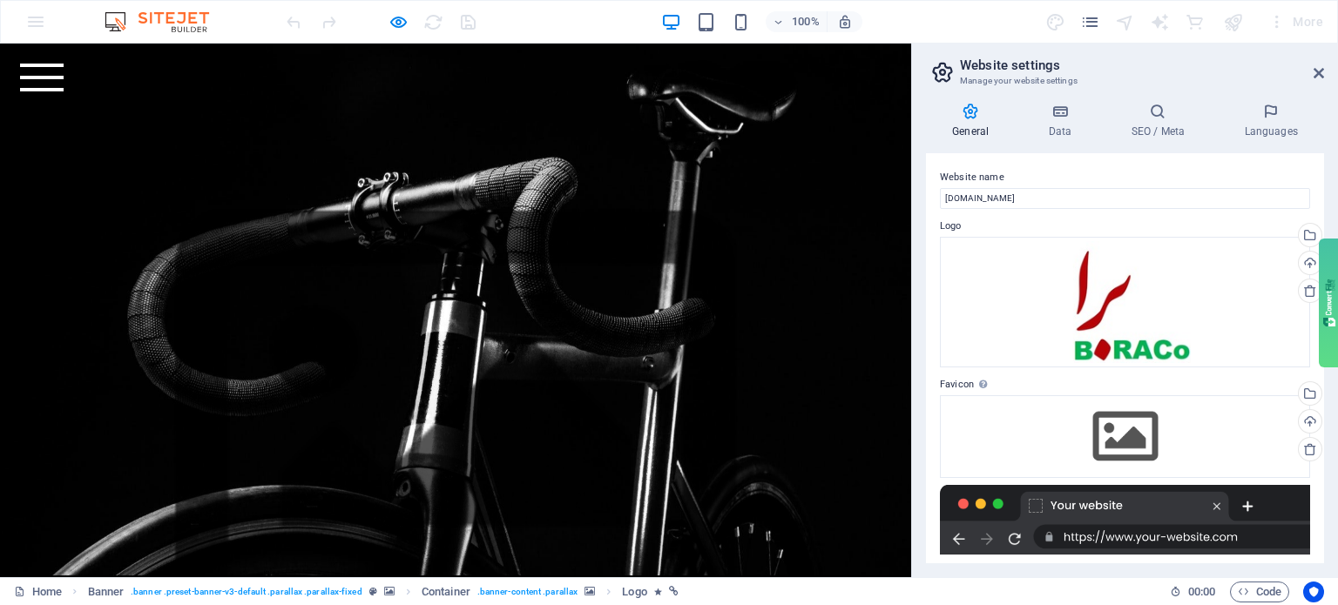
scroll to position [0, 0]
click at [775, 152] on div at bounding box center [455, 426] width 911 height 631
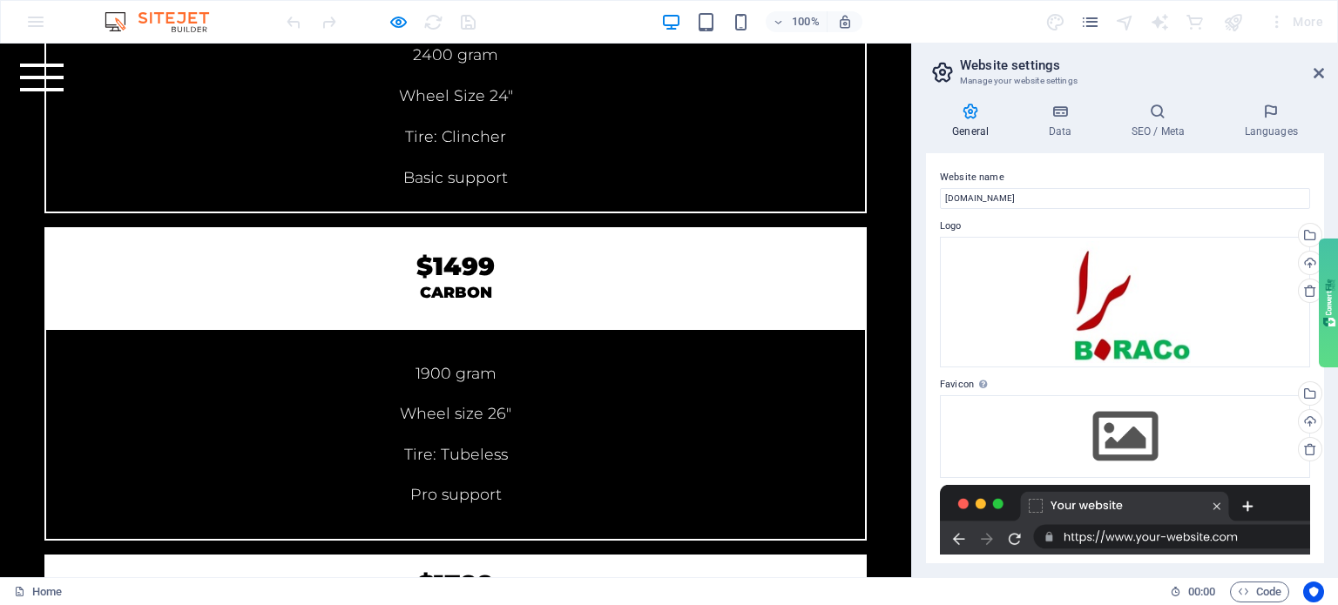
scroll to position [6437, 0]
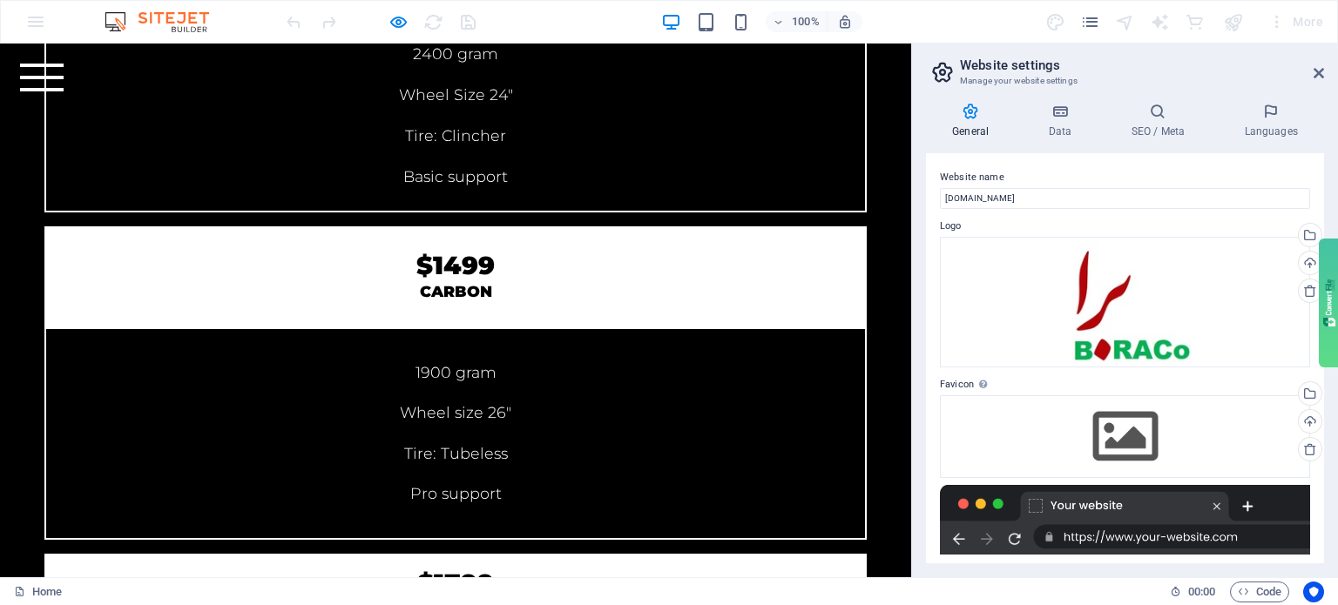
drag, startPoint x: 509, startPoint y: 280, endPoint x: 436, endPoint y: 278, distance: 72.3
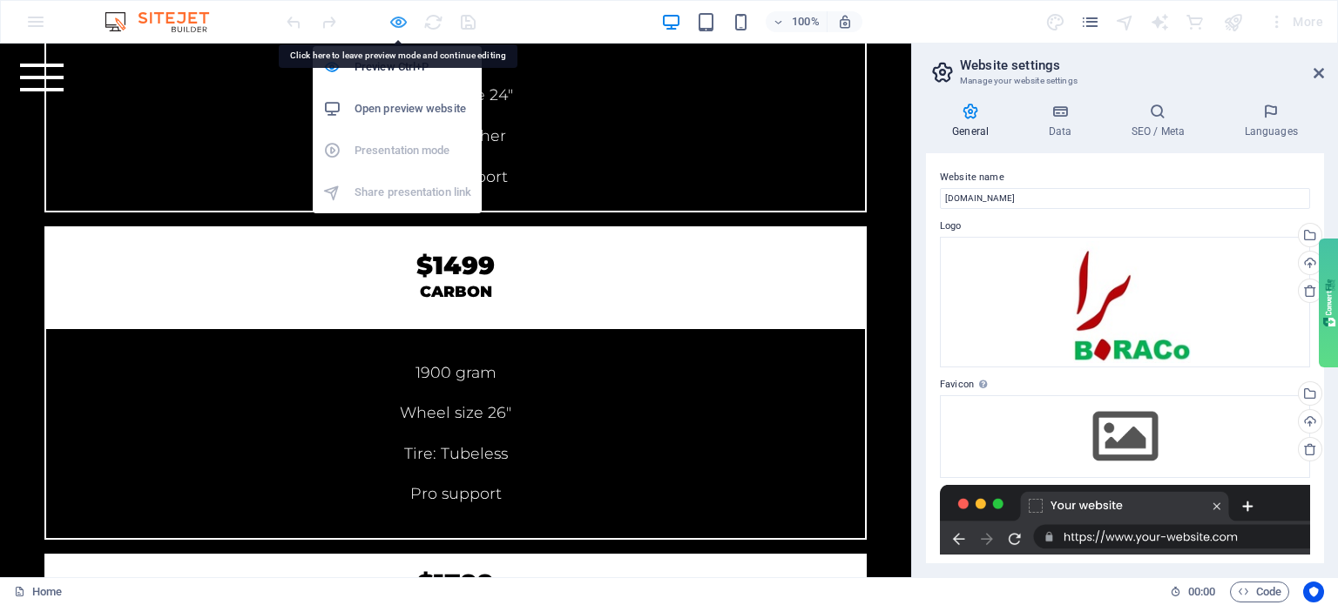
click at [395, 21] on icon "button" at bounding box center [398, 22] width 20 height 20
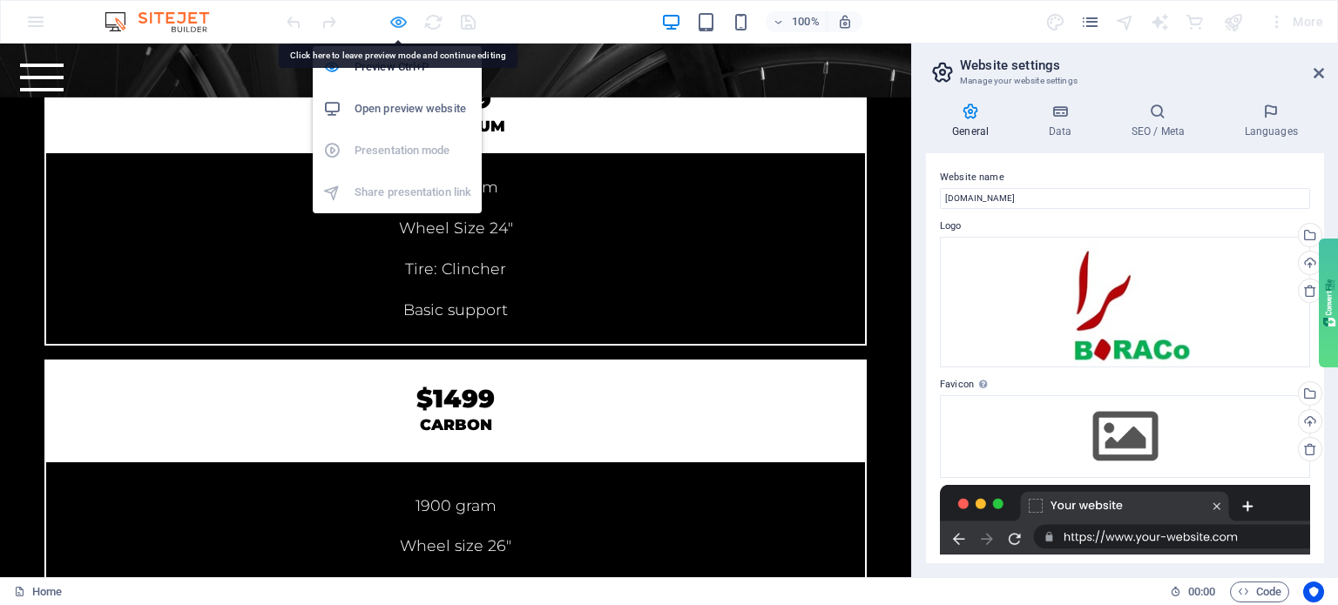
scroll to position [6348, 0]
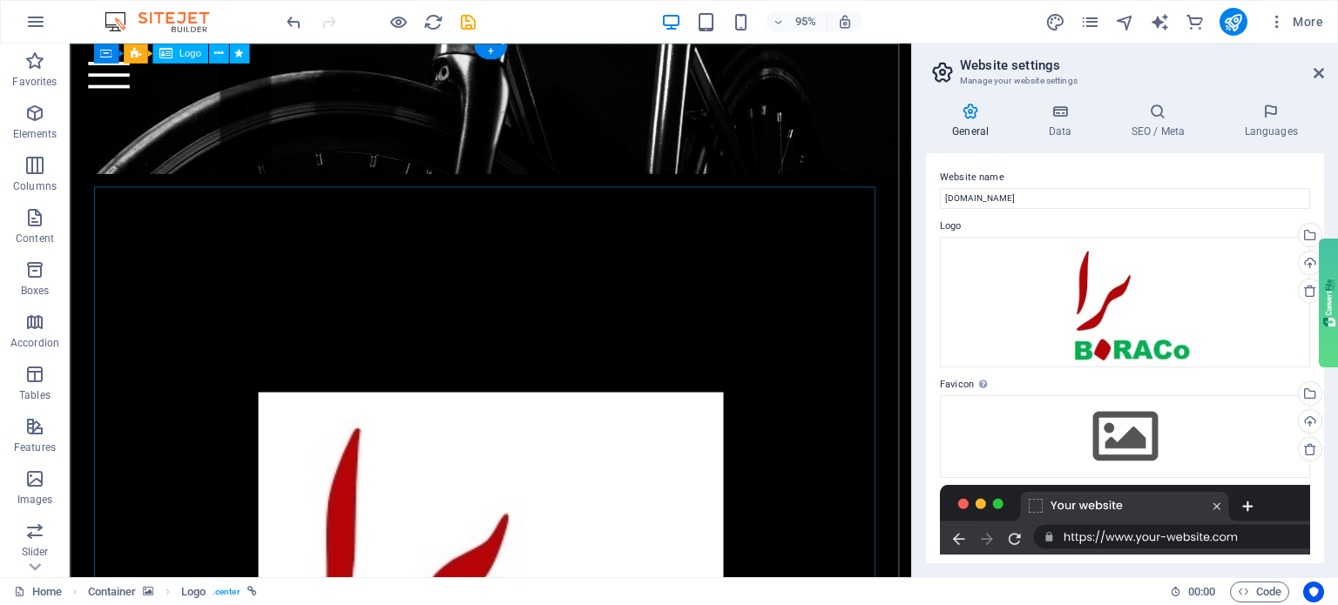
scroll to position [0, 0]
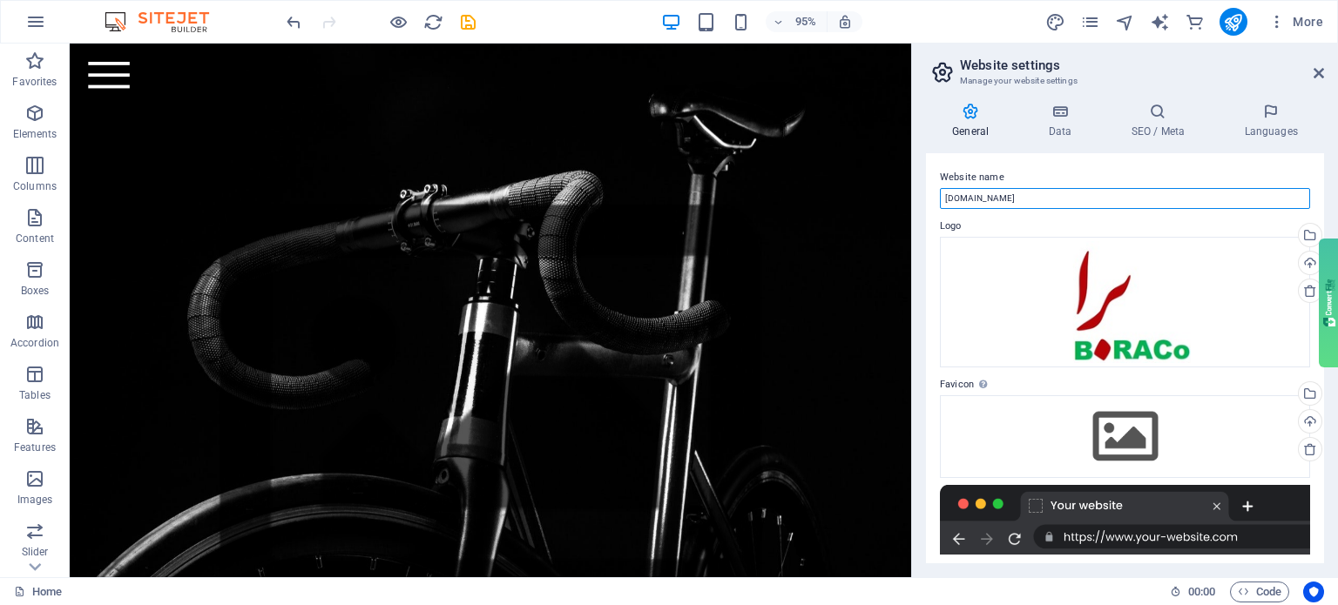
click at [983, 206] on input "[DOMAIN_NAME]" at bounding box center [1125, 198] width 370 height 21
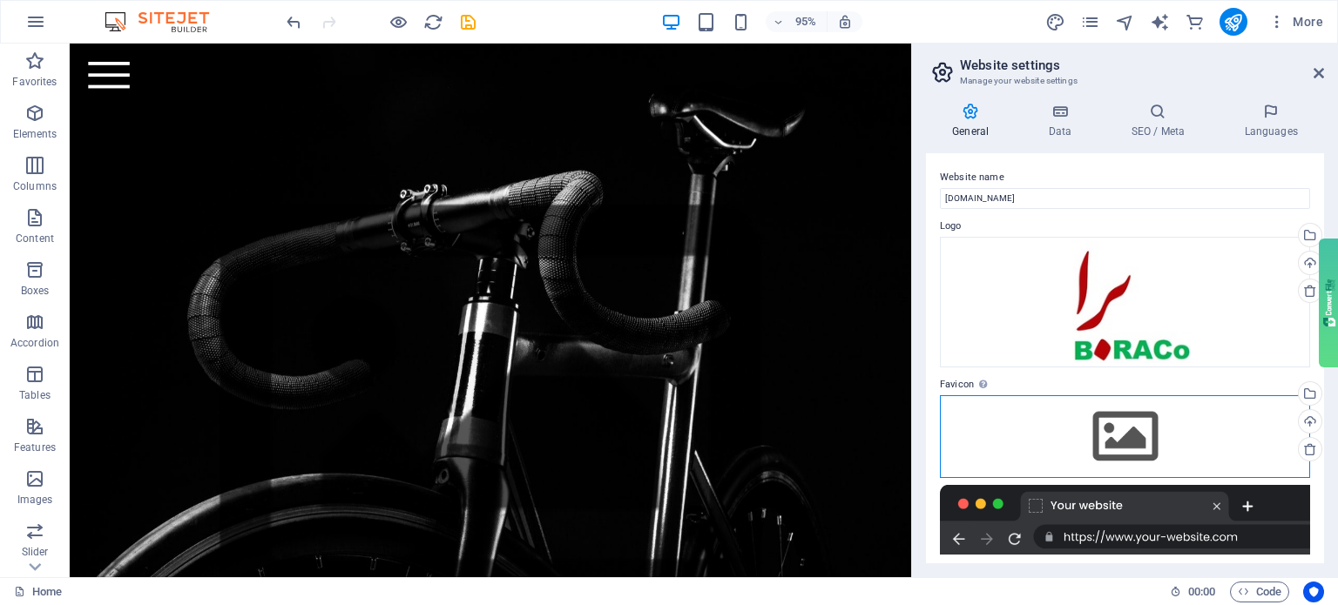
click at [1104, 428] on div "Drag files here, click to choose files or select files from Files or our free s…" at bounding box center [1125, 436] width 370 height 82
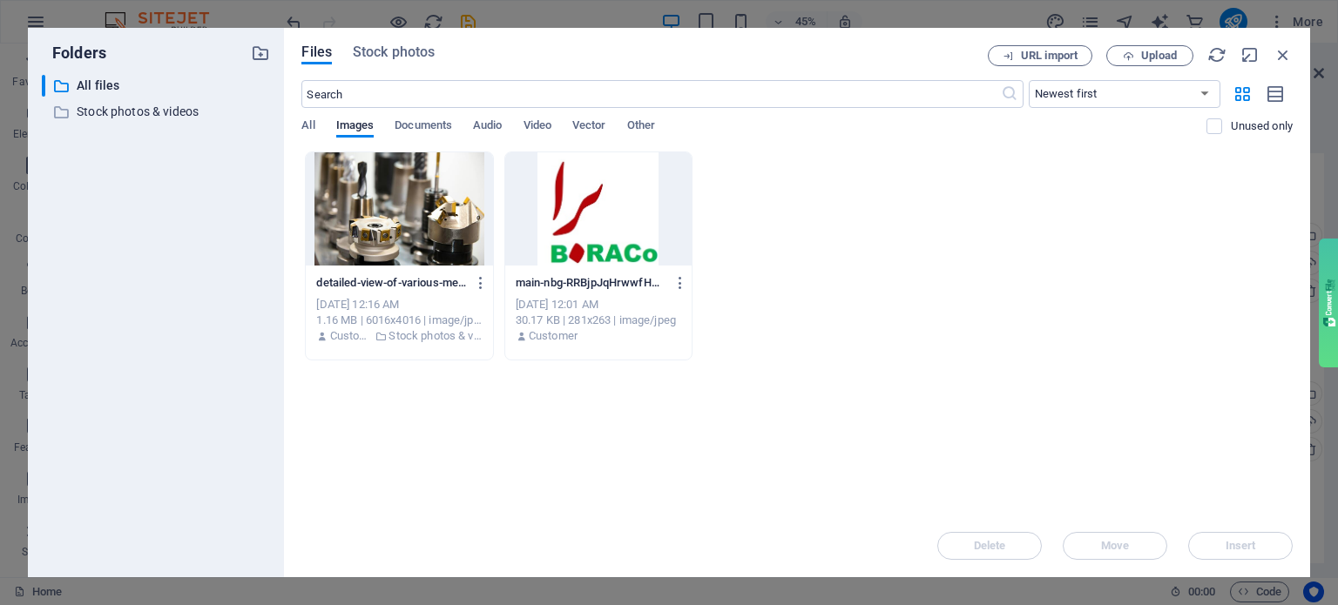
click at [457, 213] on div at bounding box center [399, 208] width 186 height 113
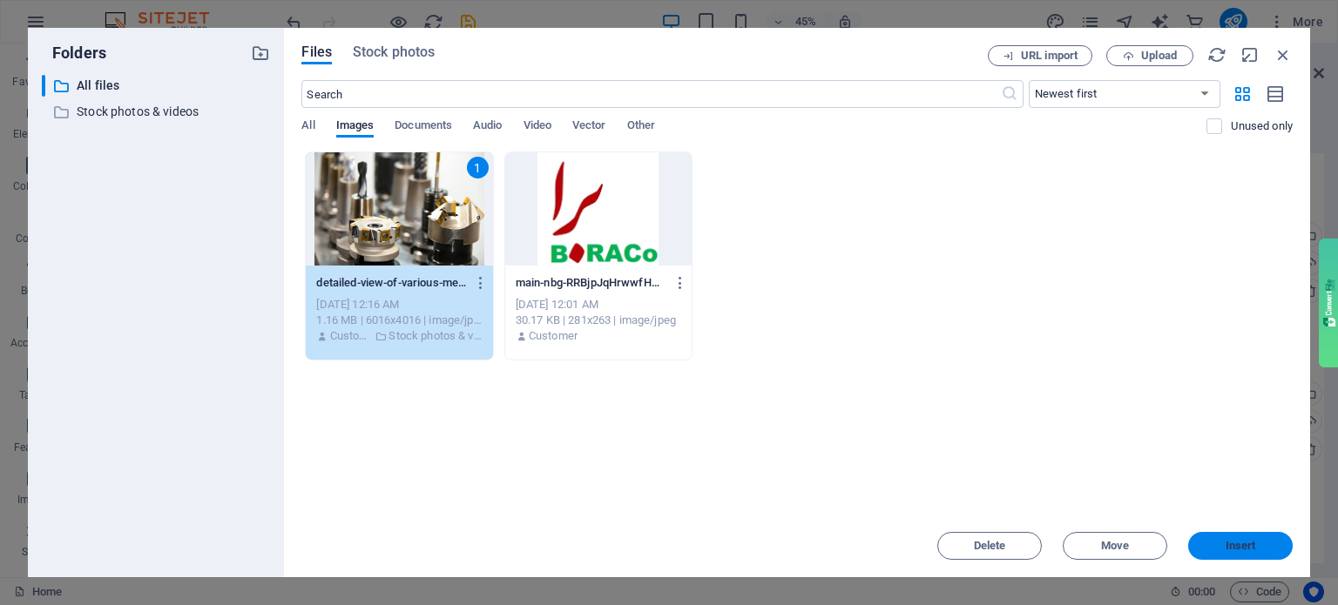
click at [1263, 546] on span "Insert" at bounding box center [1240, 546] width 91 height 10
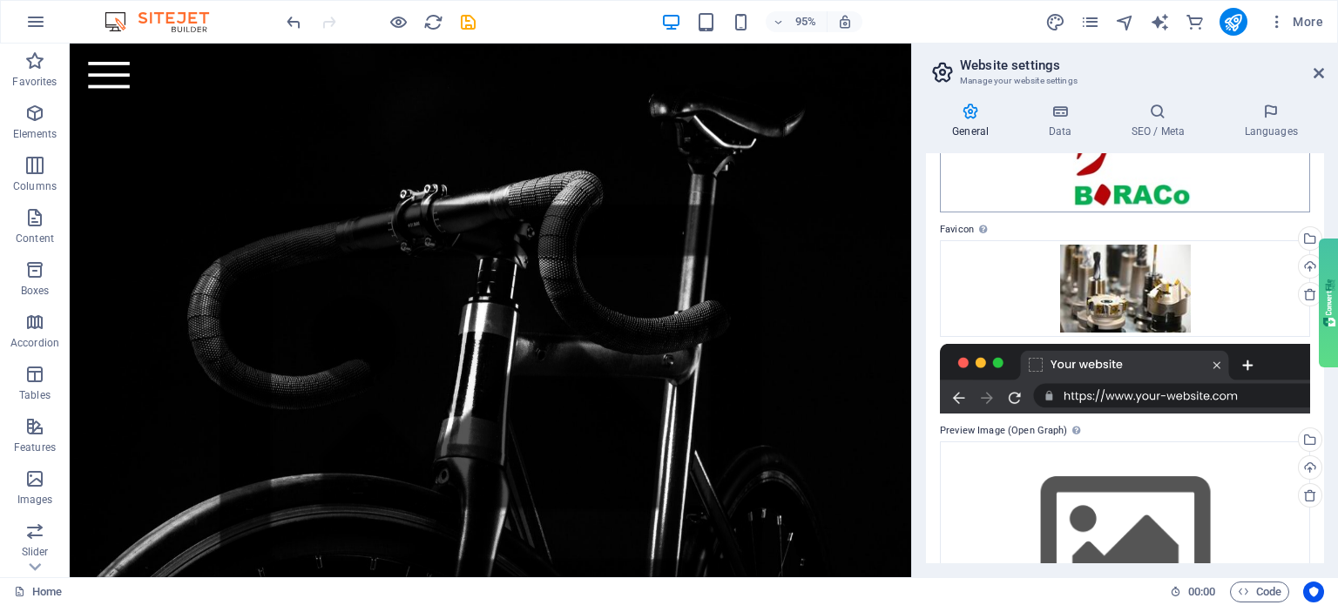
scroll to position [246, 0]
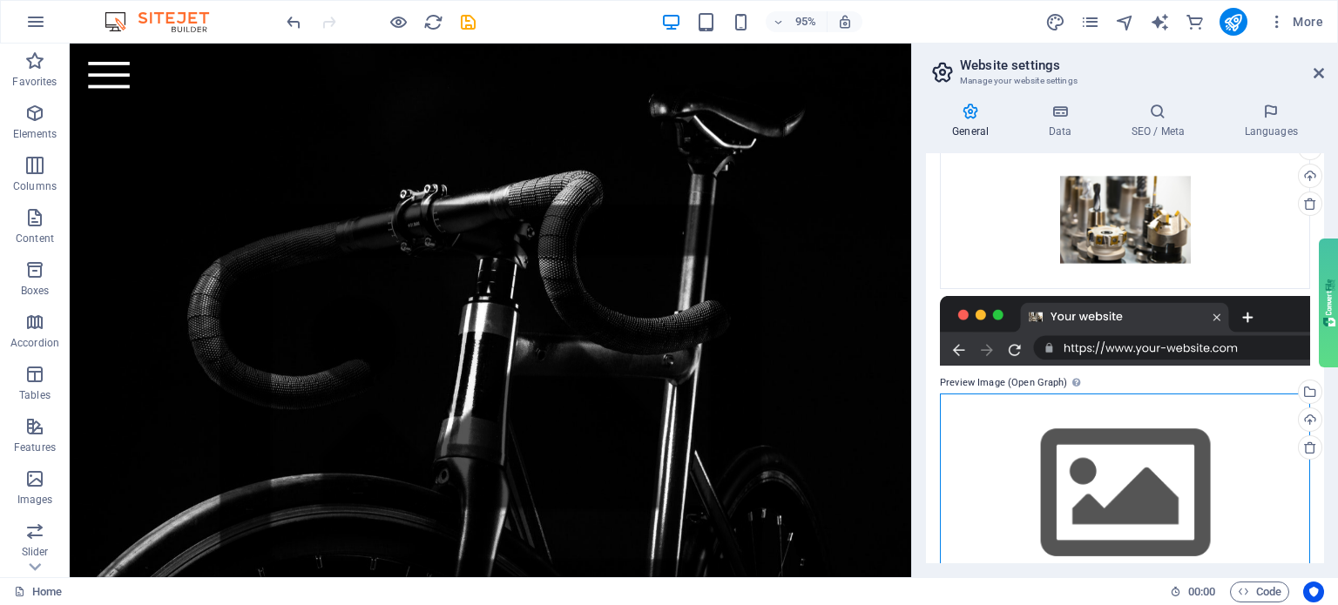
click at [1097, 417] on div "Drag files here, click to choose files or select files from Files or our free s…" at bounding box center [1125, 493] width 370 height 199
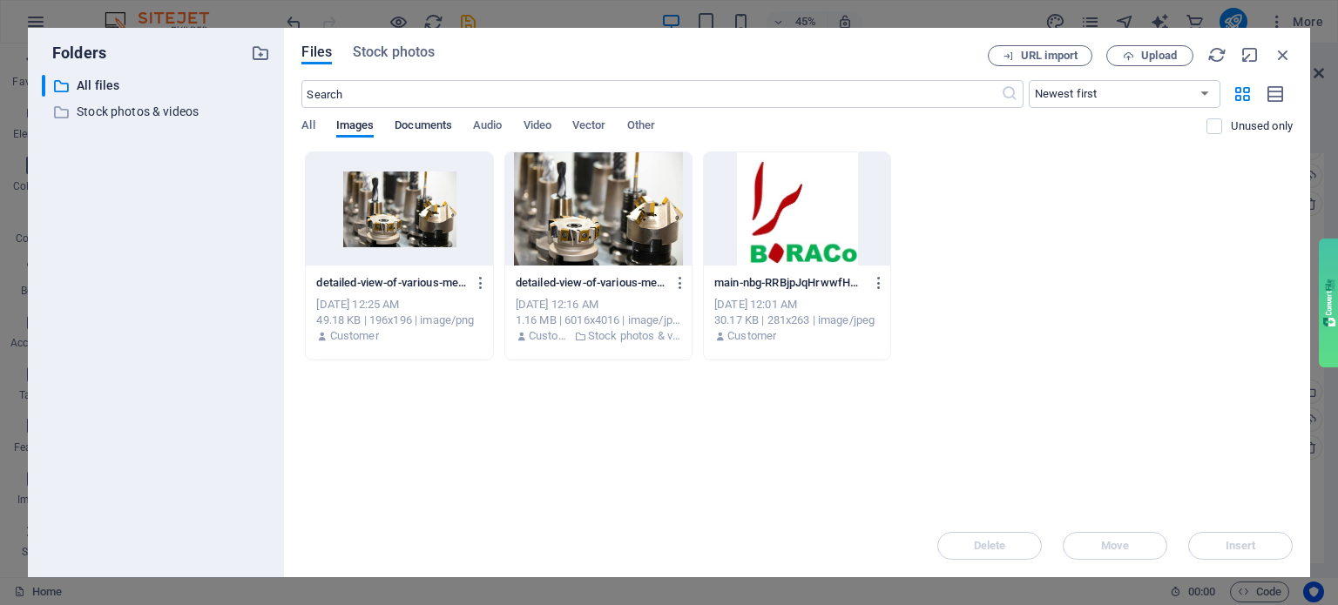
click at [423, 128] on span "Documents" at bounding box center [423, 127] width 57 height 24
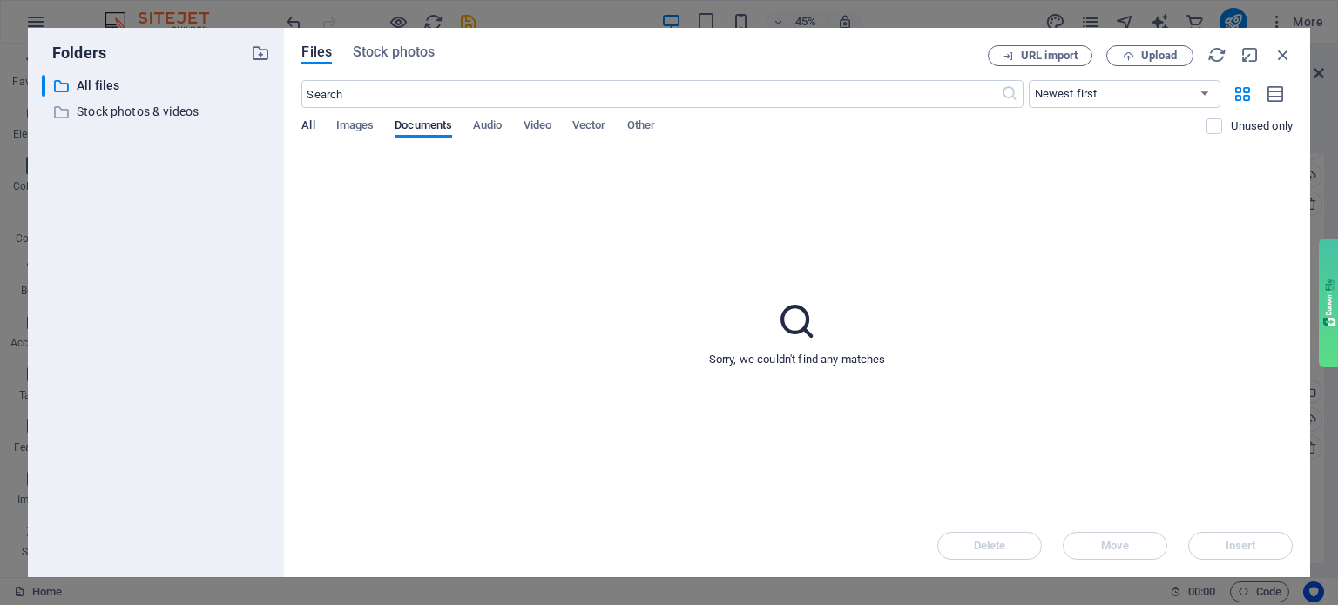
click at [310, 125] on span "All" at bounding box center [307, 127] width 13 height 24
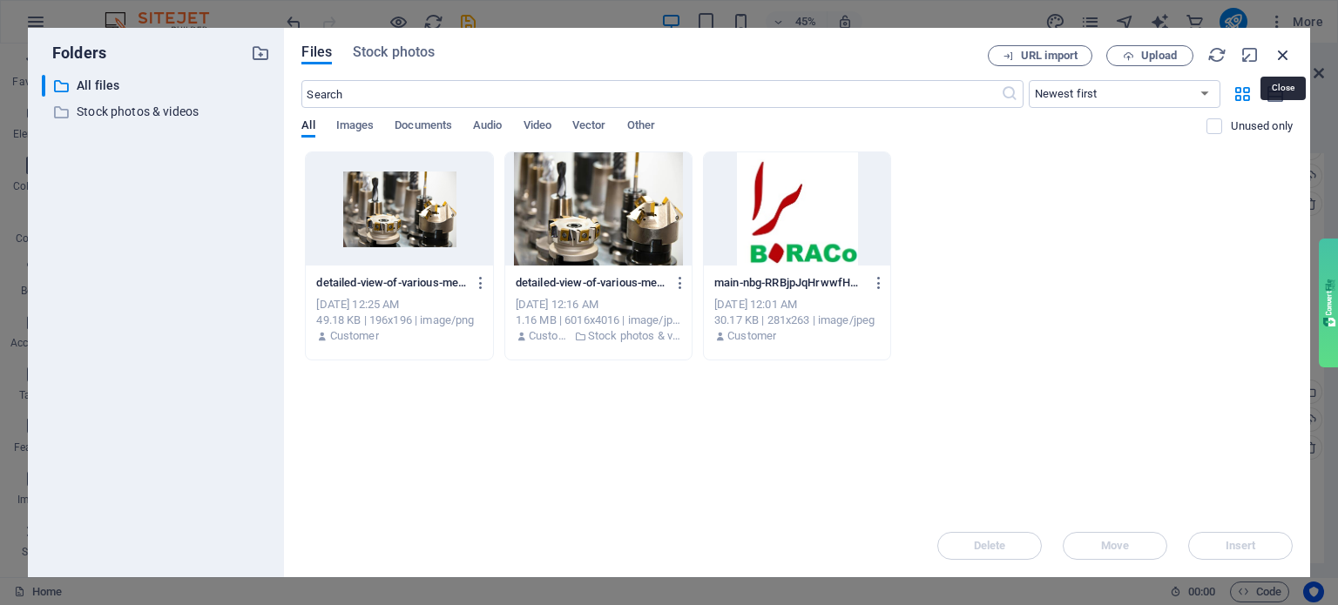
click at [1282, 54] on icon "button" at bounding box center [1282, 54] width 19 height 19
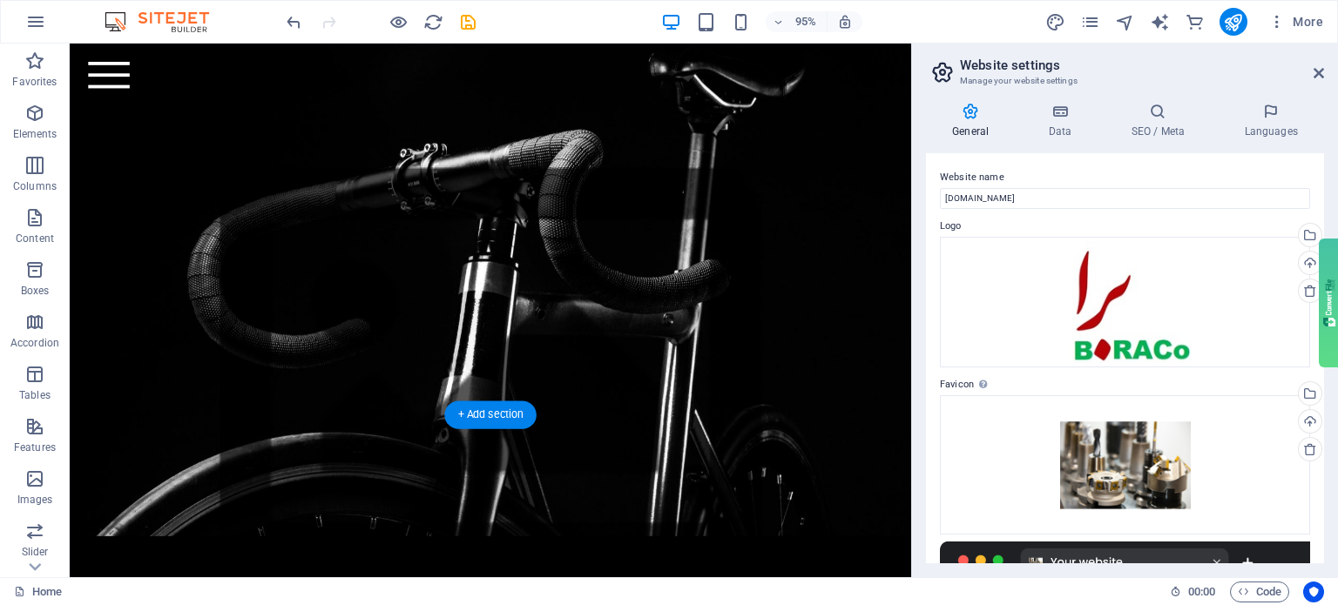
scroll to position [0, 0]
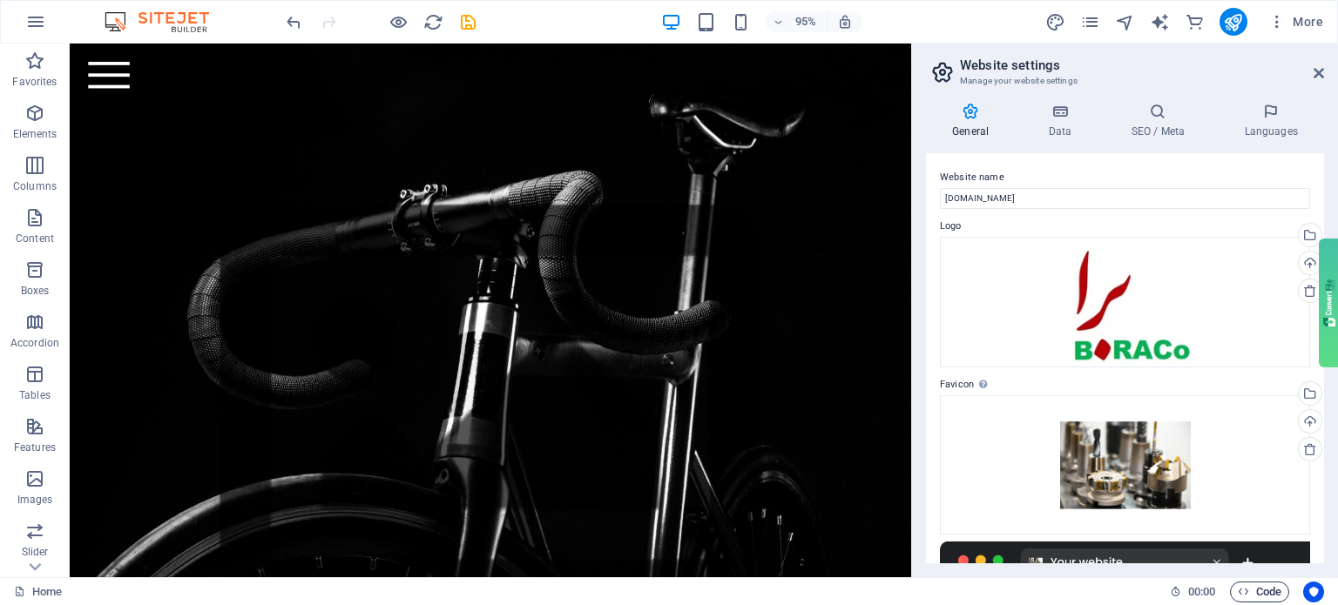
click at [1273, 591] on span "Code" at bounding box center [1260, 592] width 44 height 21
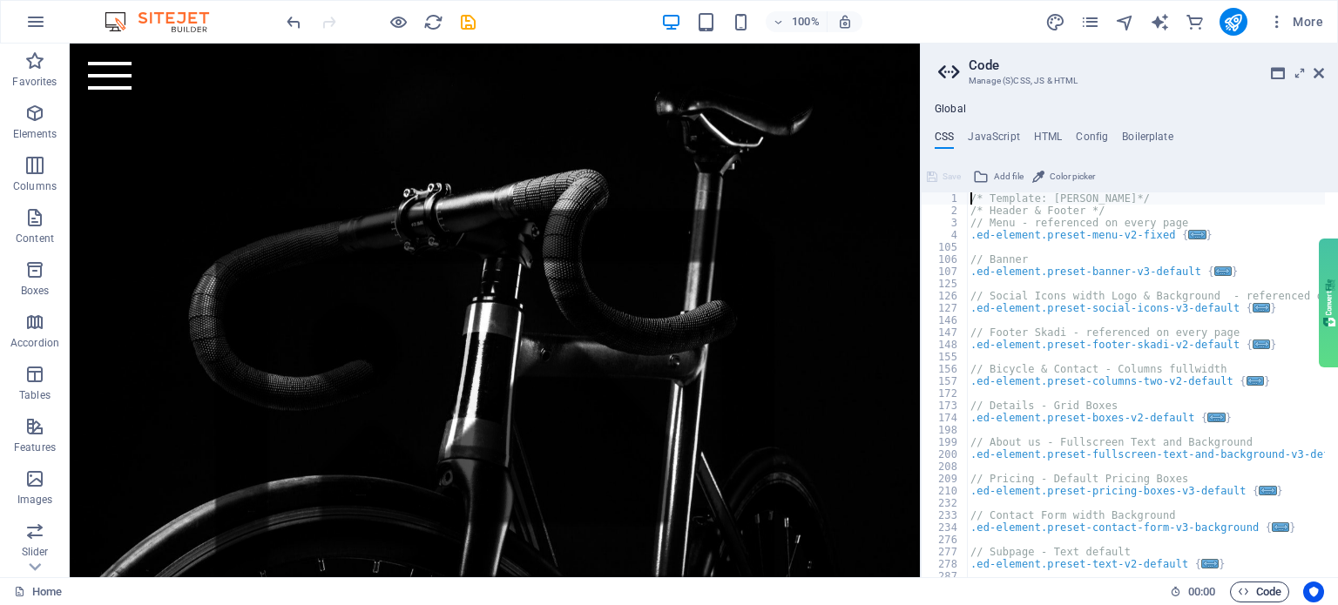
click at [1273, 591] on span "Code" at bounding box center [1260, 592] width 44 height 21
click at [1189, 235] on span "..." at bounding box center [1197, 235] width 17 height 10
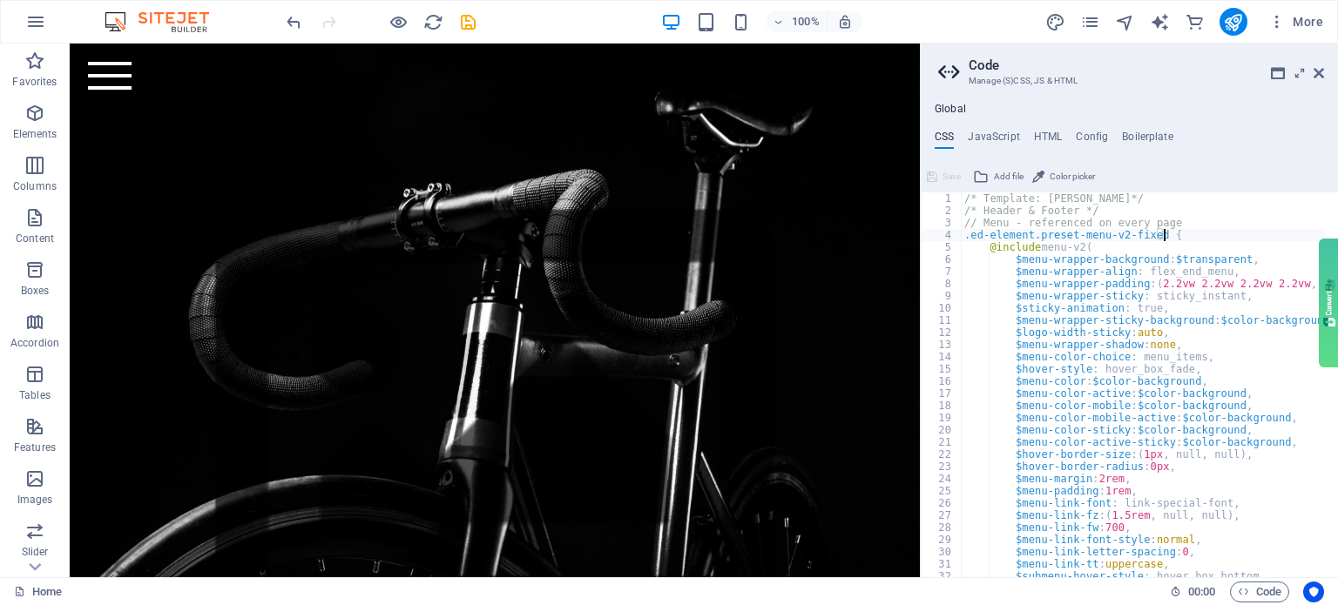
click at [1101, 316] on div "/* Template: [PERSON_NAME]*/ /* Header & Footer */ // Menu - referenced on ever…" at bounding box center [1293, 390] width 665 height 396
click at [1064, 375] on div "/* Template: [PERSON_NAME]*/ /* Header & Footer */ // Menu - referenced on ever…" at bounding box center [1293, 390] width 665 height 396
click at [1063, 434] on div "/* Template: [PERSON_NAME]*/ /* Header & Footer */ // Menu - referenced on ever…" at bounding box center [1293, 390] width 665 height 396
type textarea "$menu-color-sticky: $color-background,"
click at [1251, 596] on span "Code" at bounding box center [1260, 592] width 44 height 21
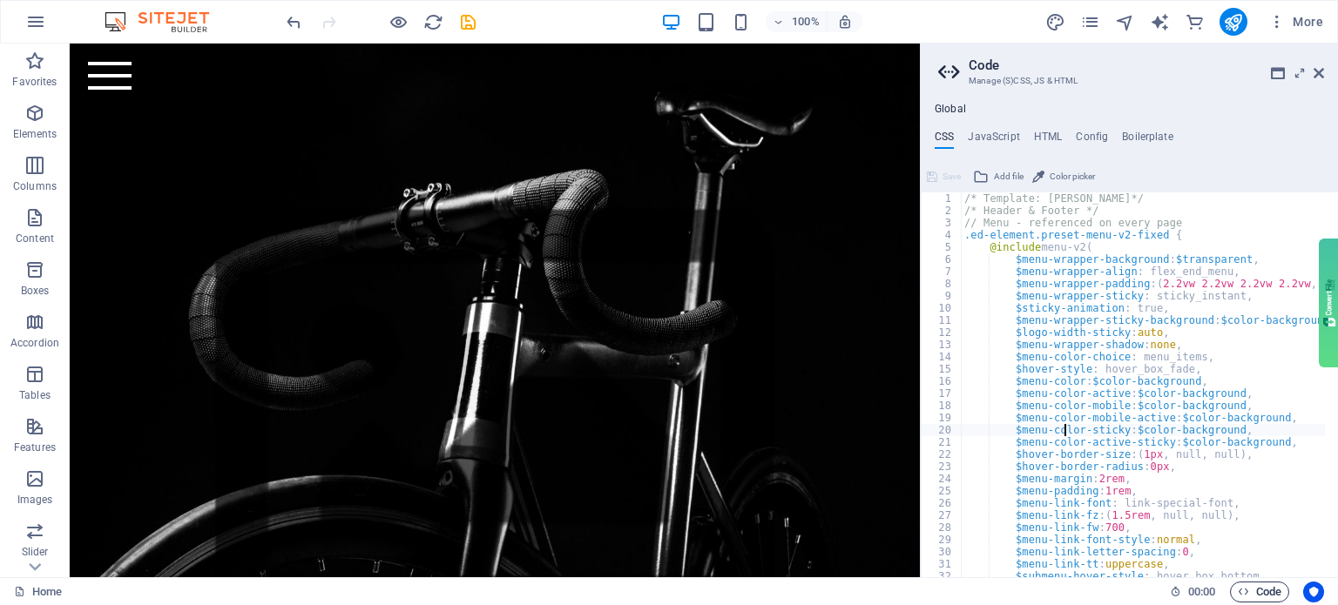
click at [1245, 598] on span "Code" at bounding box center [1260, 592] width 44 height 21
click at [1317, 73] on icon at bounding box center [1318, 73] width 10 height 14
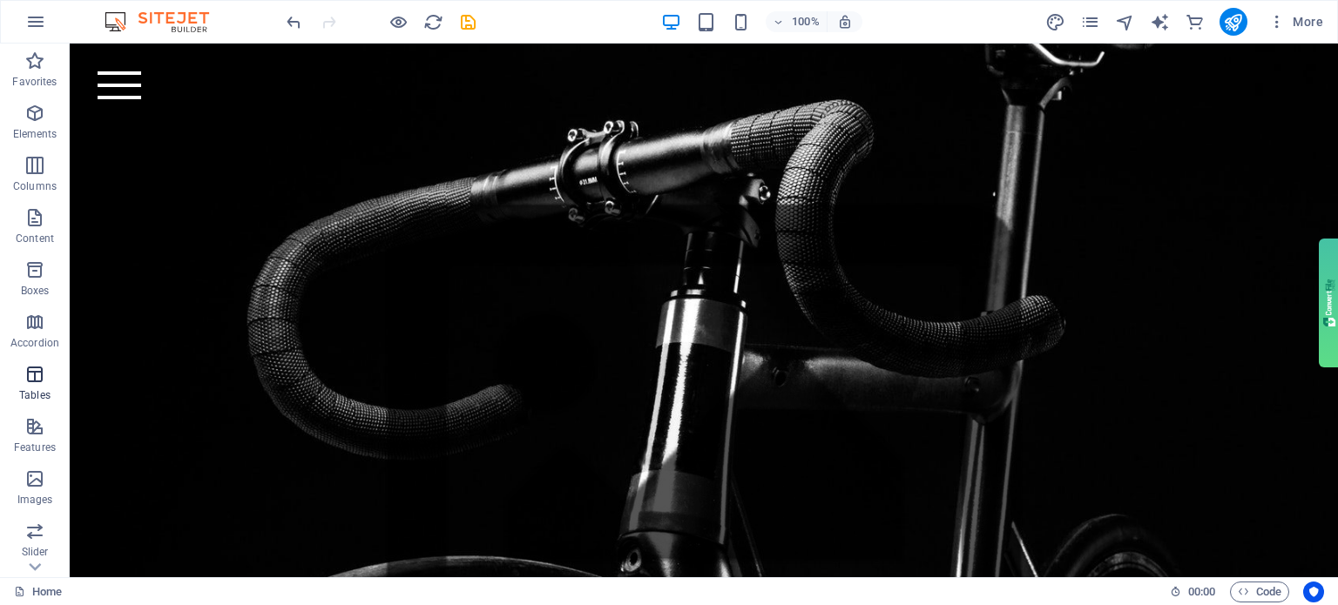
click at [40, 382] on icon "button" at bounding box center [34, 374] width 21 height 21
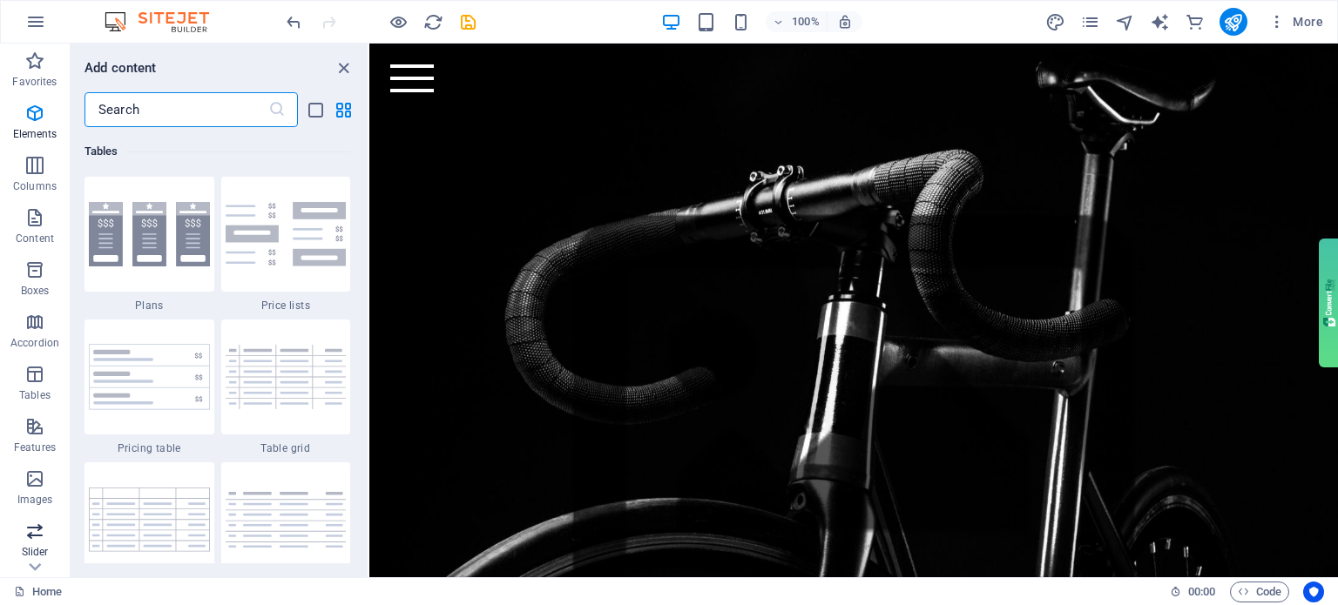
scroll to position [6032, 0]
click at [45, 74] on span "Favorites" at bounding box center [35, 72] width 70 height 42
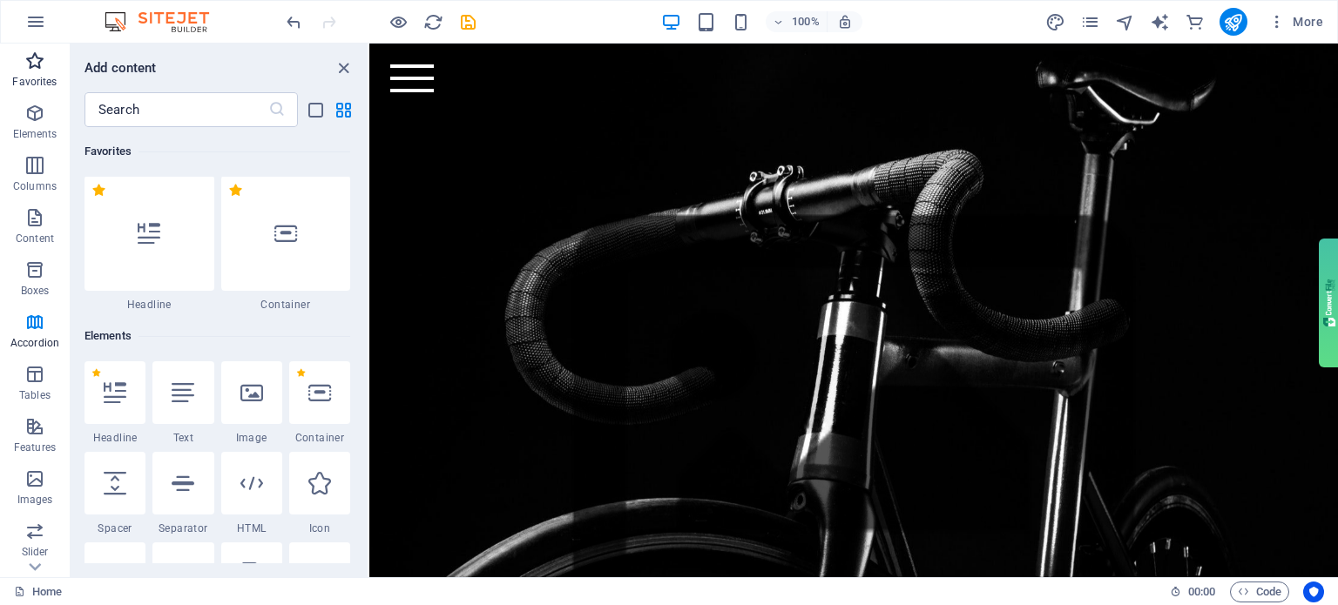
scroll to position [0, 0]
click at [33, 97] on button "Elements" at bounding box center [35, 122] width 70 height 52
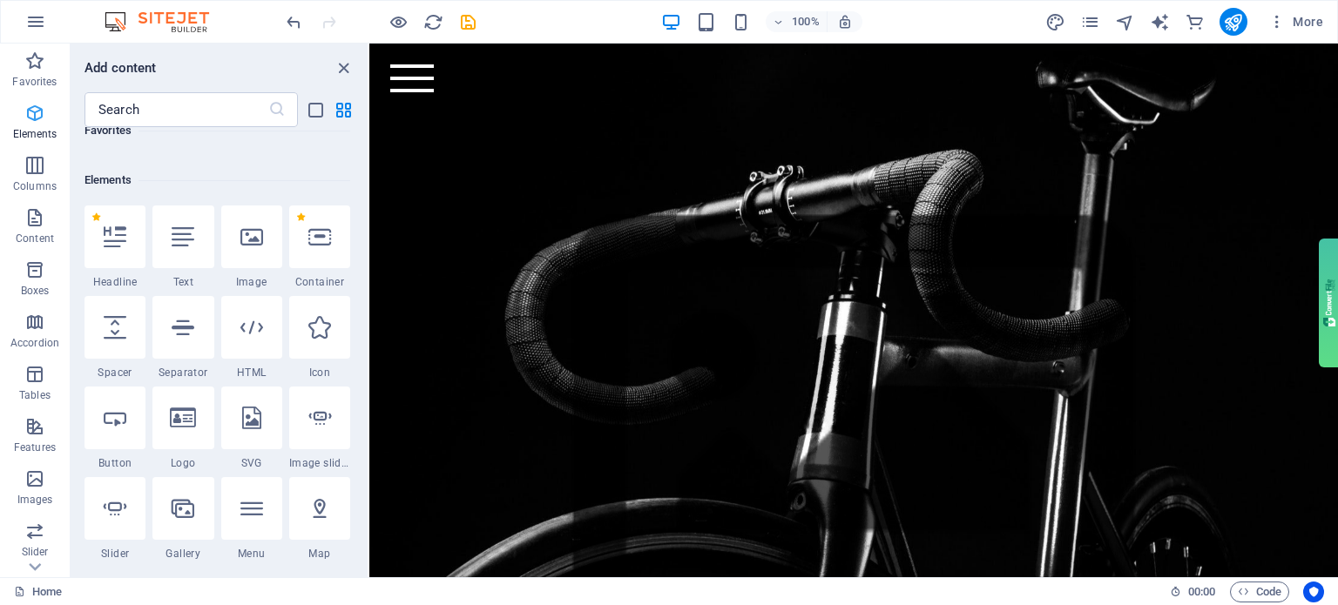
scroll to position [185, 0]
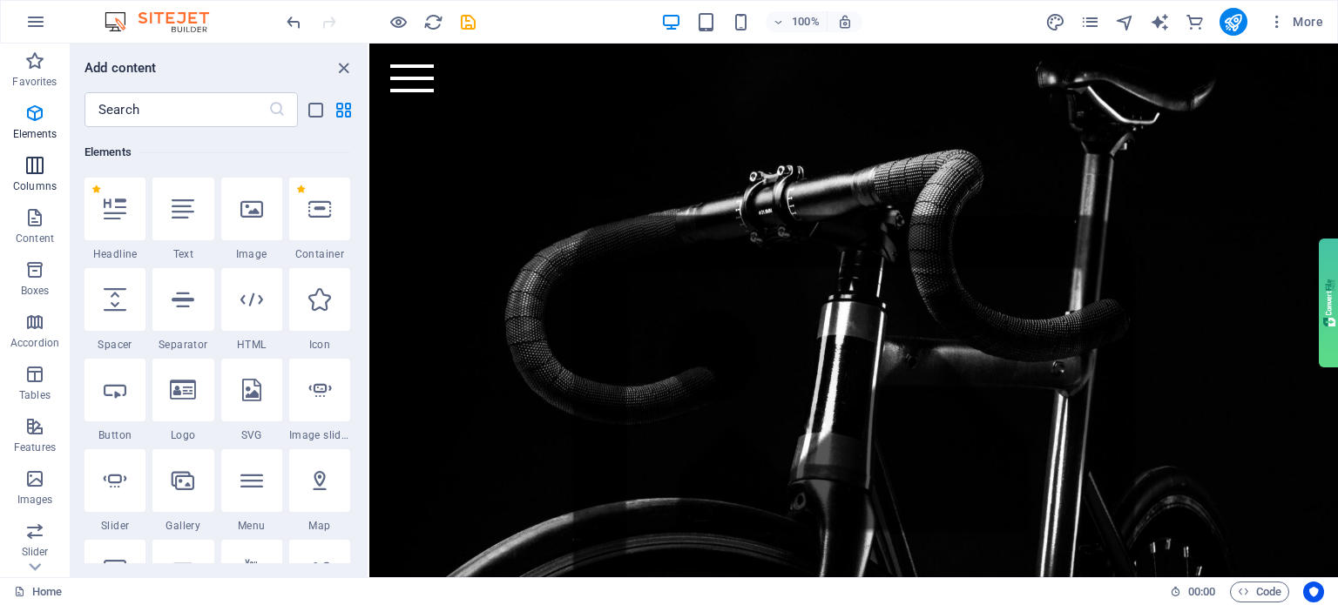
click at [33, 171] on icon "button" at bounding box center [34, 165] width 21 height 21
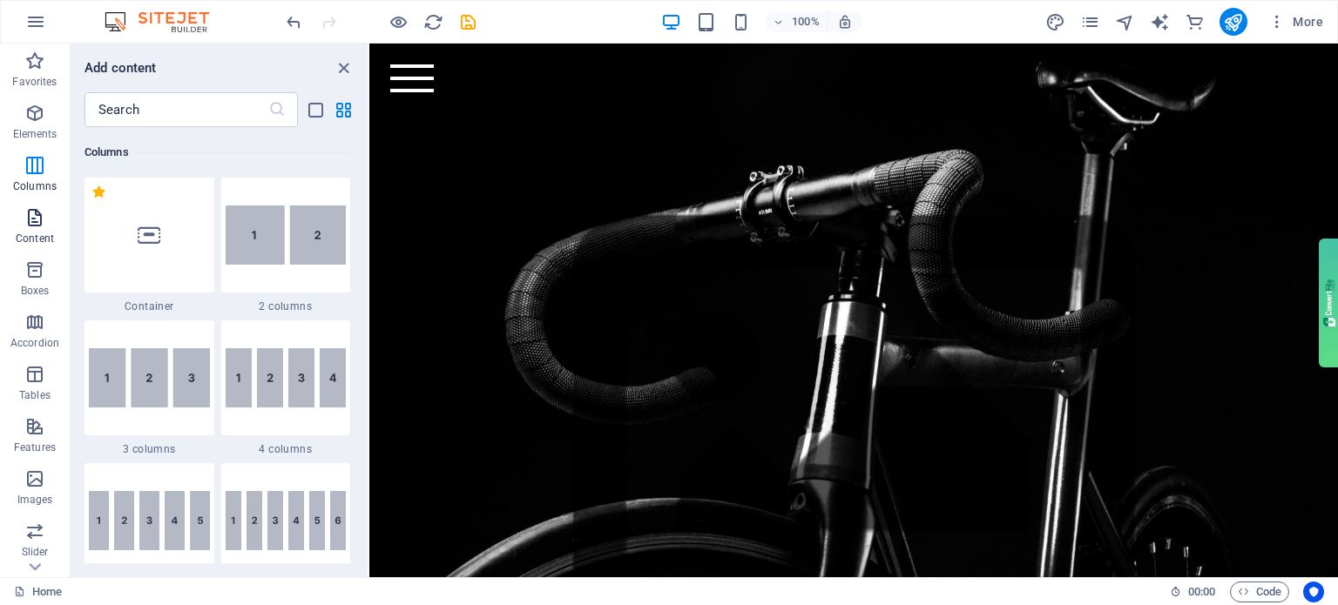
click at [33, 231] on span "Content" at bounding box center [35, 228] width 70 height 42
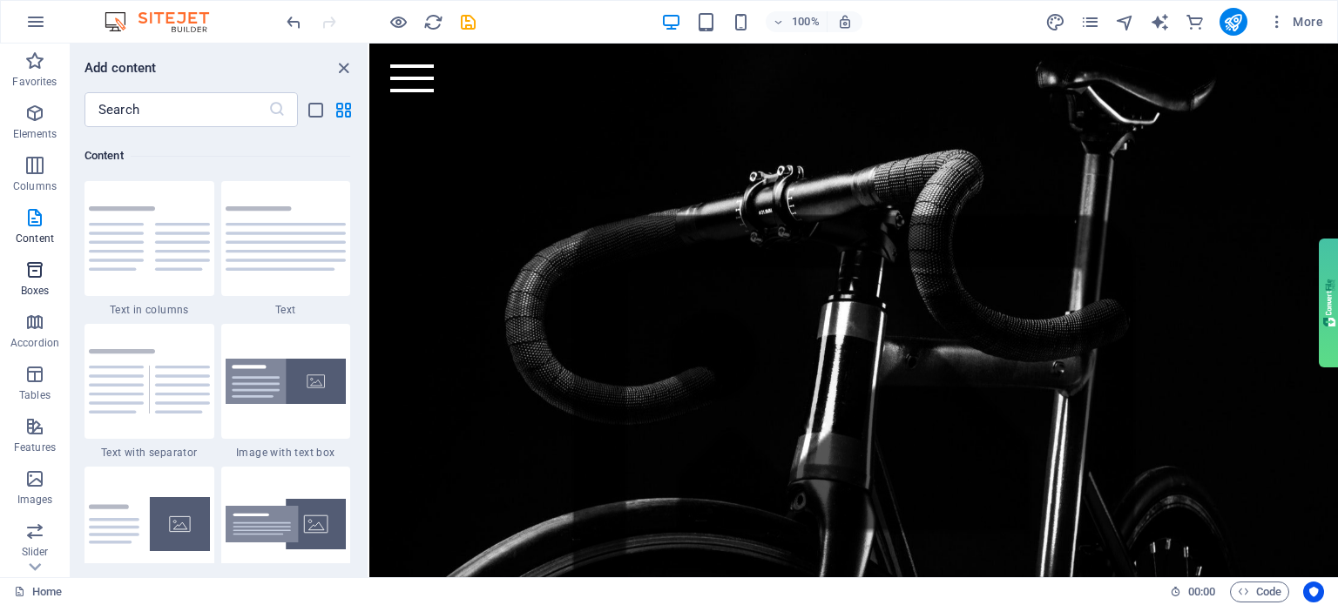
click at [31, 260] on icon "button" at bounding box center [34, 270] width 21 height 21
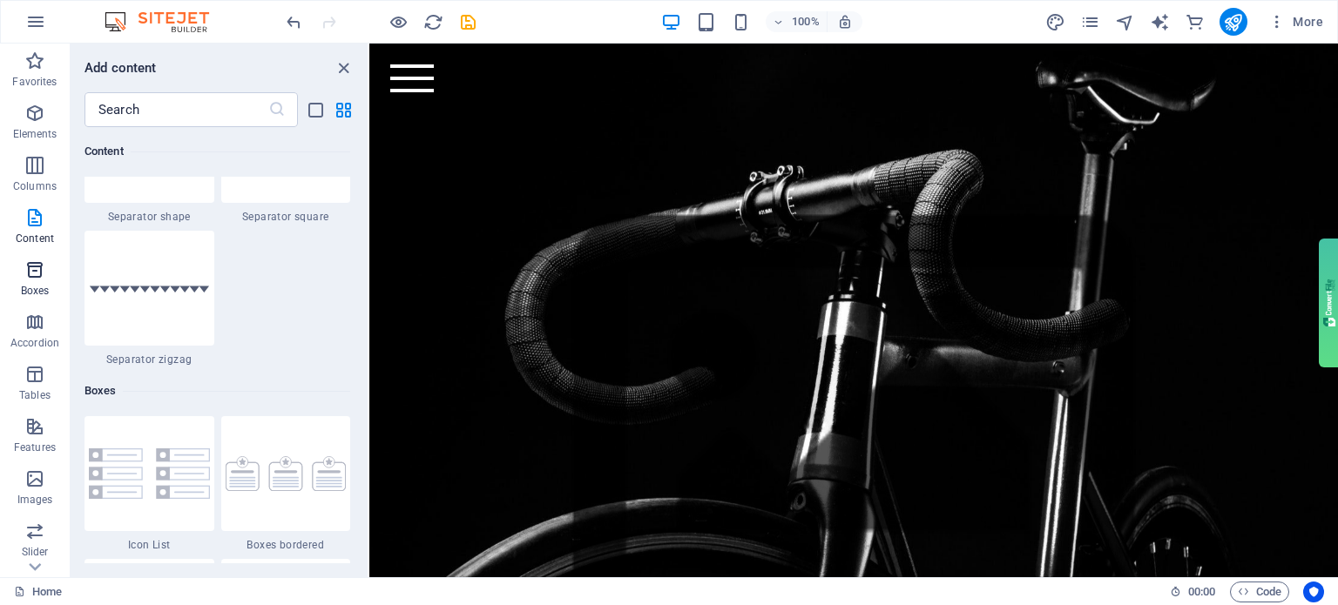
scroll to position [4804, 0]
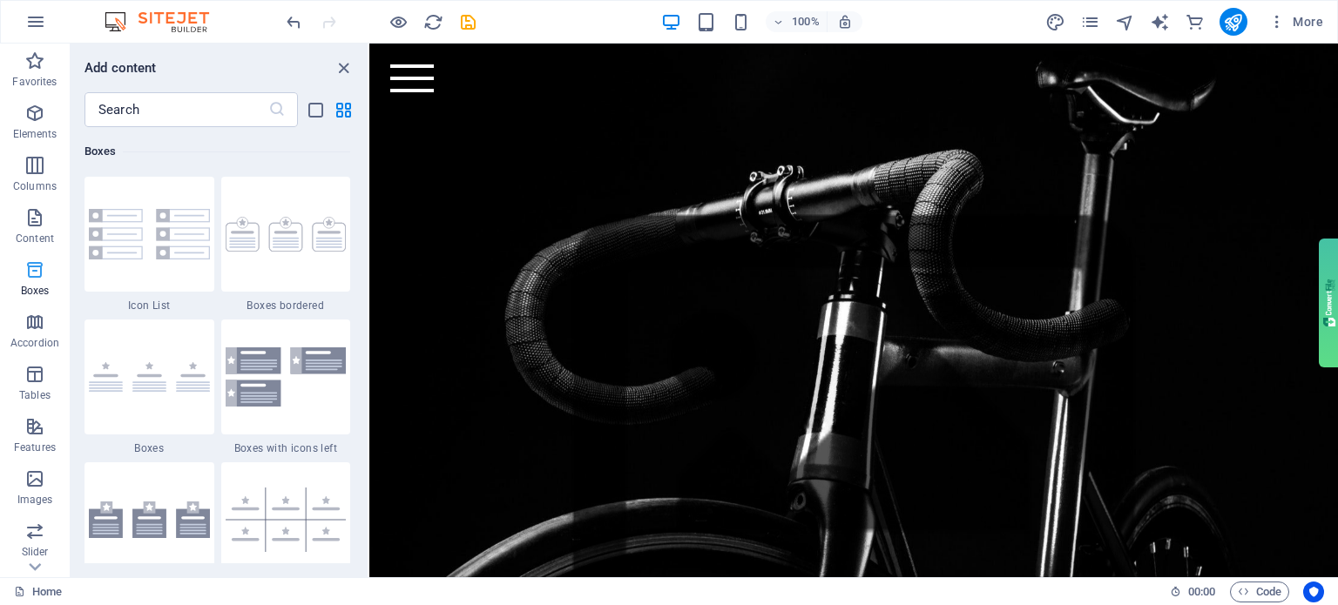
click at [32, 287] on p "Boxes" at bounding box center [35, 291] width 29 height 14
click at [32, 313] on icon "button" at bounding box center [34, 322] width 21 height 21
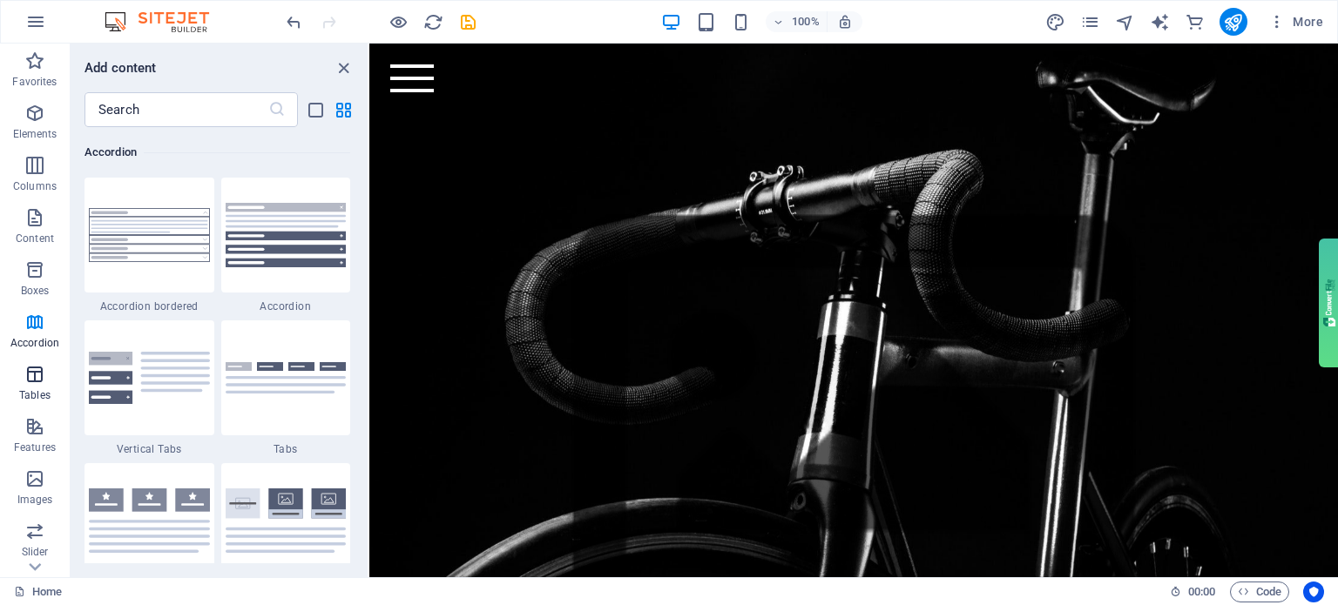
click at [25, 361] on button "Tables" at bounding box center [35, 383] width 70 height 52
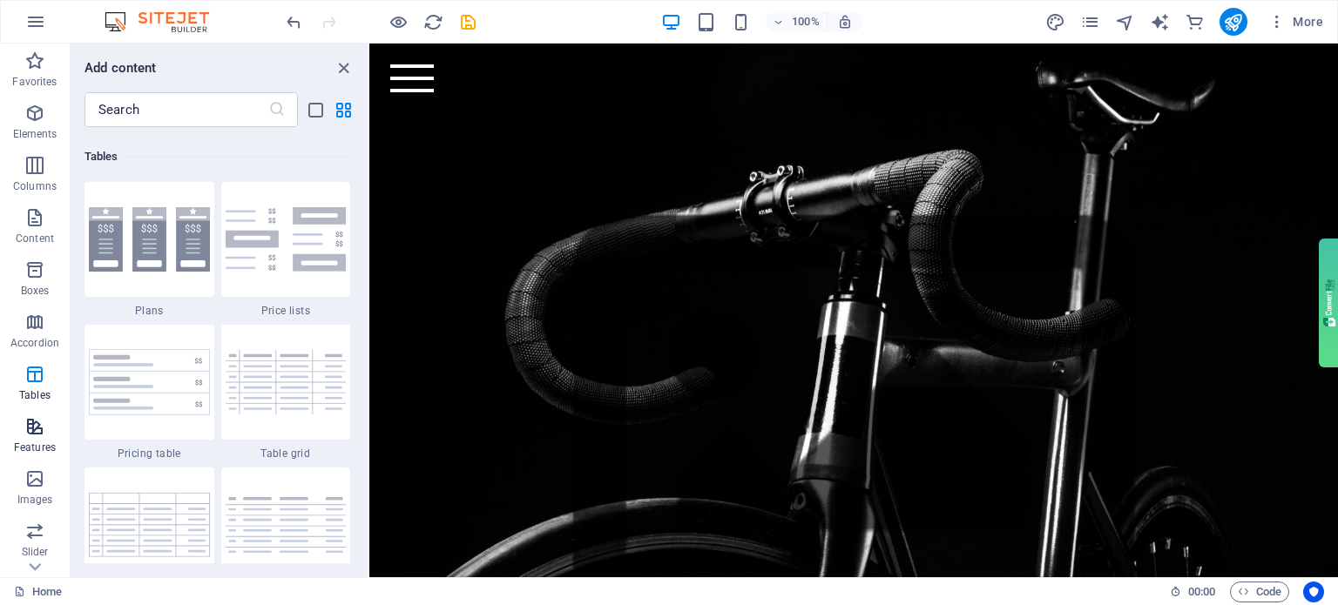
scroll to position [6032, 0]
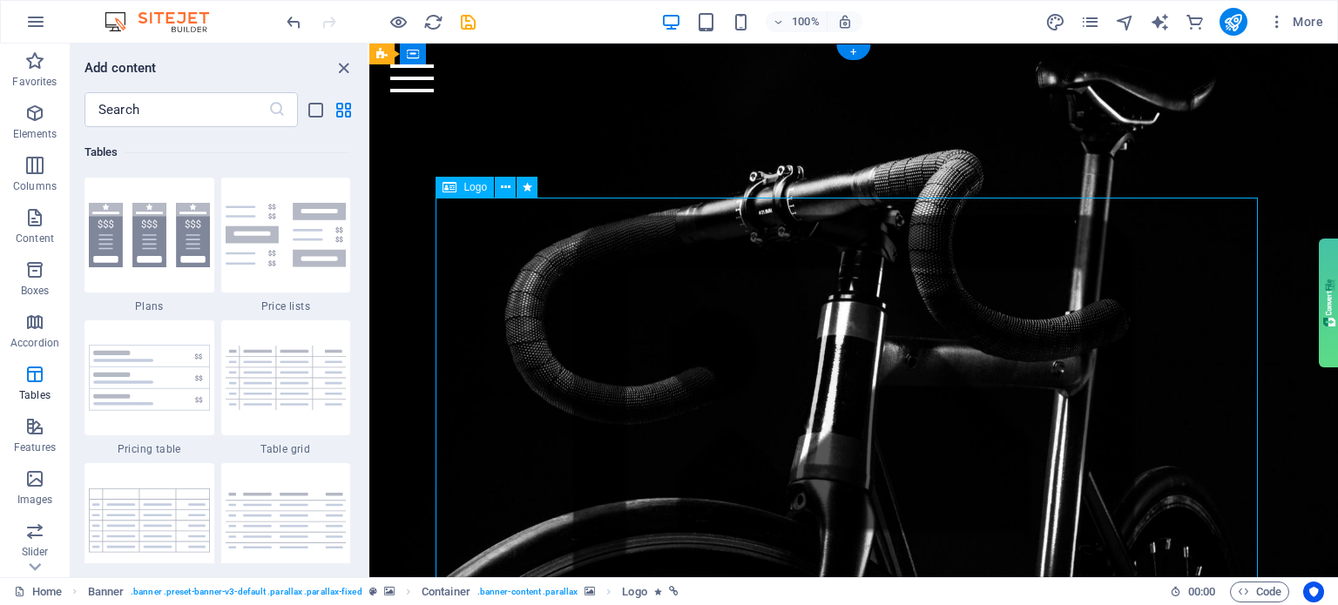
select select "px"
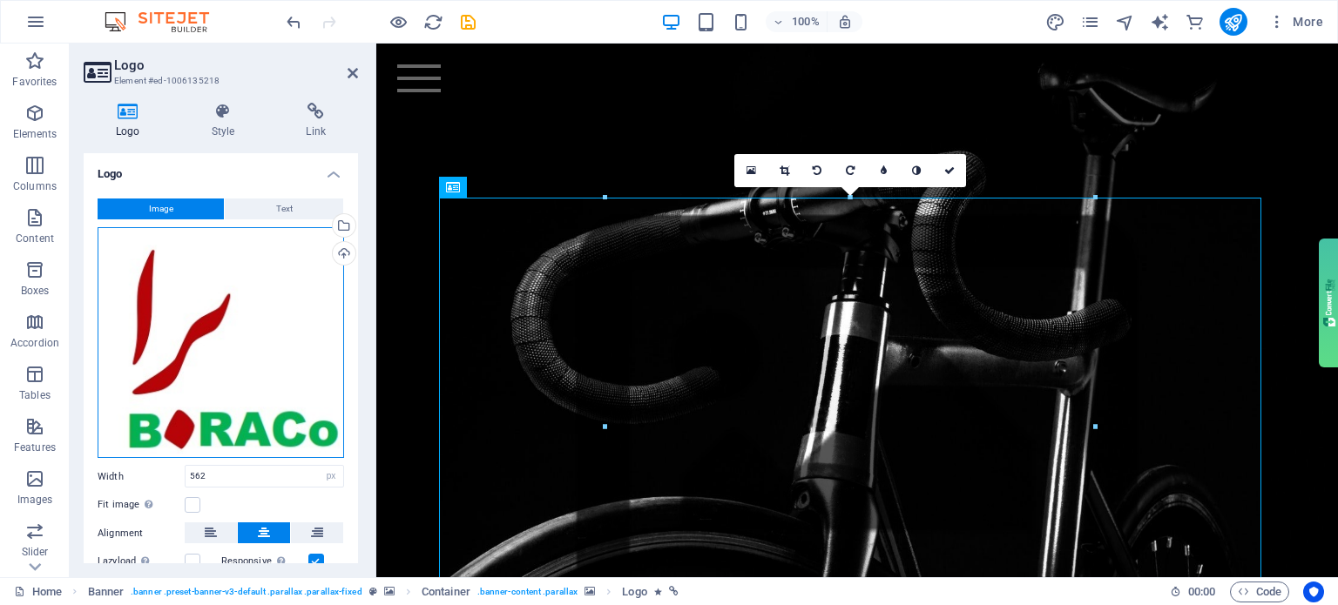
click at [240, 350] on div "Drag files here, click to choose files or select files from Files or our free s…" at bounding box center [221, 343] width 246 height 232
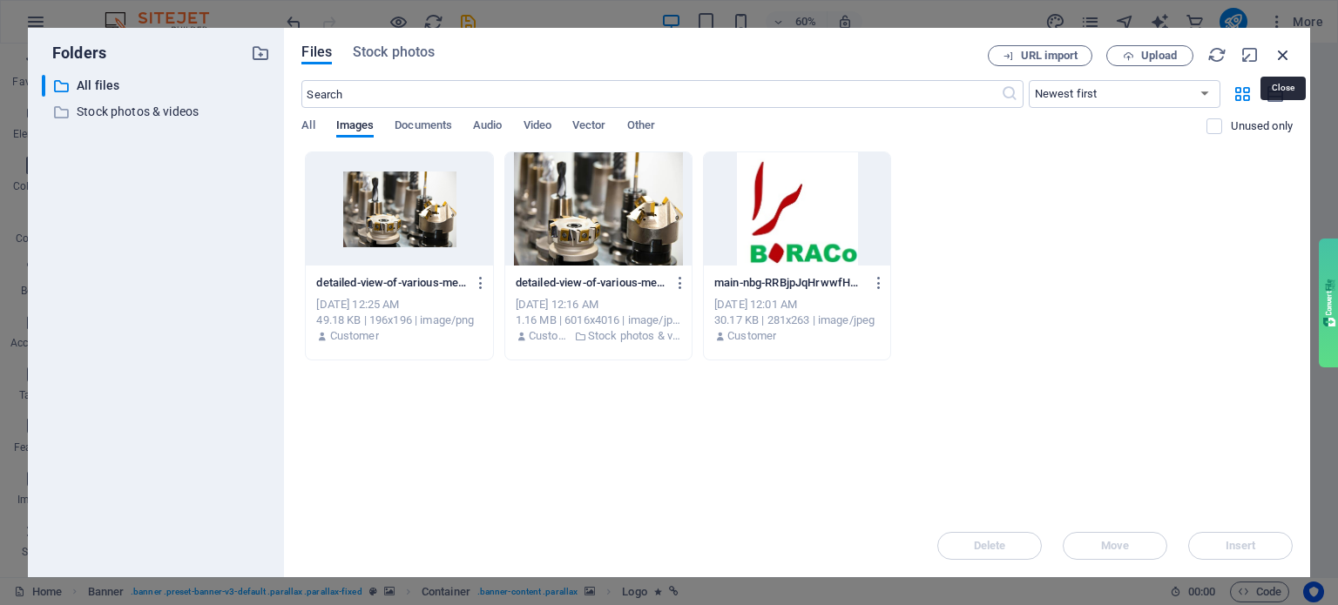
click at [1273, 52] on icon "button" at bounding box center [1282, 54] width 19 height 19
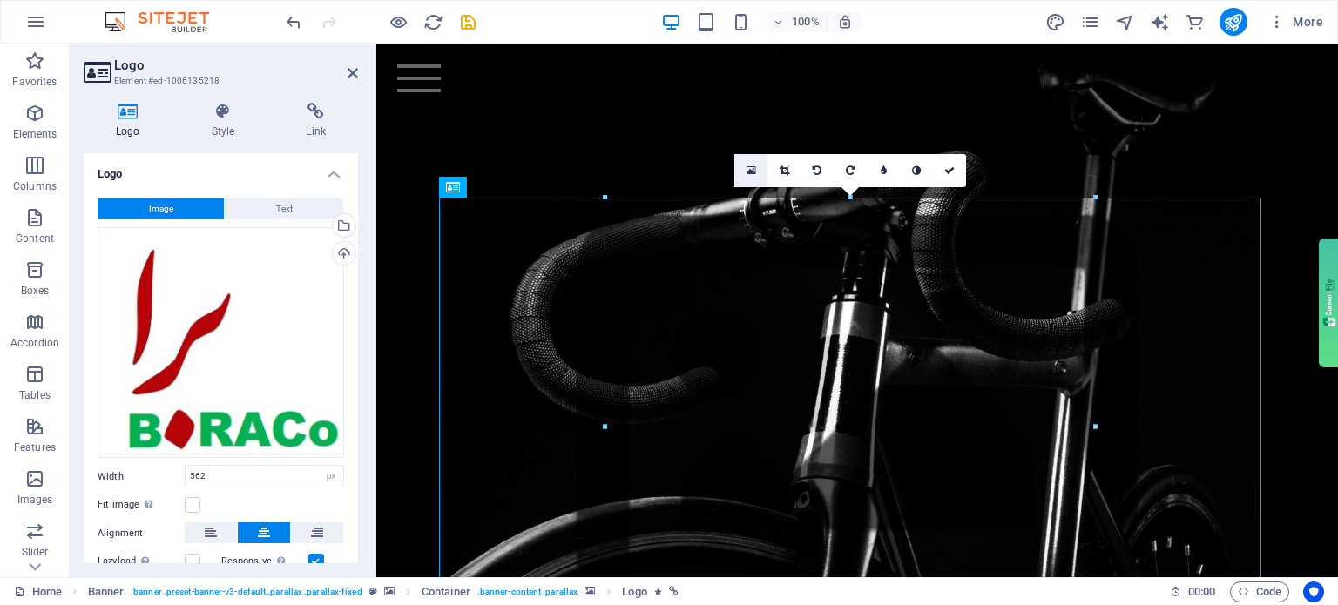
click at [746, 172] on link at bounding box center [750, 170] width 33 height 33
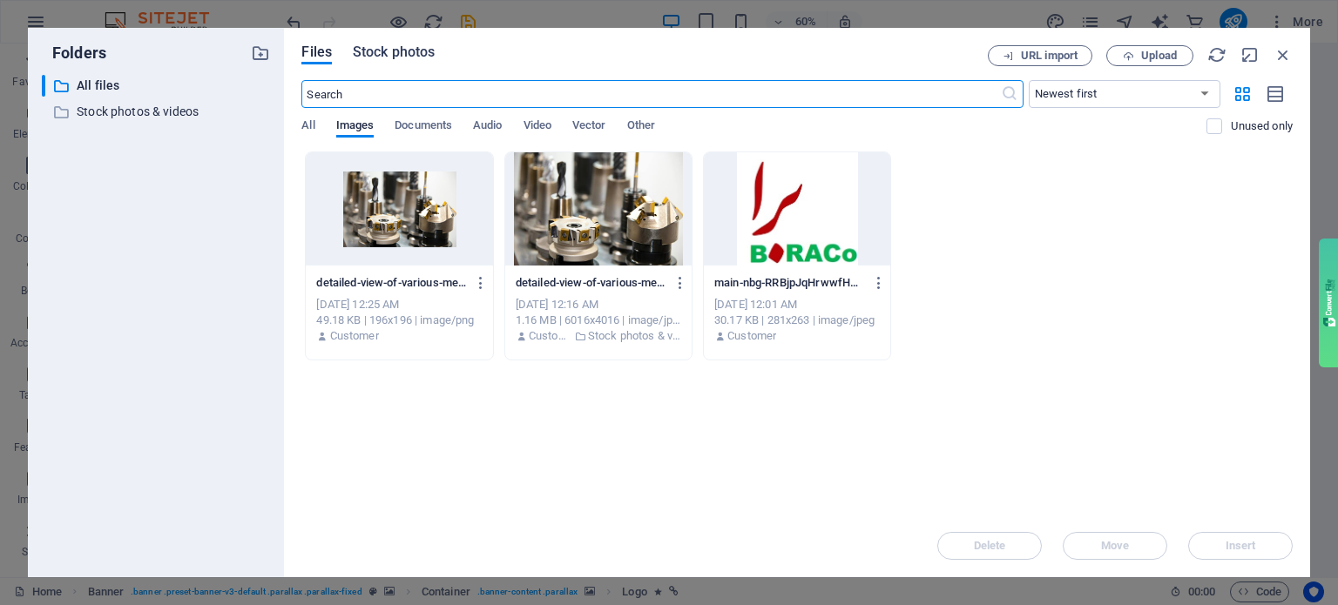
click at [383, 61] on span "Stock photos" at bounding box center [394, 52] width 82 height 21
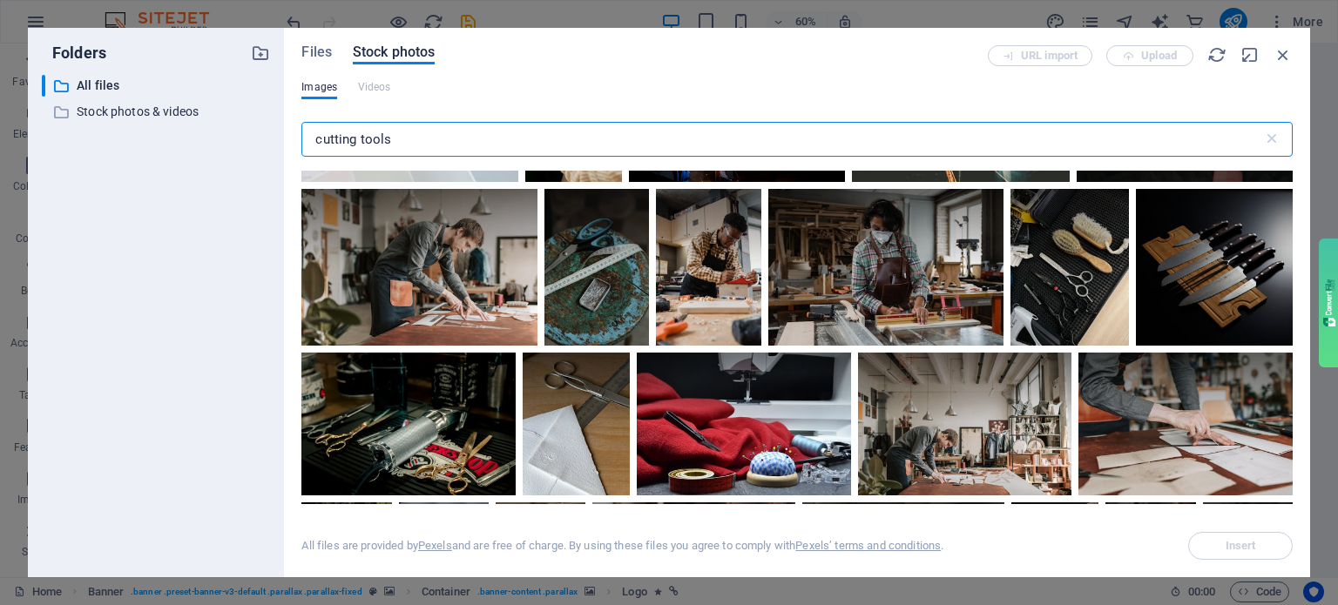
scroll to position [3310, 0]
drag, startPoint x: 357, startPoint y: 138, endPoint x: 258, endPoint y: 136, distance: 99.3
click at [258, 136] on div "Folders ​ All files All files ​ Stock photos & videos Stock photos & videos Fil…" at bounding box center [669, 303] width 1282 height 550
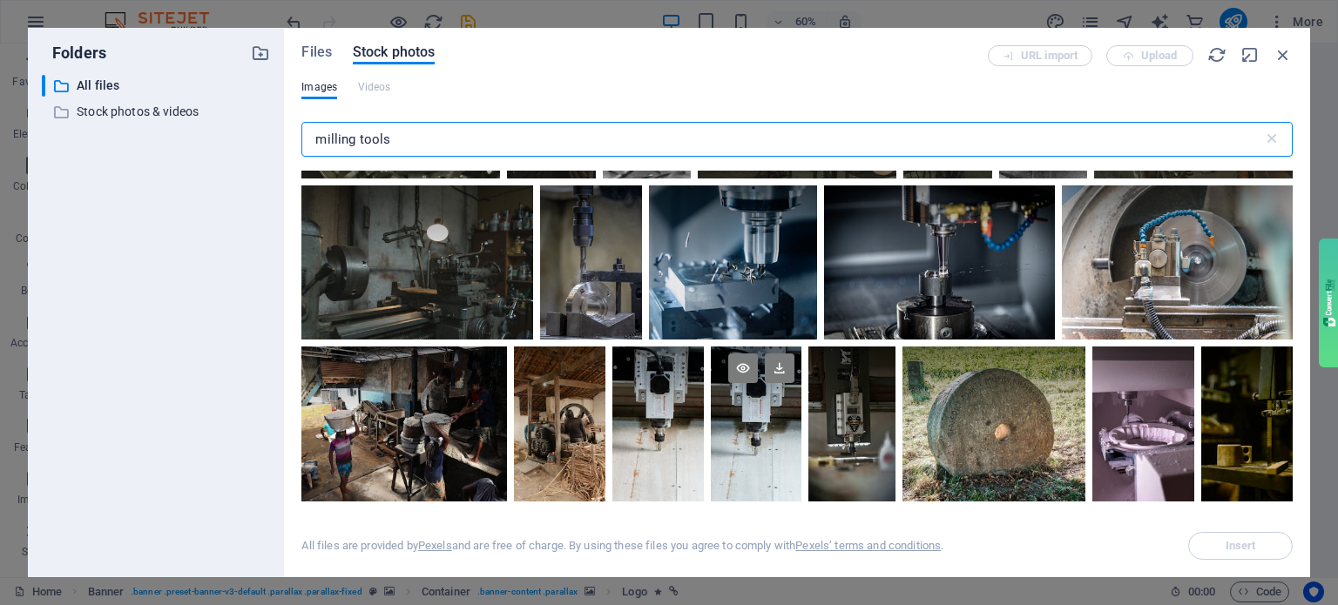
scroll to position [1742, 0]
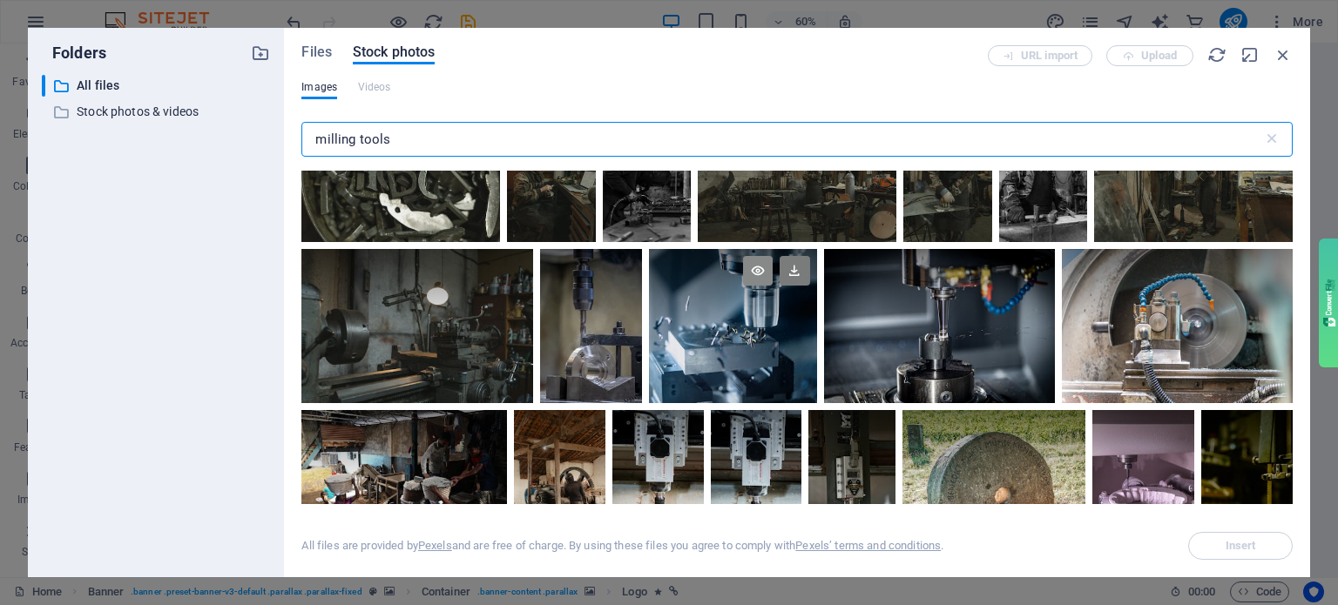
type input "milling tools"
click at [753, 265] on icon at bounding box center [758, 271] width 30 height 30
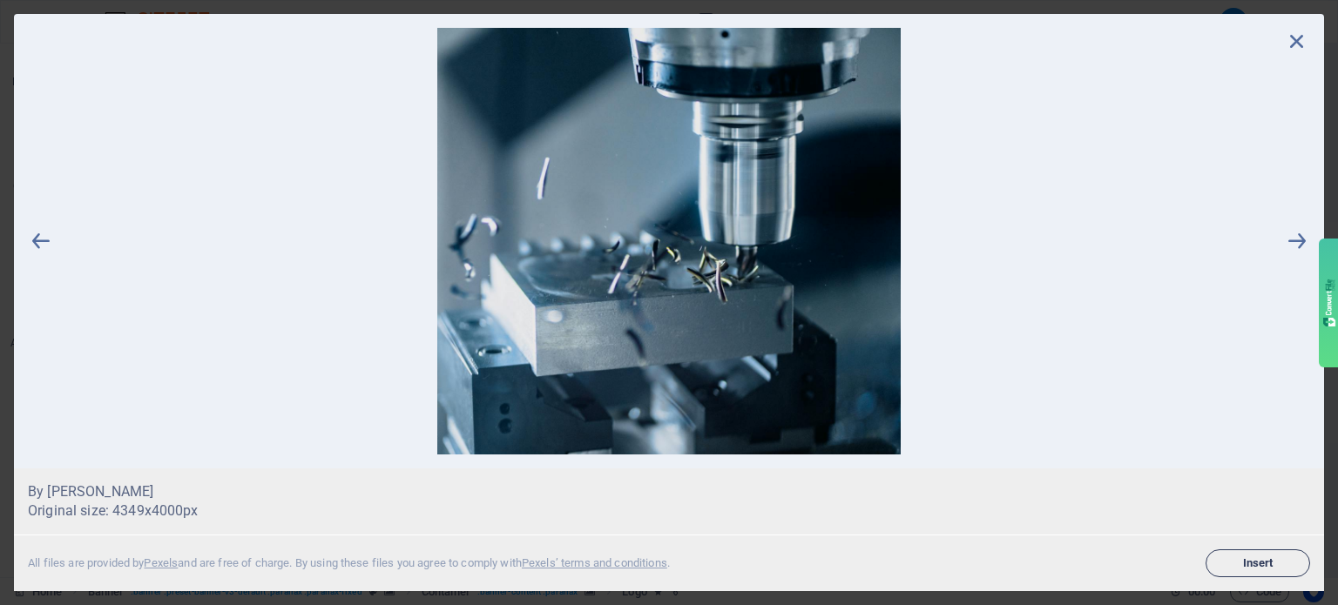
click at [1253, 558] on span "Insert" at bounding box center [1257, 563] width 89 height 10
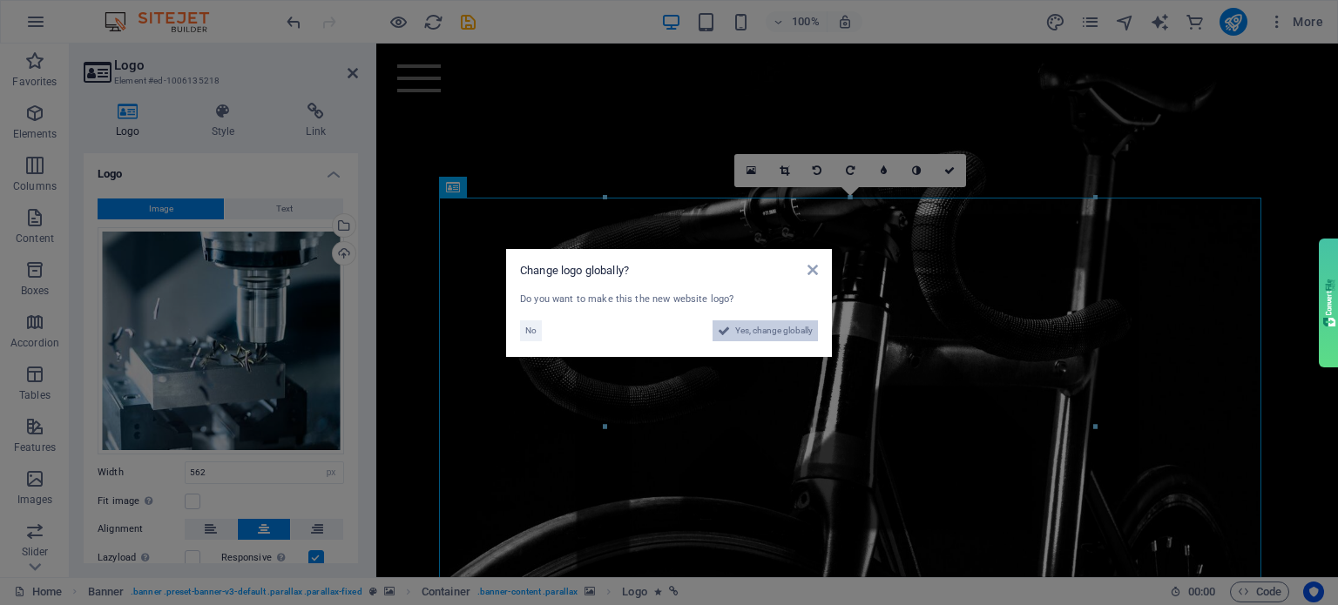
click at [787, 335] on span "Yes, change globally" at bounding box center [774, 331] width 78 height 21
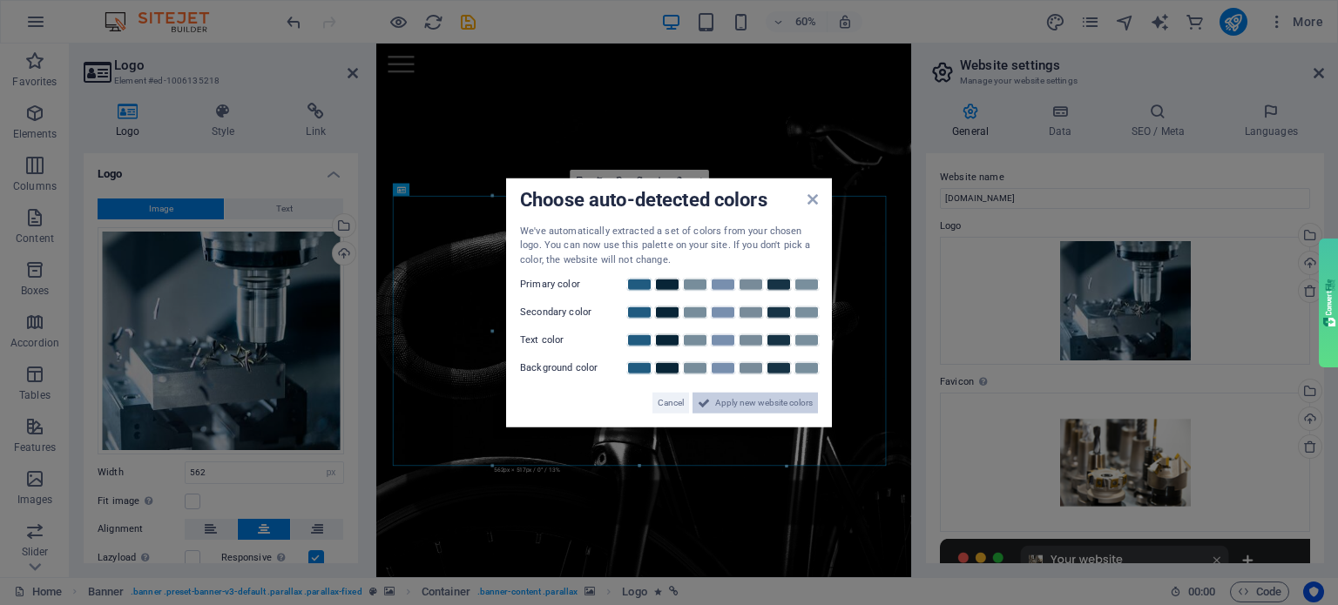
drag, startPoint x: 747, startPoint y: 407, endPoint x: 618, endPoint y: 606, distance: 237.5
click at [747, 407] on span "Apply new website colors" at bounding box center [764, 403] width 98 height 21
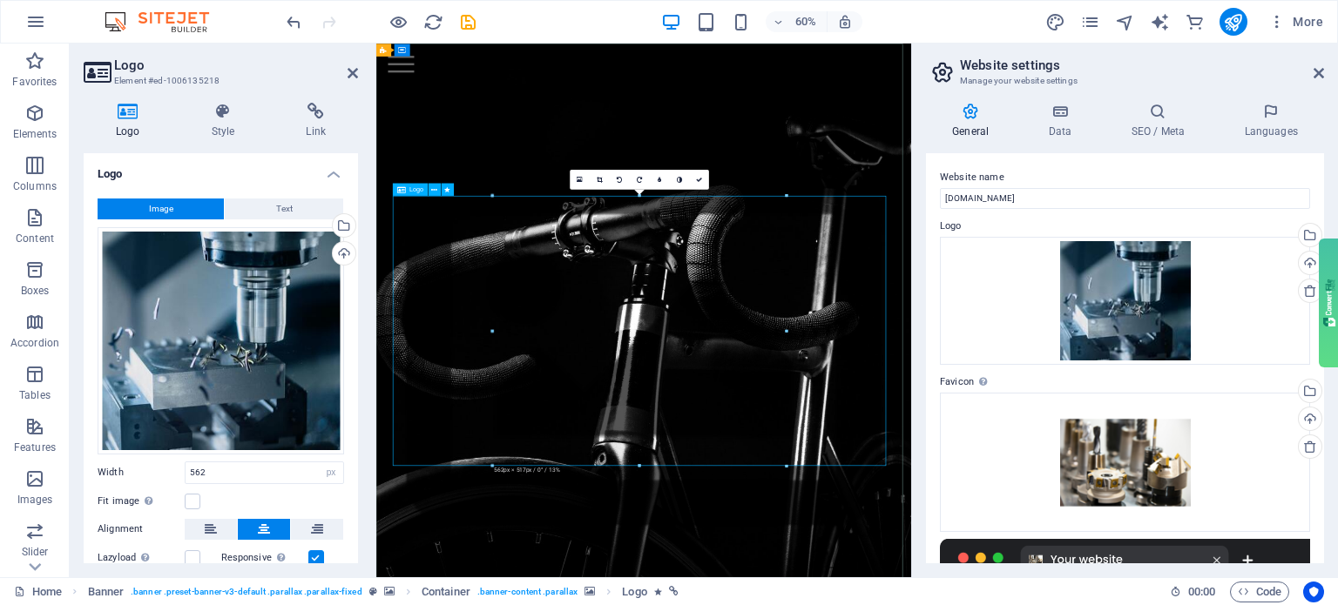
click at [539, 233] on figure at bounding box center [821, 556] width 891 height 890
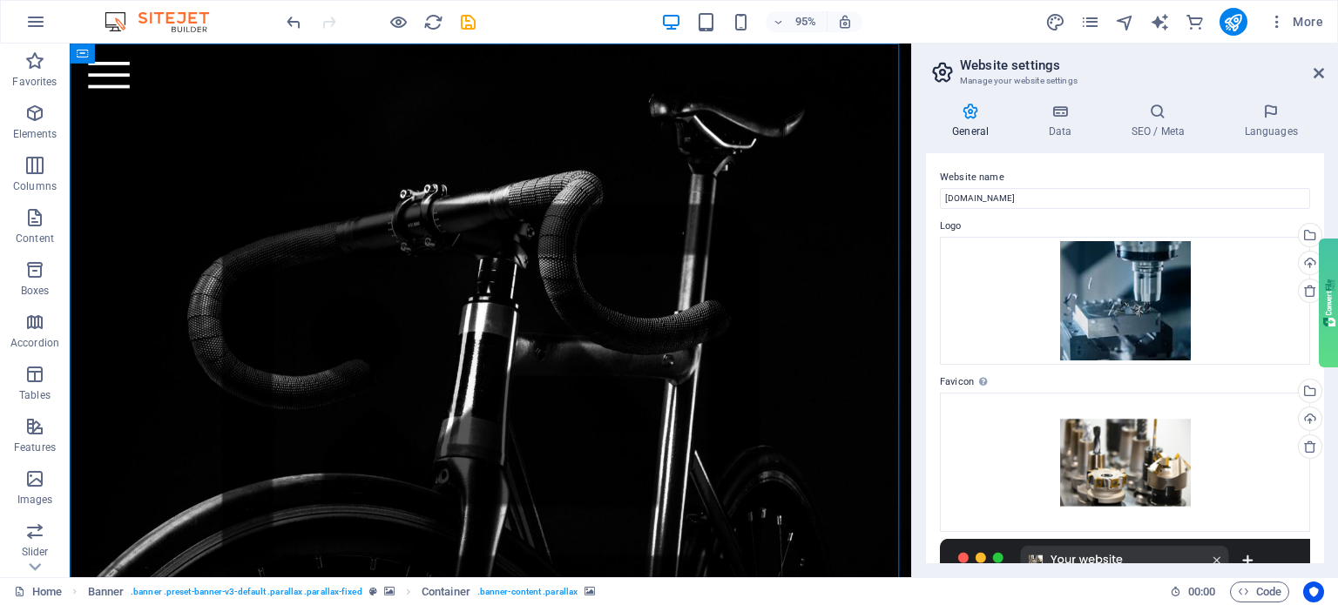
click at [521, 161] on figure at bounding box center [513, 429] width 886 height 636
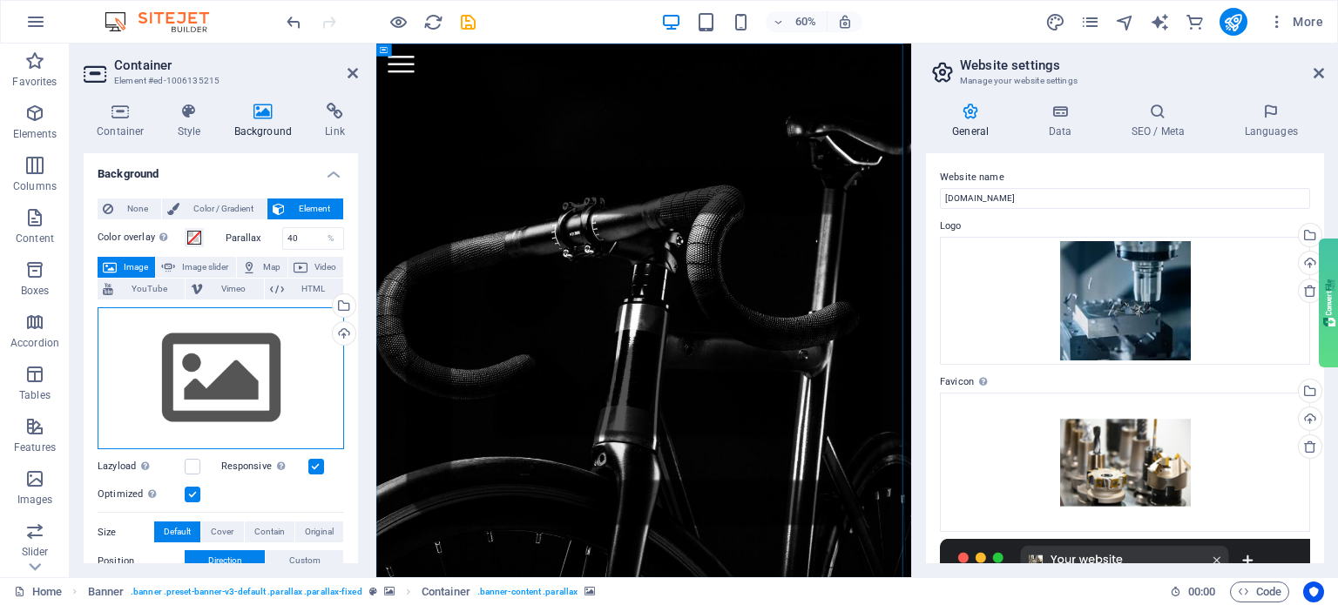
click at [240, 385] on div "Drag files here, click to choose files or select files from Files or our free s…" at bounding box center [221, 378] width 246 height 143
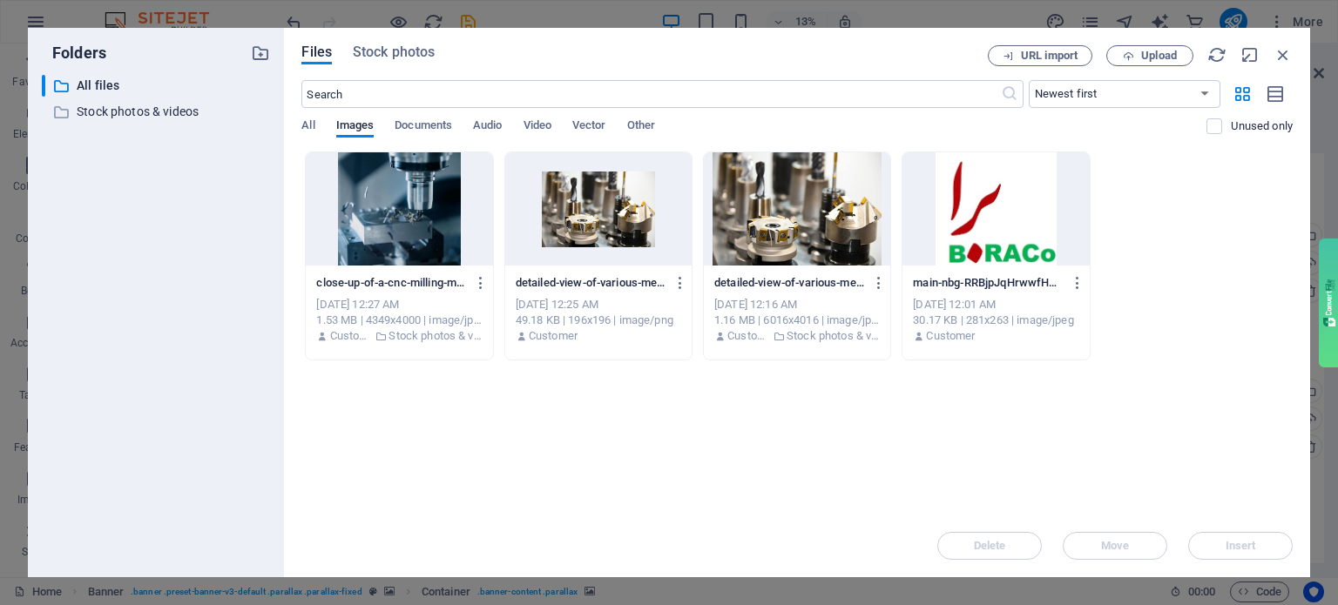
click at [395, 231] on div at bounding box center [399, 208] width 186 height 113
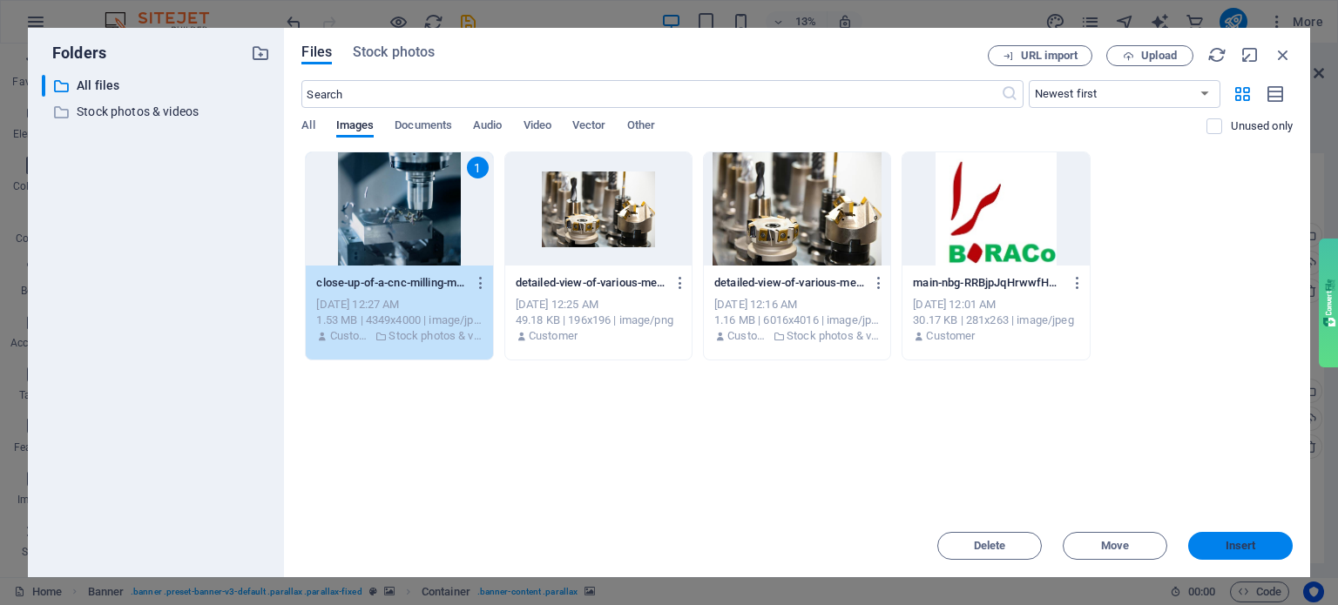
click at [1279, 542] on span "Insert" at bounding box center [1240, 546] width 91 height 10
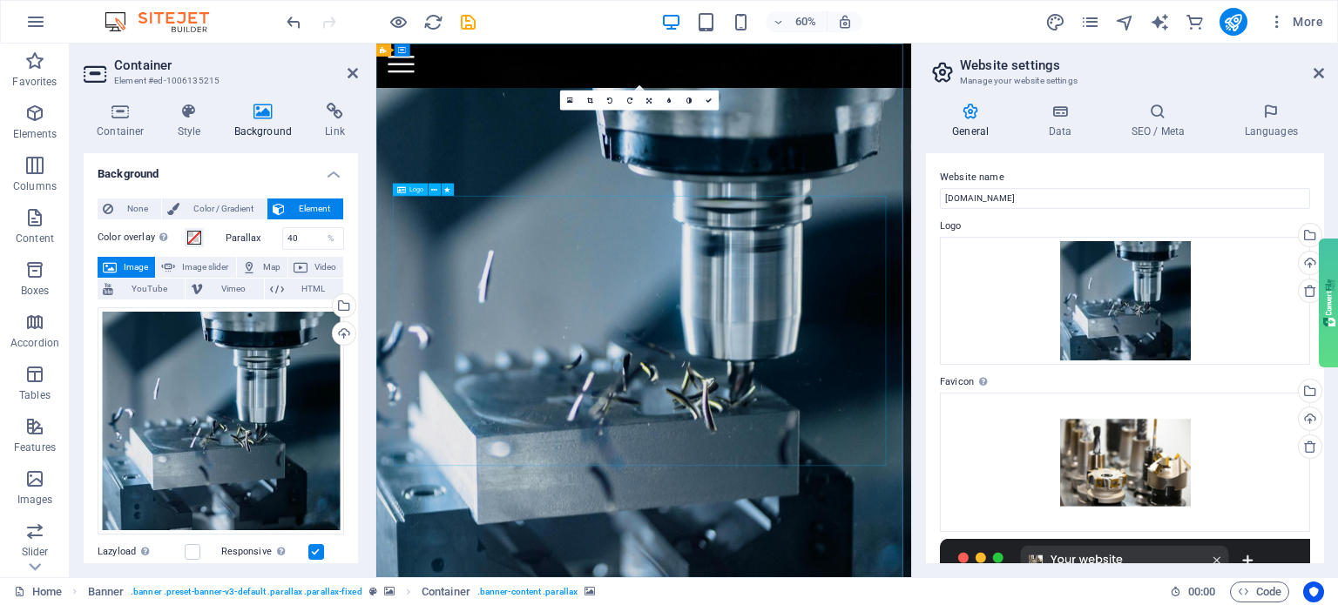
scroll to position [0, 0]
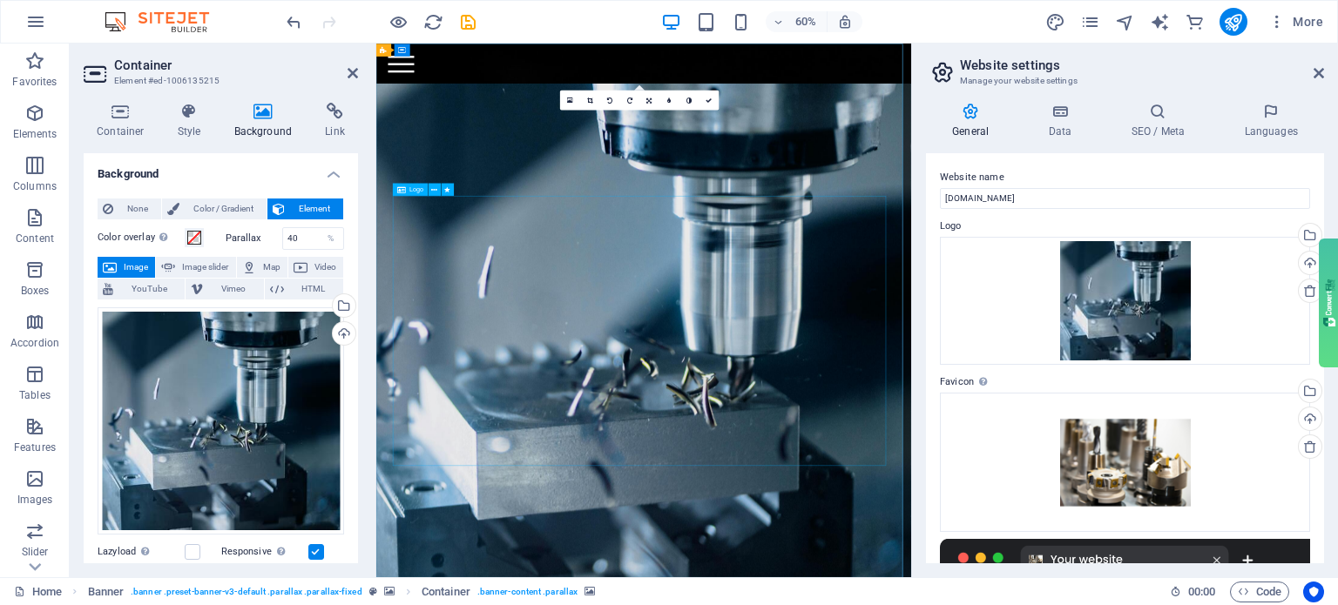
select select "px"
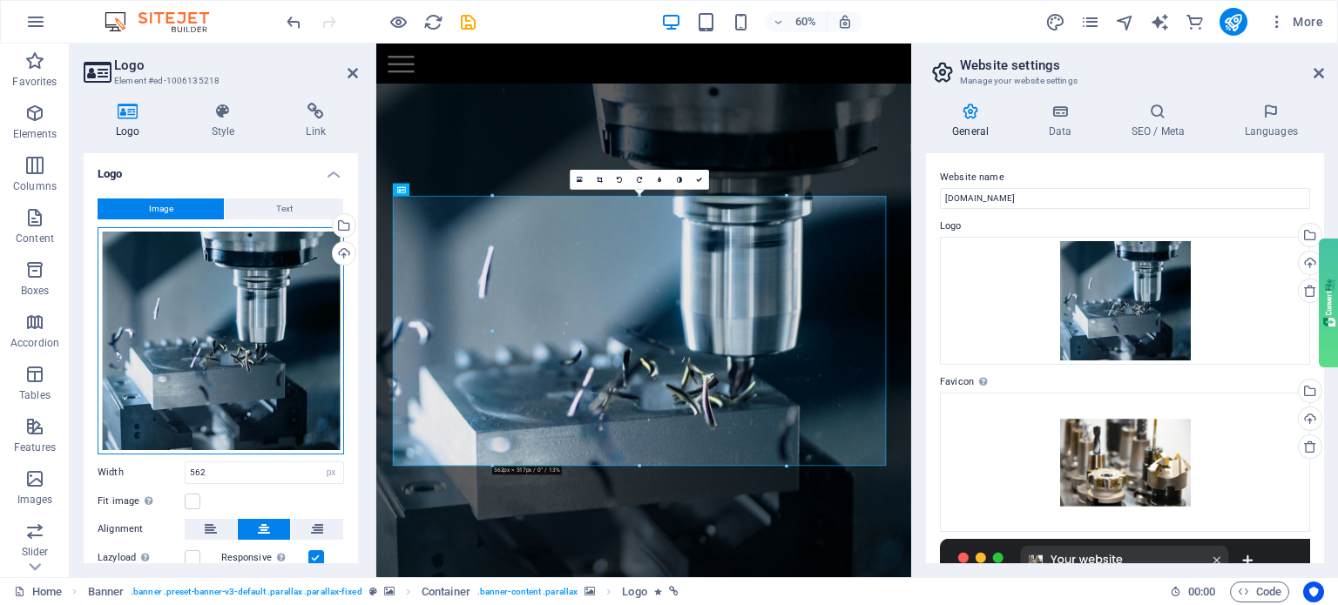
click at [199, 327] on div "Drag files here, click to choose files or select files from Files or our free s…" at bounding box center [221, 340] width 246 height 227
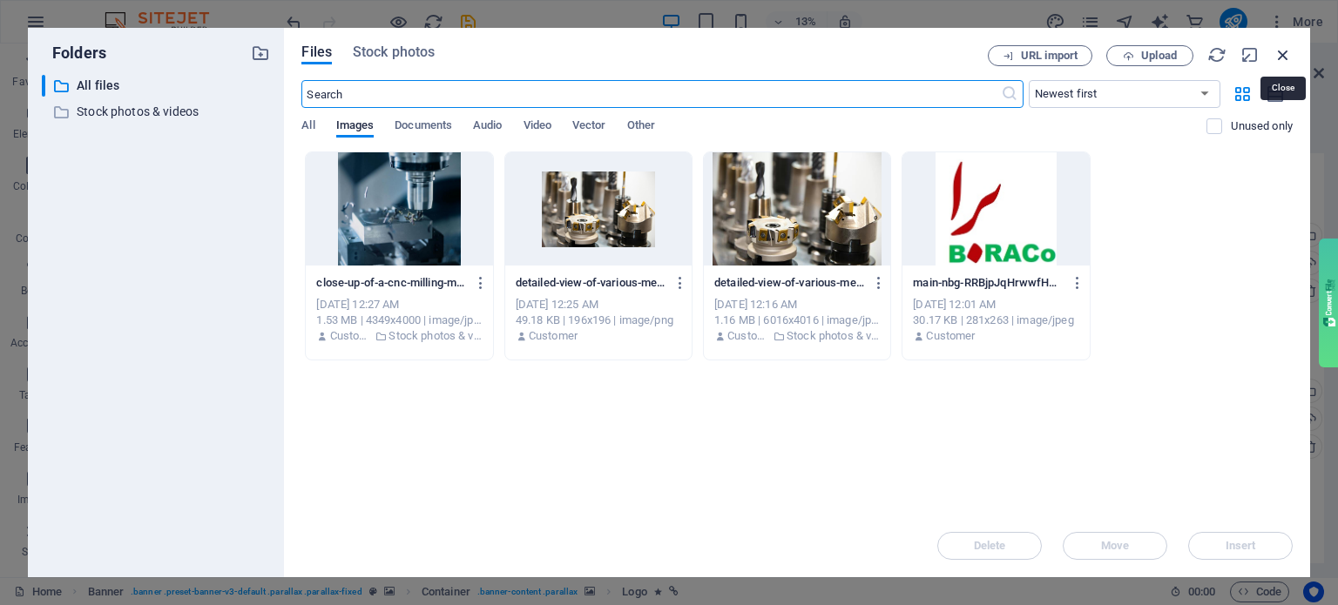
click at [1279, 57] on icon "button" at bounding box center [1282, 54] width 19 height 19
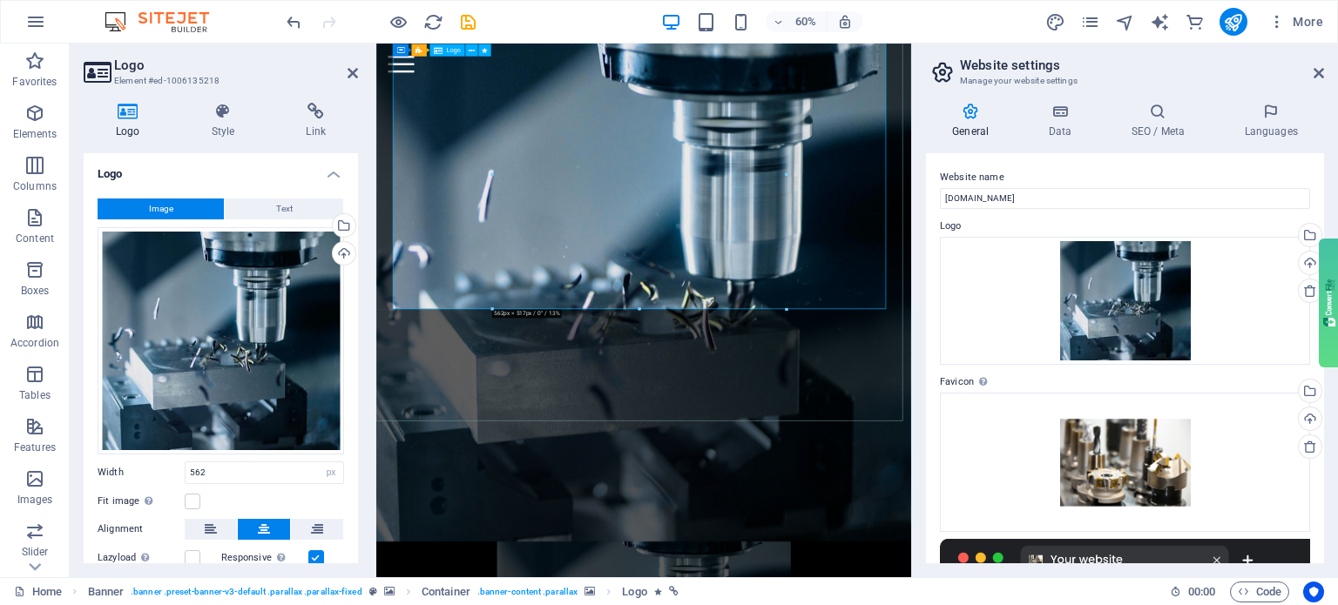
scroll to position [261, 0]
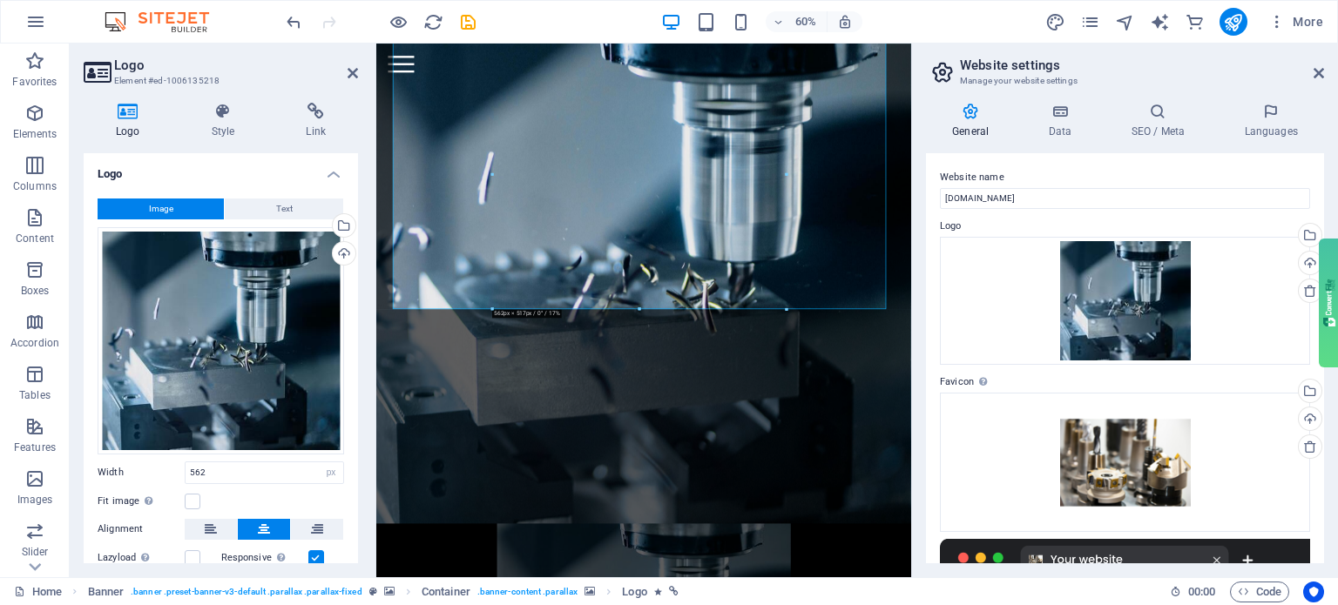
click at [731, 563] on figure at bounding box center [821, 399] width 891 height 890
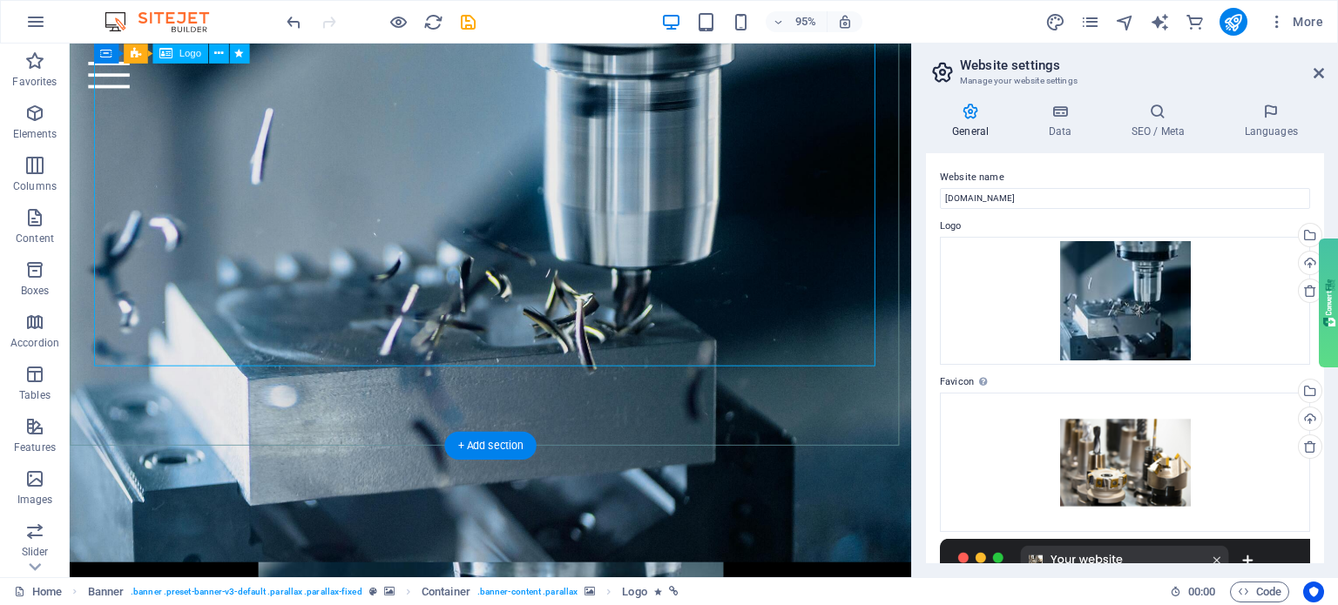
select select "px"
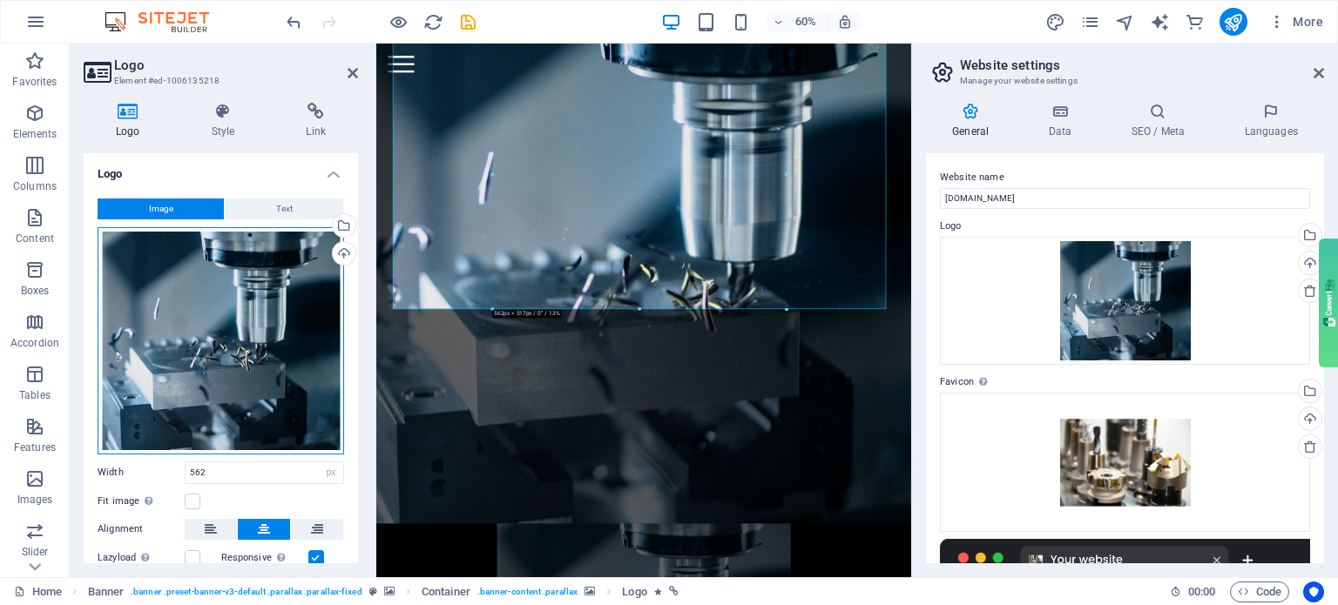
click at [237, 351] on div "Drag files here, click to choose files or select files from Files or our free s…" at bounding box center [221, 340] width 246 height 227
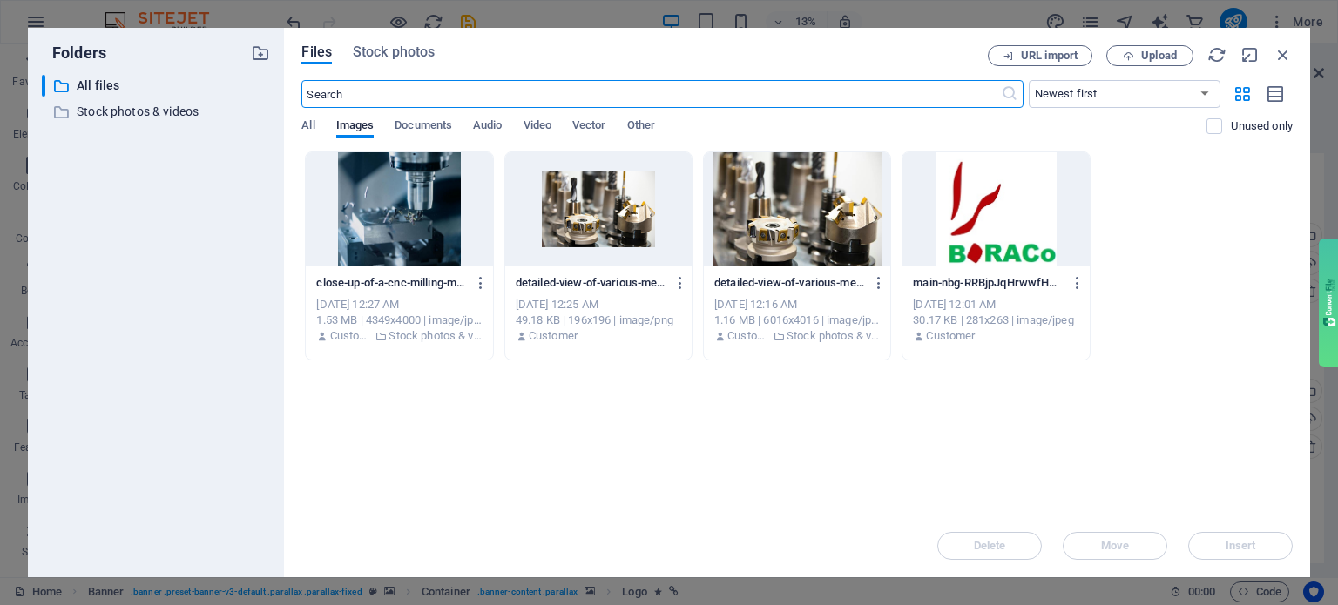
click at [1273, 56] on icon "button" at bounding box center [1282, 54] width 19 height 19
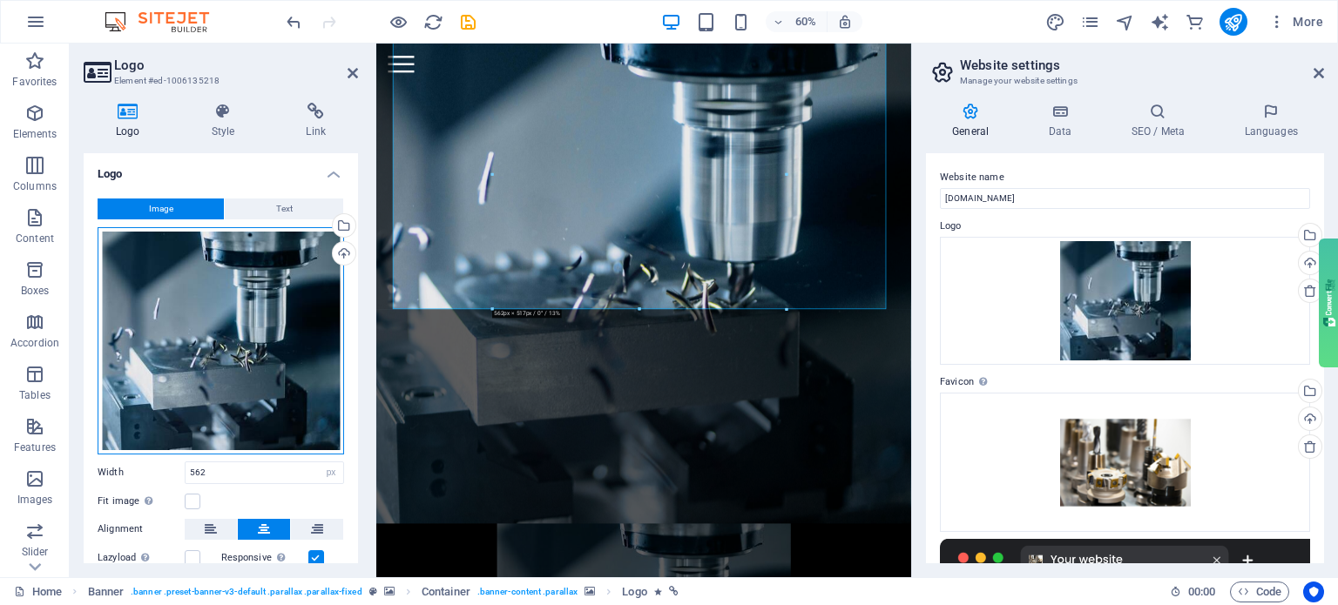
drag, startPoint x: 294, startPoint y: 329, endPoint x: 223, endPoint y: 351, distance: 74.7
click at [223, 351] on div "Drag files here, click to choose files or select files from Files or our free s…" at bounding box center [221, 340] width 246 height 227
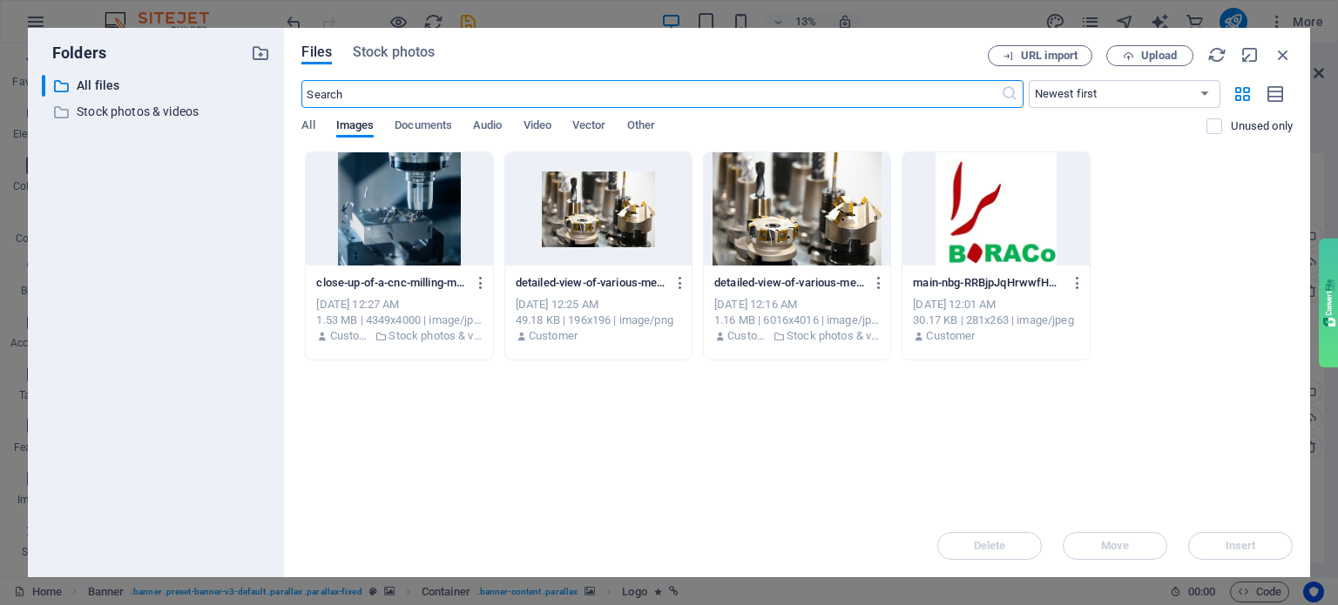
click at [413, 198] on div at bounding box center [399, 208] width 186 height 113
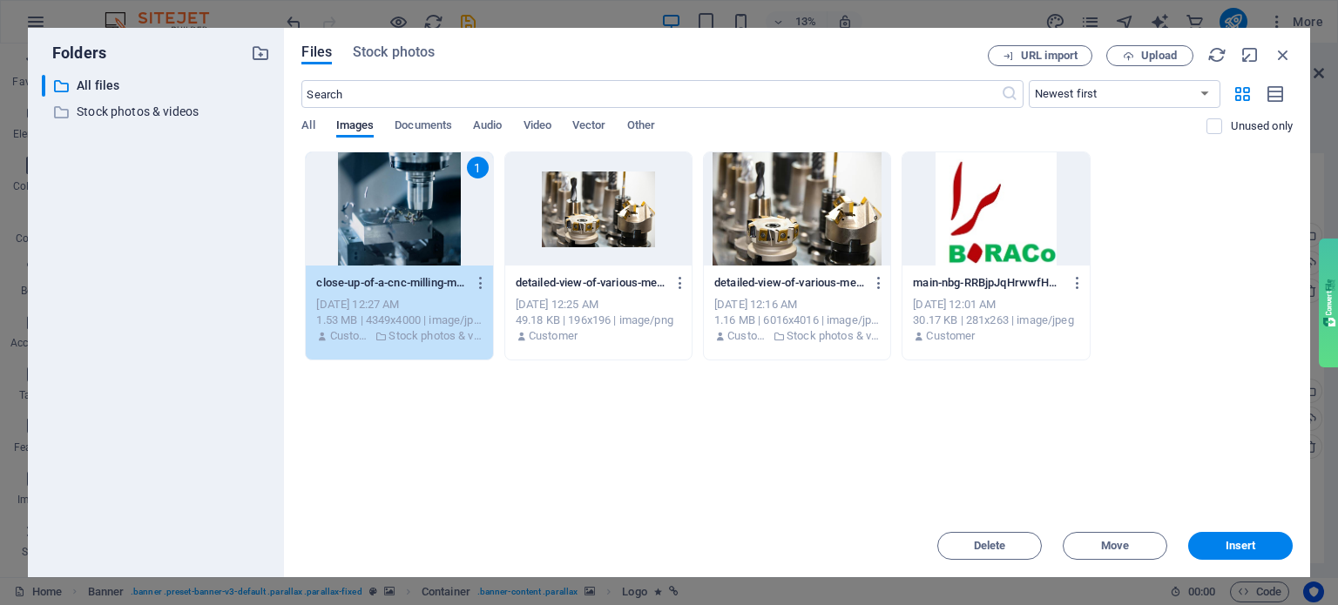
click at [393, 196] on div "1" at bounding box center [399, 208] width 186 height 113
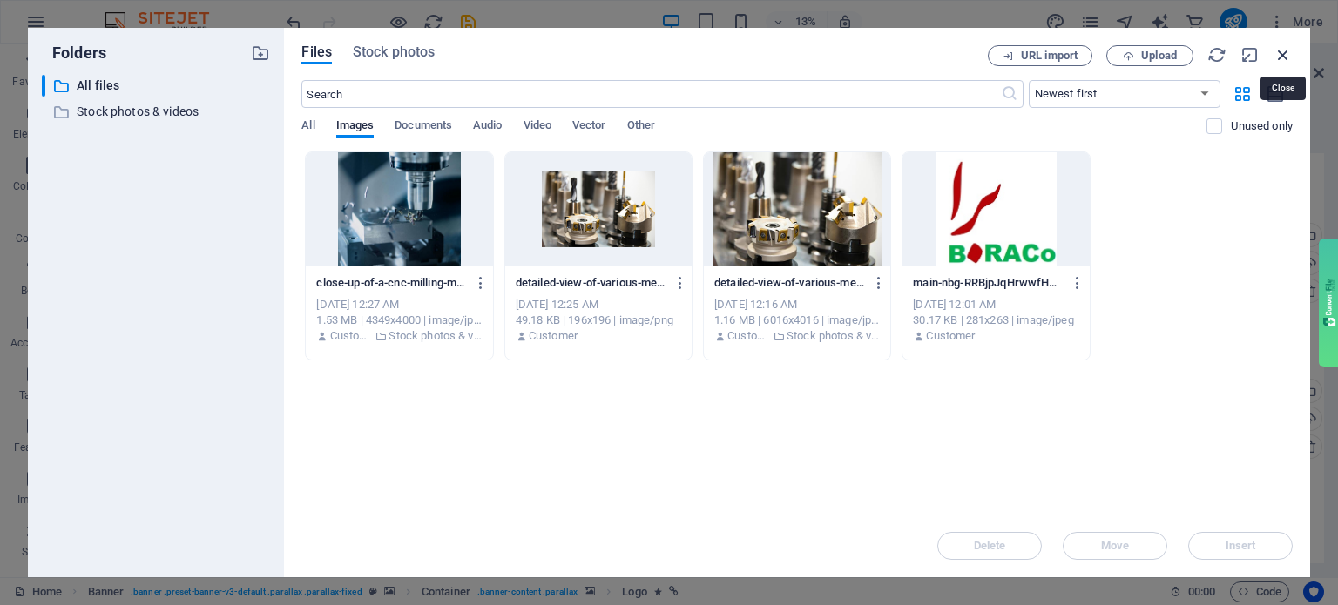
click at [1278, 58] on icon "button" at bounding box center [1282, 54] width 19 height 19
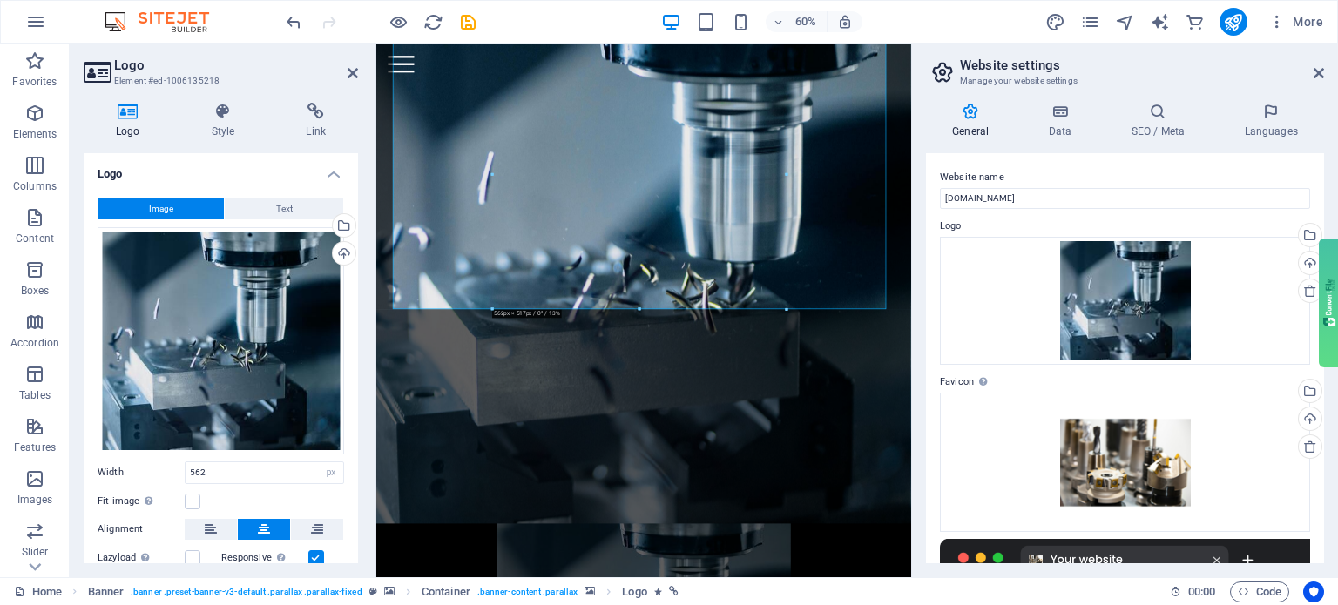
click at [576, 567] on figure at bounding box center [821, 399] width 891 height 890
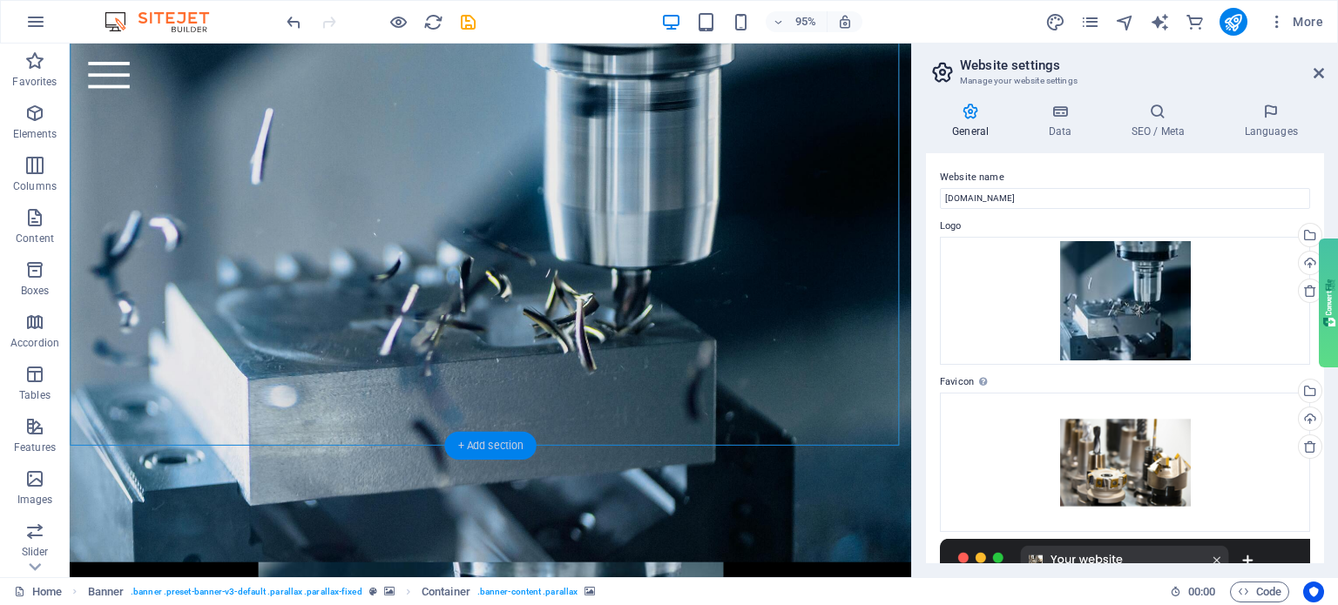
click at [484, 448] on div "+ Add section" at bounding box center [489, 446] width 91 height 28
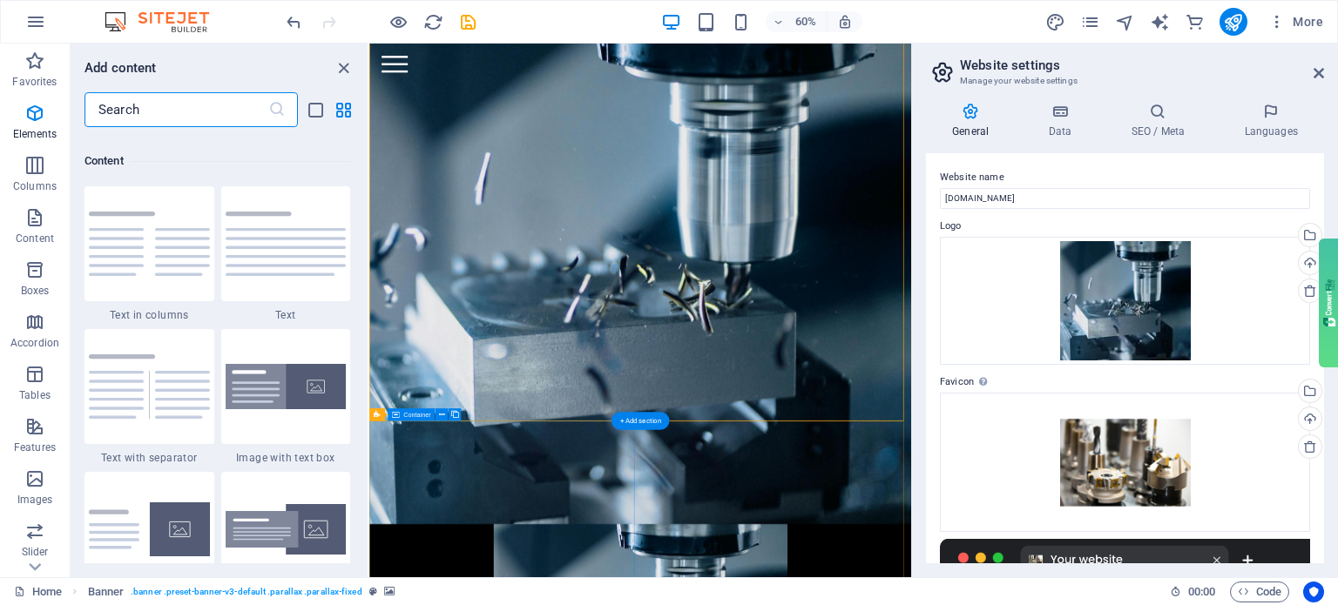
scroll to position [3048, 0]
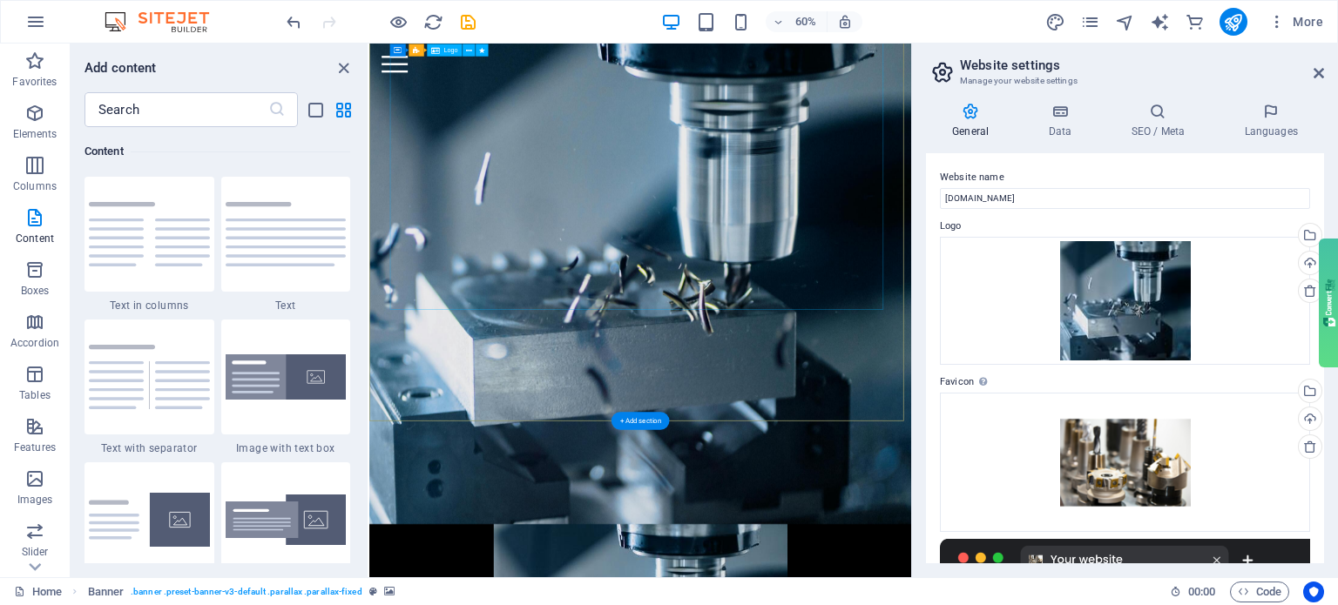
select select "px"
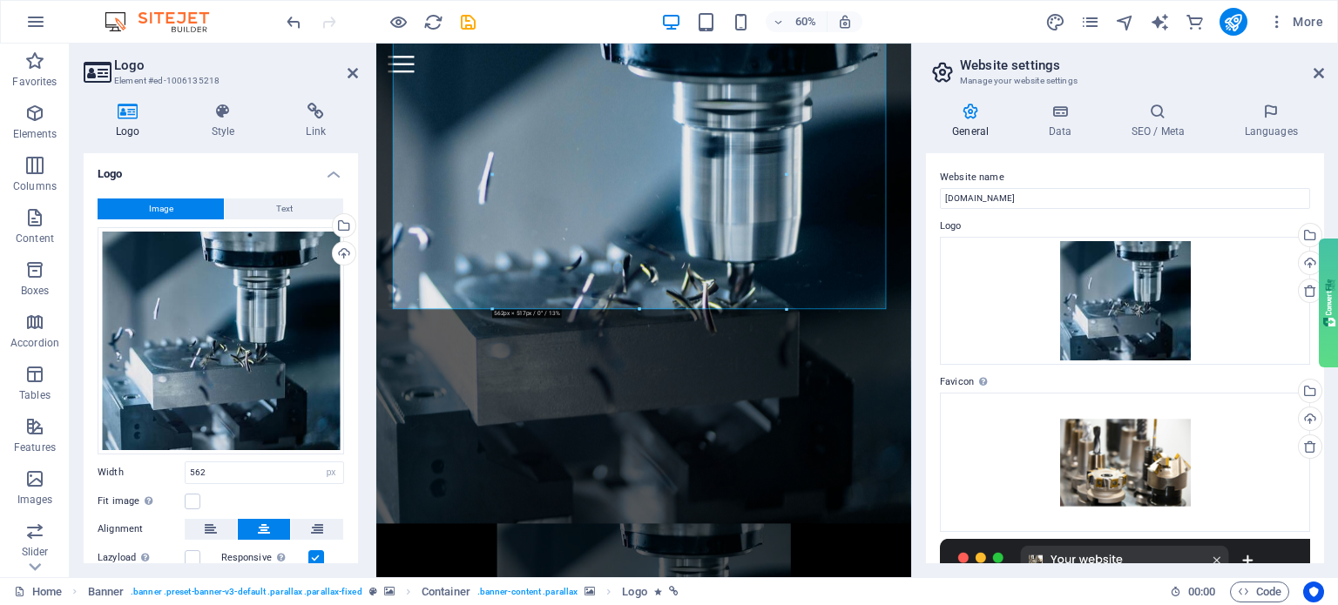
click at [723, 553] on figure at bounding box center [821, 399] width 891 height 890
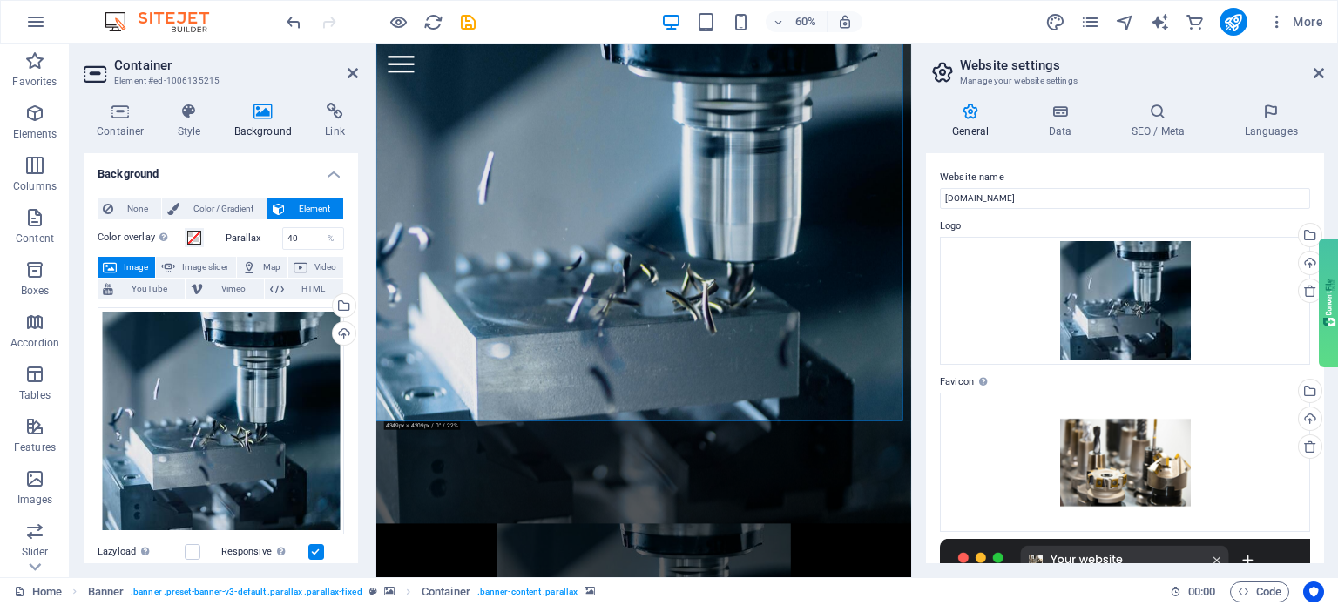
click at [723, 553] on figure at bounding box center [821, 399] width 891 height 890
click at [188, 268] on span "Image slider" at bounding box center [205, 267] width 50 height 21
select select "ms"
select select "s"
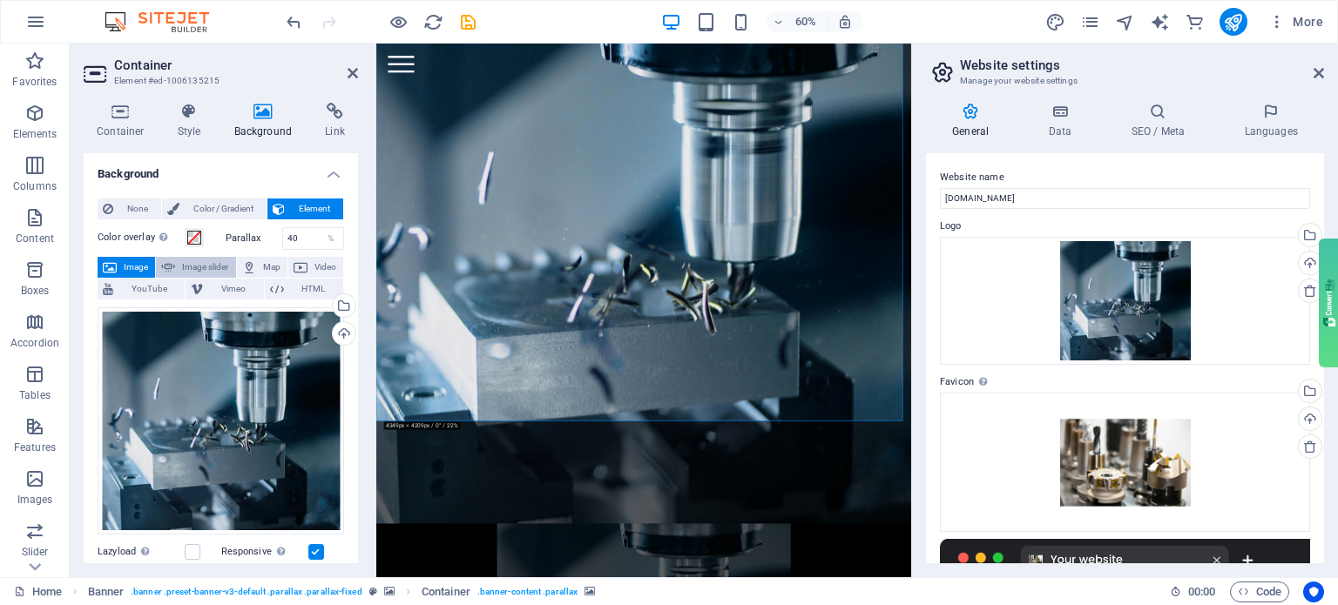
select select "progressive"
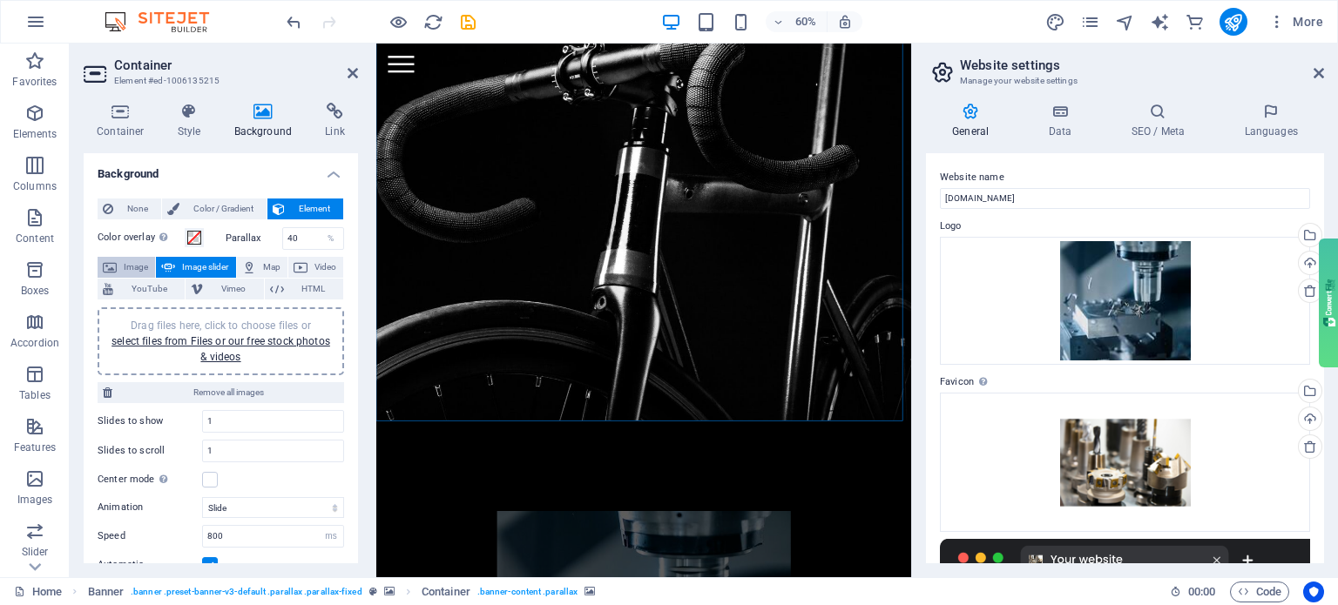
click at [135, 268] on span "Image" at bounding box center [136, 267] width 28 height 21
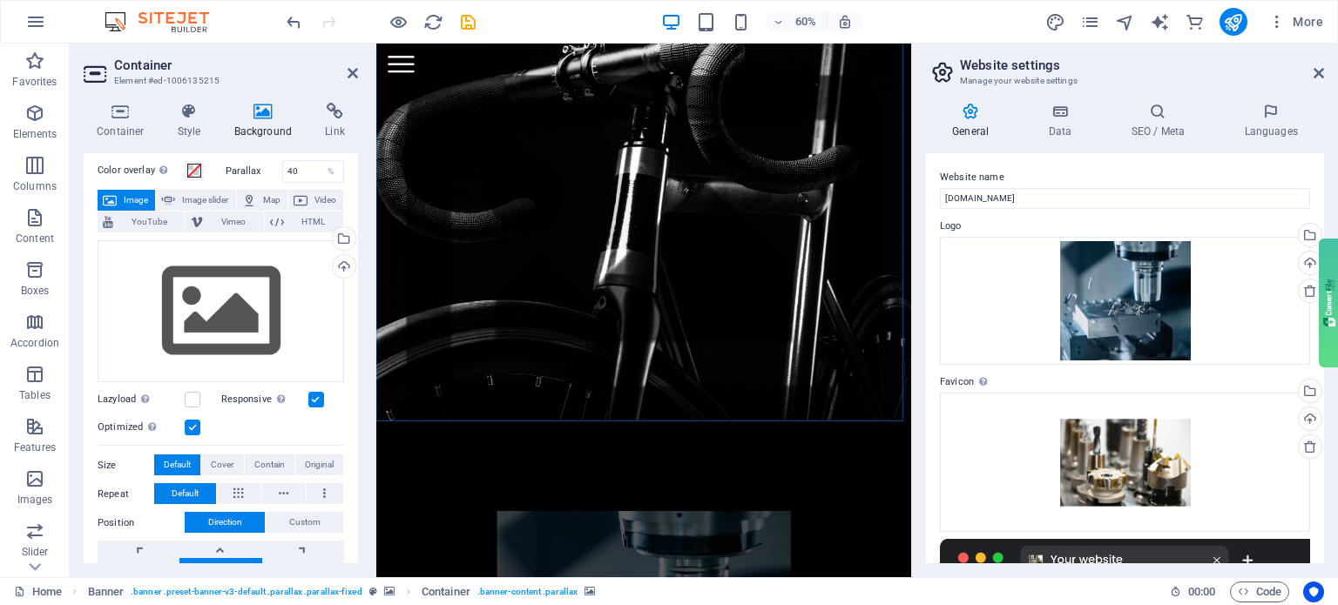
scroll to position [0, 0]
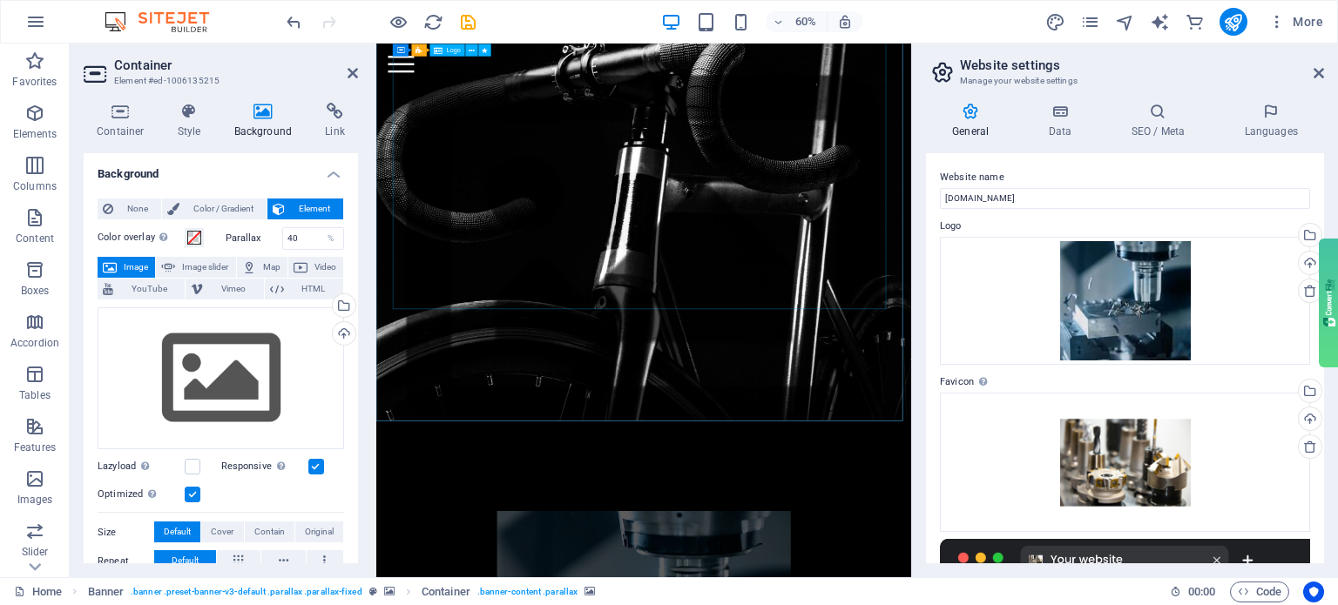
select select "px"
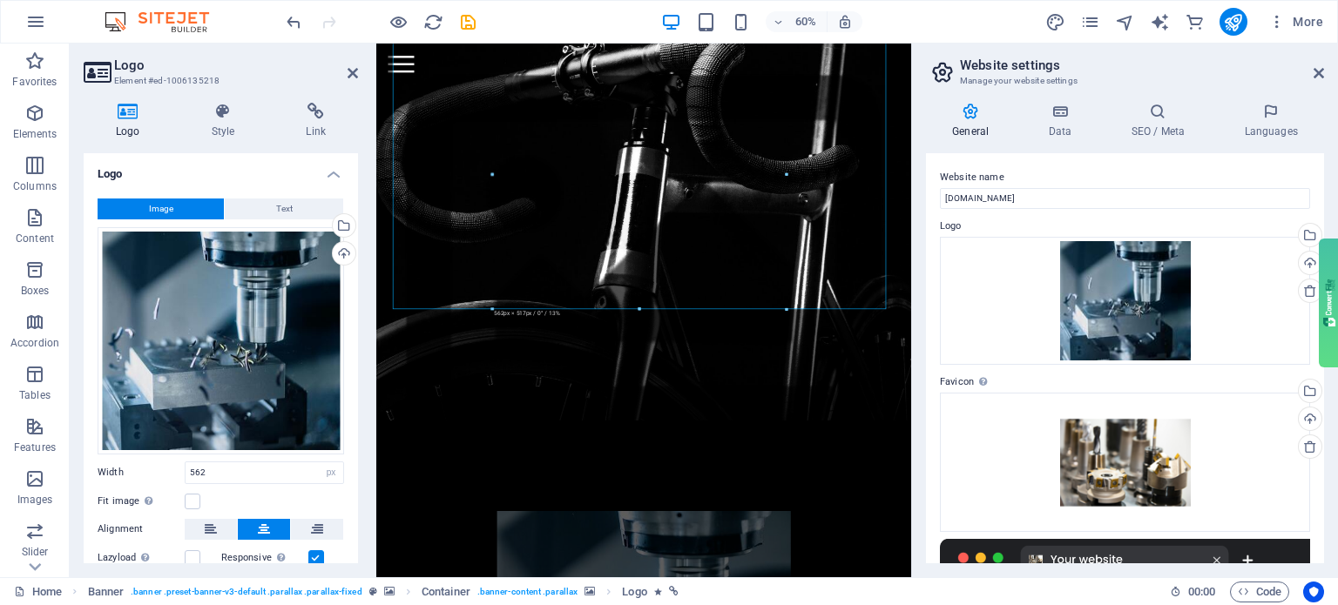
click at [629, 604] on figure at bounding box center [821, 399] width 891 height 890
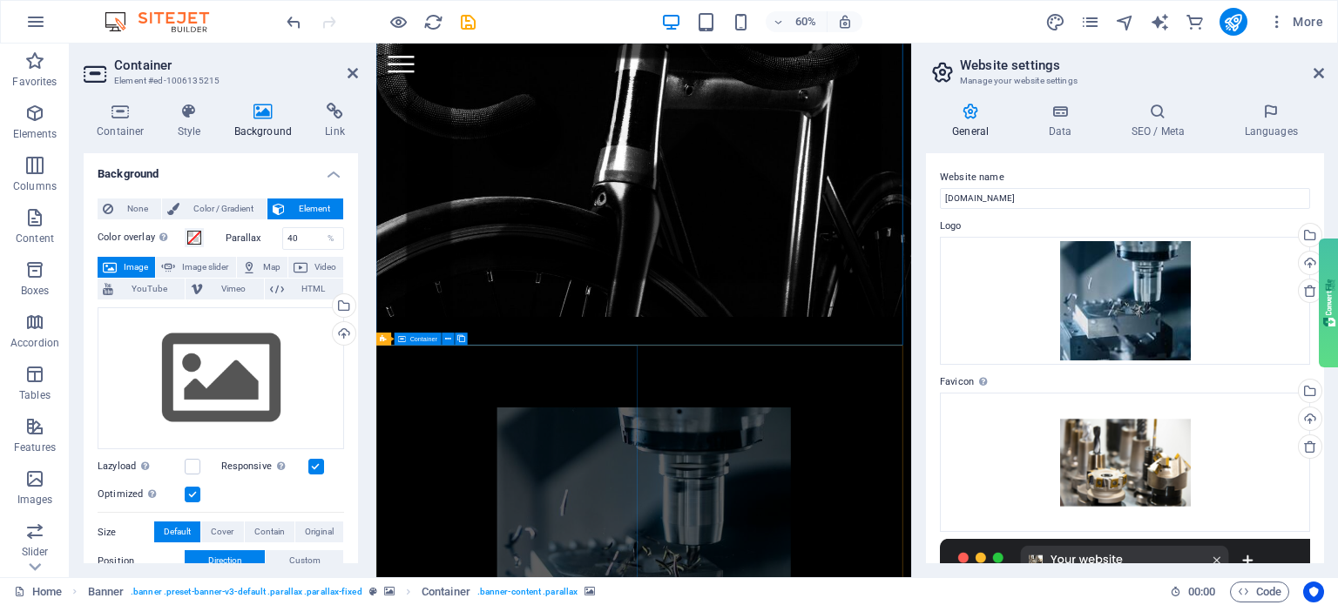
scroll to position [435, 0]
click at [1073, 111] on icon at bounding box center [1060, 111] width 76 height 17
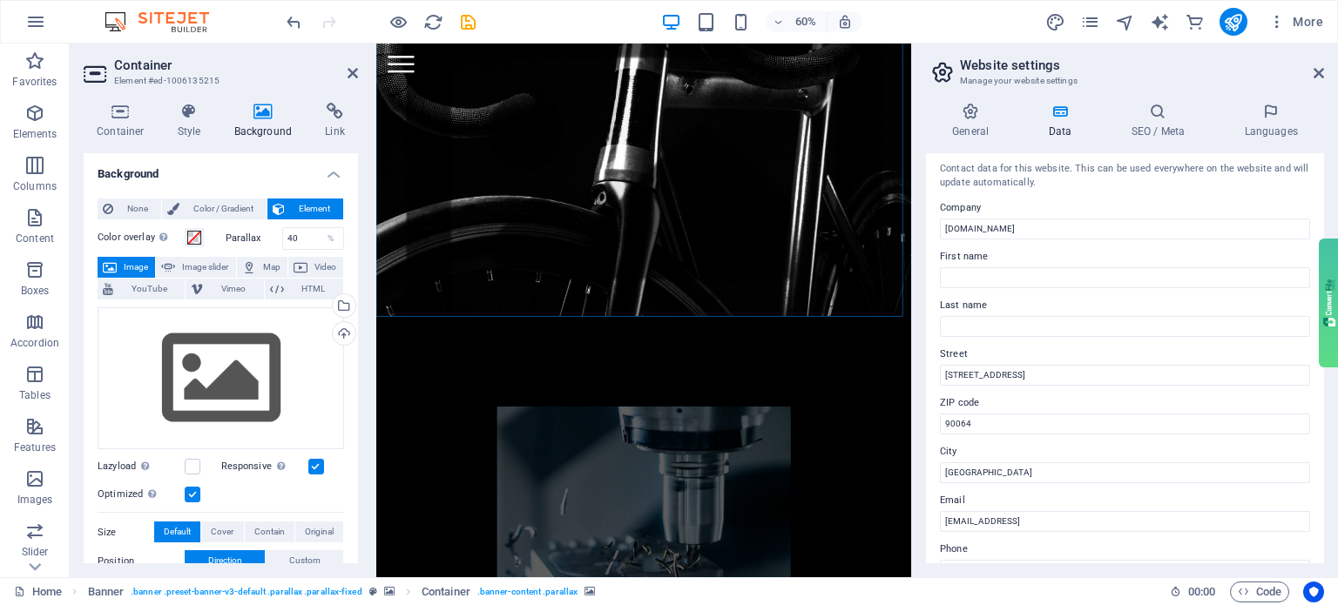
scroll to position [0, 0]
click at [1168, 134] on h4 "SEO / Meta" at bounding box center [1160, 121] width 113 height 37
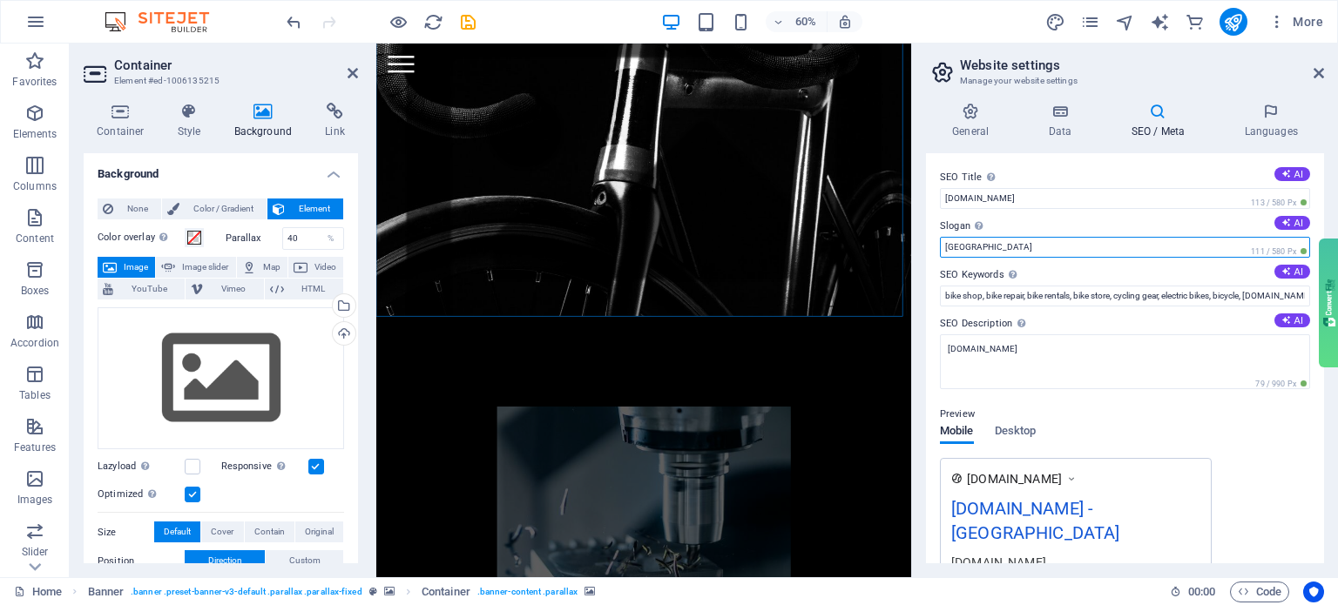
click at [976, 250] on input "[GEOGRAPHIC_DATA]" at bounding box center [1125, 247] width 370 height 21
drag, startPoint x: 1003, startPoint y: 250, endPoint x: 927, endPoint y: 246, distance: 76.7
click at [927, 246] on div "SEO Title The title of your website - make it something that stands out in sear…" at bounding box center [1125, 358] width 398 height 410
click at [1268, 128] on h4 "Languages" at bounding box center [1271, 121] width 106 height 37
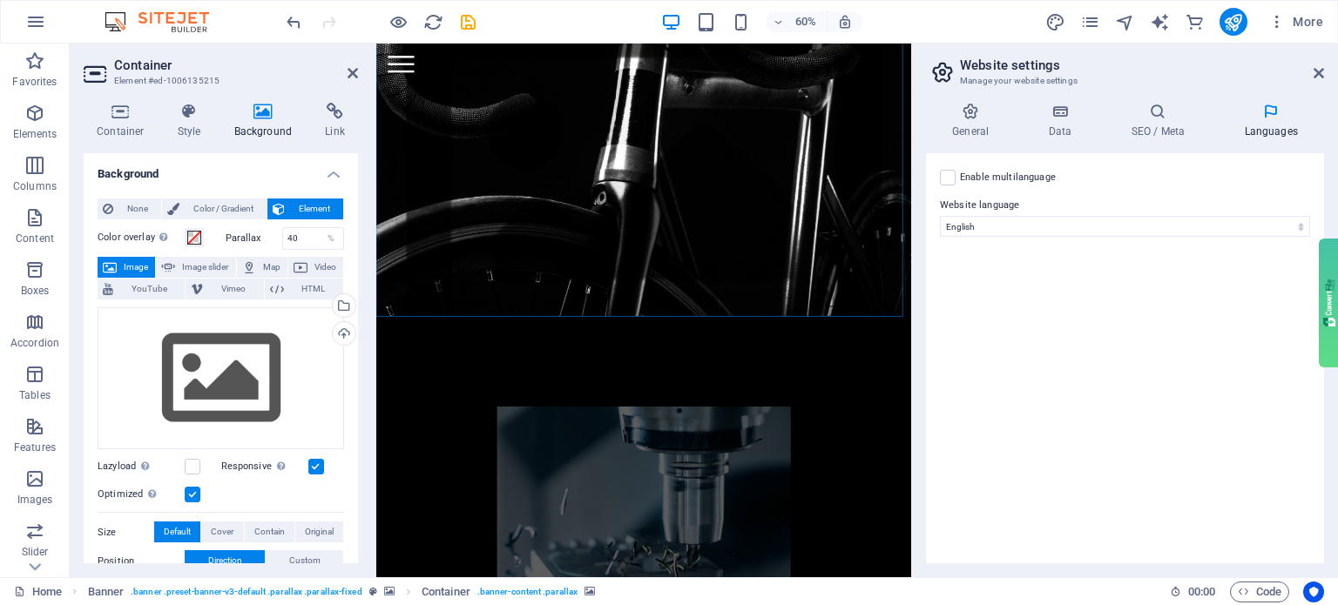
click at [978, 186] on label "Enable multilanguage To disable multilanguage delete all languages until only o…" at bounding box center [1008, 177] width 96 height 21
click at [0, 0] on input "Enable multilanguage To disable multilanguage delete all languages until only o…" at bounding box center [0, 0] width 0 height 0
click at [1010, 223] on label "Language" at bounding box center [1138, 219] width 316 height 21
click at [1045, 288] on label "Language" at bounding box center [1138, 290] width 316 height 21
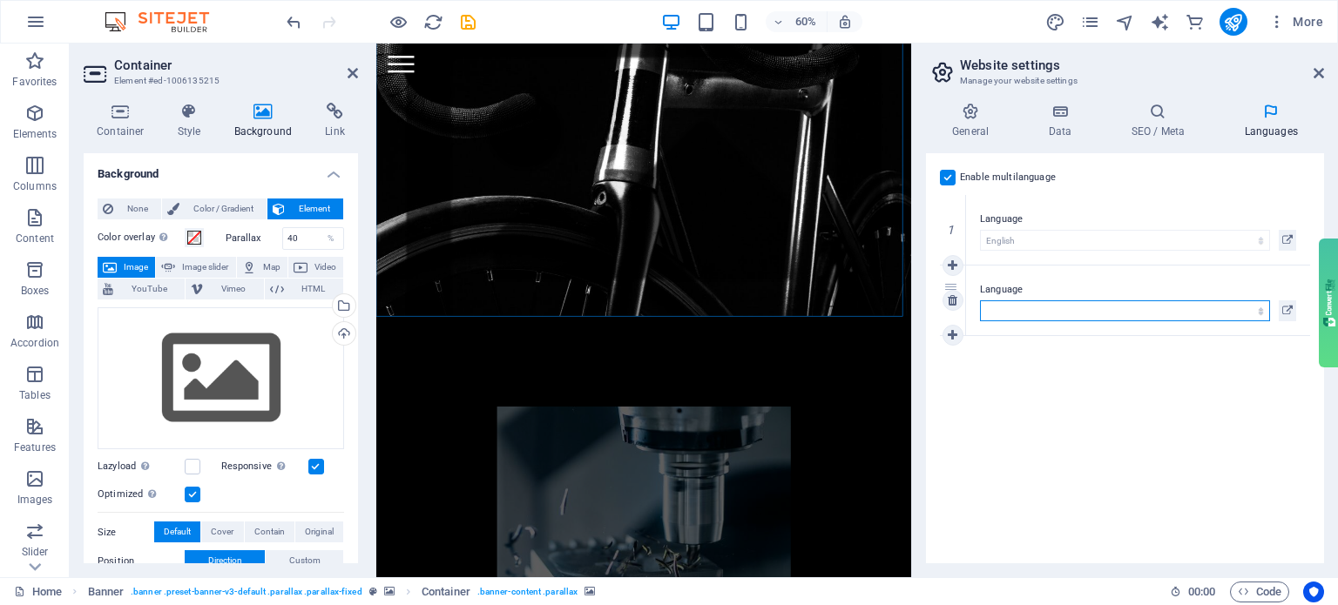
click at [1045, 300] on select "Abkhazian Afar Afrikaans Akan Albanian Amharic Arabic Aragonese Armenian Assame…" at bounding box center [1125, 310] width 290 height 21
click at [1022, 309] on select "Abkhazian Afar Afrikaans Akan Albanian Amharic Arabic Aragonese Armenian Assame…" at bounding box center [1125, 310] width 290 height 21
select select "46"
click at [980, 300] on select "Abkhazian Afar Afrikaans Akan Albanian Amharic Arabic Aragonese Armenian Assame…" at bounding box center [1125, 310] width 290 height 21
click at [1066, 409] on div "Enable multilanguage To disable multilanguage delete all languages until only o…" at bounding box center [1125, 358] width 398 height 410
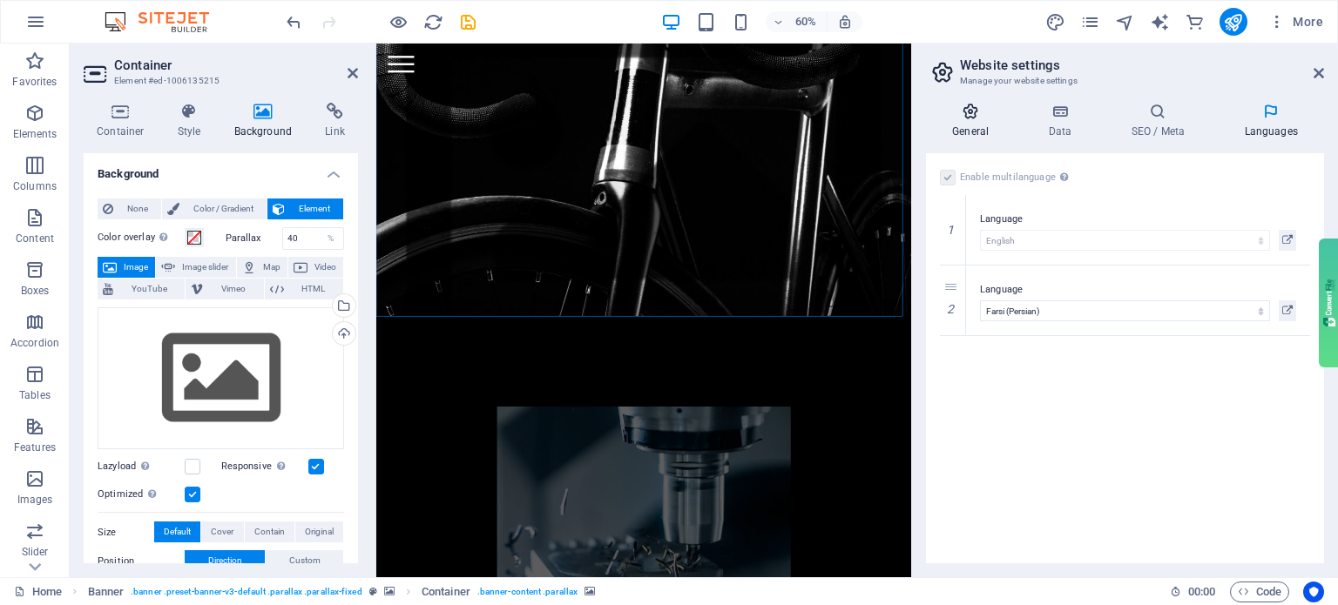
click at [969, 135] on h4 "General" at bounding box center [974, 121] width 96 height 37
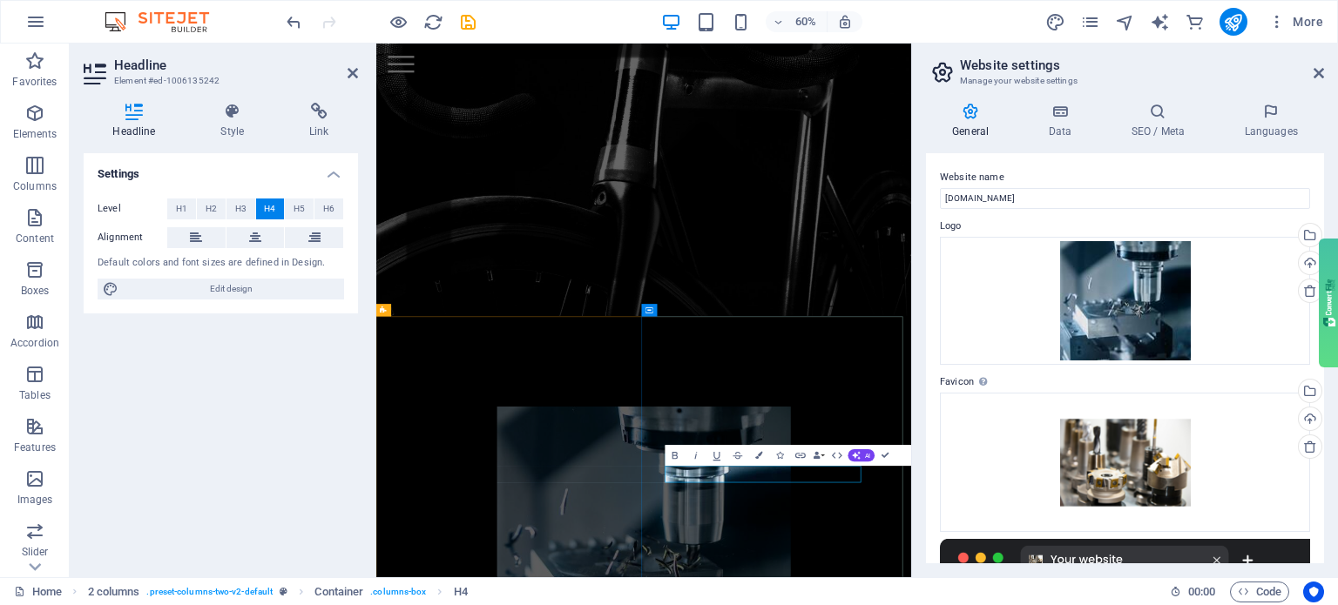
drag, startPoint x: 1100, startPoint y: 766, endPoint x: 848, endPoint y: 760, distance: 251.8
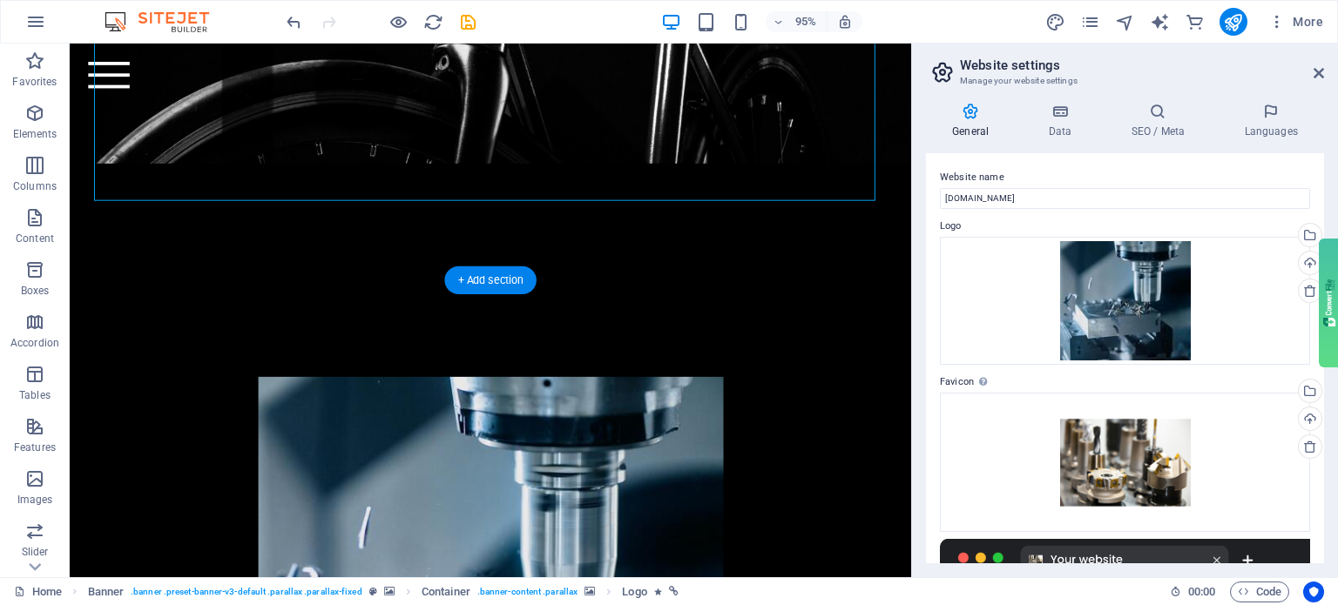
click at [478, 244] on figure at bounding box center [513, 167] width 886 height 636
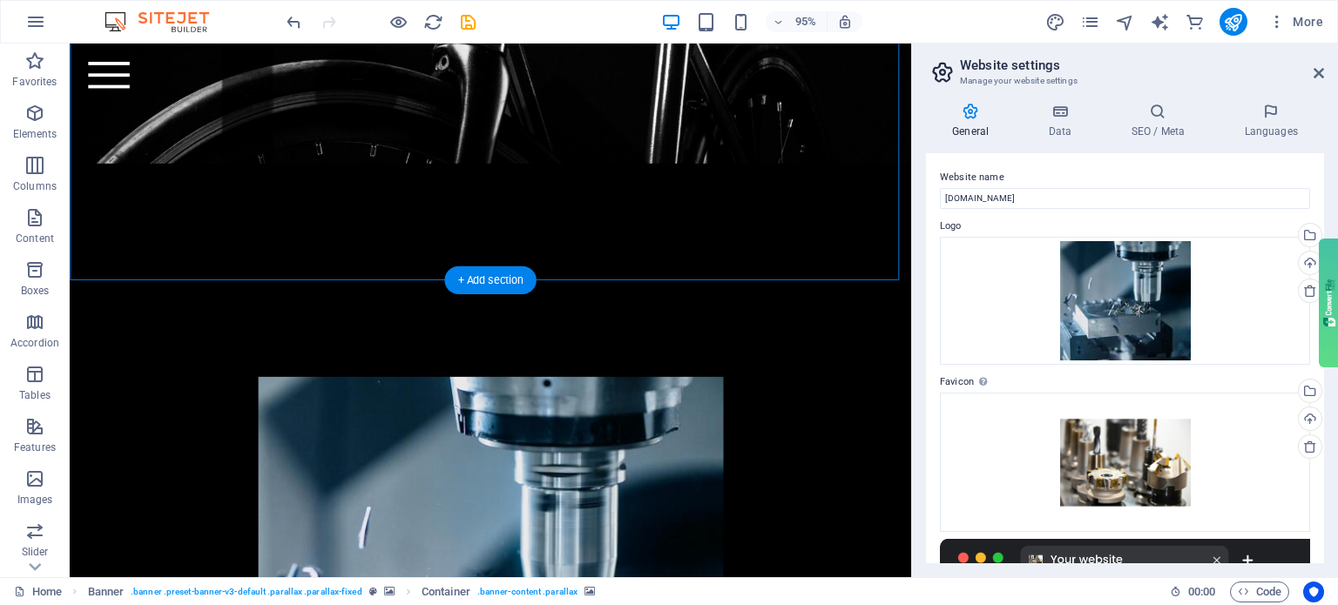
click at [478, 244] on figure at bounding box center [513, 167] width 886 height 636
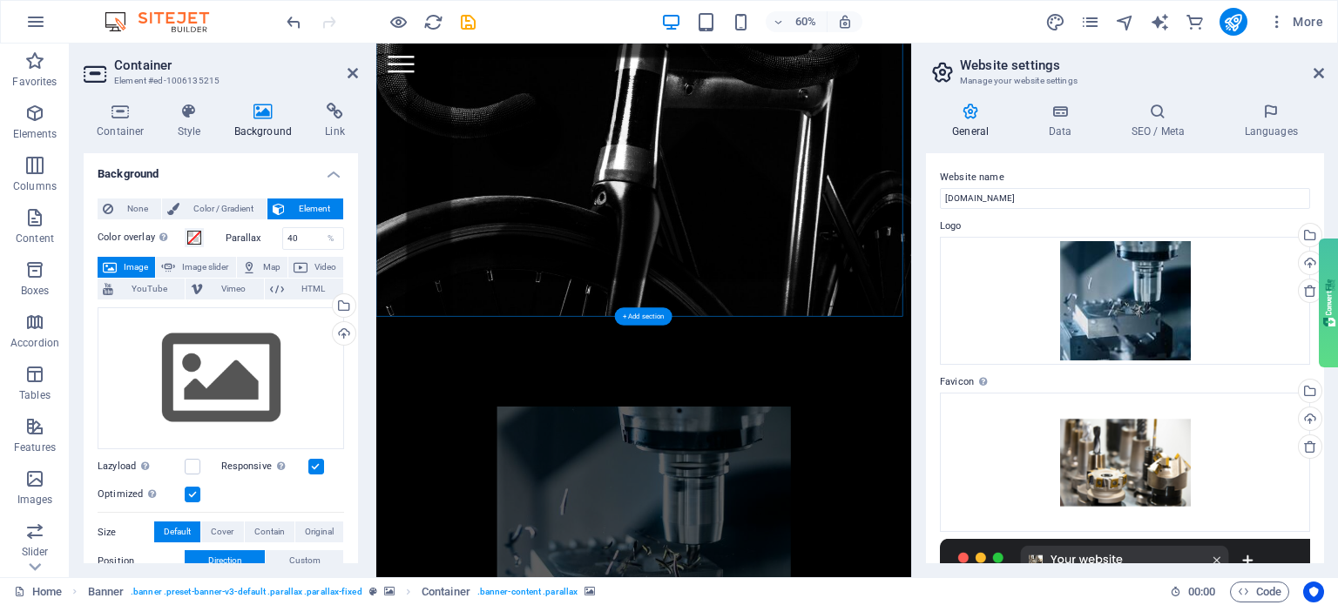
click at [520, 402] on figure at bounding box center [821, 294] width 891 height 890
